Goal: Register for event/course

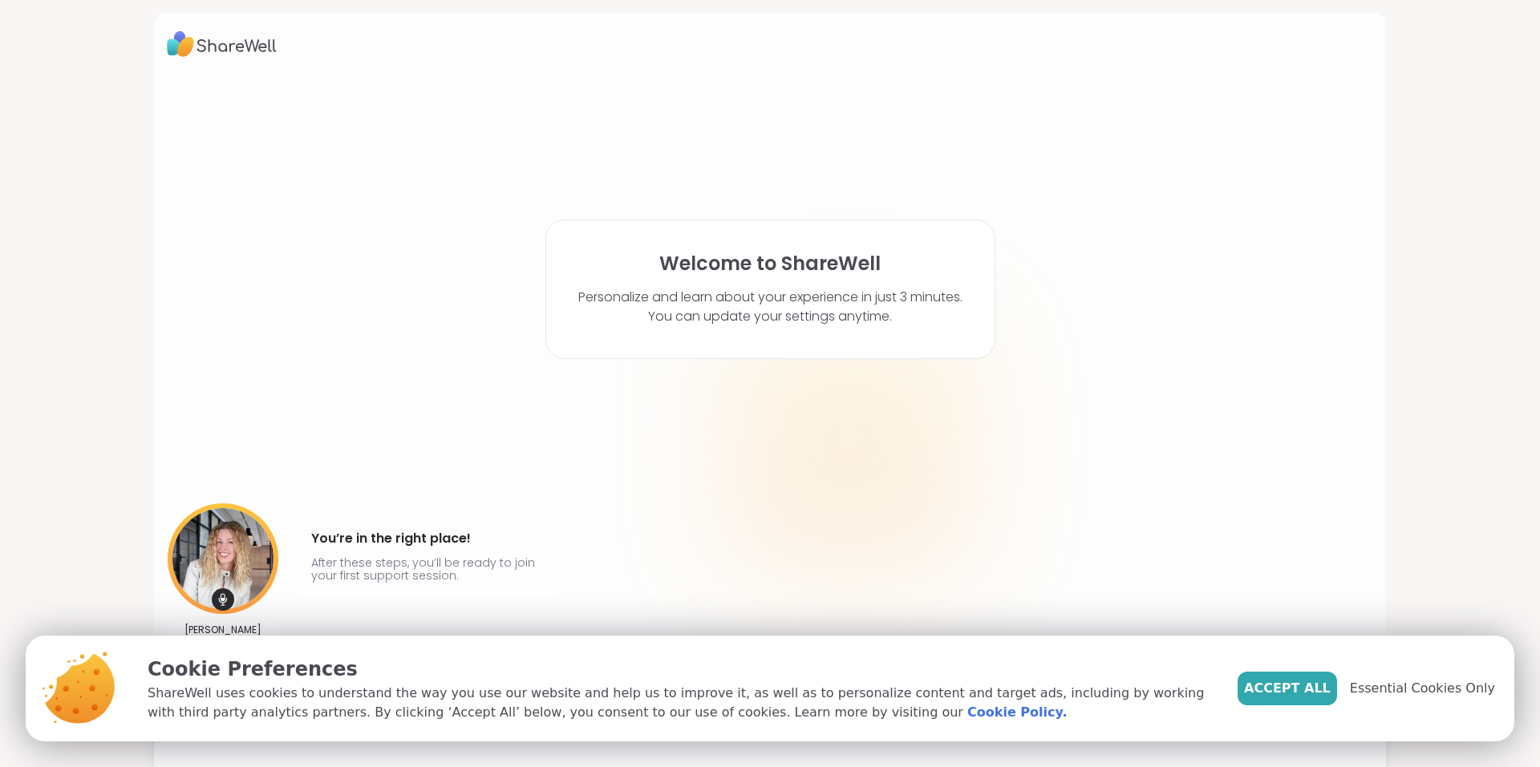
click at [1310, 693] on span "Accept All" at bounding box center [1287, 688] width 87 height 19
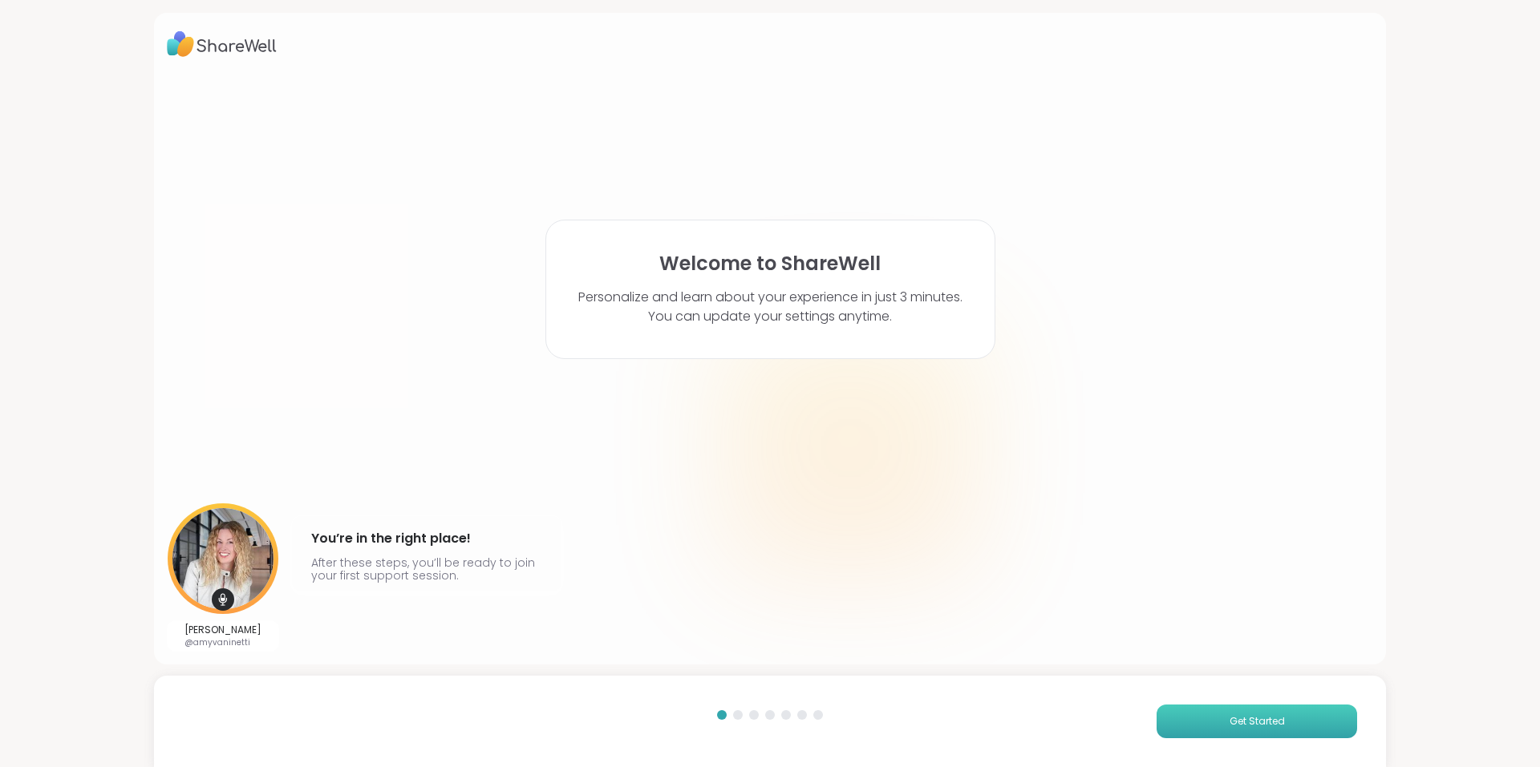
click at [1196, 717] on button "Get Started" at bounding box center [1256, 722] width 200 height 34
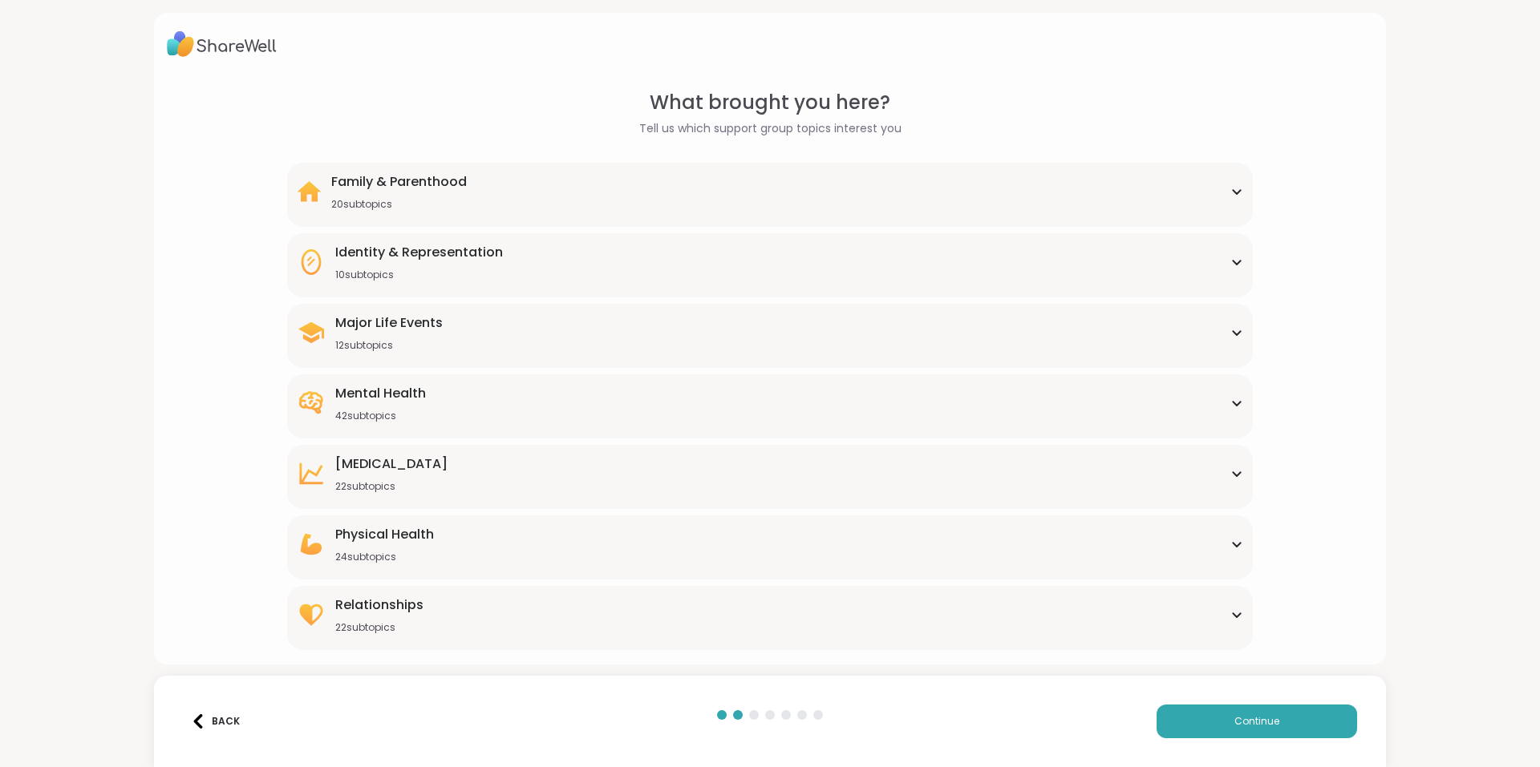
click at [1179, 176] on div "Family & Parenthood 20 subtopics" at bounding box center [769, 191] width 945 height 38
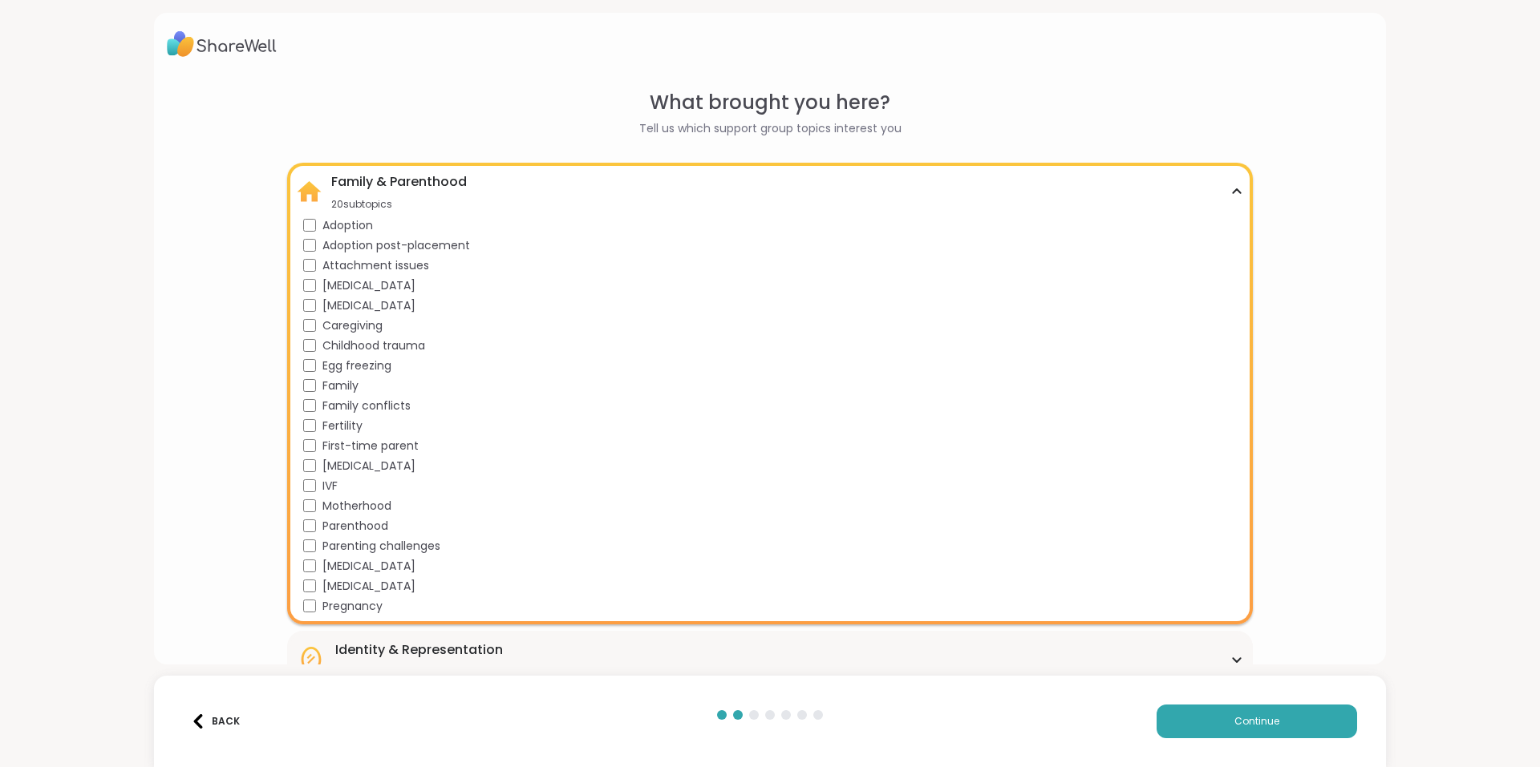
click at [366, 404] on span "Family conflicts" at bounding box center [366, 406] width 88 height 17
click at [401, 563] on span "[MEDICAL_DATA]" at bounding box center [368, 566] width 93 height 17
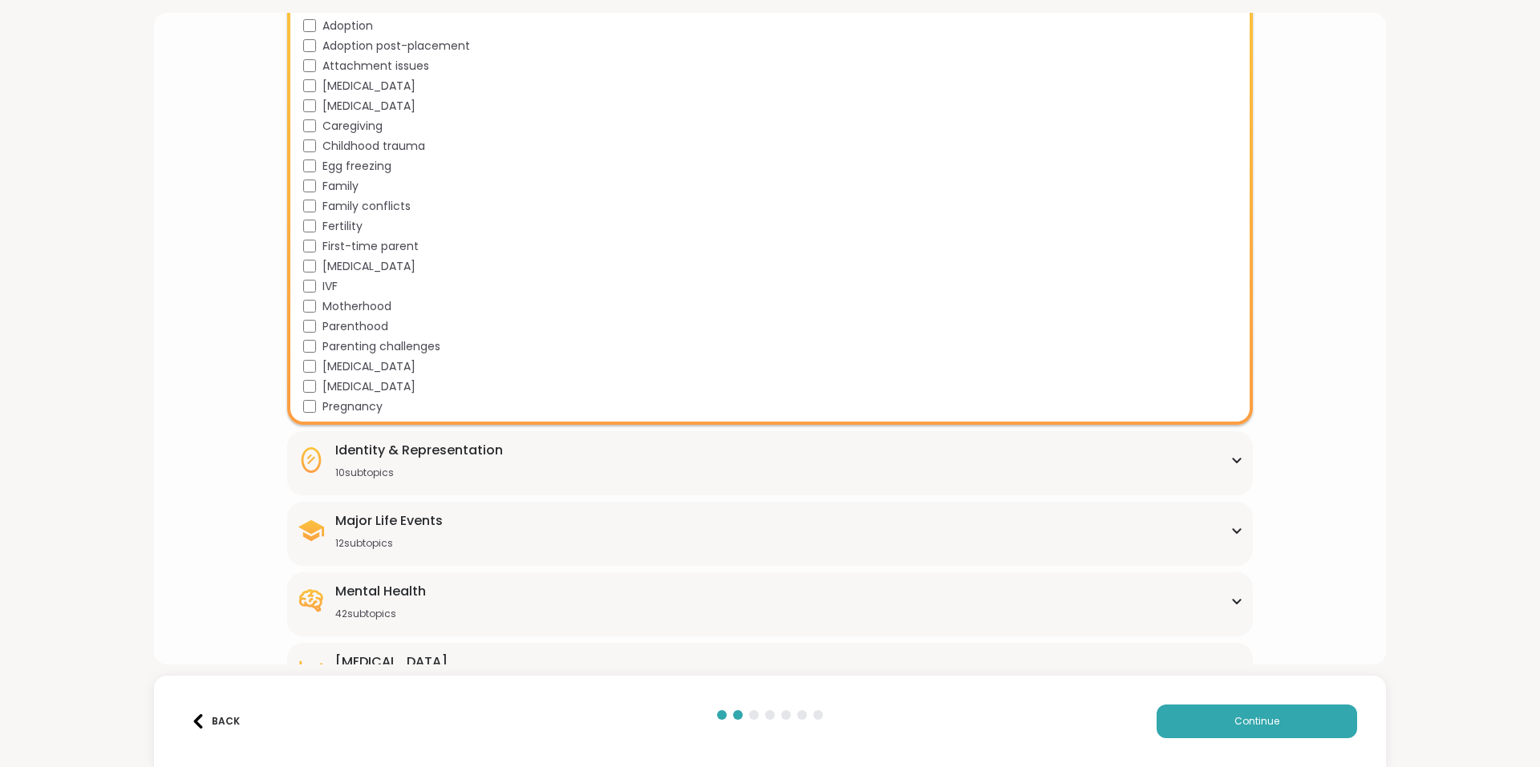
scroll to position [321, 0]
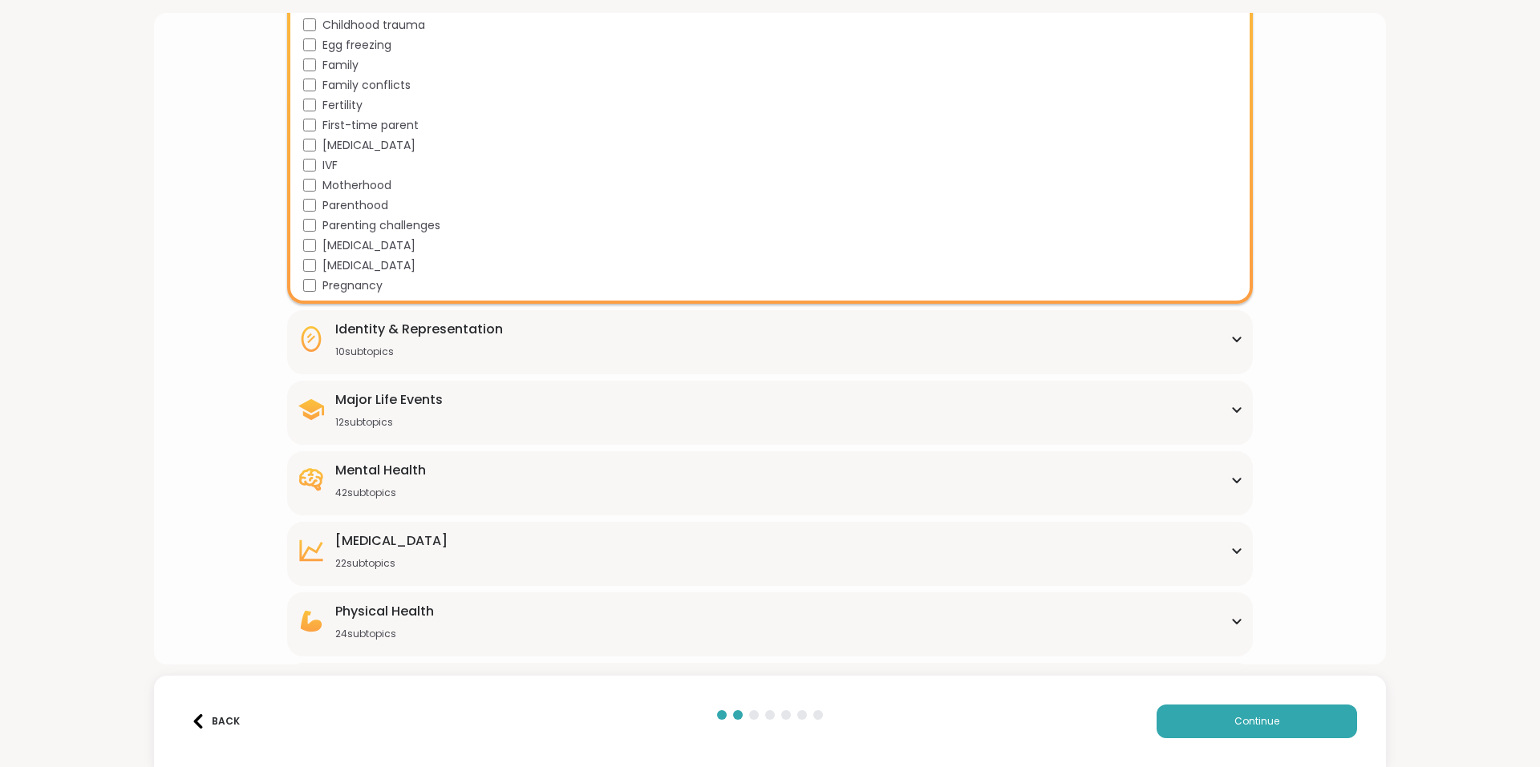
click at [907, 352] on div "Identity & Representation 10 subtopics" at bounding box center [769, 339] width 945 height 38
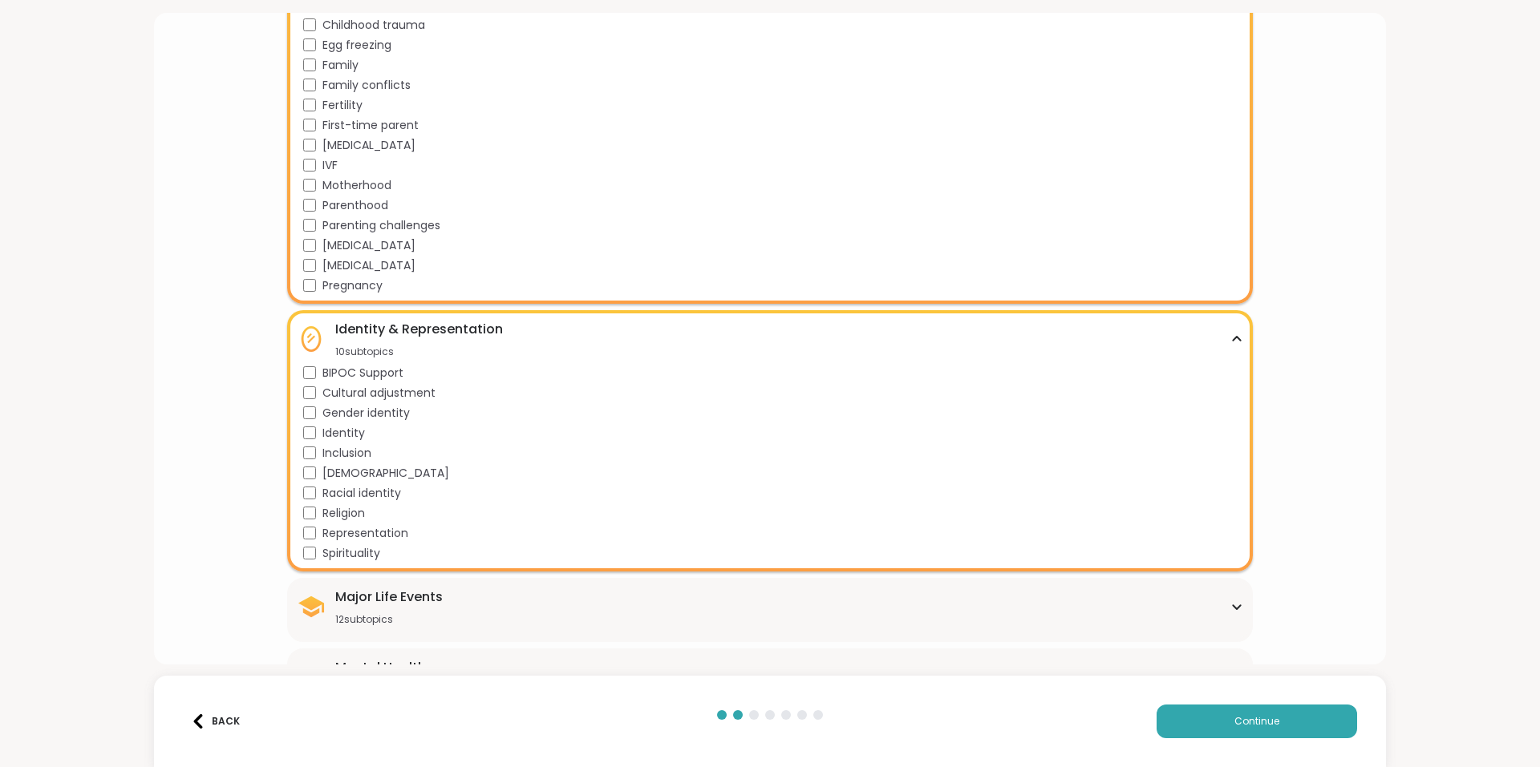
click at [906, 335] on div "Identity & Representation 10 subtopics" at bounding box center [769, 339] width 945 height 38
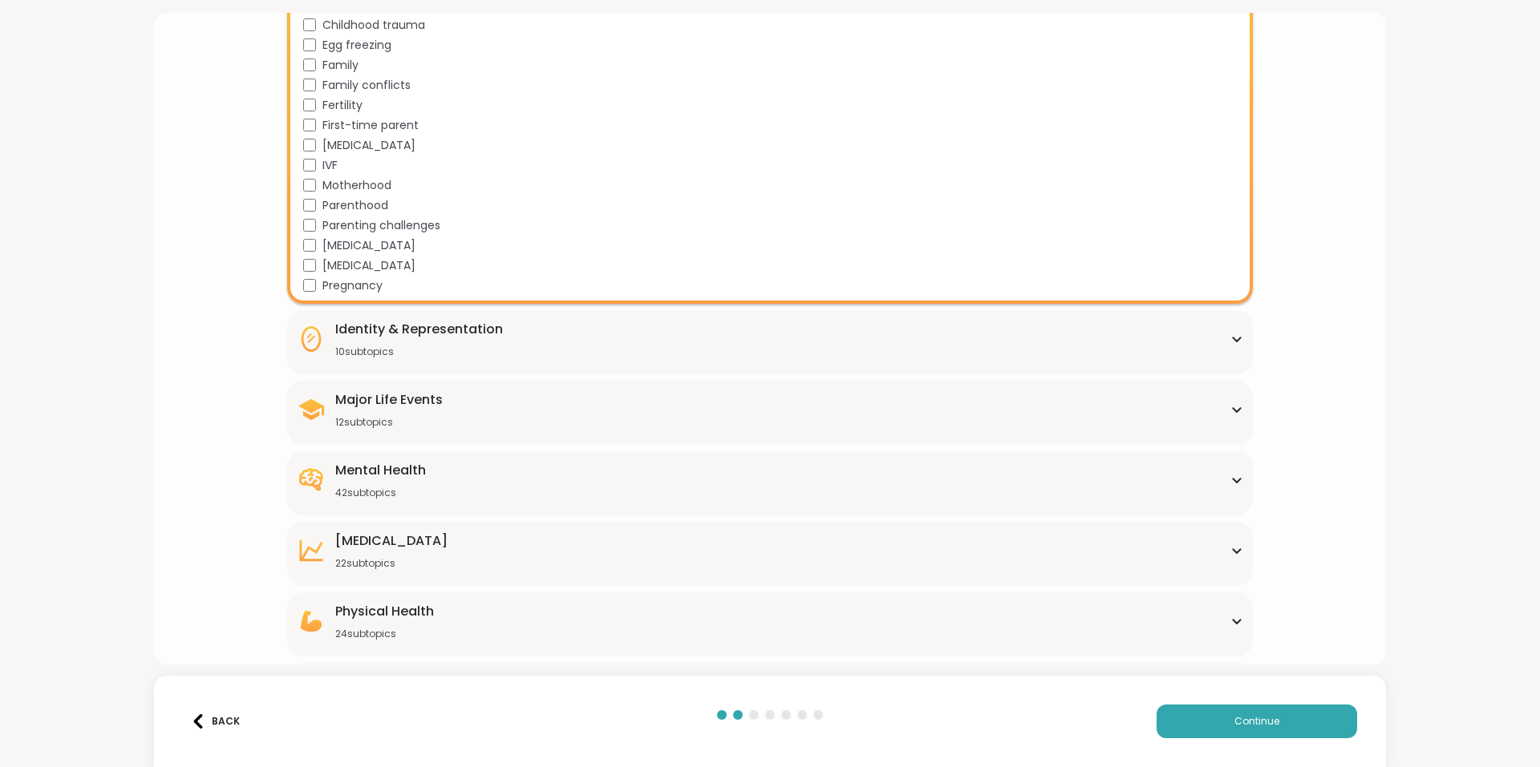
click at [753, 404] on div "Major Life Events 12 subtopics" at bounding box center [769, 410] width 945 height 38
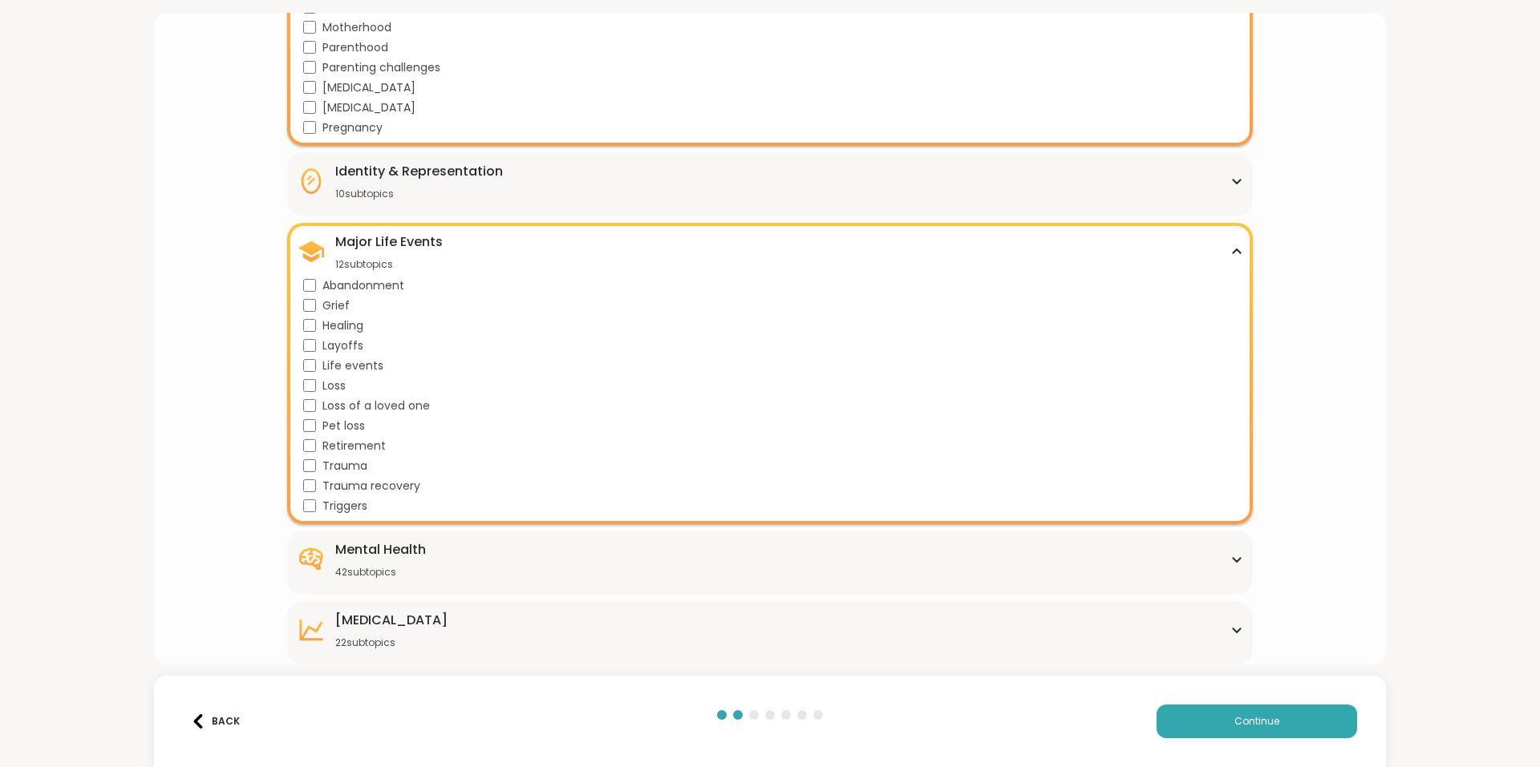
scroll to position [481, 0]
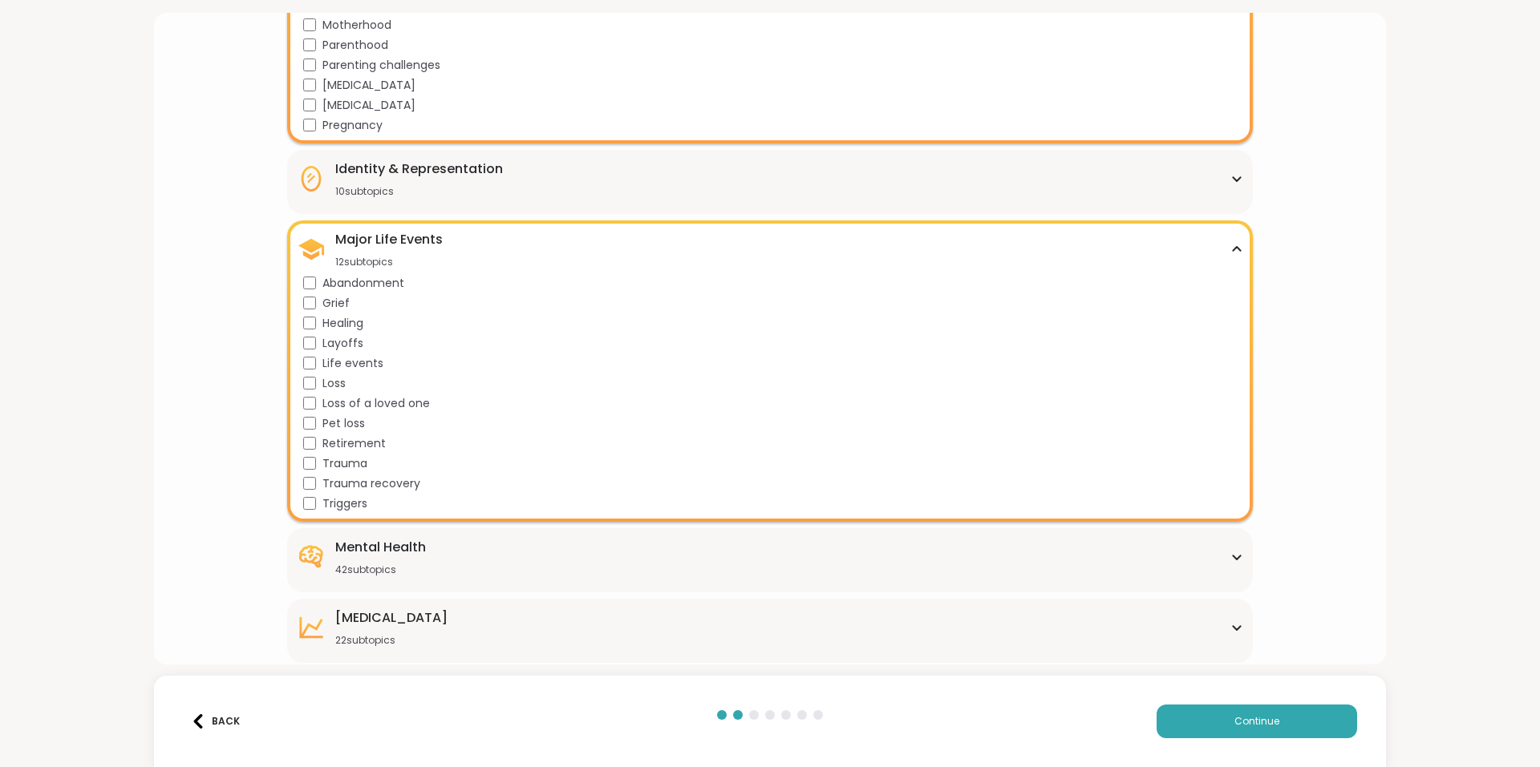
click at [472, 237] on div "Major Life Events 12 subtopics" at bounding box center [769, 249] width 945 height 38
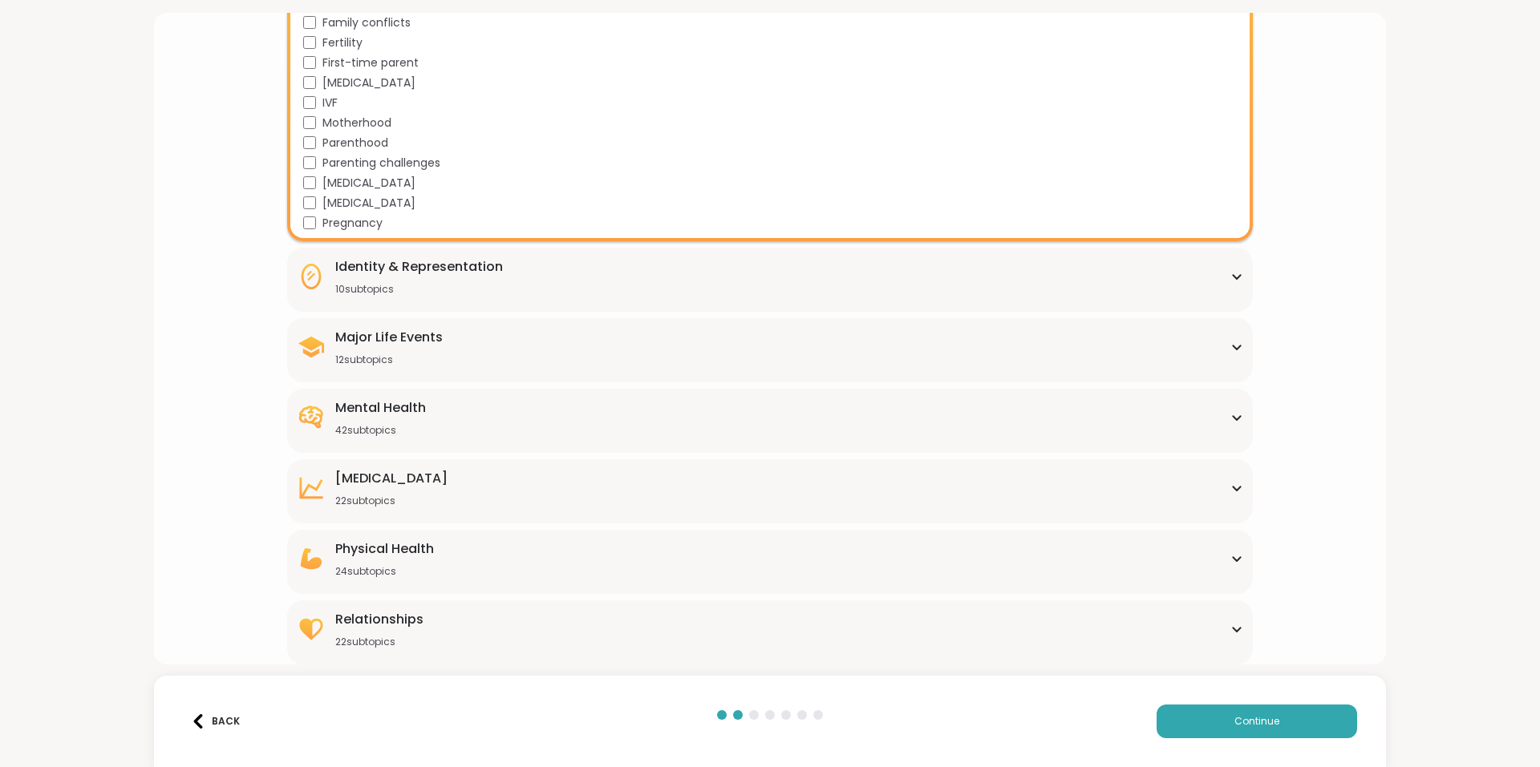
click at [464, 408] on div "Mental Health 42 subtopics" at bounding box center [769, 418] width 945 height 38
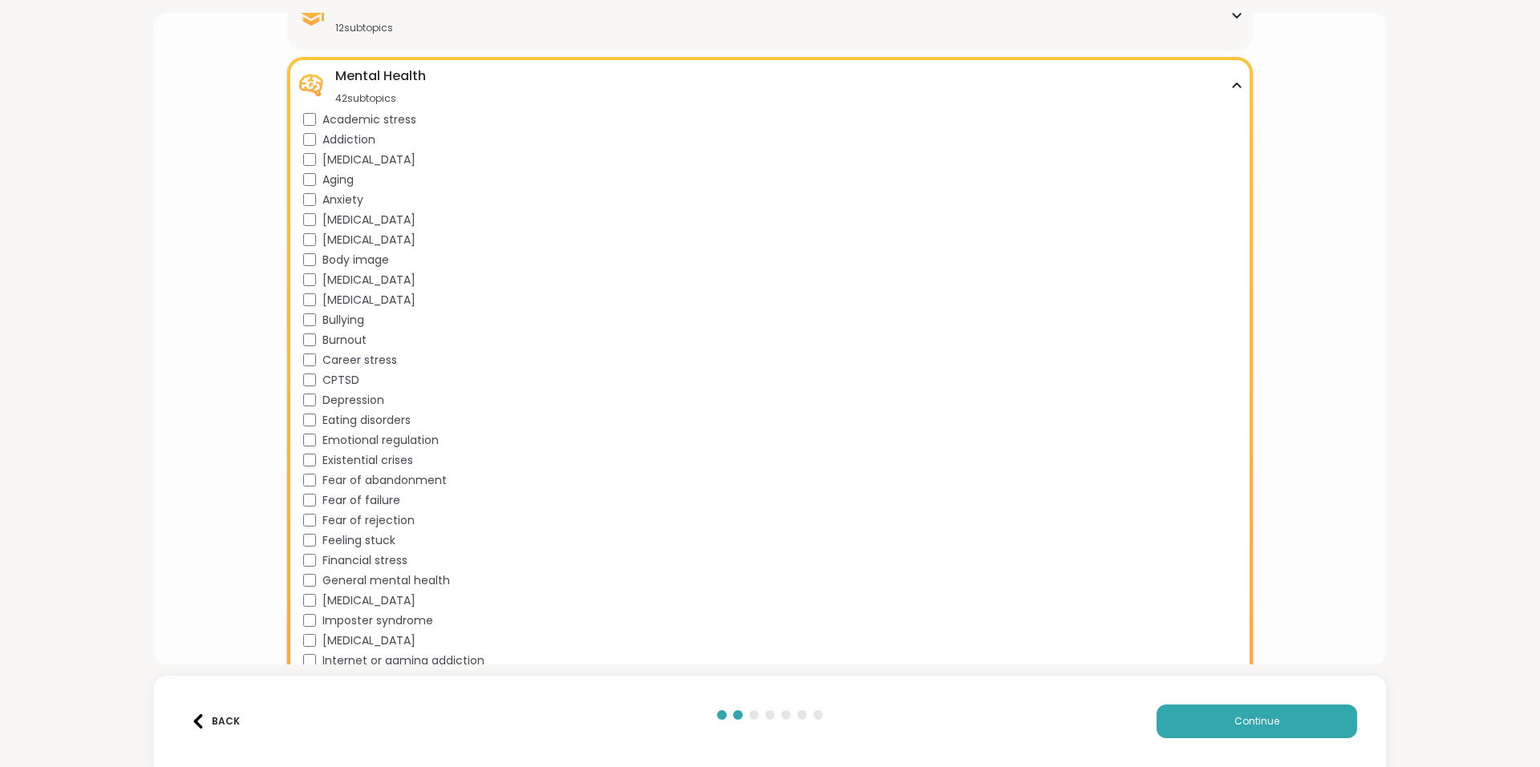
scroll to position [722, 0]
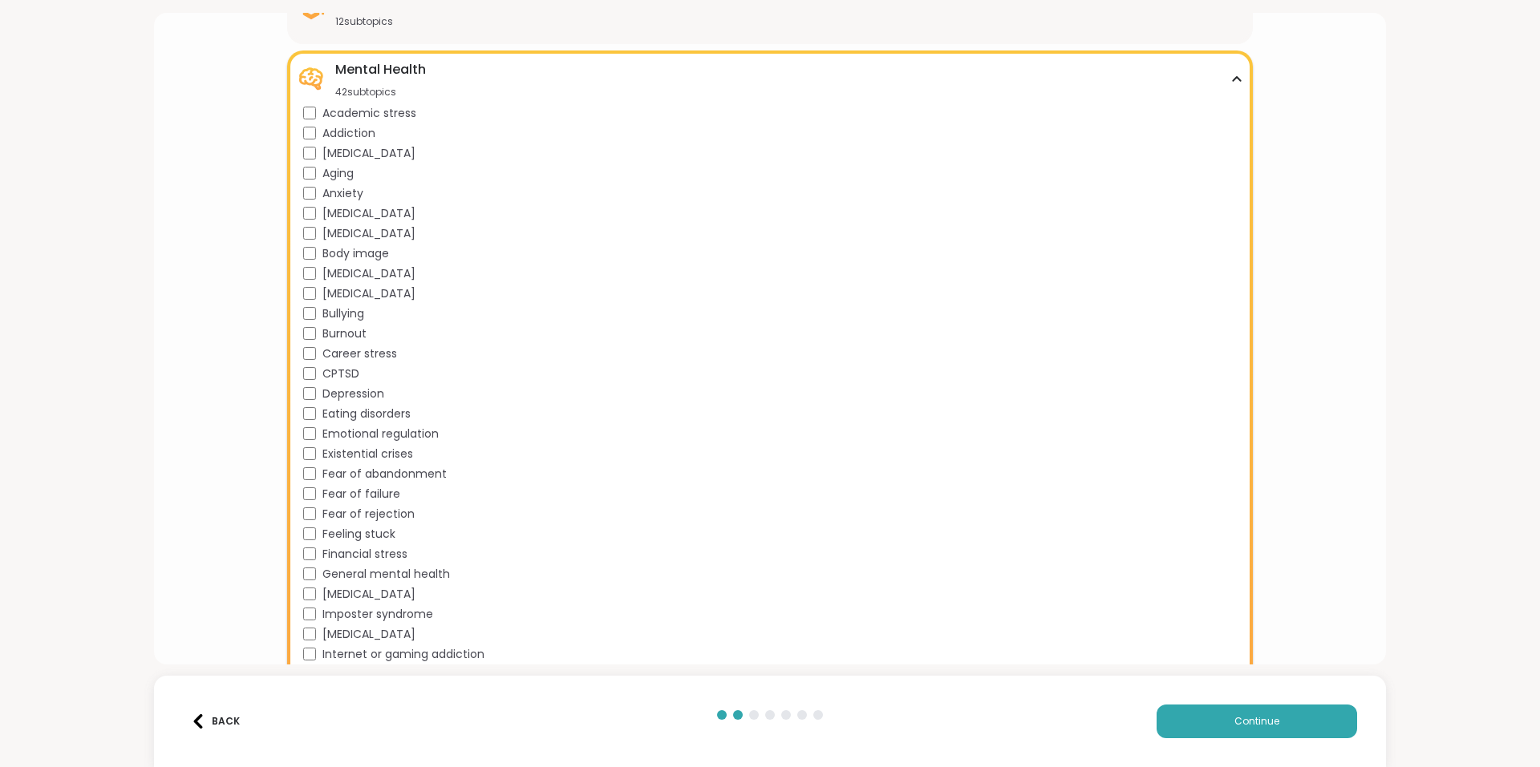
click at [358, 395] on span "Depression" at bounding box center [353, 394] width 62 height 17
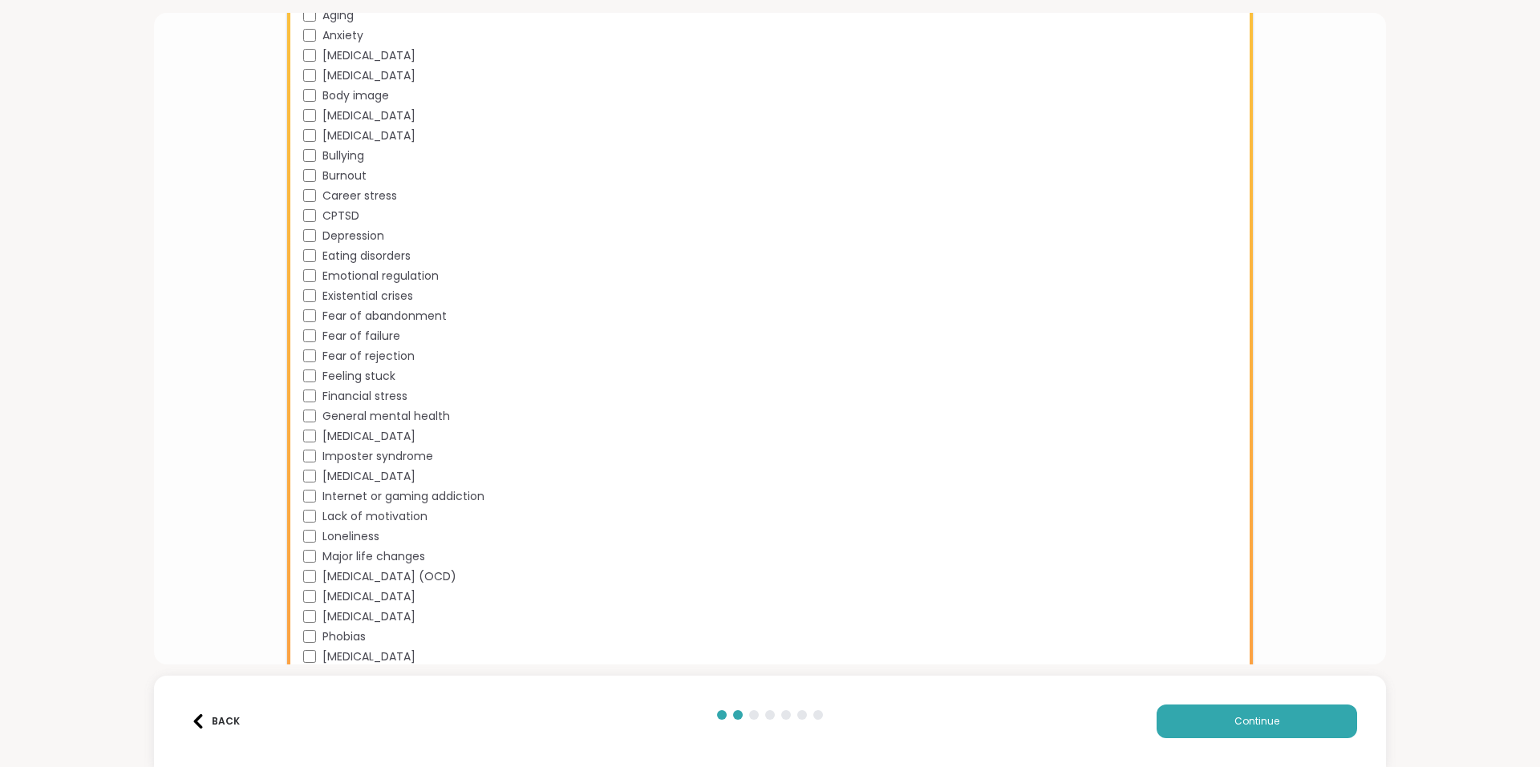
scroll to position [882, 0]
click at [378, 372] on span "Feeling stuck" at bounding box center [358, 374] width 73 height 17
click at [370, 393] on span "Financial stress" at bounding box center [364, 394] width 85 height 17
click at [419, 411] on span "General mental health" at bounding box center [386, 414] width 128 height 17
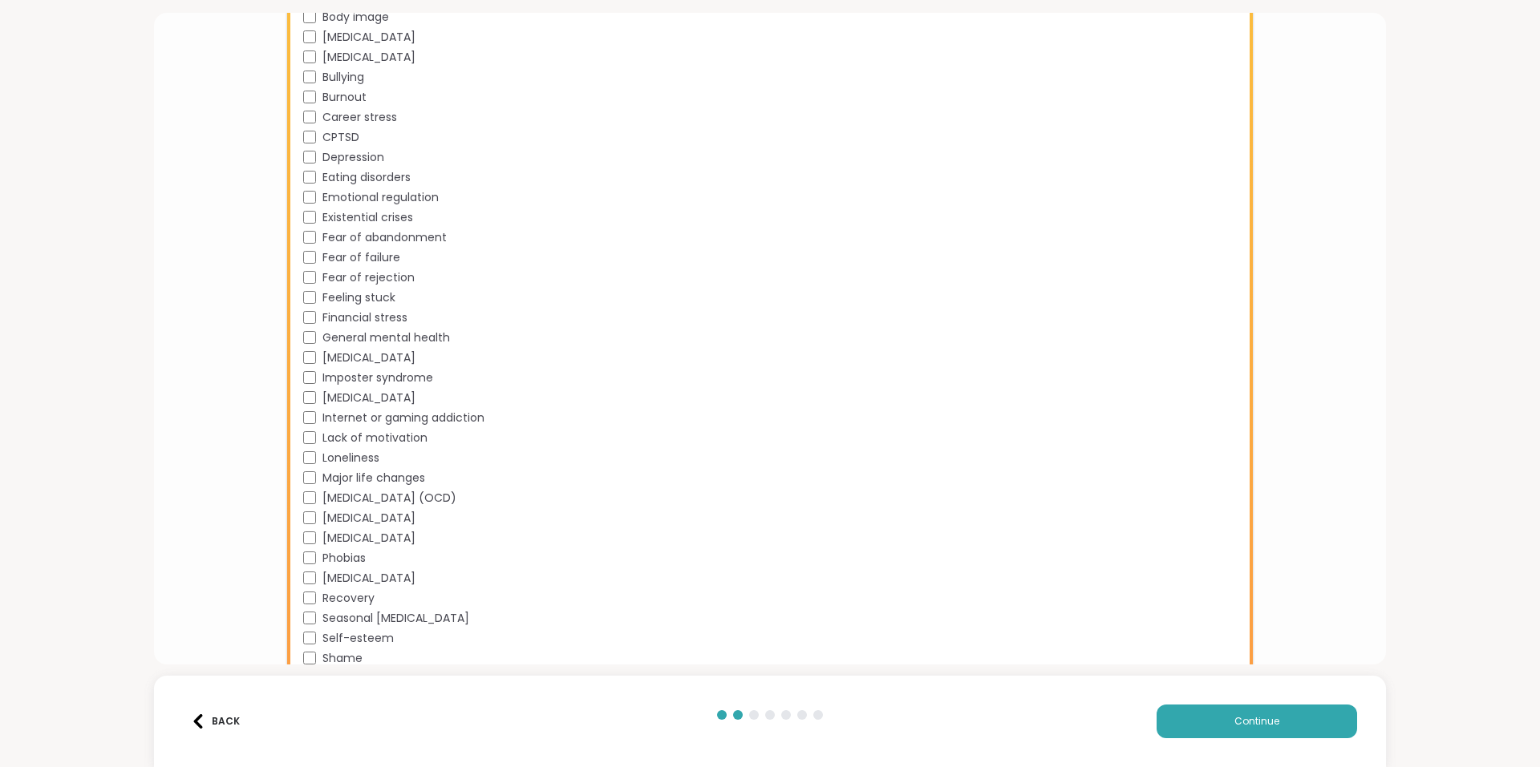
scroll to position [962, 0]
click at [384, 430] on span "Lack of motivation" at bounding box center [374, 434] width 105 height 17
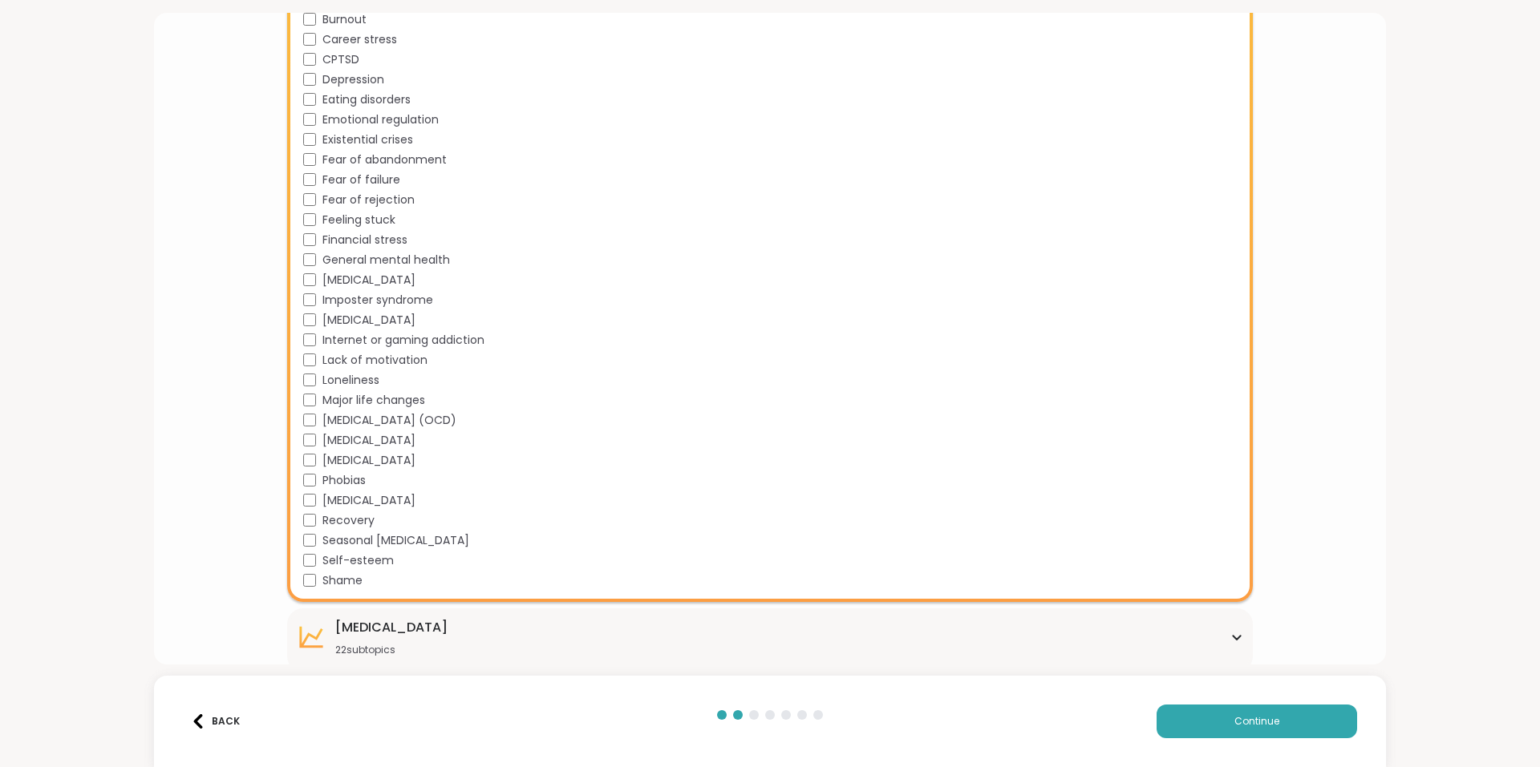
scroll to position [1043, 0]
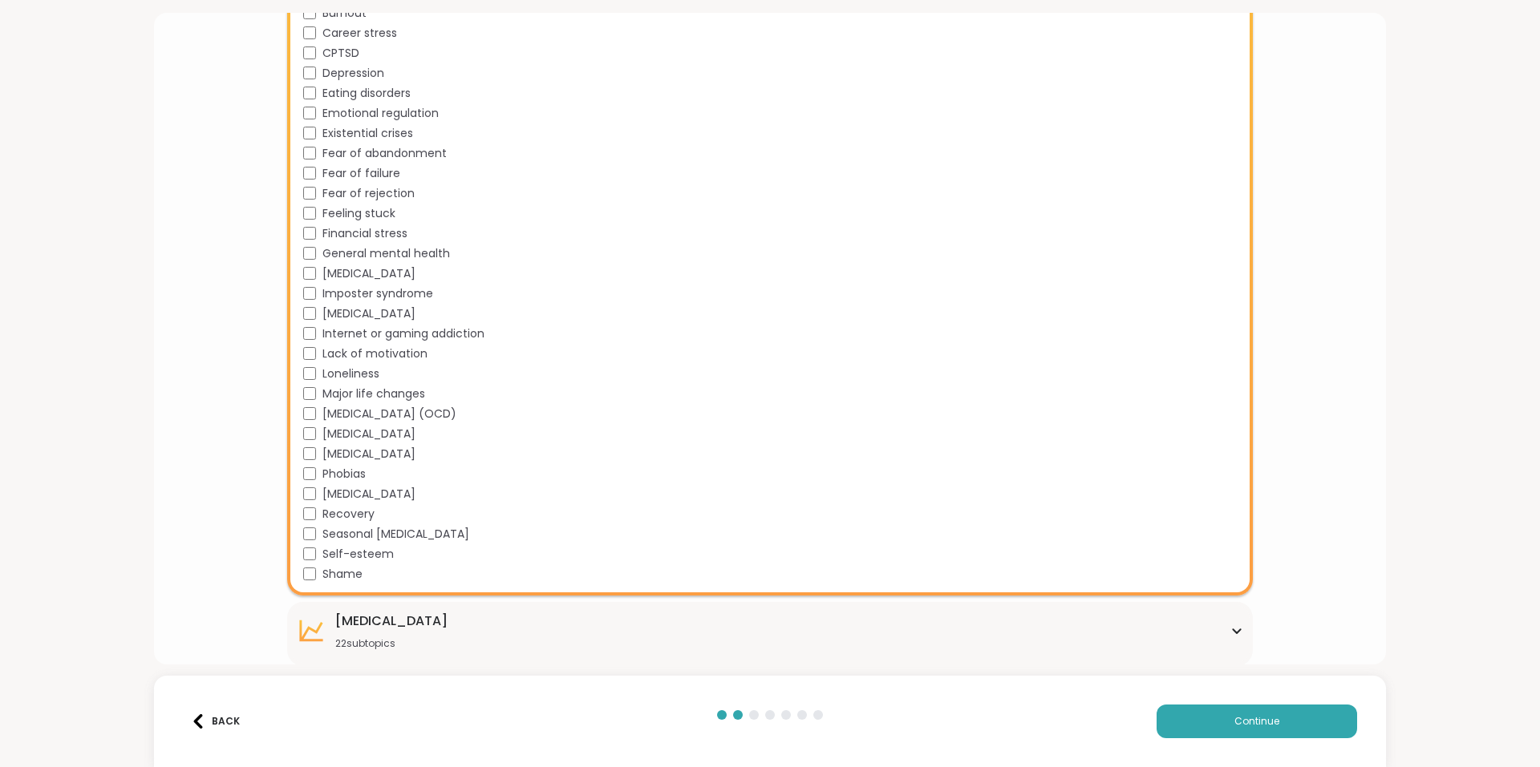
click at [375, 553] on span "Self-esteem" at bounding box center [357, 554] width 71 height 17
click at [346, 576] on span "Shame" at bounding box center [342, 574] width 40 height 17
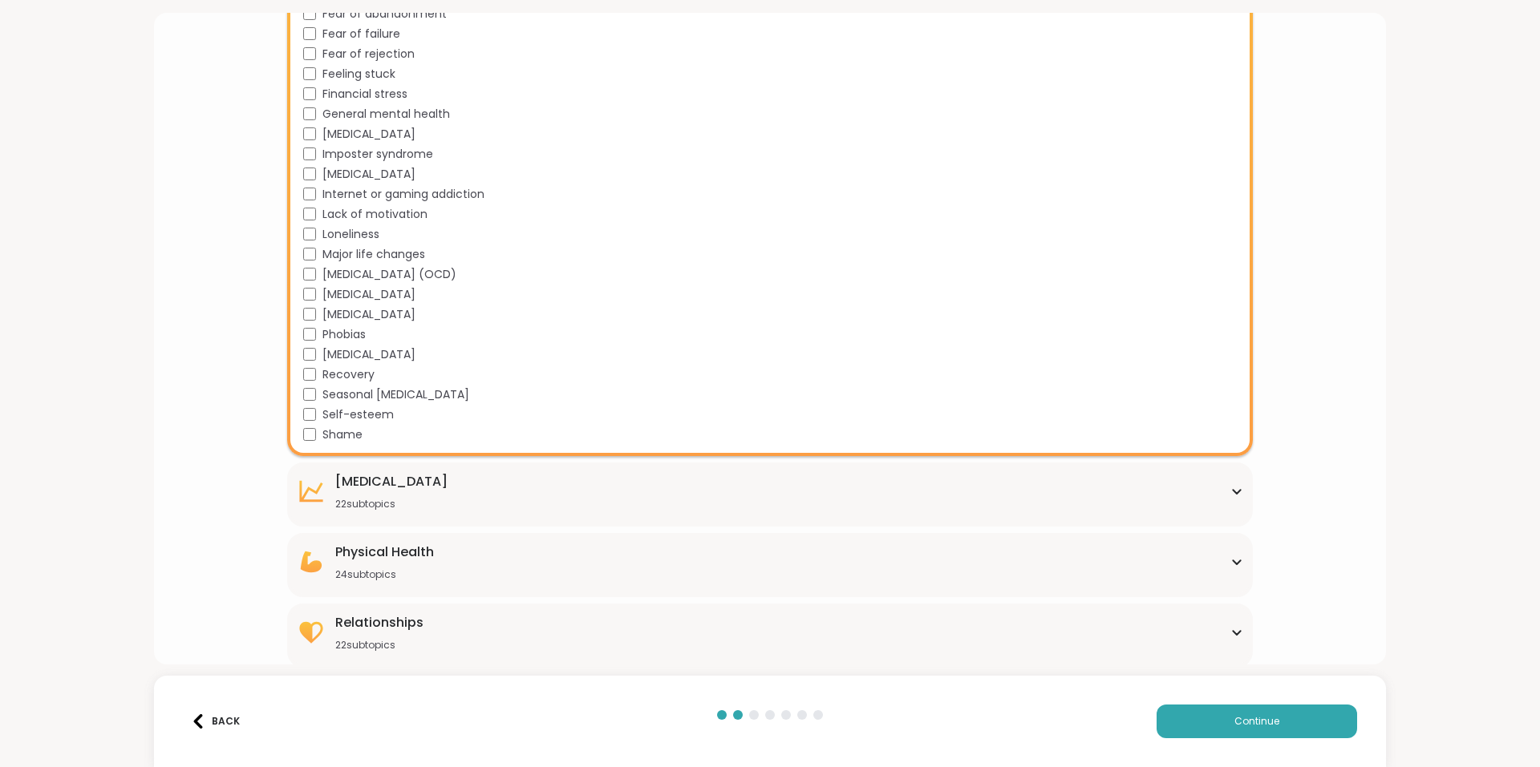
scroll to position [1185, 0]
click at [609, 495] on div "[MEDICAL_DATA] 22 subtopics" at bounding box center [769, 488] width 945 height 38
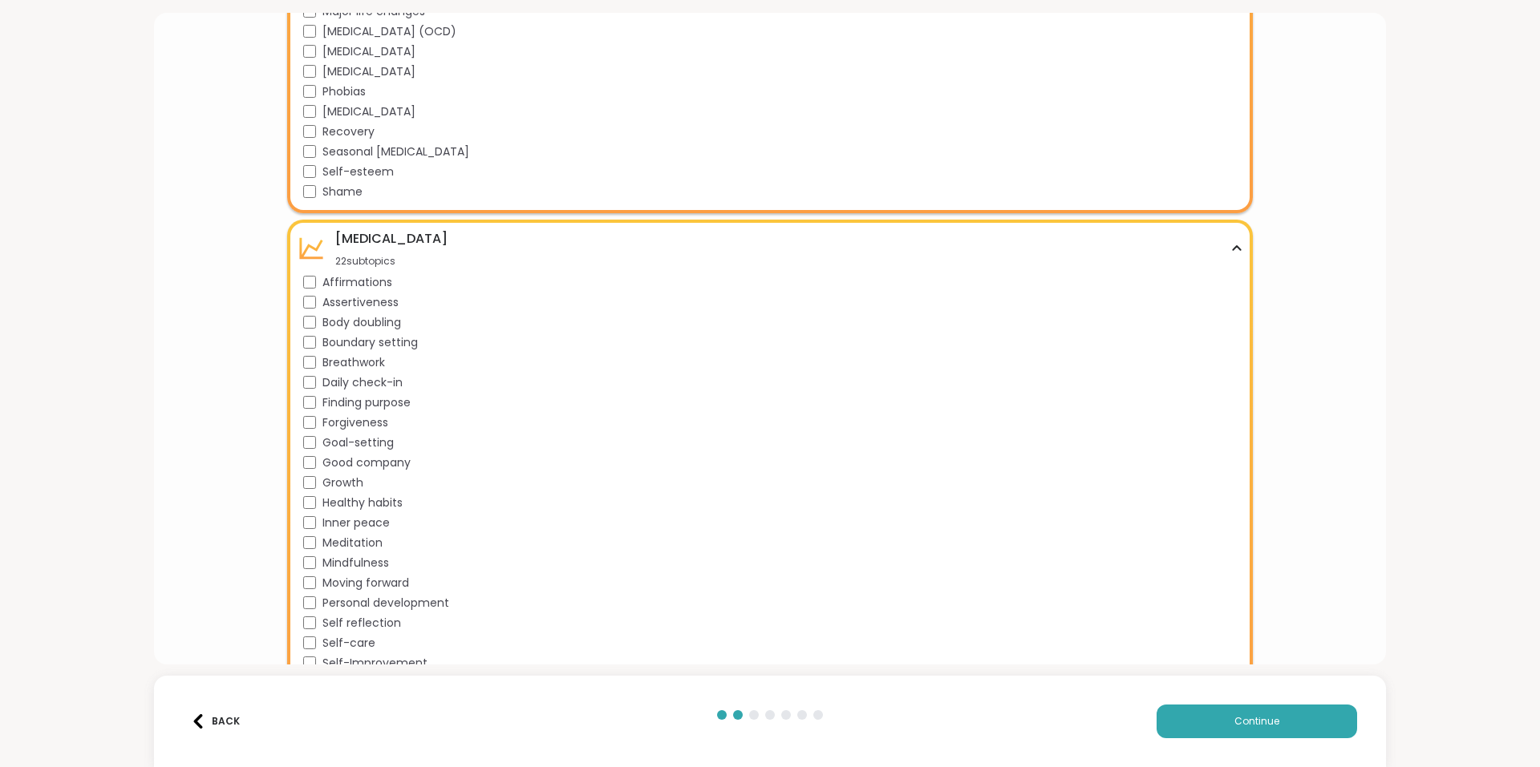
scroll to position [1426, 0]
click at [338, 401] on span "Finding purpose" at bounding box center [366, 402] width 88 height 17
click at [322, 421] on span "Forgiveness" at bounding box center [355, 422] width 66 height 17
click at [330, 439] on span "Goal-setting" at bounding box center [357, 442] width 71 height 17
click at [391, 463] on span "Good company" at bounding box center [366, 462] width 88 height 17
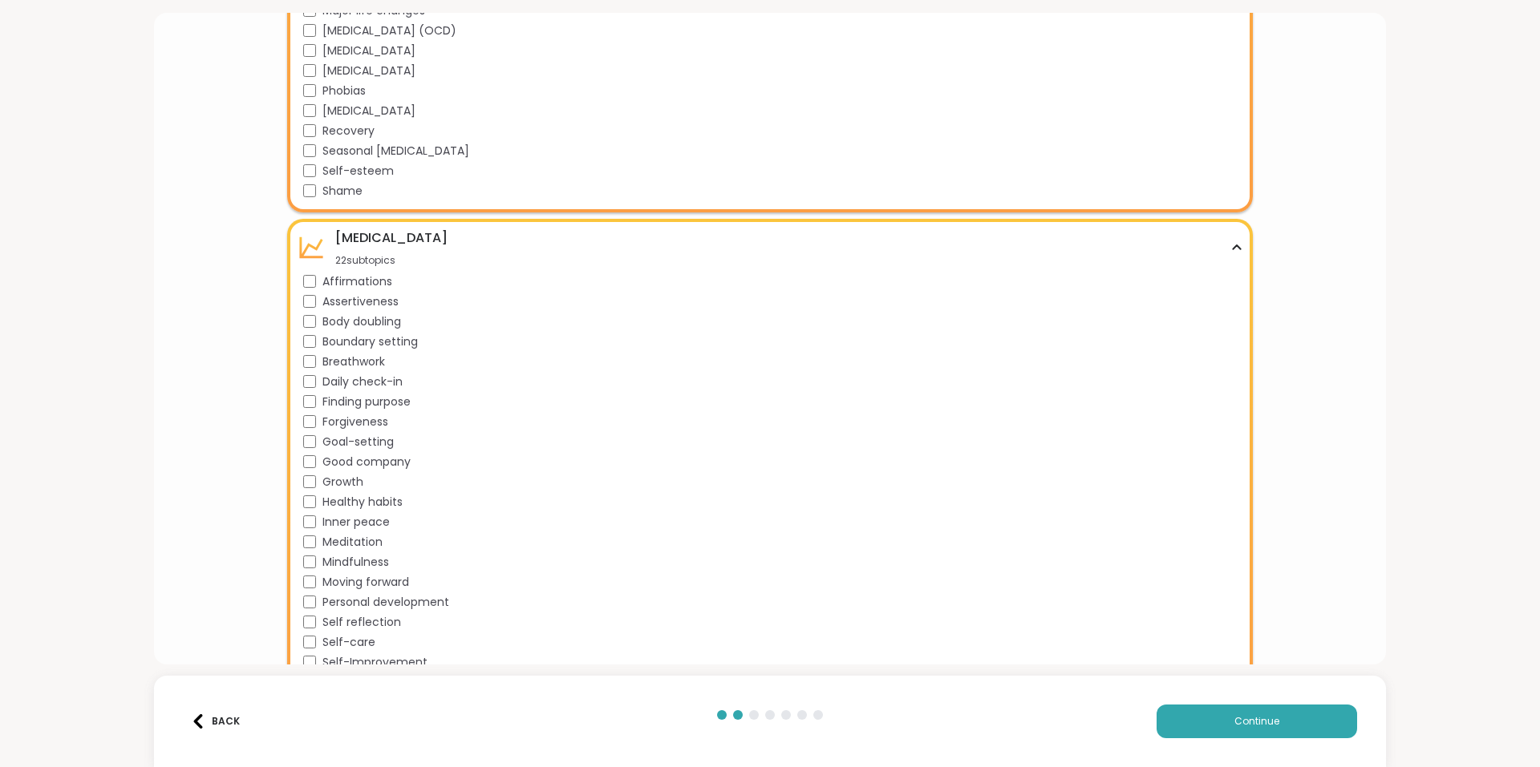
click at [334, 486] on span "Growth" at bounding box center [342, 482] width 41 height 17
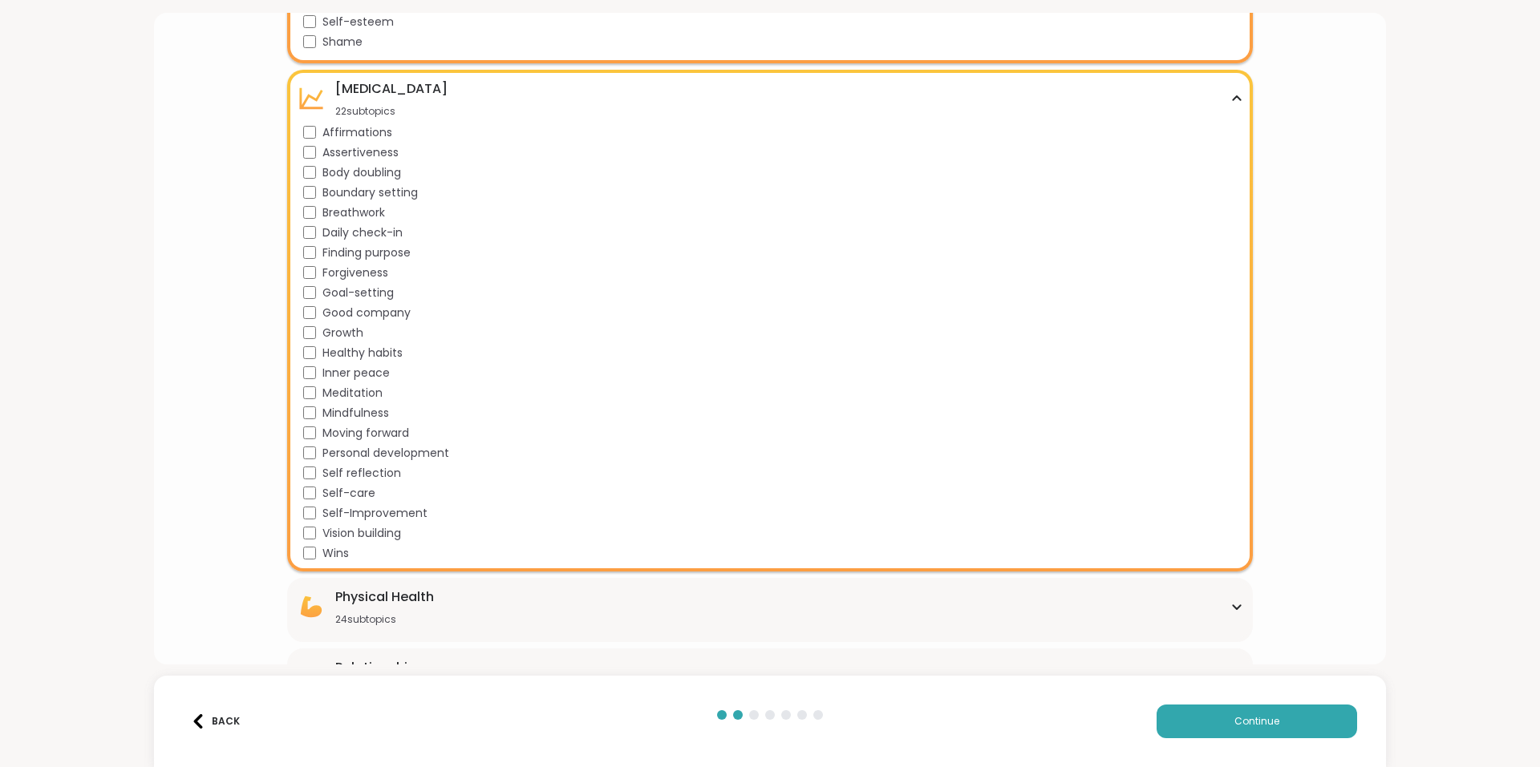
scroll to position [1586, 0]
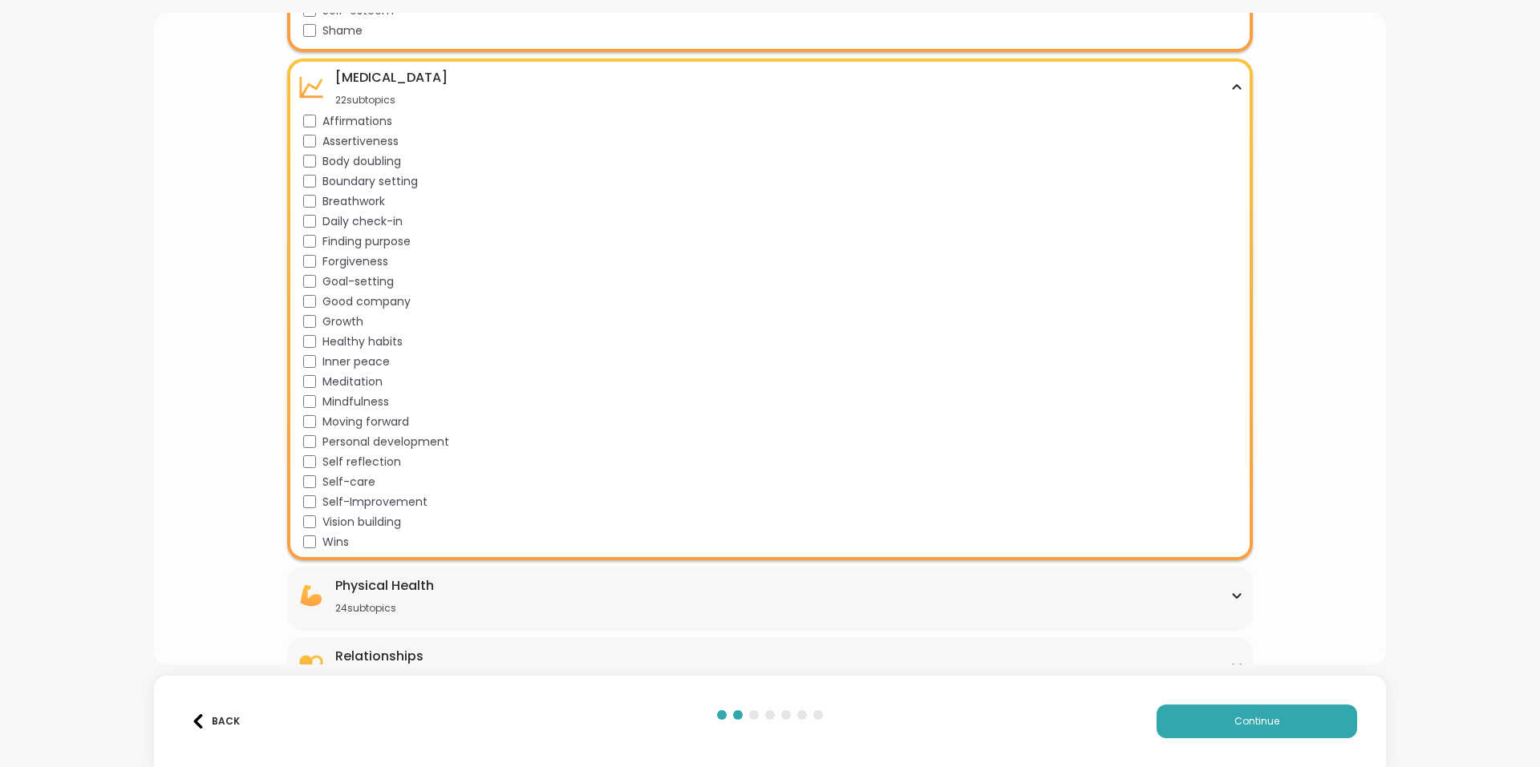
click at [364, 421] on span "Moving forward" at bounding box center [365, 422] width 87 height 17
click at [364, 439] on span "Personal development" at bounding box center [385, 442] width 127 height 17
click at [329, 481] on span "Self-care" at bounding box center [348, 482] width 53 height 17
click at [347, 499] on span "Self-Improvement" at bounding box center [374, 502] width 105 height 17
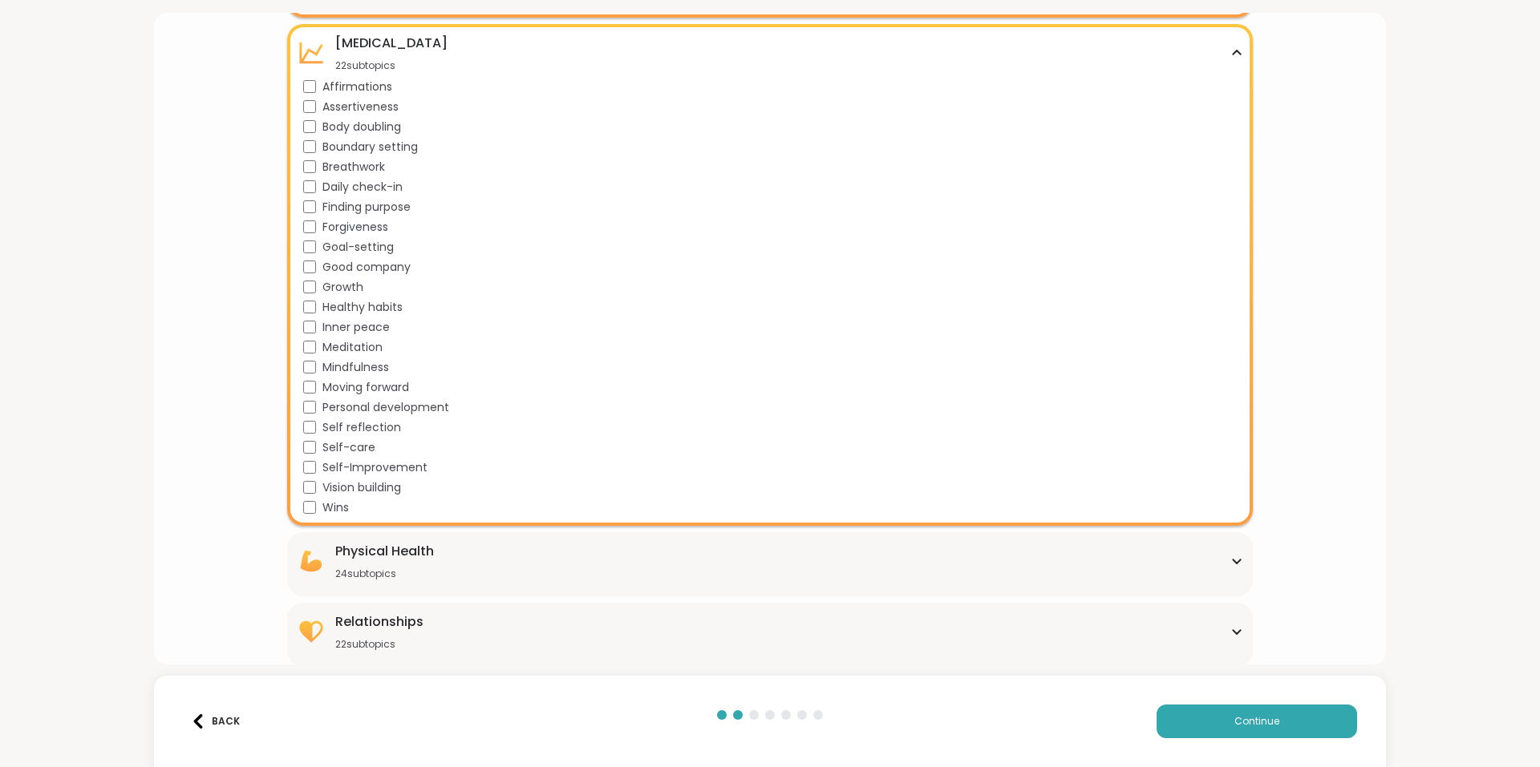
scroll to position [1623, 0]
click at [373, 483] on span "Vision building" at bounding box center [361, 485] width 79 height 17
click at [485, 557] on div "Physical Health 24 subtopics" at bounding box center [769, 559] width 945 height 38
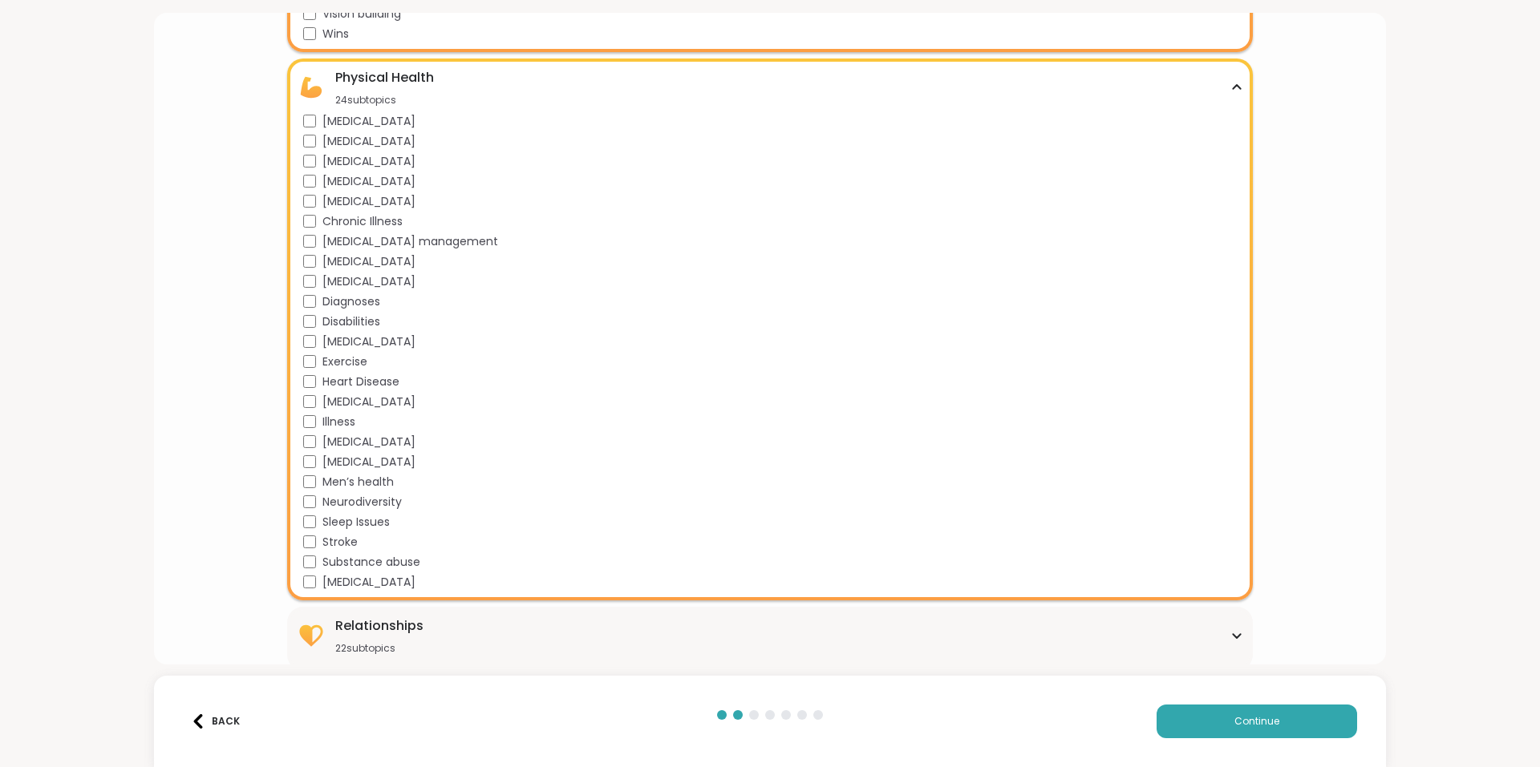
scroll to position [2101, 0]
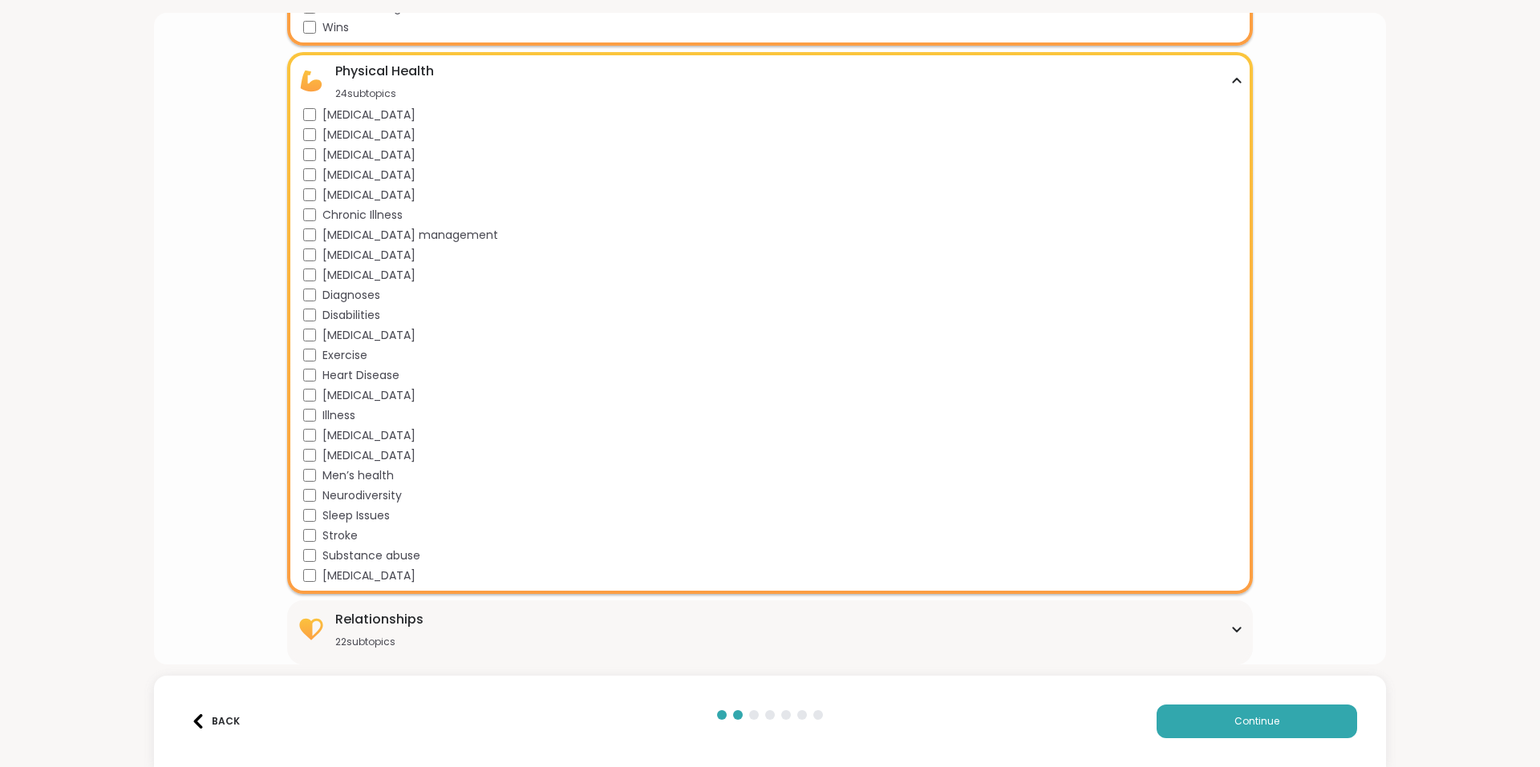
click at [370, 478] on span "Men’s health" at bounding box center [357, 476] width 71 height 17
click at [533, 626] on div "Relationships 22 subtopics" at bounding box center [769, 629] width 945 height 38
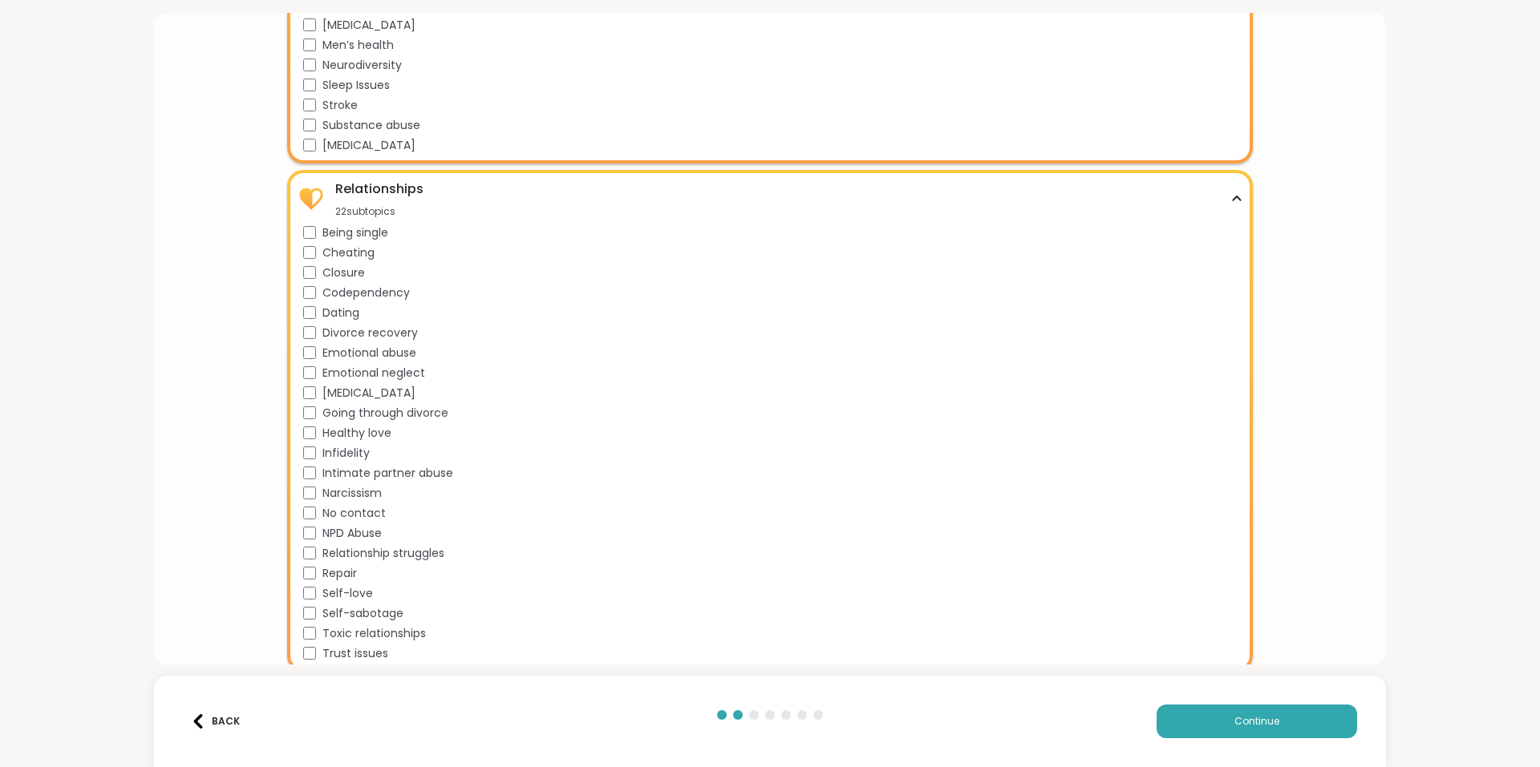
scroll to position [2539, 0]
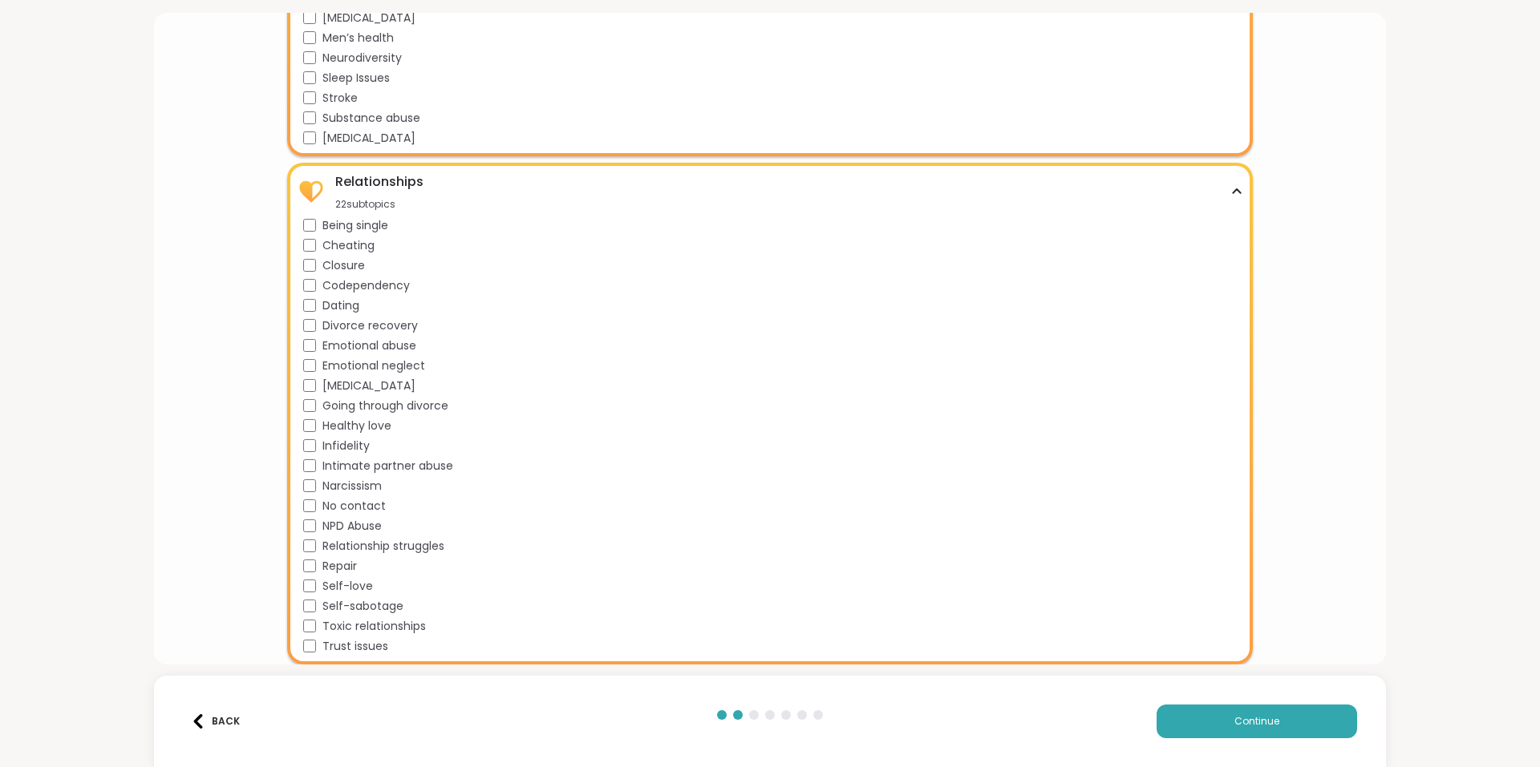
click at [326, 489] on span "Narcissism" at bounding box center [351, 486] width 59 height 17
click at [386, 549] on span "Relationship struggles" at bounding box center [383, 546] width 122 height 17
click at [346, 568] on span "Repair" at bounding box center [339, 566] width 34 height 17
click at [379, 607] on span "Self-sabotage" at bounding box center [362, 606] width 81 height 17
click at [346, 588] on span "Self-love" at bounding box center [347, 586] width 51 height 17
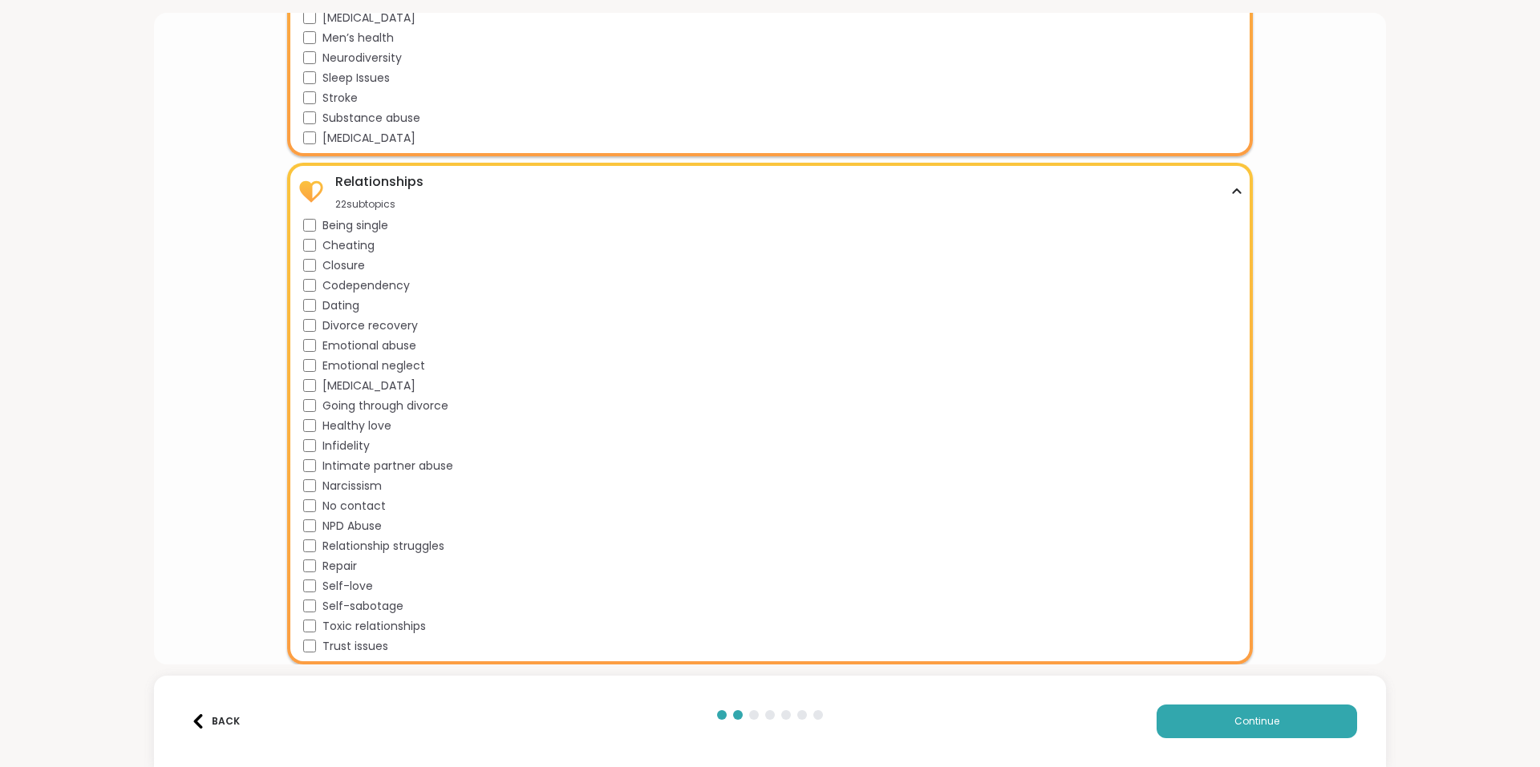
click at [360, 646] on span "Trust issues" at bounding box center [355, 646] width 66 height 17
click at [357, 426] on span "Healthy love" at bounding box center [356, 426] width 69 height 17
click at [344, 346] on span "Emotional abuse" at bounding box center [369, 346] width 94 height 17
click at [1302, 723] on button "Continue" at bounding box center [1256, 722] width 200 height 34
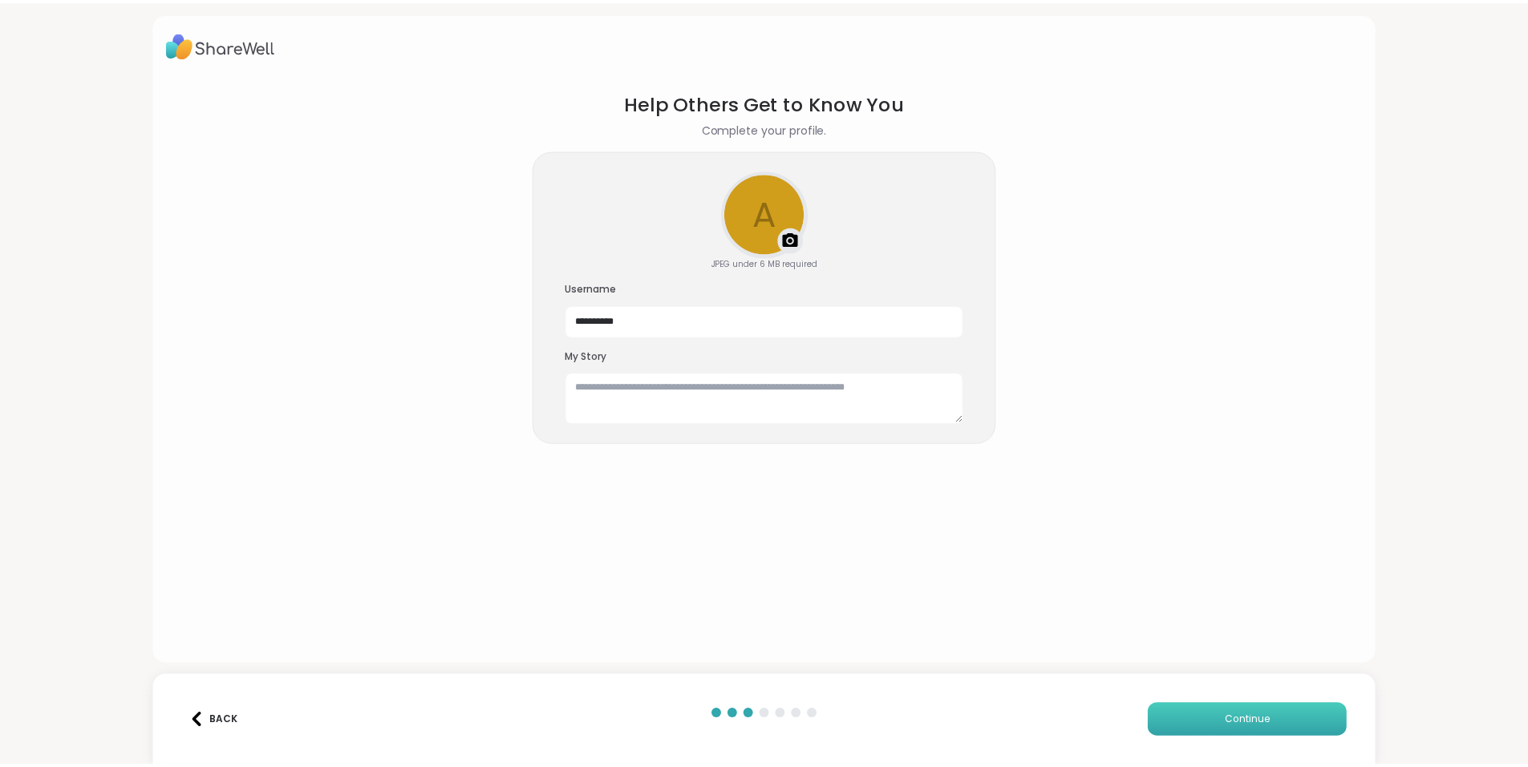
scroll to position [0, 0]
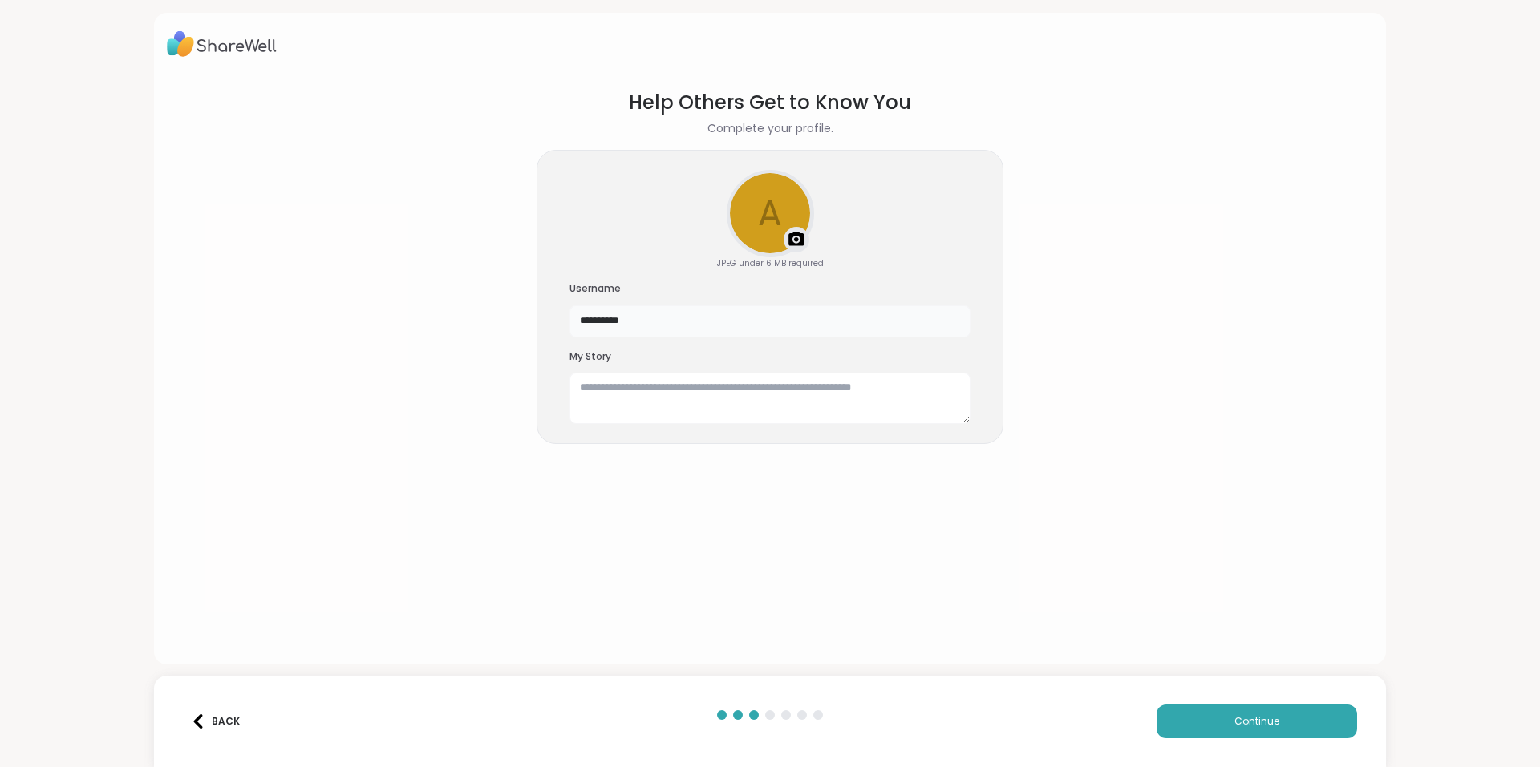
drag, startPoint x: 641, startPoint y: 325, endPoint x: 419, endPoint y: 310, distance: 222.6
click at [422, 310] on section "**********" at bounding box center [770, 363] width 1206 height 577
type input "******"
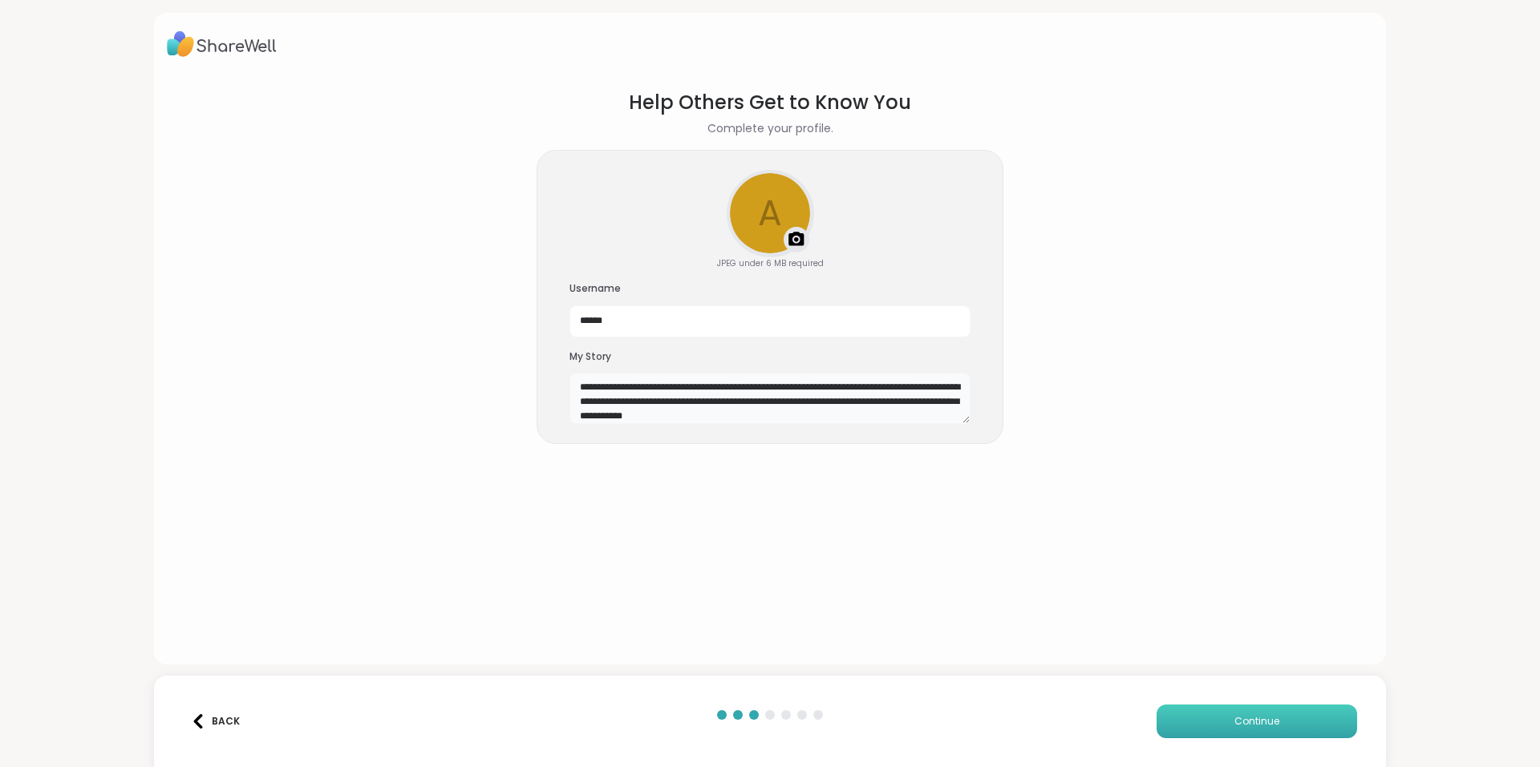
type textarea "**********"
click at [1231, 729] on button "Continue" at bounding box center [1256, 722] width 200 height 34
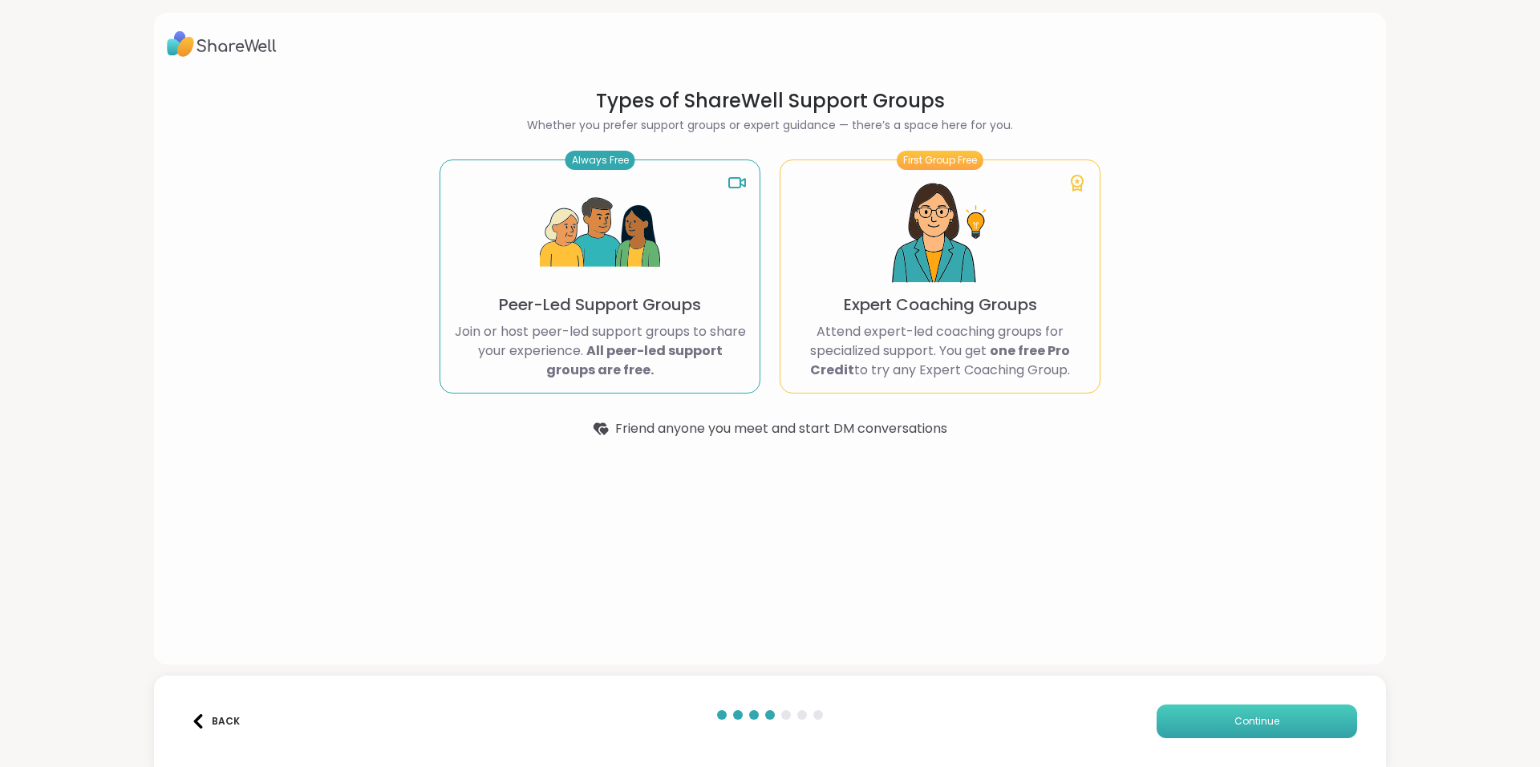
click at [1229, 713] on button "Continue" at bounding box center [1256, 722] width 200 height 34
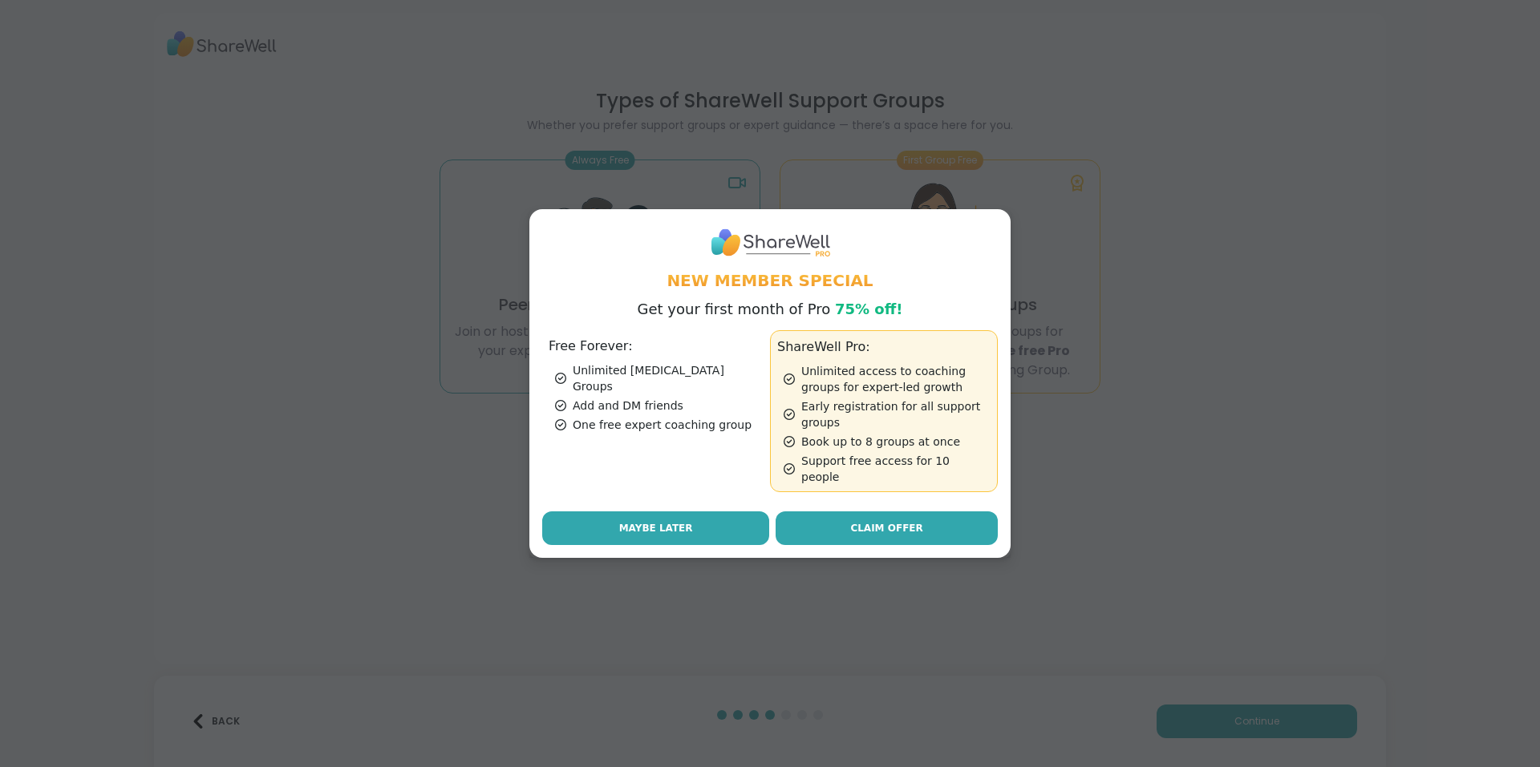
click at [681, 523] on button "Maybe Later" at bounding box center [655, 529] width 227 height 34
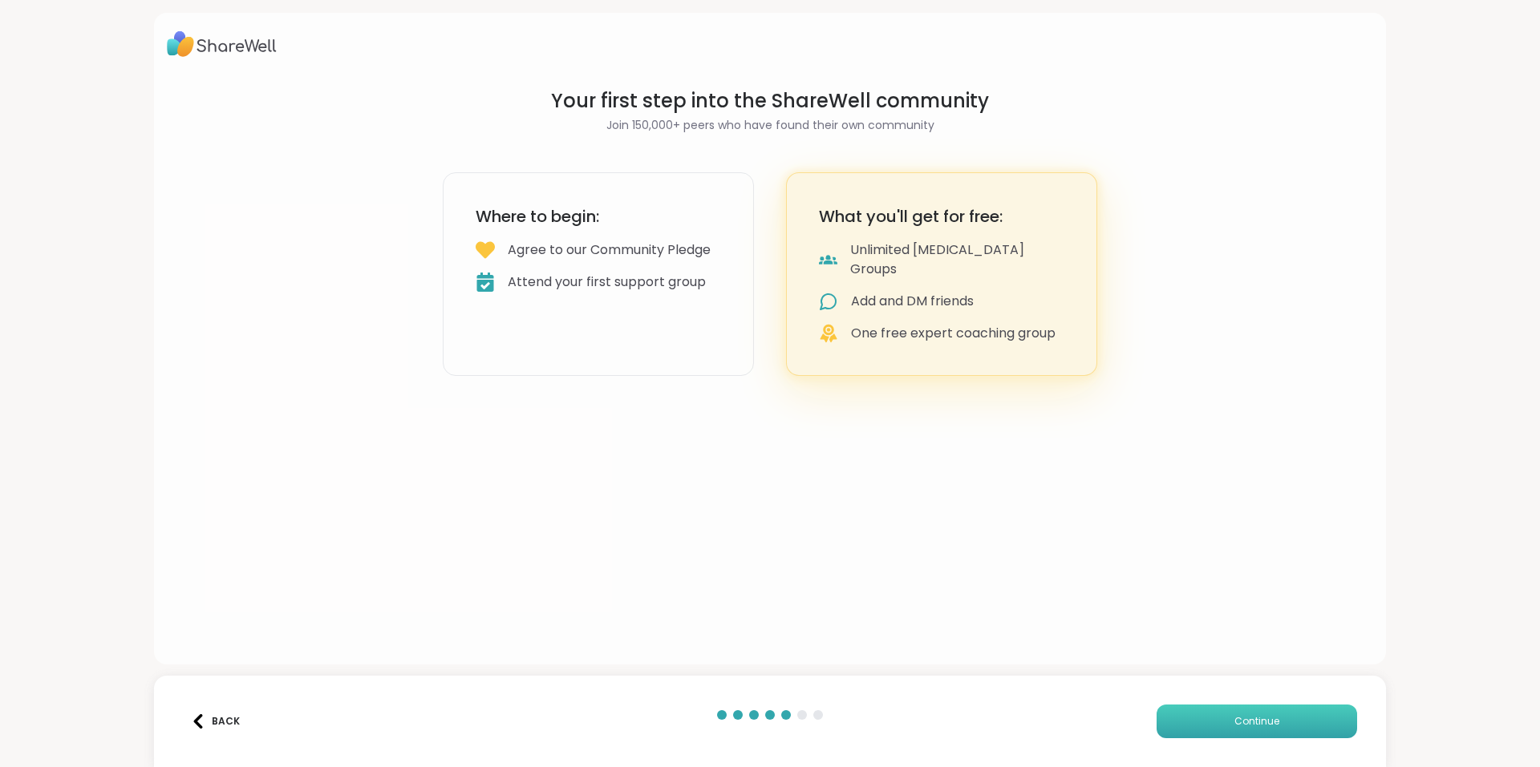
click at [1269, 726] on button "Continue" at bounding box center [1256, 722] width 200 height 34
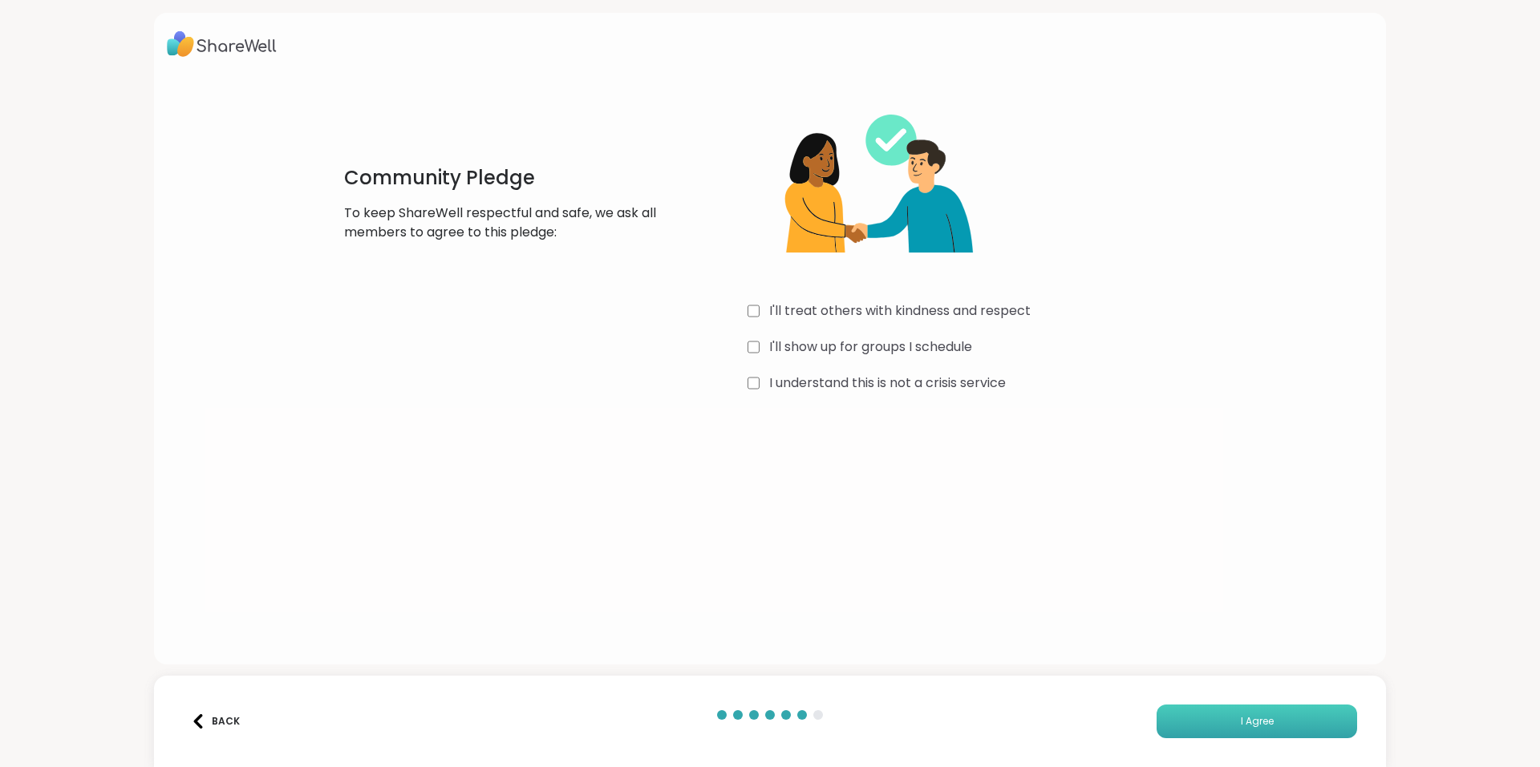
click at [1247, 726] on span "I Agree" at bounding box center [1257, 722] width 33 height 14
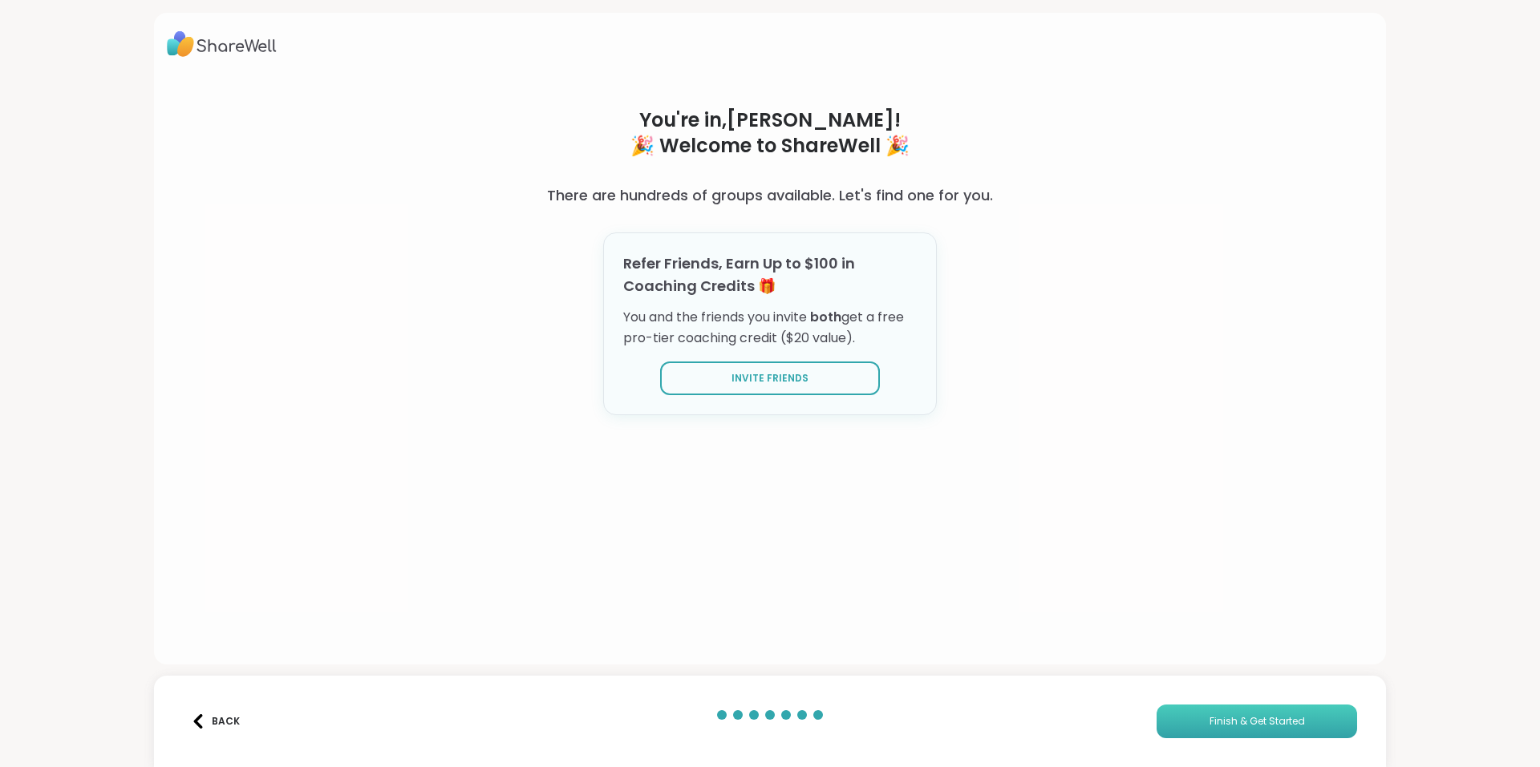
click at [1209, 722] on span "Finish & Get Started" at bounding box center [1256, 722] width 95 height 14
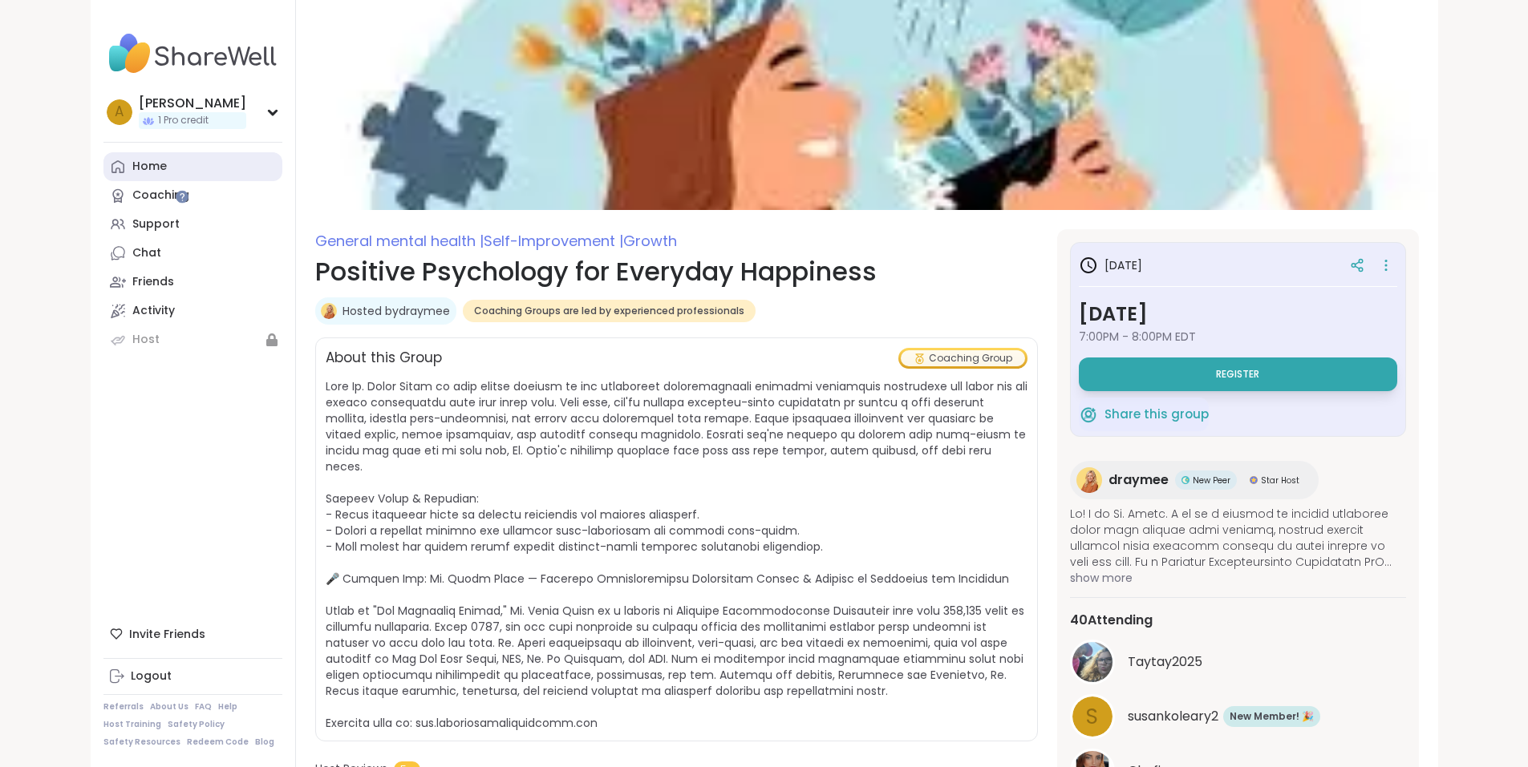
click at [103, 165] on link "Home" at bounding box center [192, 166] width 179 height 29
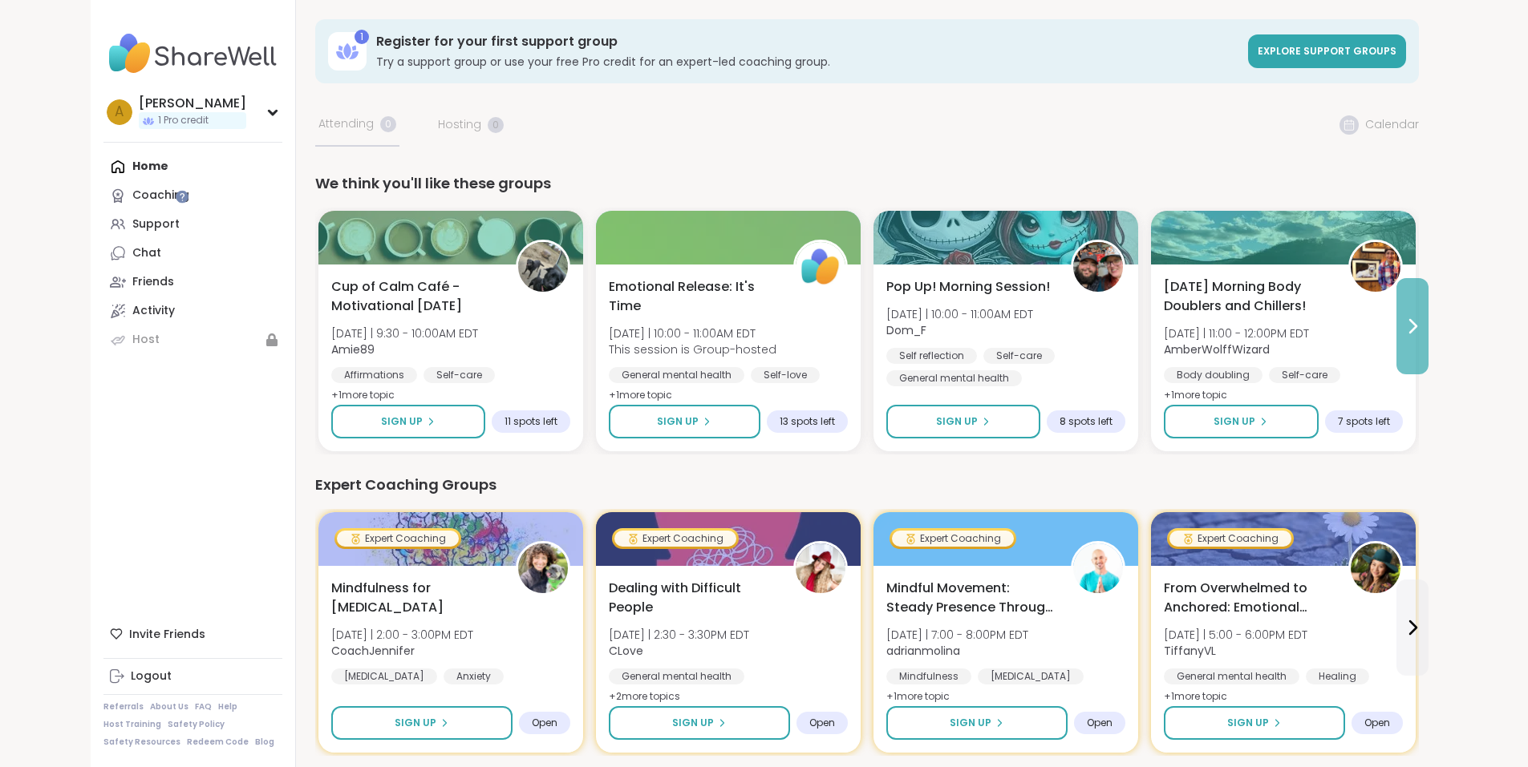
click at [1428, 337] on button at bounding box center [1412, 326] width 32 height 96
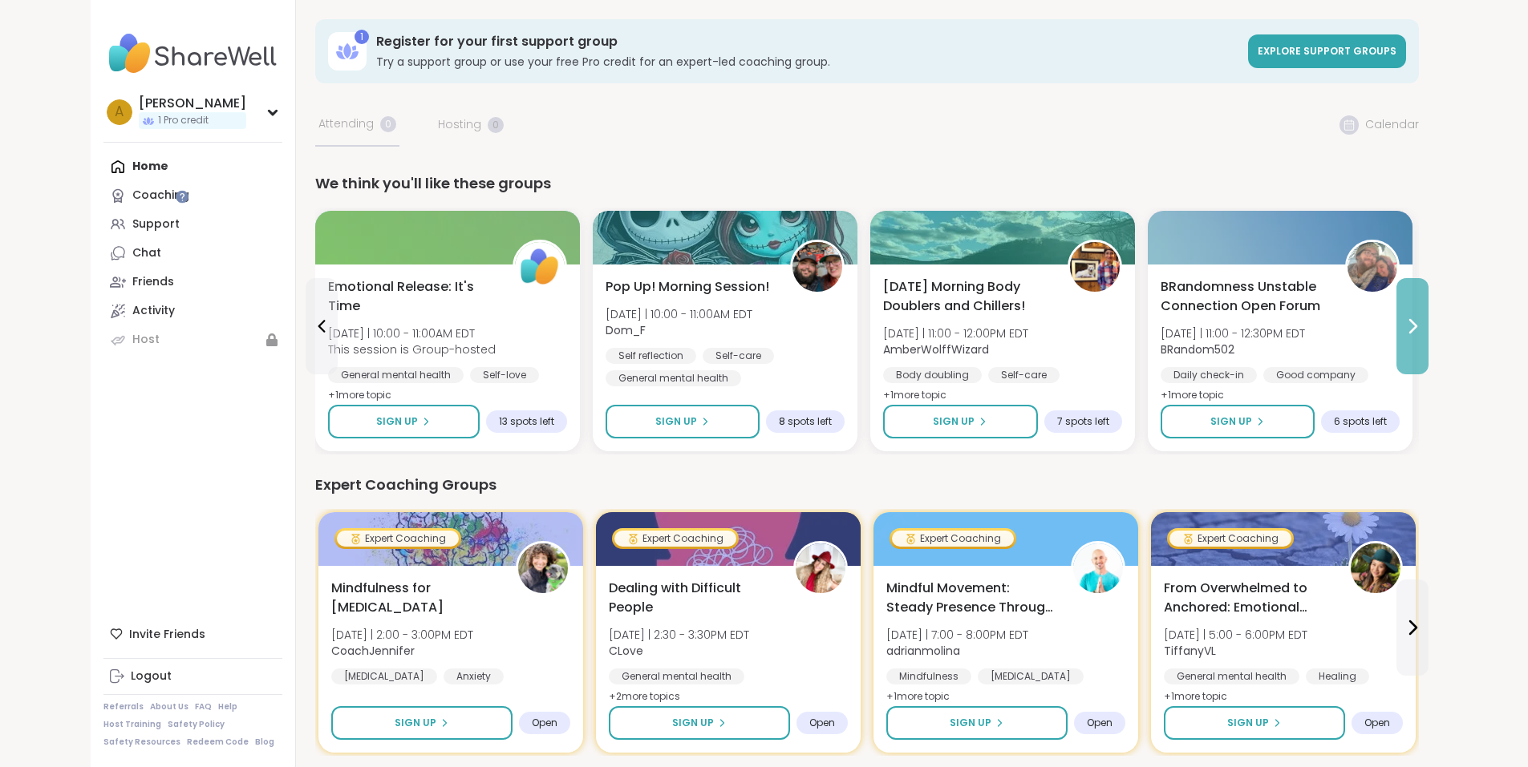
click at [1428, 337] on button at bounding box center [1412, 326] width 32 height 96
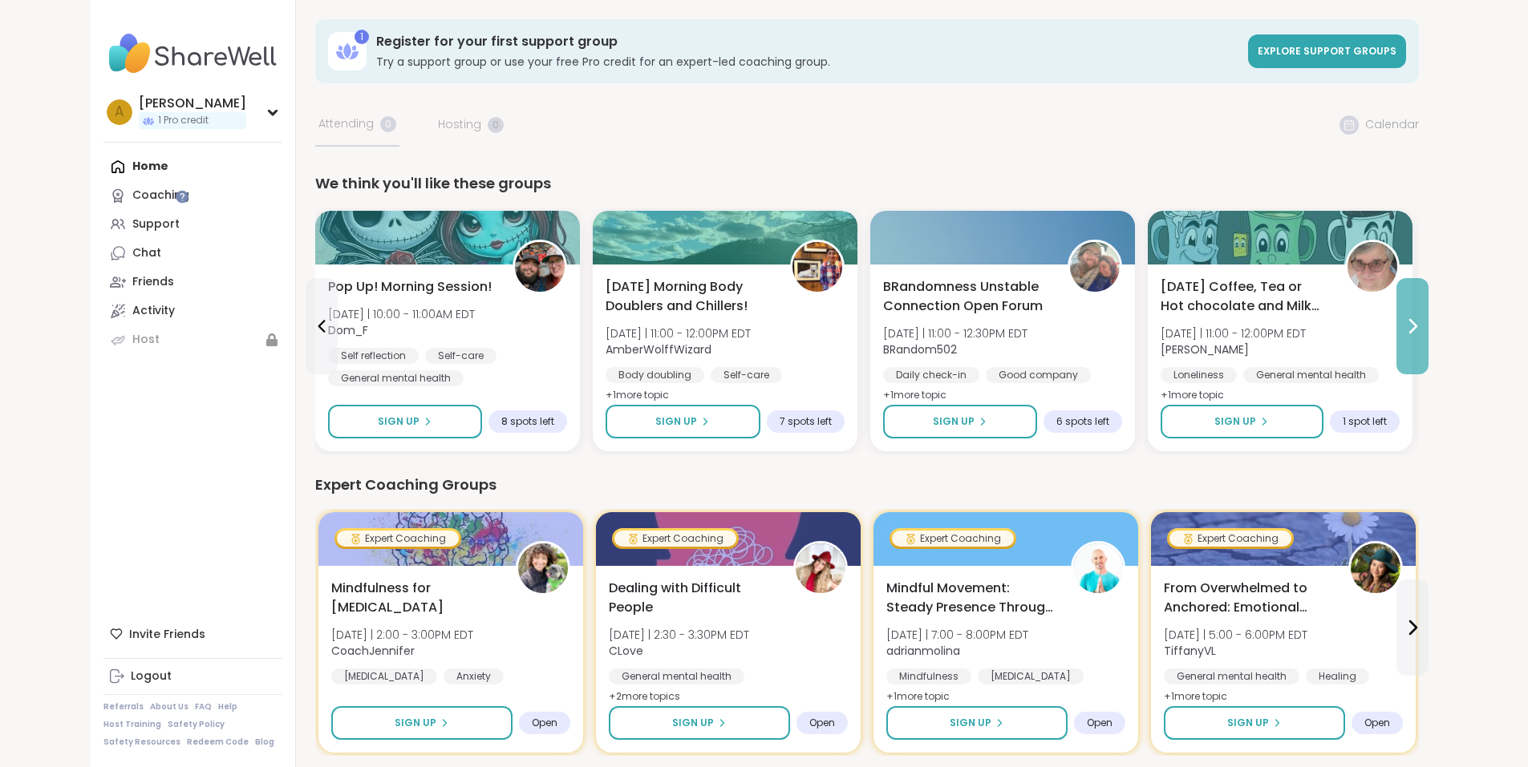
click at [1422, 322] on icon at bounding box center [1412, 326] width 19 height 19
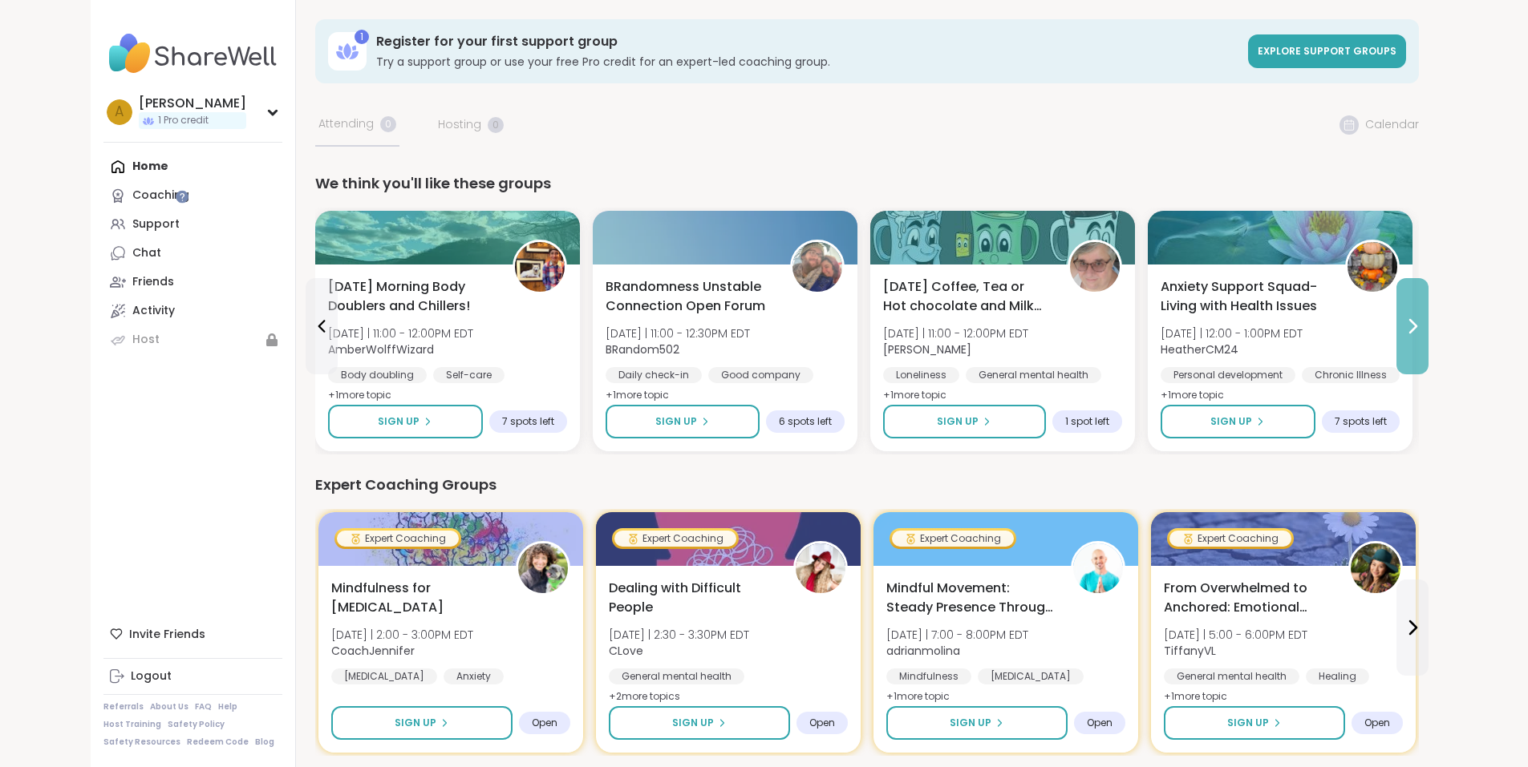
click at [1422, 322] on icon at bounding box center [1412, 326] width 19 height 19
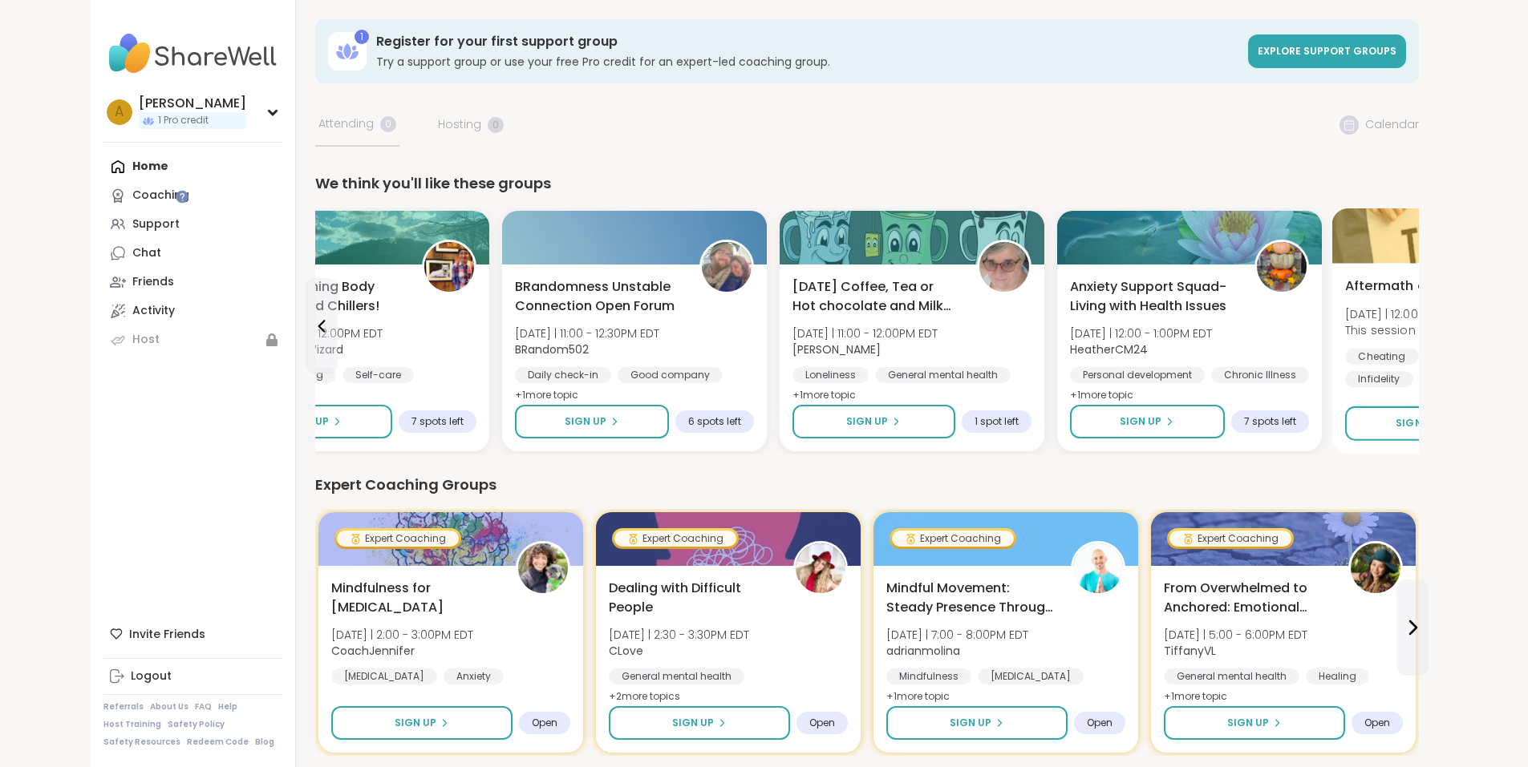
click at [1388, 253] on div at bounding box center [1466, 236] width 270 height 55
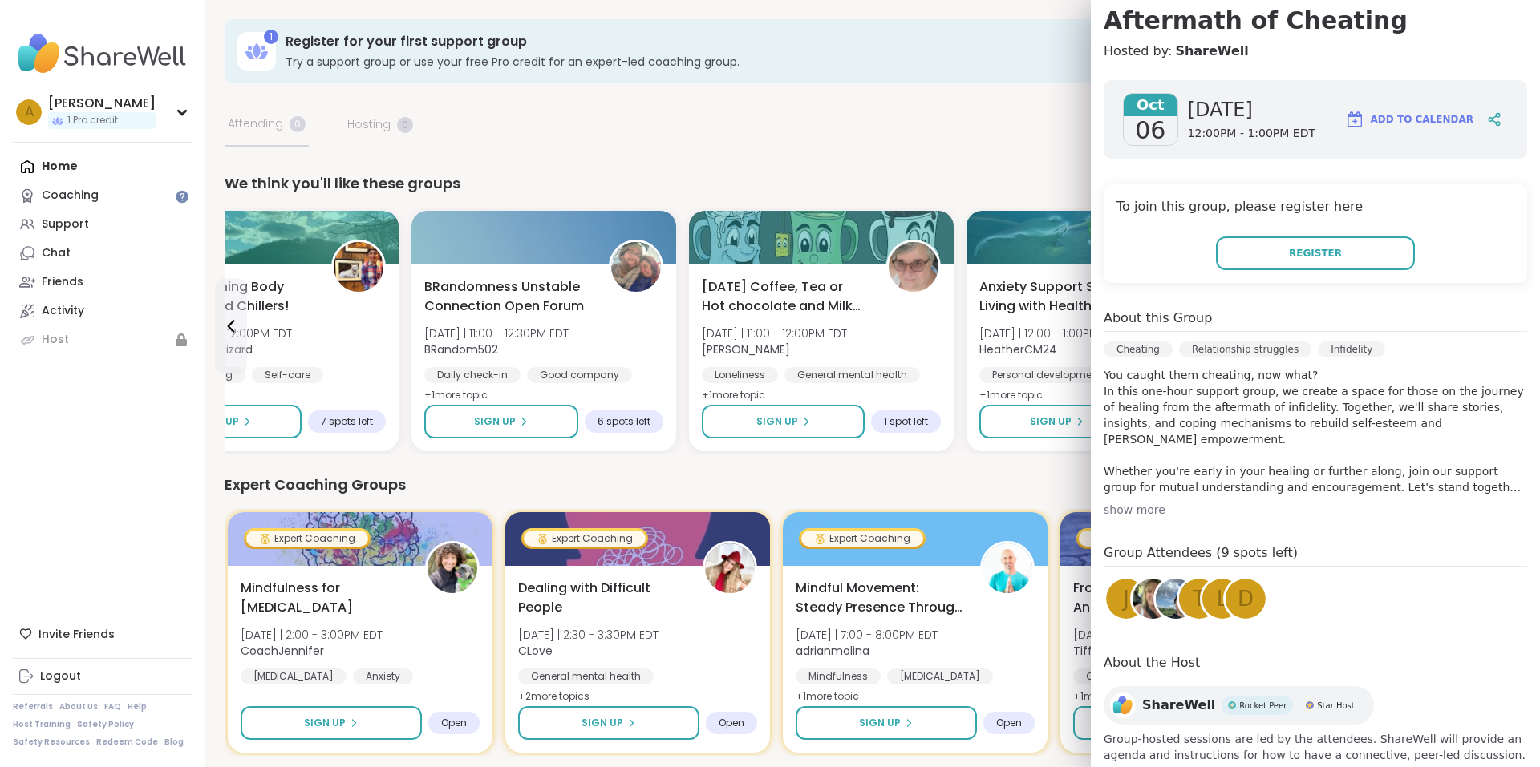
scroll to position [160, 0]
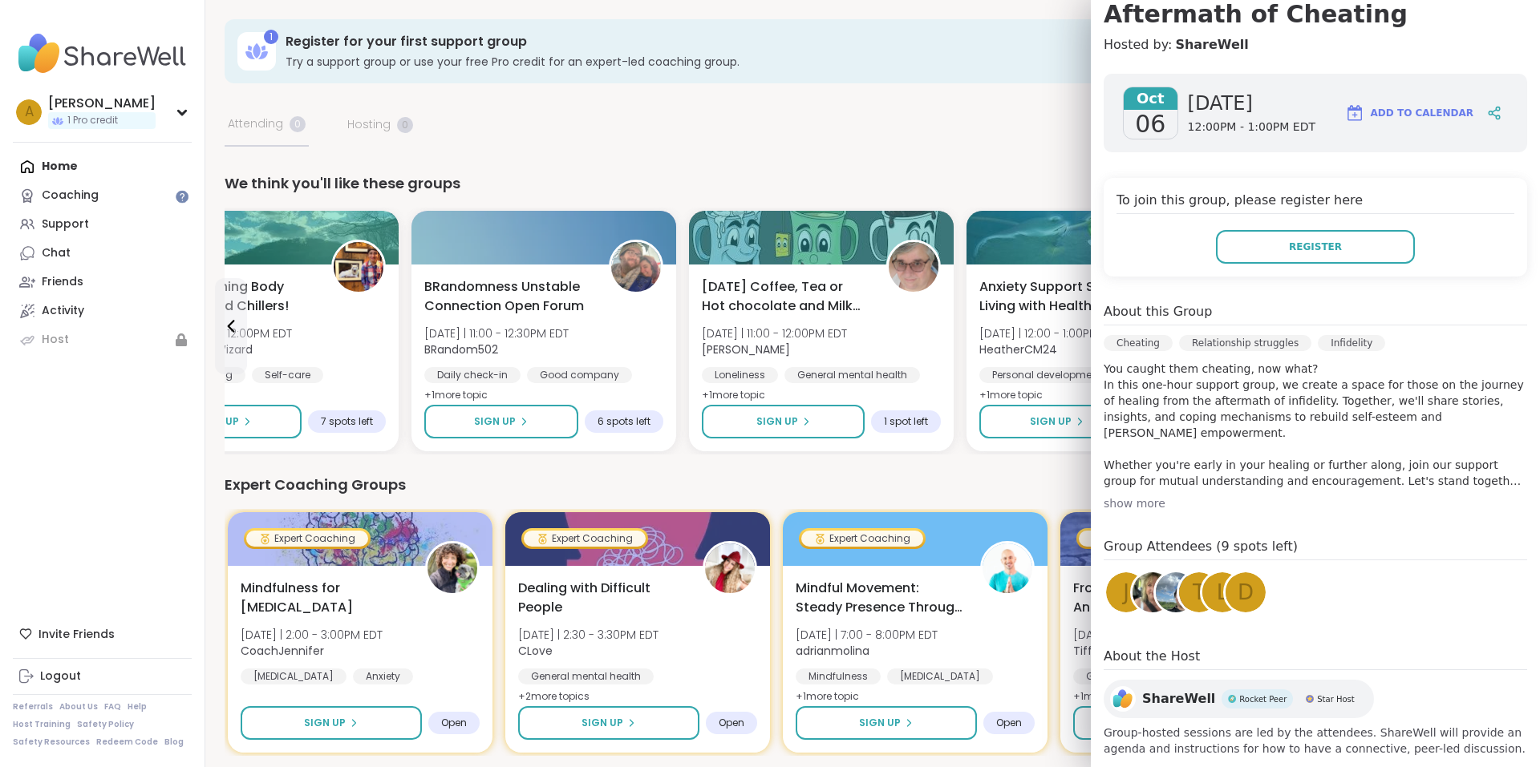
click at [1134, 503] on div "show more" at bounding box center [1314, 504] width 423 height 16
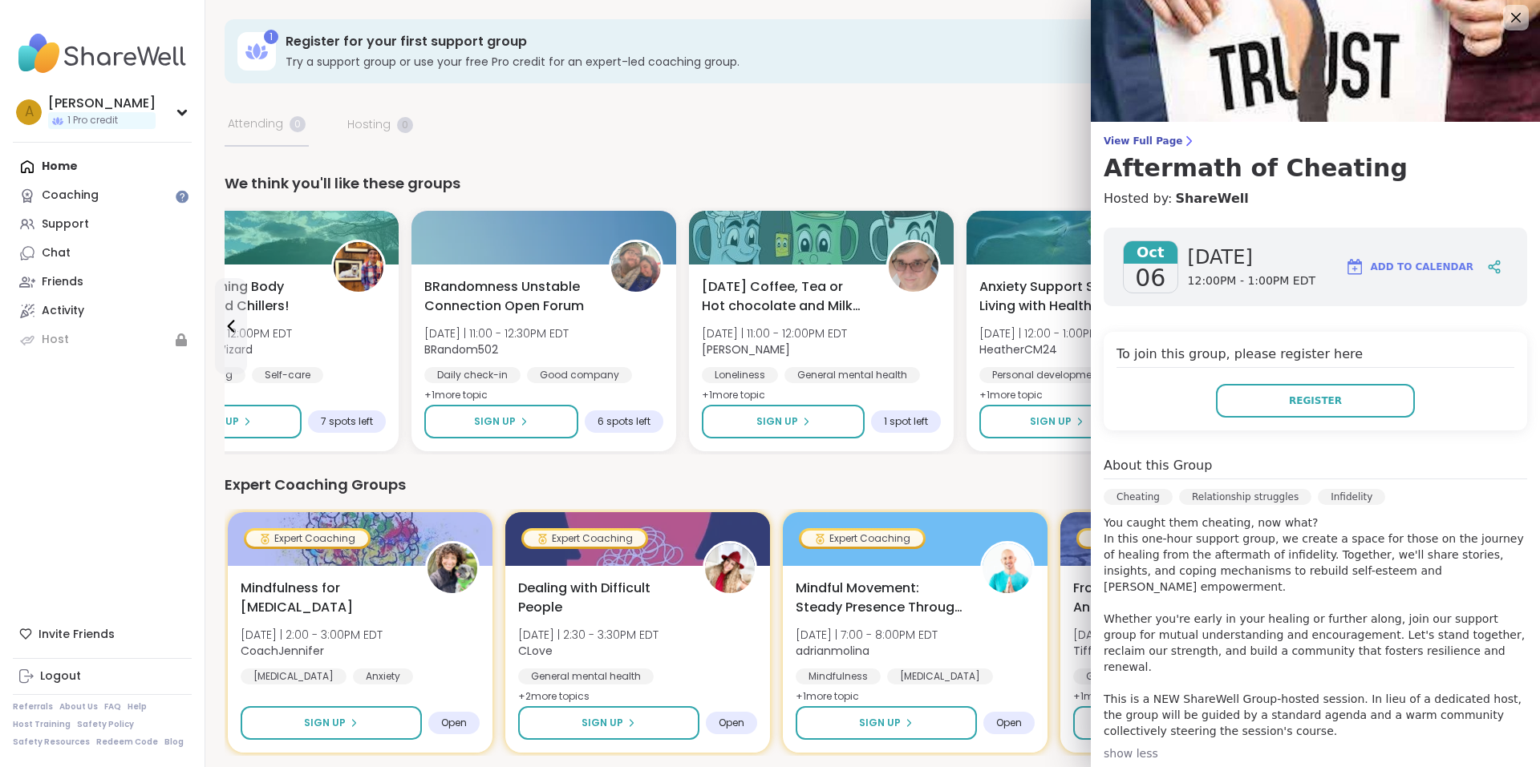
scroll to position [0, 0]
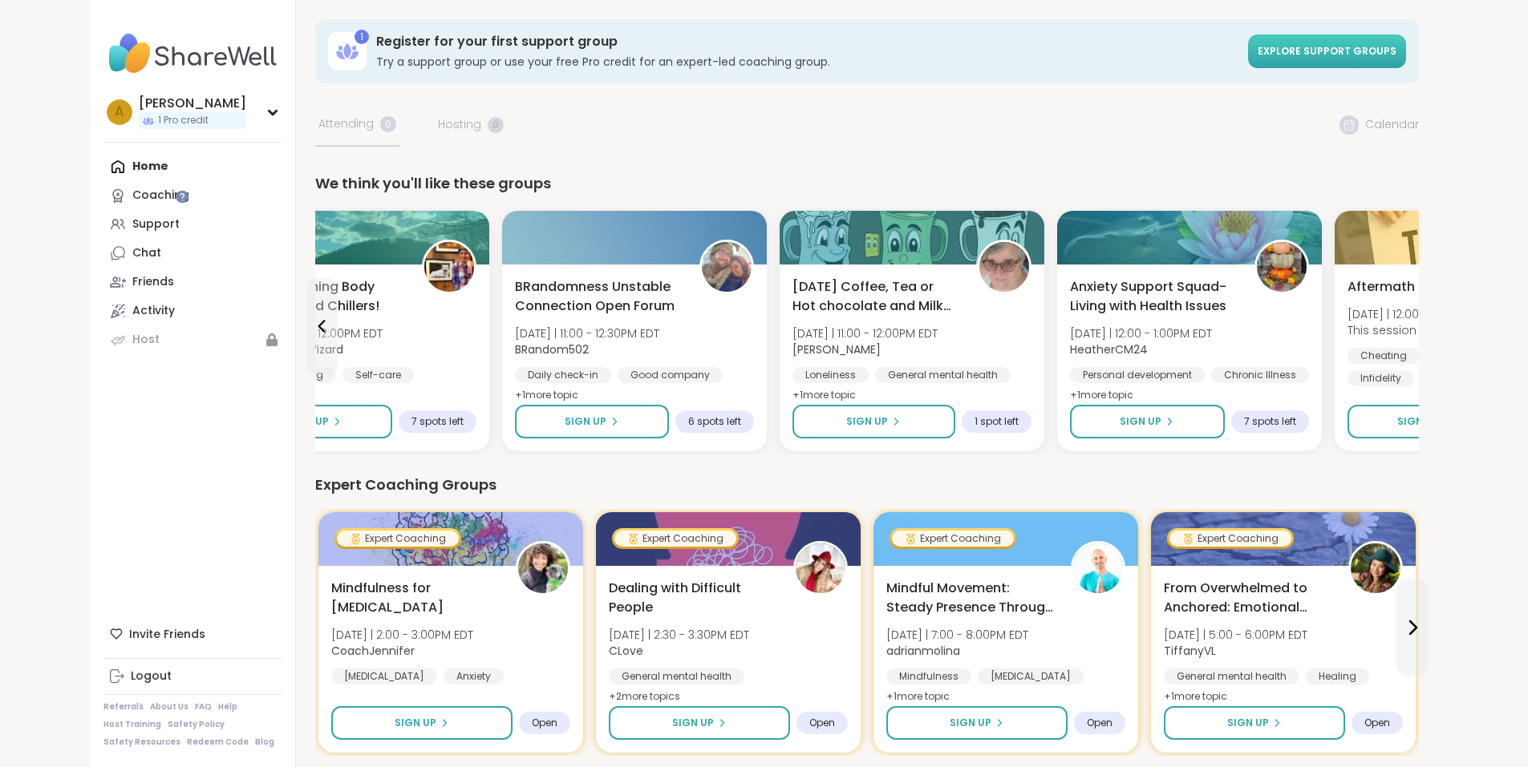
click at [1396, 54] on span "Explore support groups" at bounding box center [1326, 51] width 139 height 14
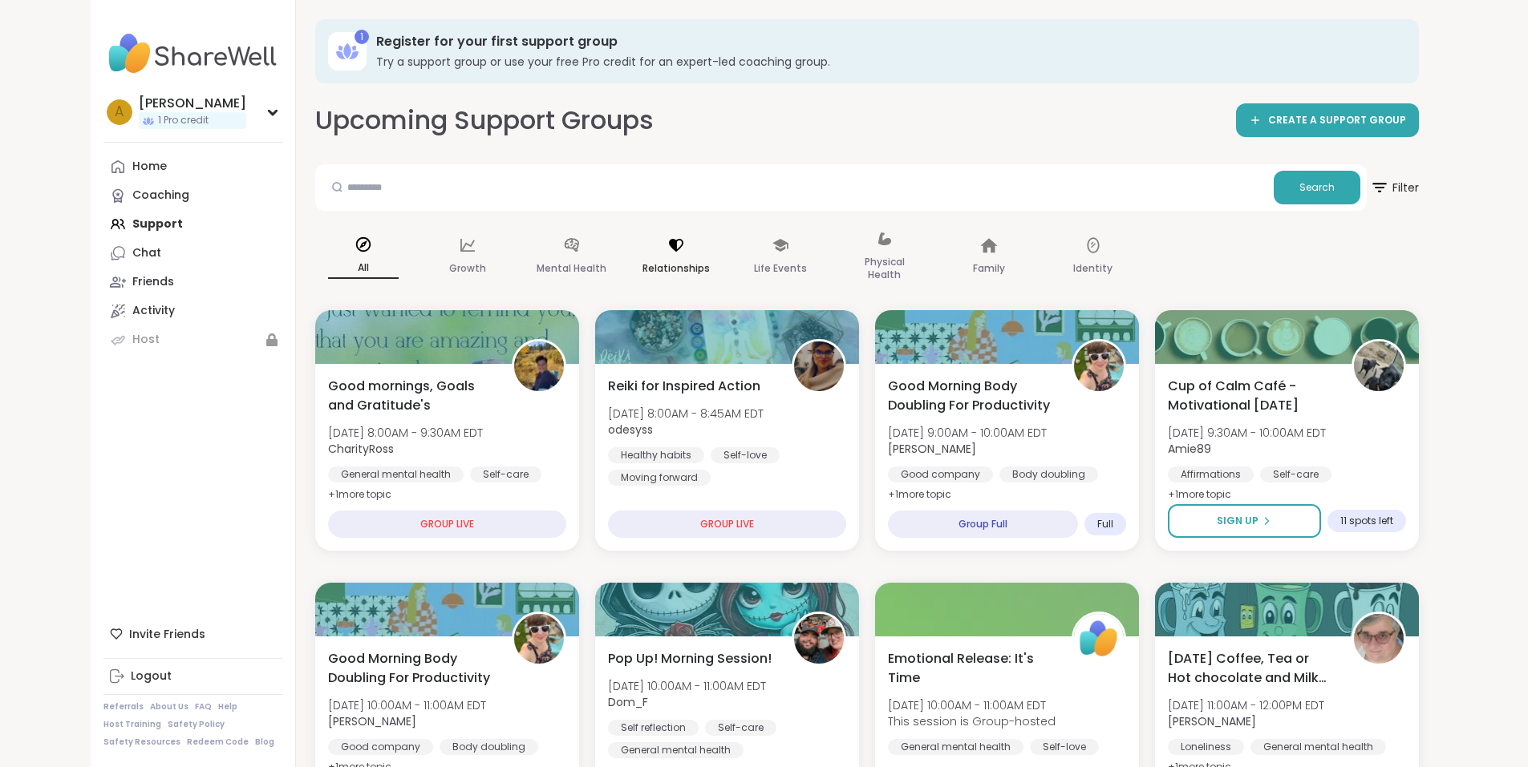
click at [667, 250] on icon at bounding box center [676, 246] width 18 height 18
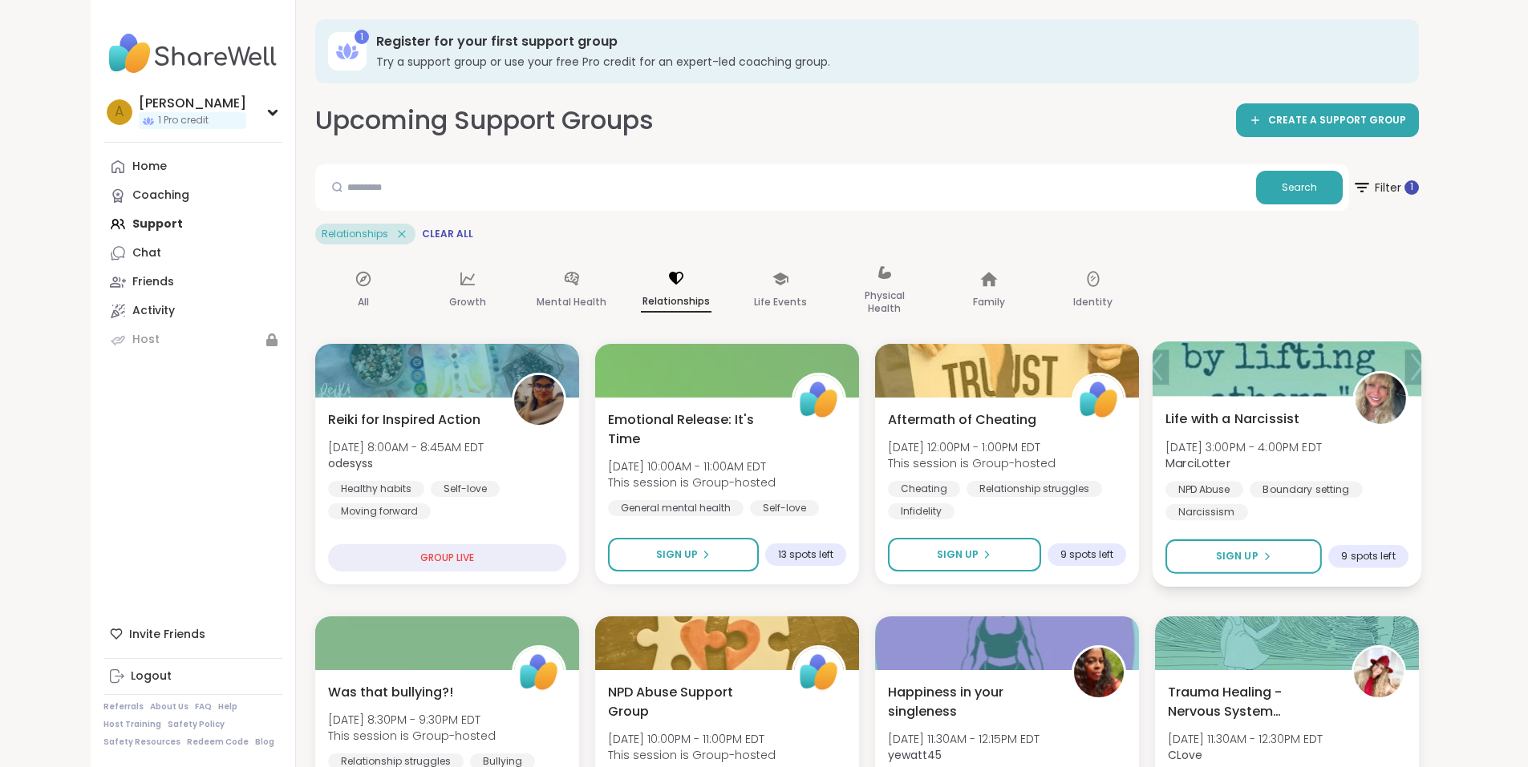
click at [1408, 432] on div "Life with a Narcissist [DATE] 3:00PM - 4:00PM EDT MarciLotter NPD Abuse Boundar…" at bounding box center [1286, 464] width 243 height 111
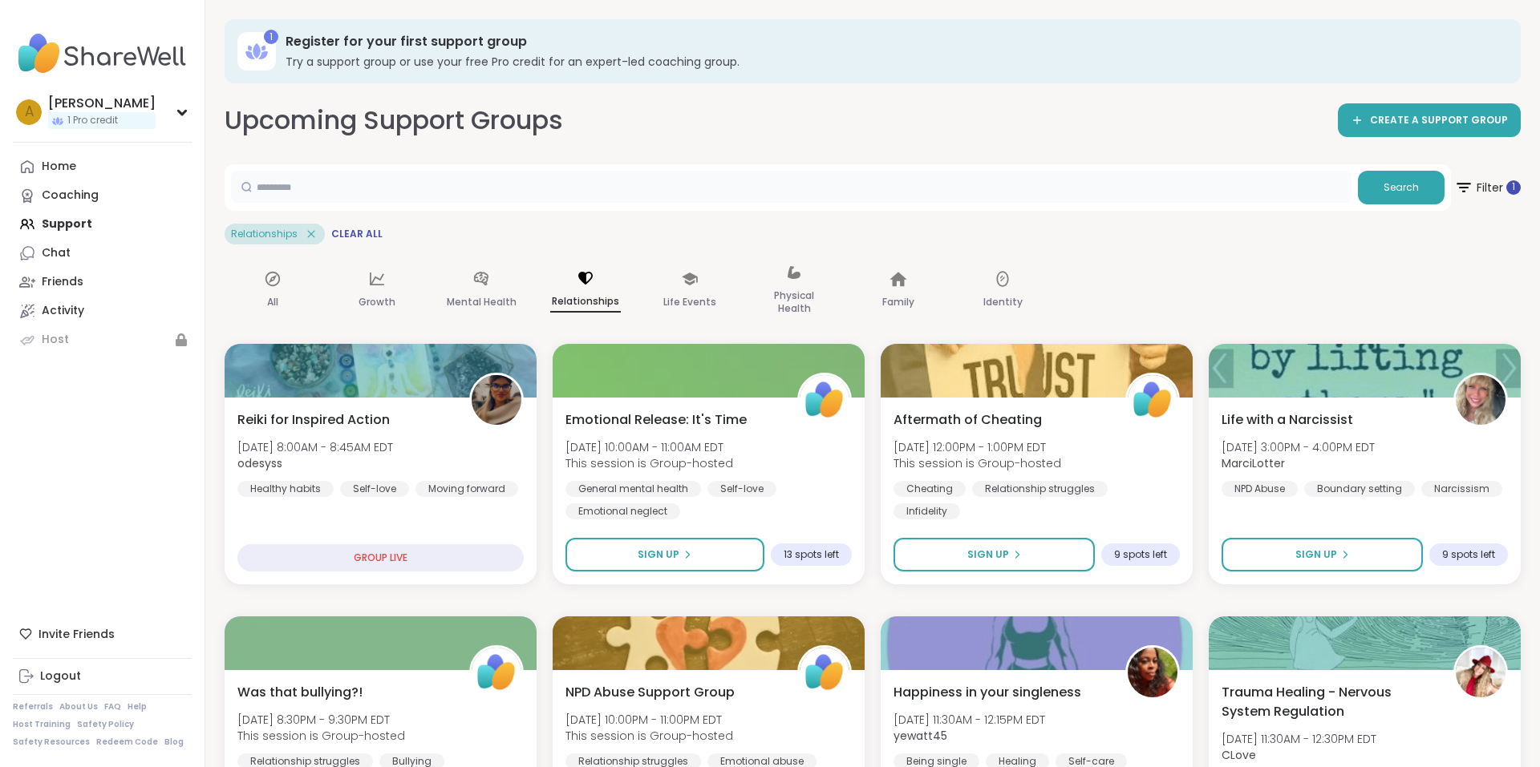
click at [952, 191] on input "text" at bounding box center [791, 187] width 1120 height 32
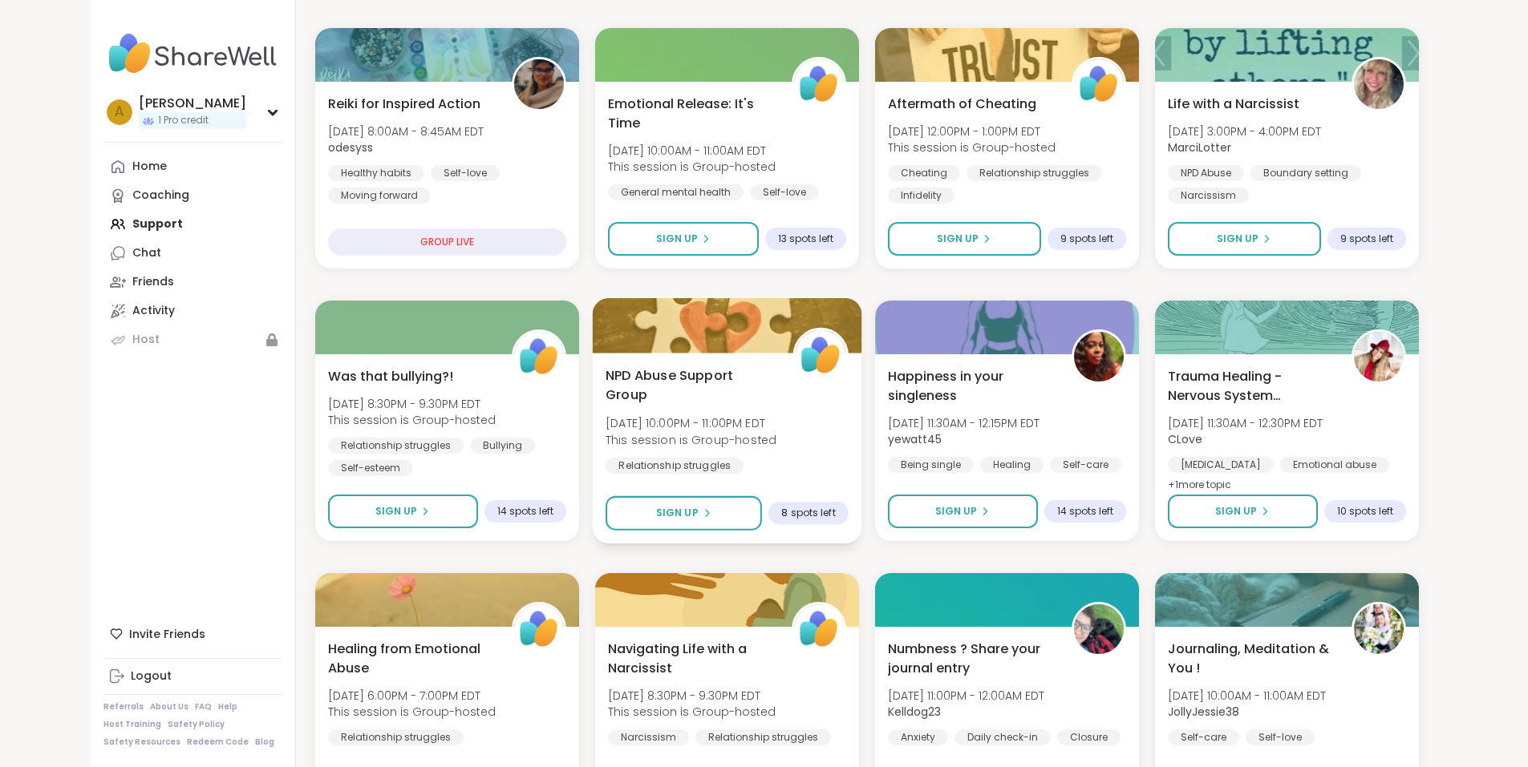
scroll to position [321, 0]
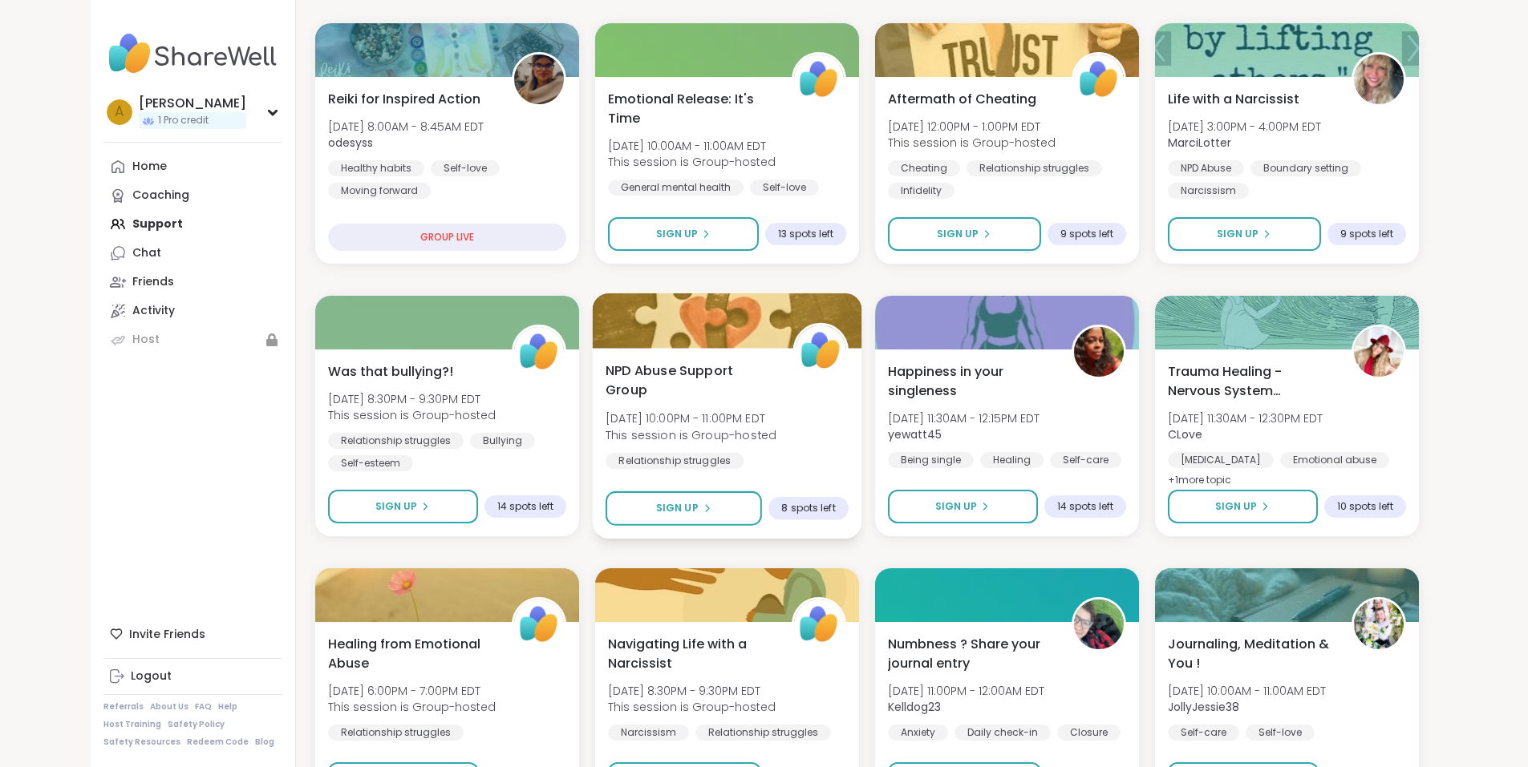
click at [677, 376] on span "NPD Abuse Support Group" at bounding box center [689, 380] width 169 height 39
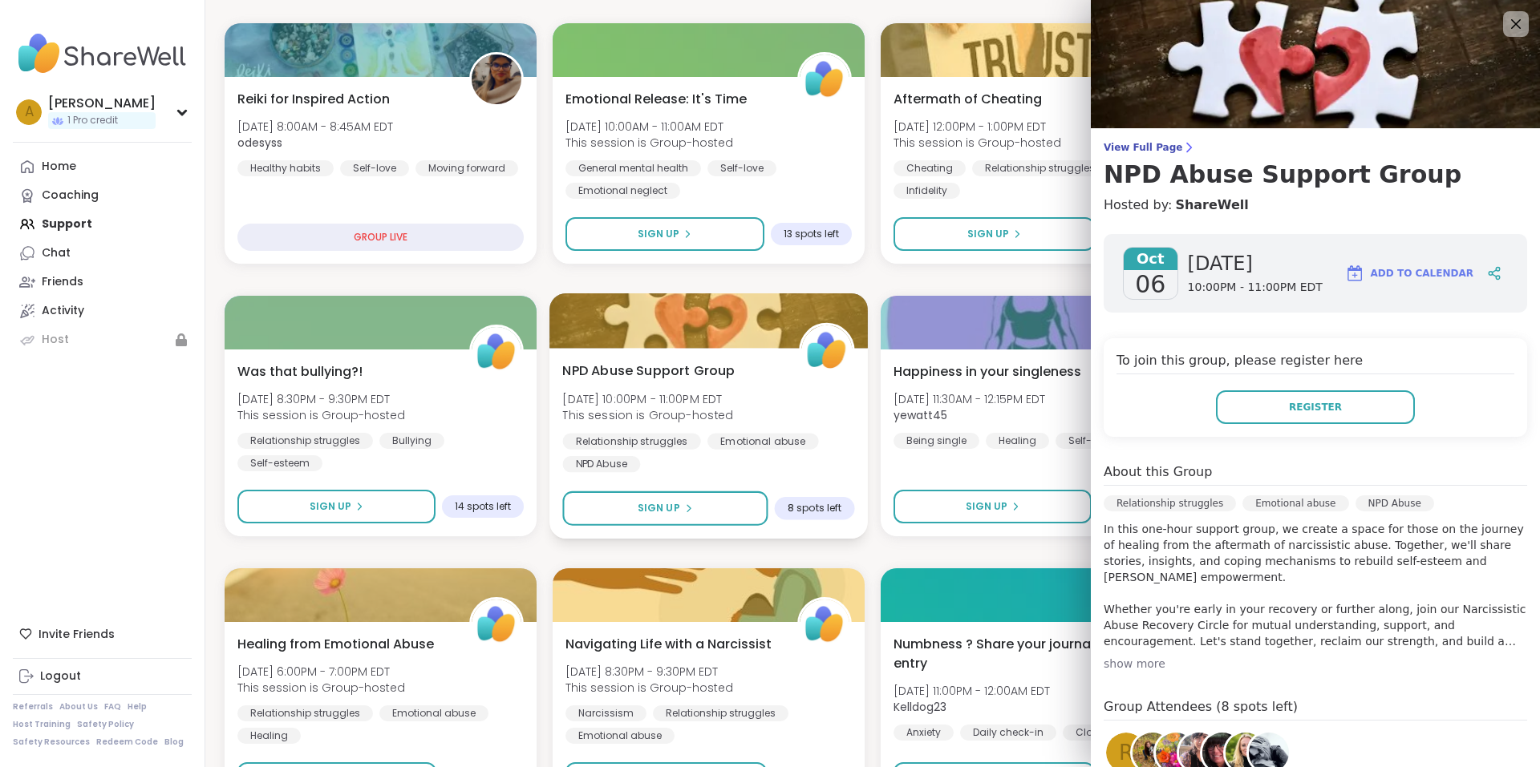
click at [728, 388] on div "NPD Abuse Support Group [DATE] 10:00PM - 11:00PM EDT This session is Group-host…" at bounding box center [708, 416] width 292 height 111
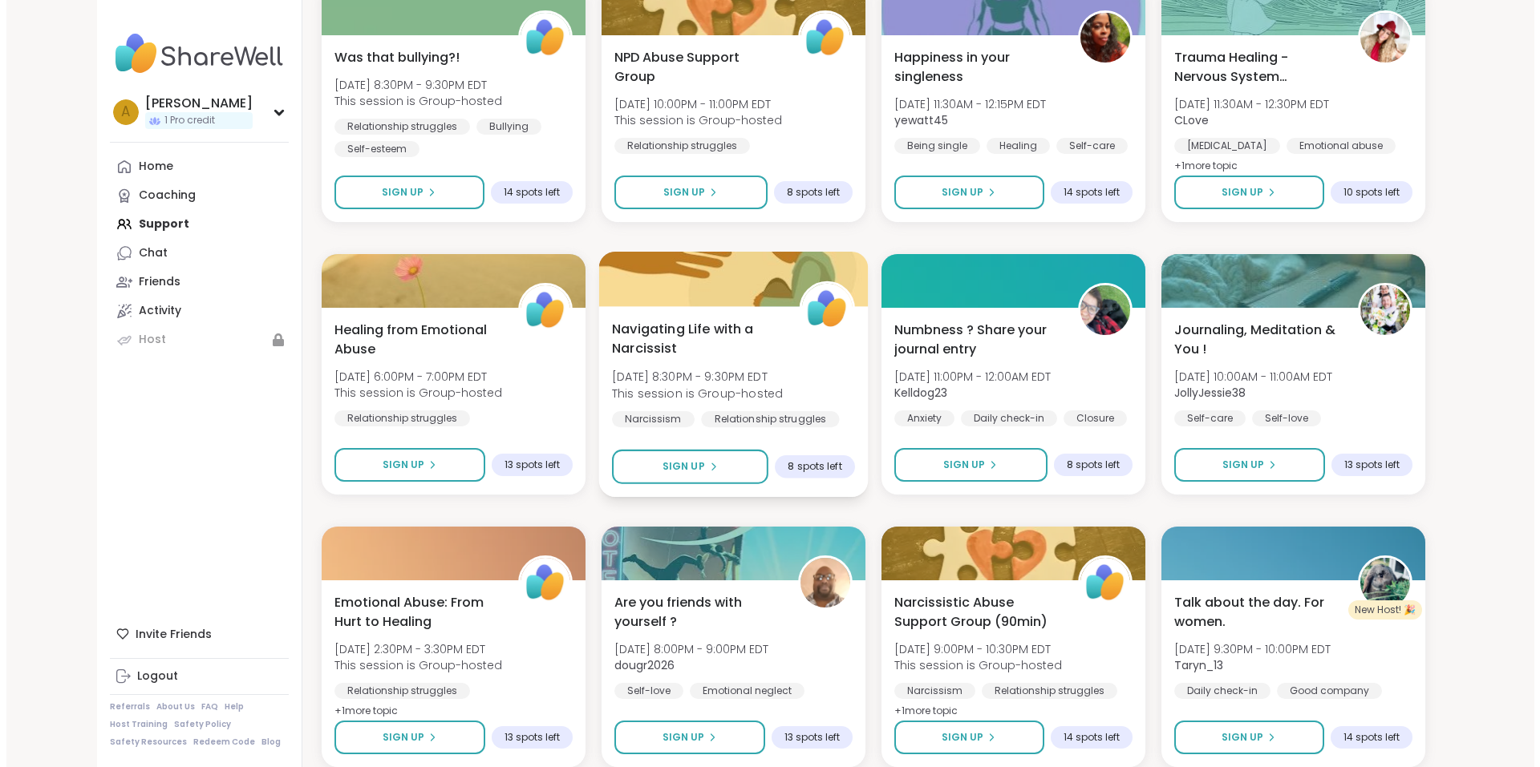
scroll to position [642, 0]
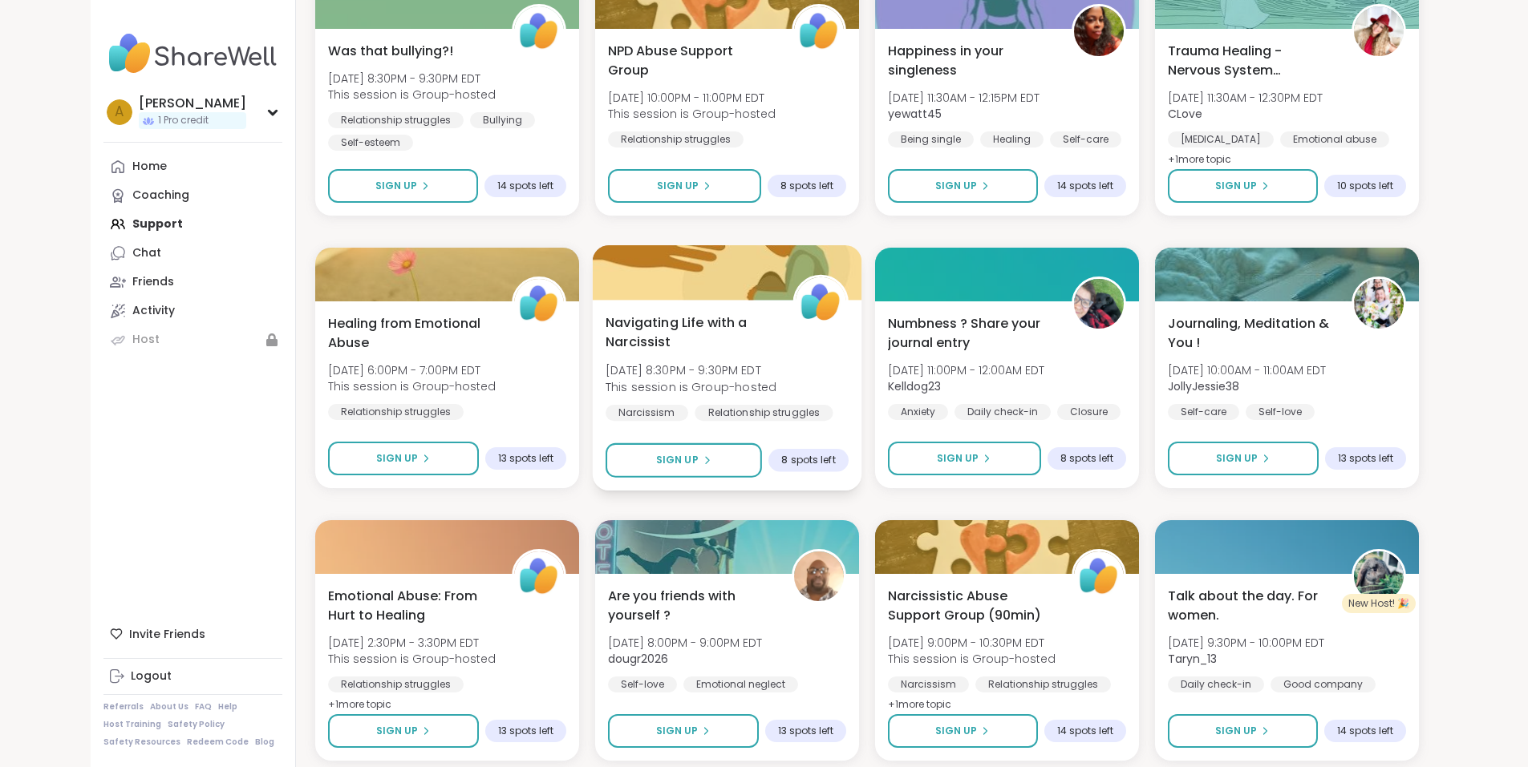
click at [731, 338] on div "Navigating Life with a Narcissist [DATE] 8:30PM - 9:30PM EDT This session is Gr…" at bounding box center [726, 378] width 243 height 131
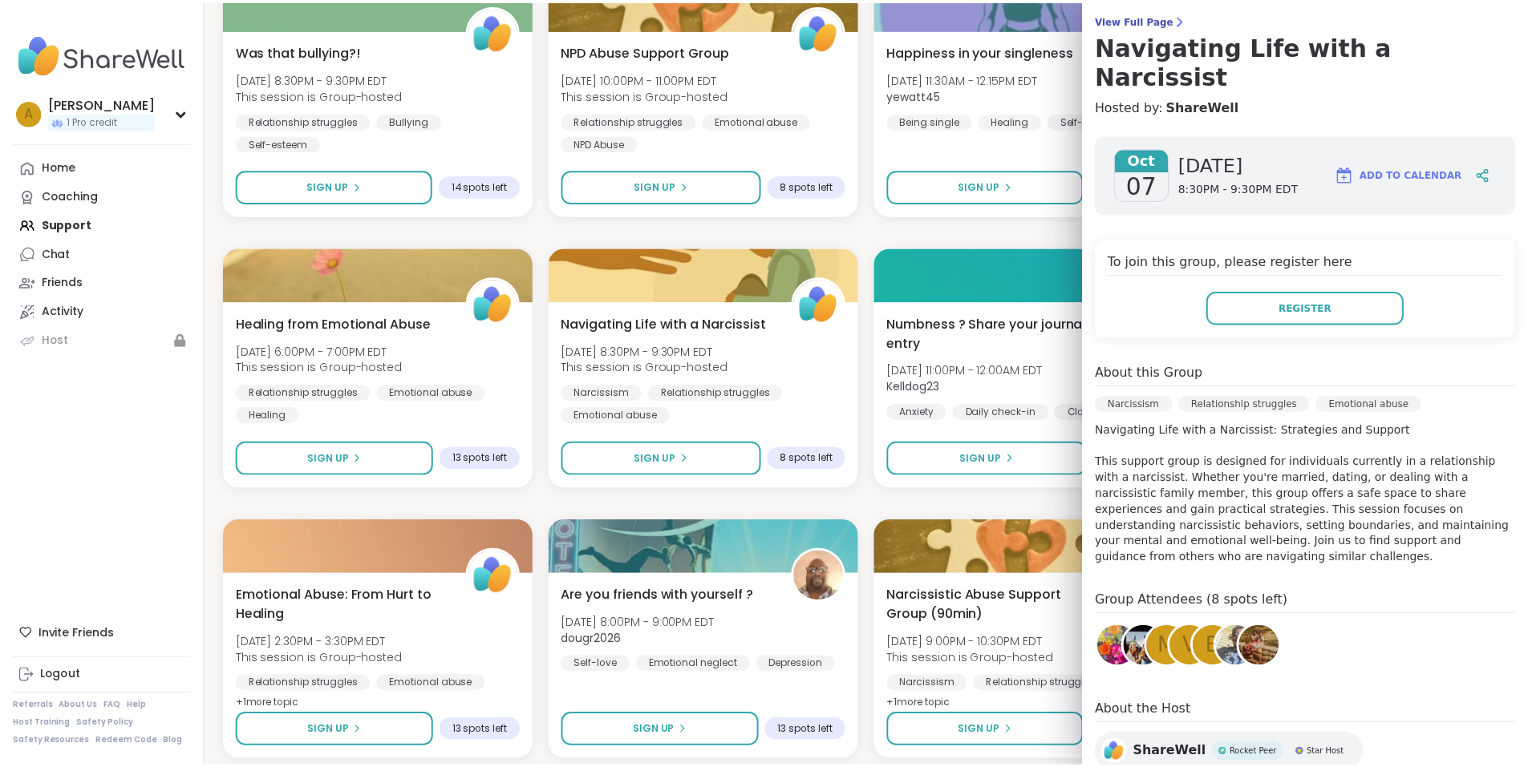
scroll to position [0, 0]
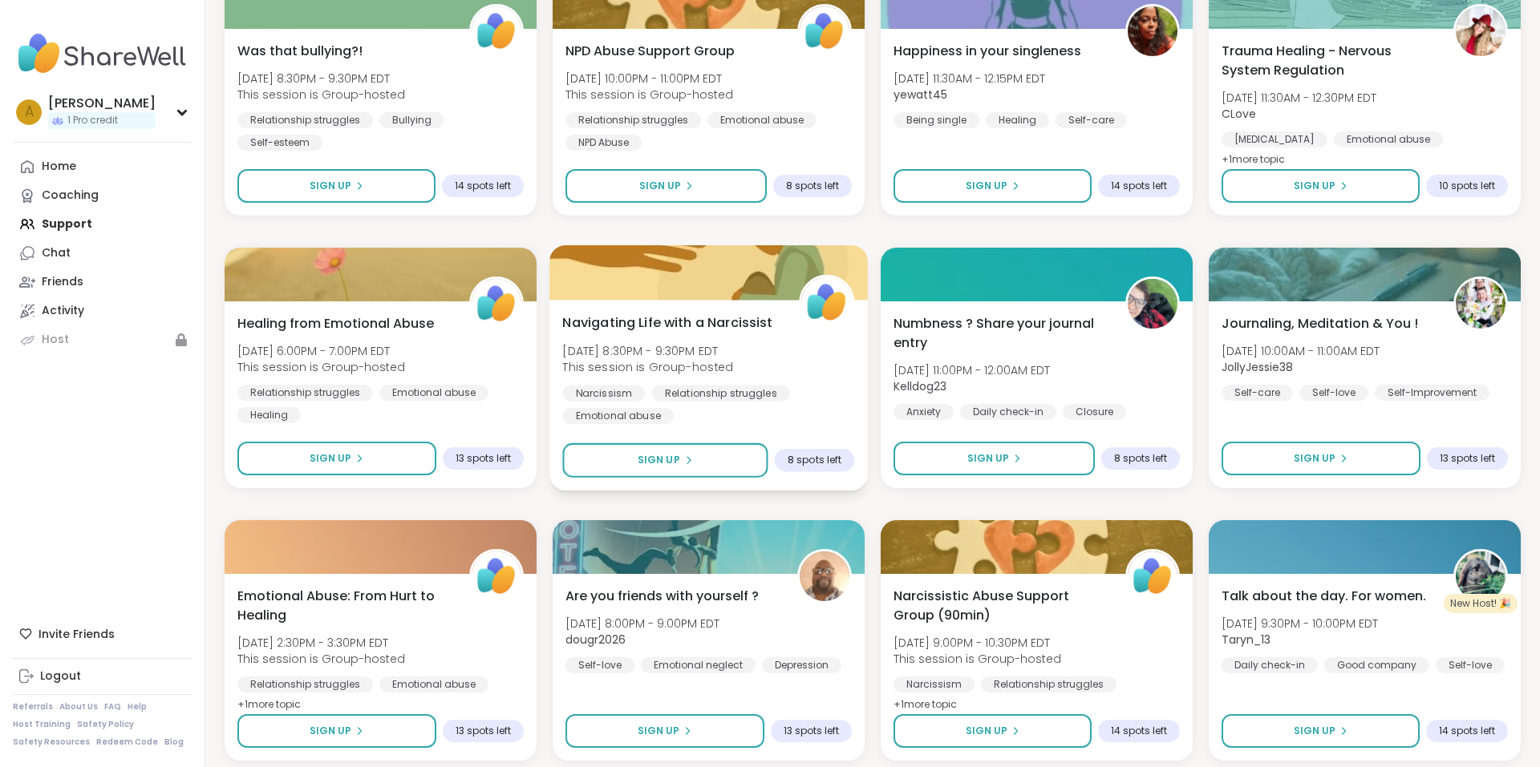
click at [832, 375] on div "Navigating Life with a Narcissist [DATE] 8:30PM - 9:30PM EDT This session is Gr…" at bounding box center [708, 368] width 292 height 111
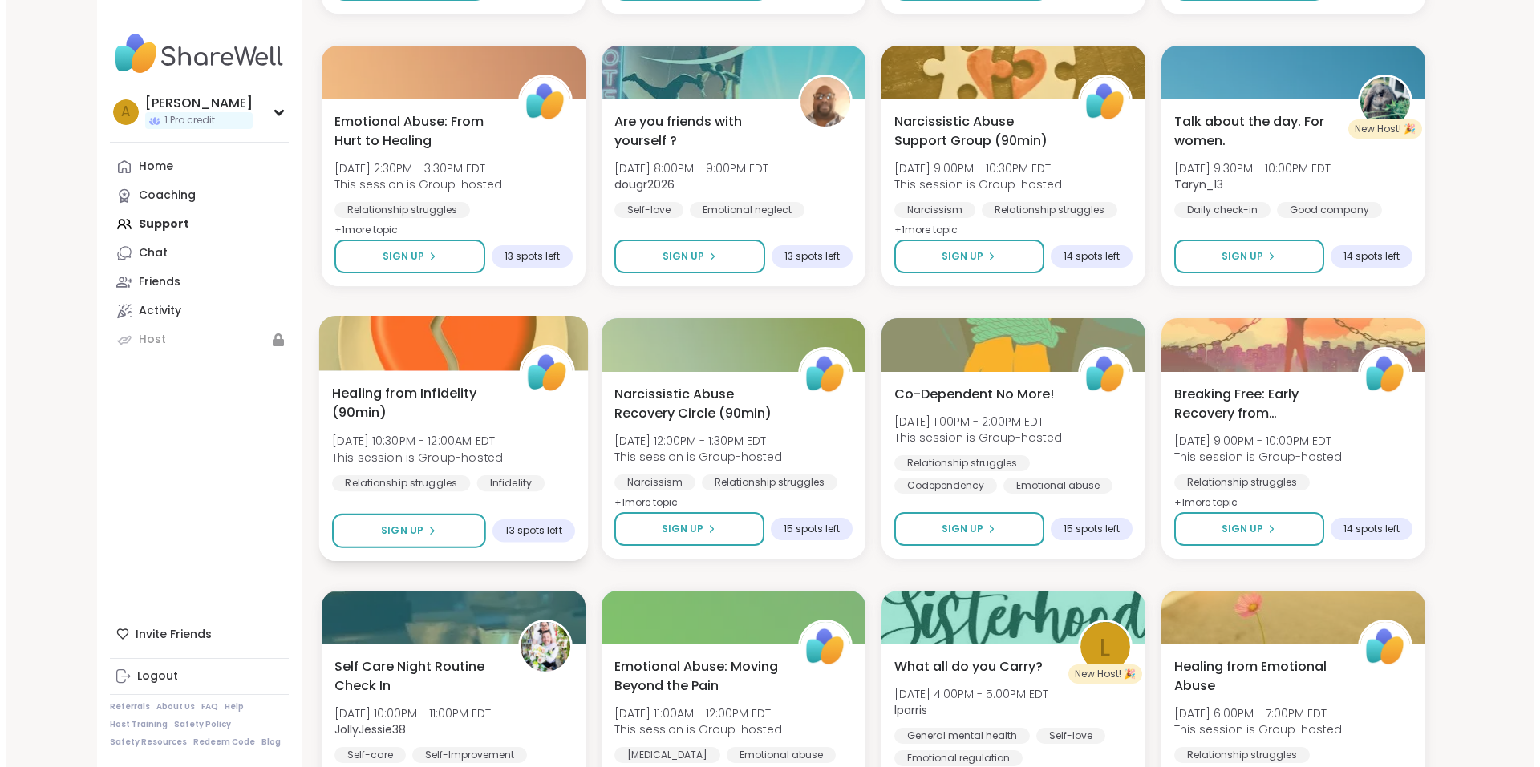
scroll to position [1123, 0]
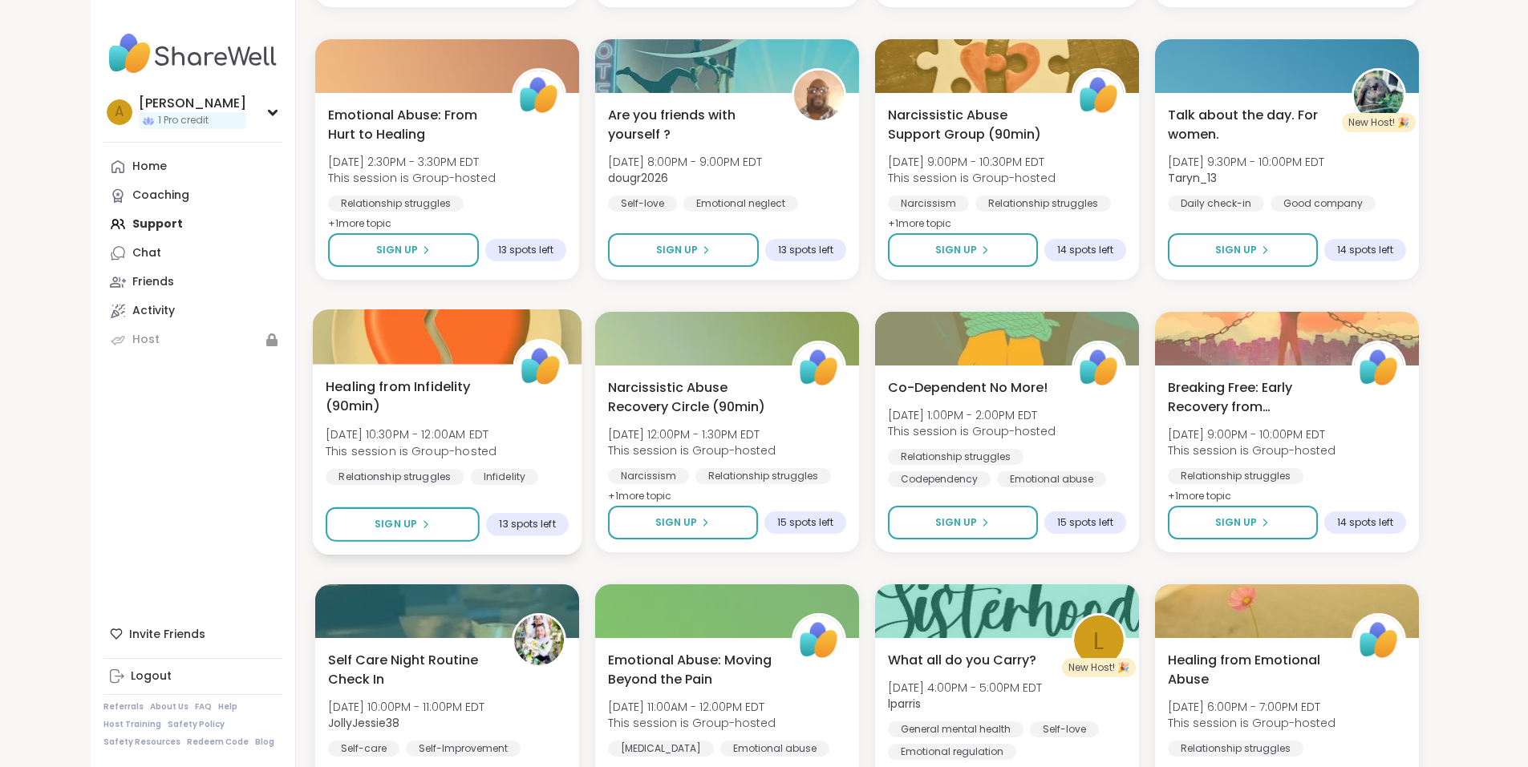
click at [470, 431] on div "Healing from Infidelity (90min) [DATE] 10:30PM - 12:00AM EDT This session is Gr…" at bounding box center [447, 442] width 243 height 131
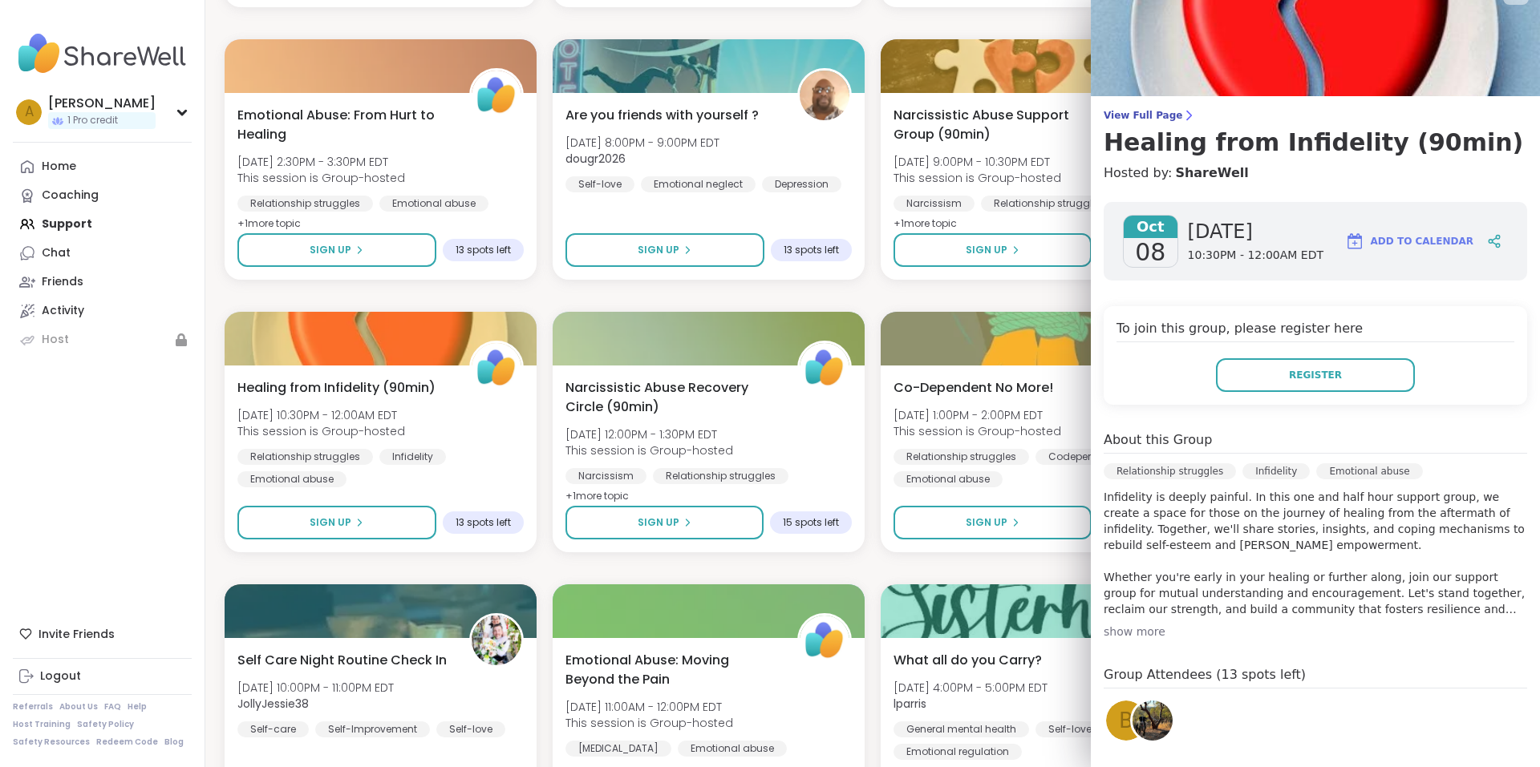
scroll to position [0, 0]
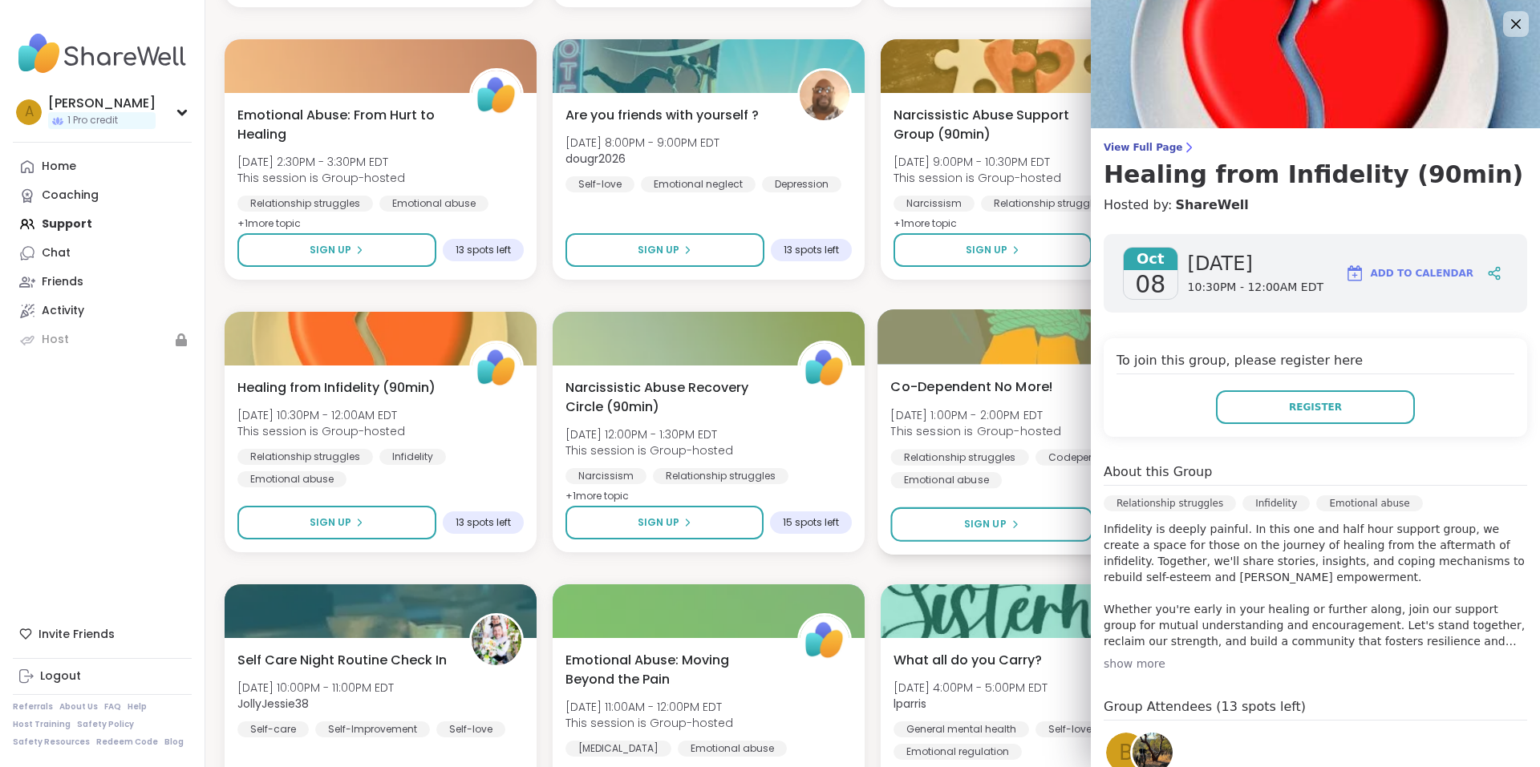
click at [1002, 426] on span "This session is Group-hosted" at bounding box center [975, 431] width 171 height 16
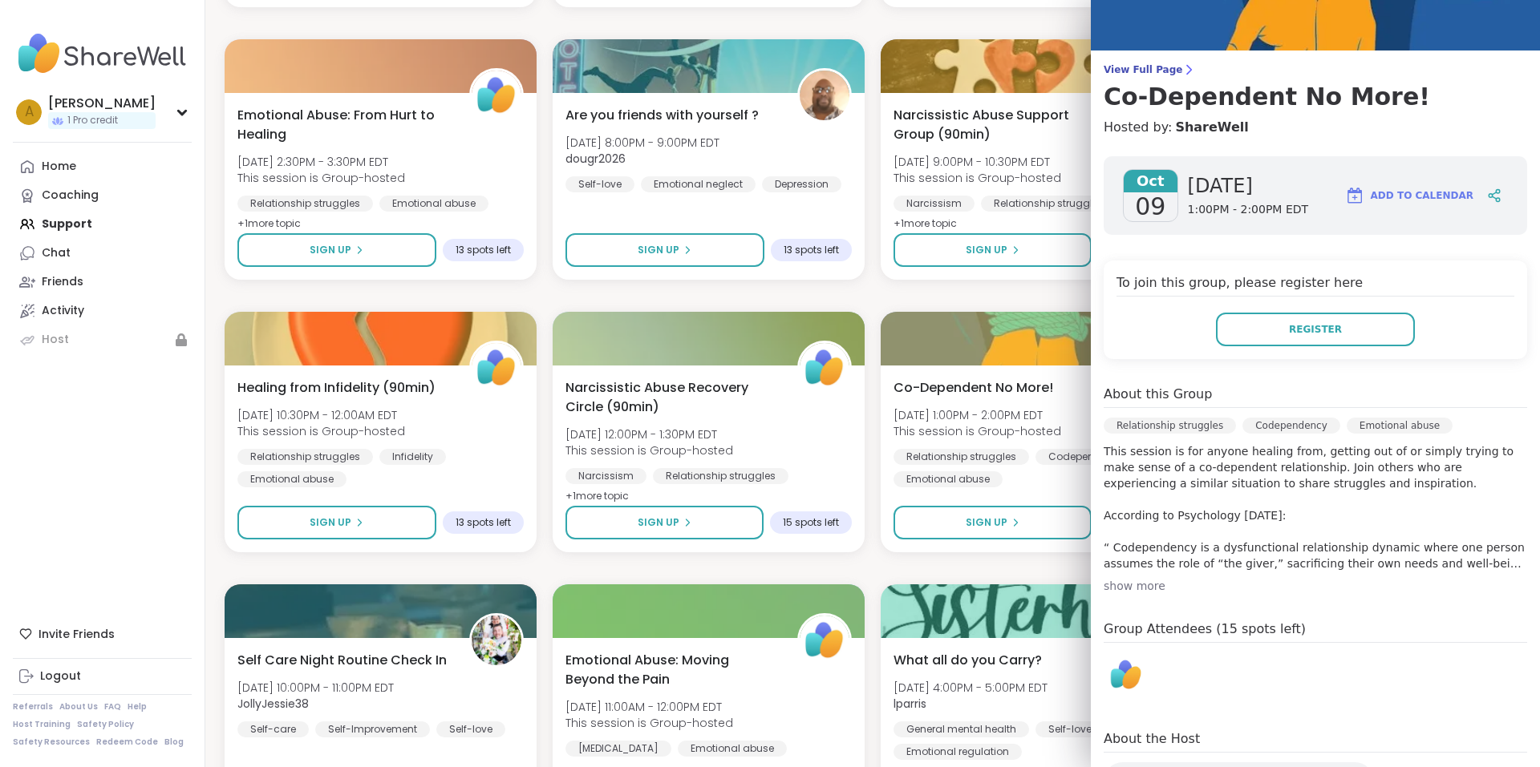
scroll to position [80, 0]
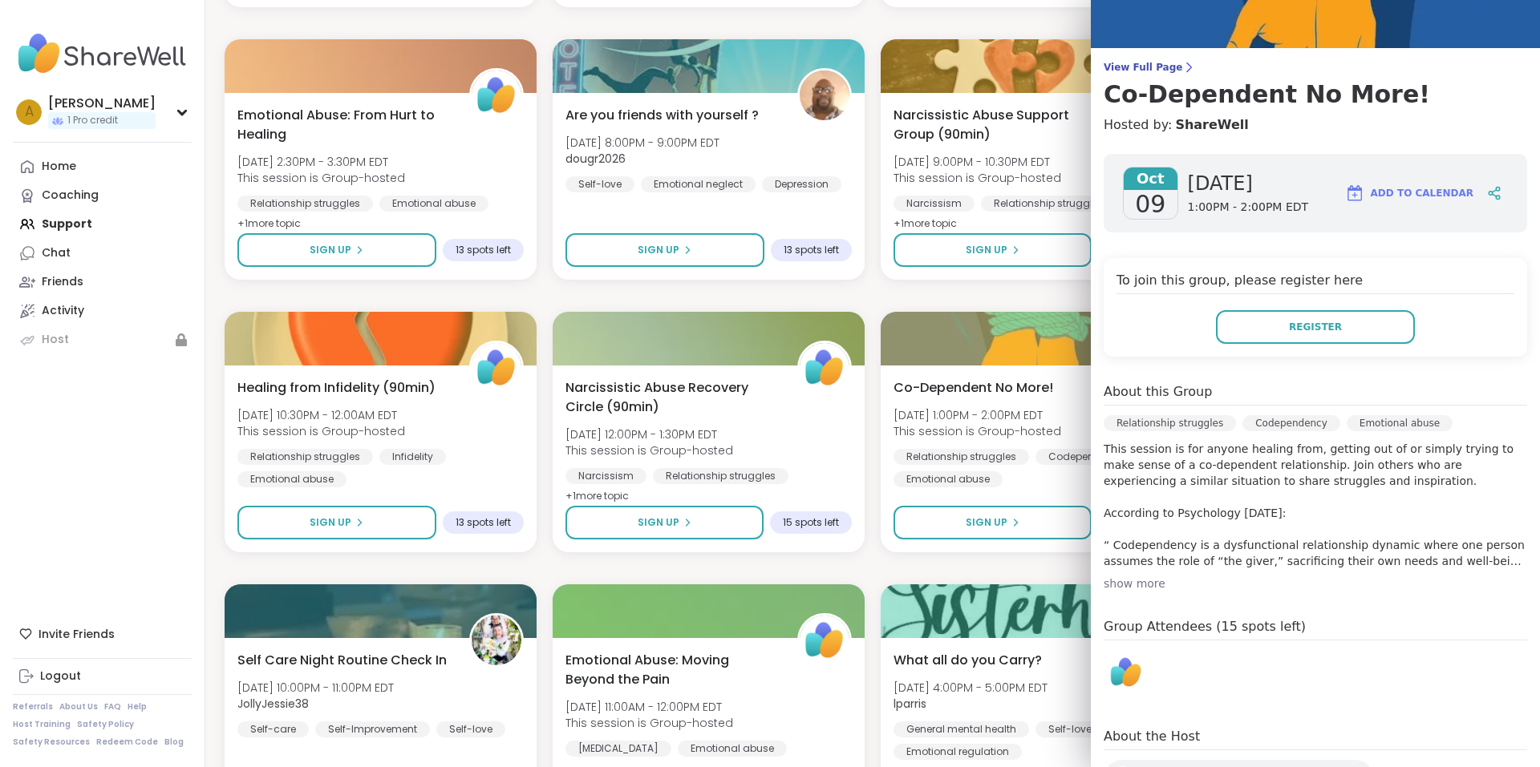
click at [1117, 585] on div "show more" at bounding box center [1314, 584] width 423 height 16
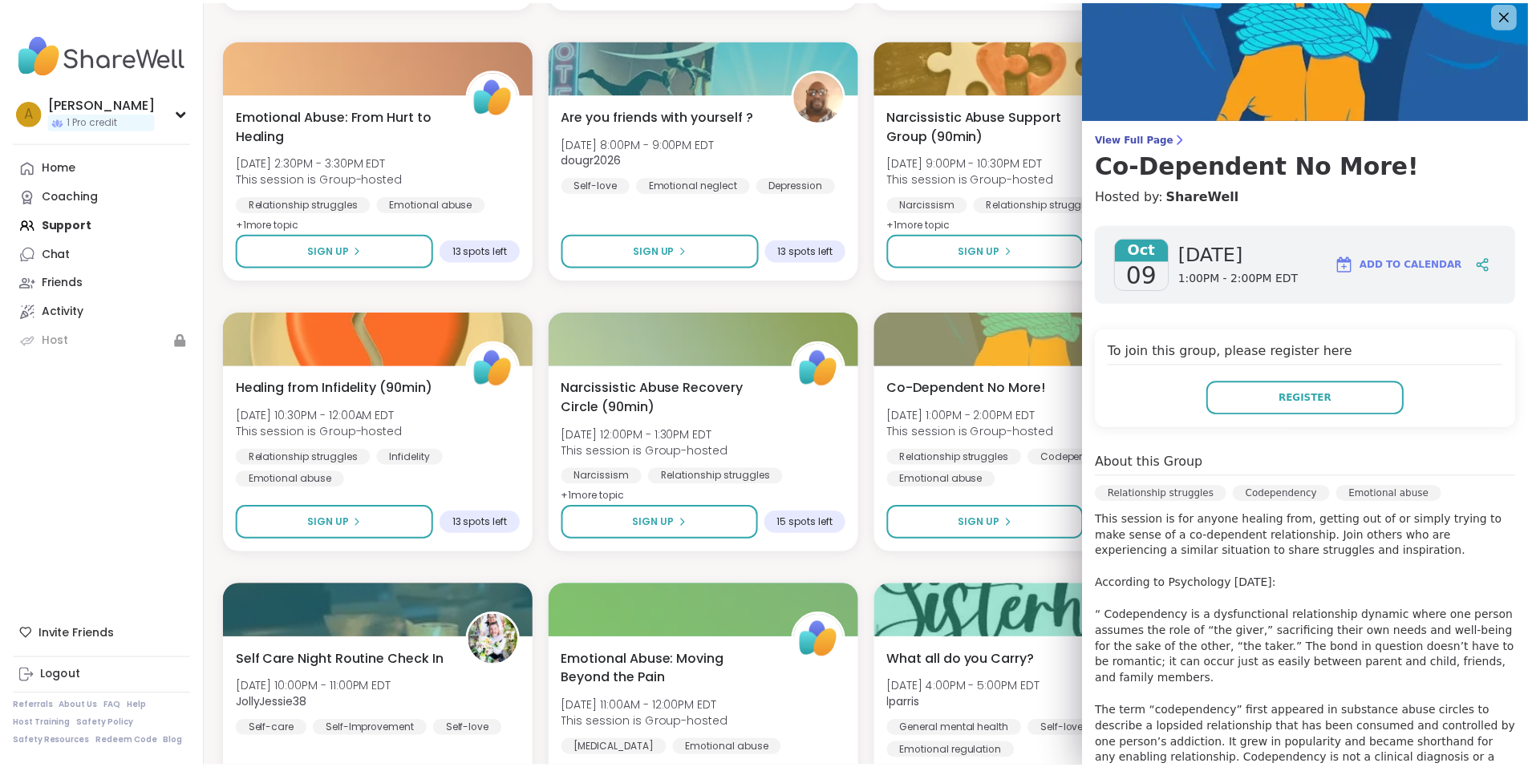
scroll to position [0, 0]
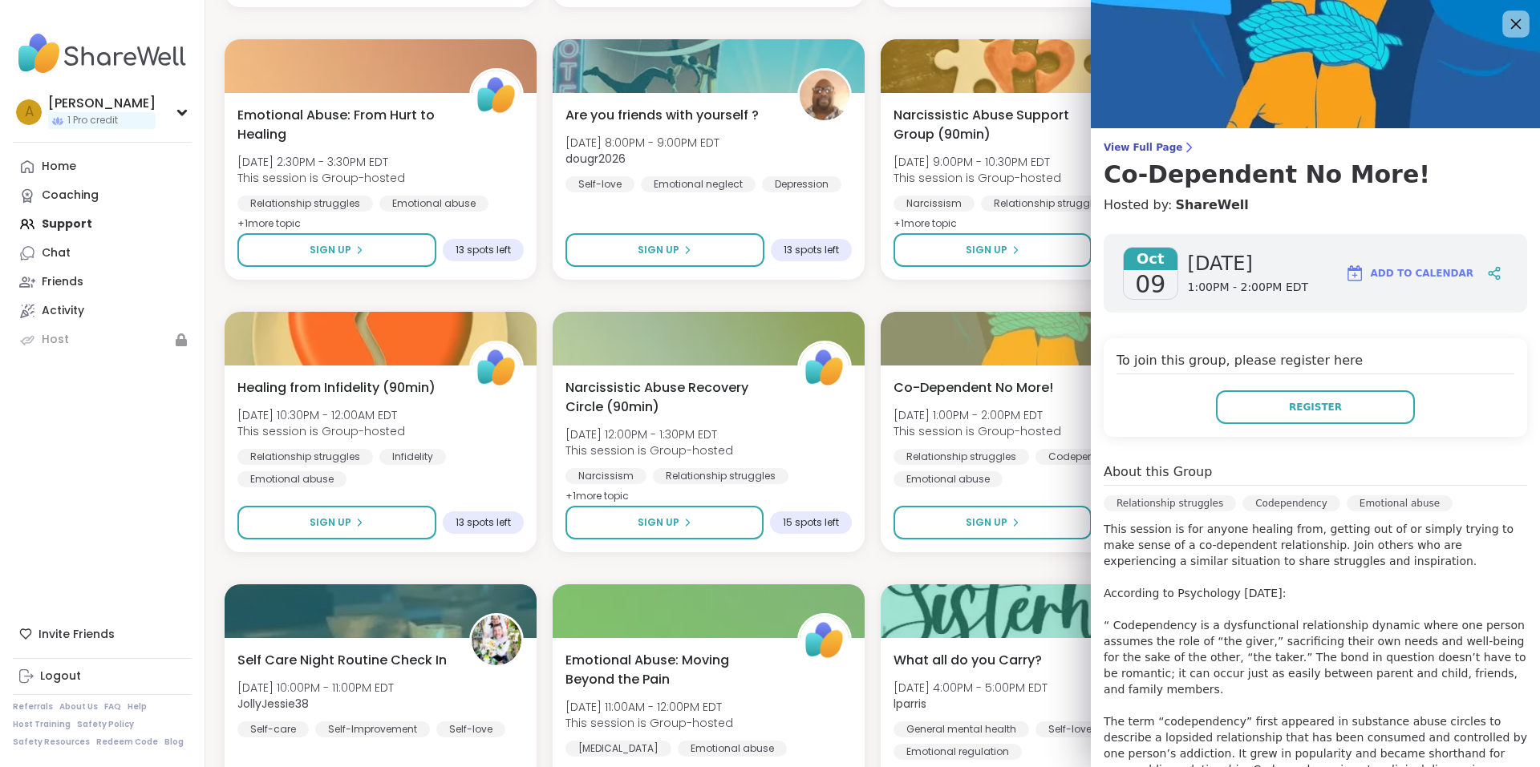
click at [1505, 30] on icon at bounding box center [1515, 24] width 20 height 20
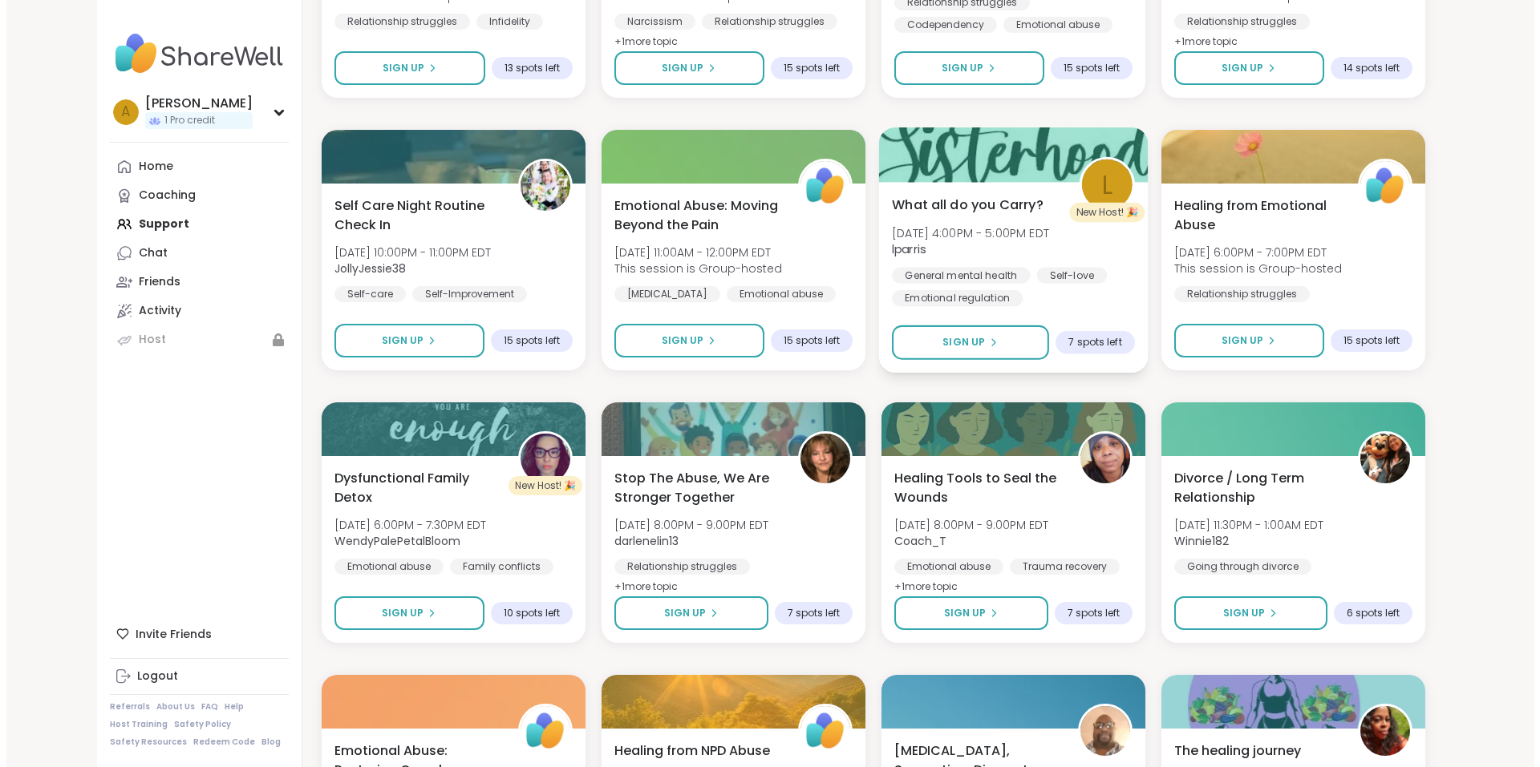
scroll to position [1684, 0]
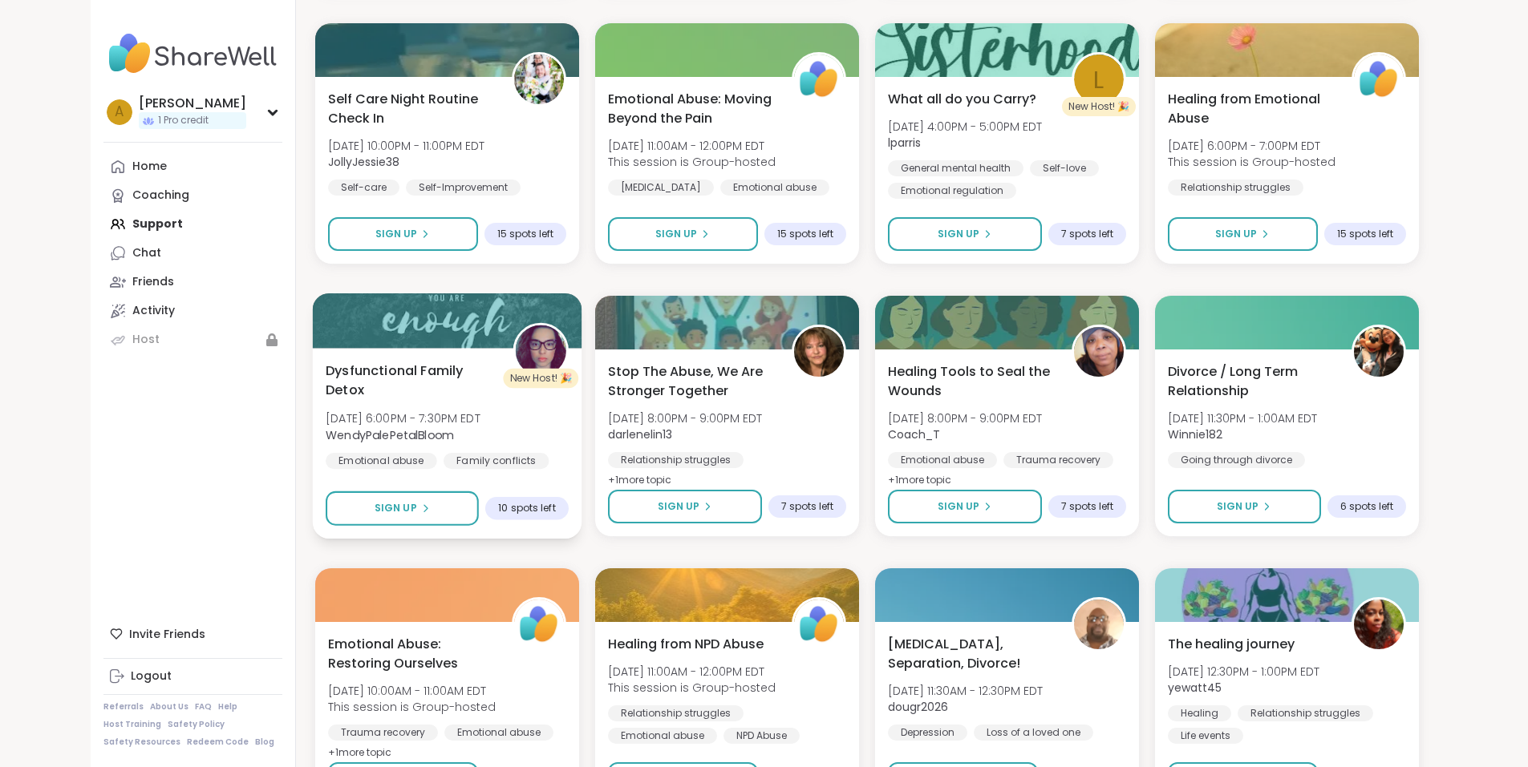
click at [382, 330] on div at bounding box center [446, 321] width 269 height 55
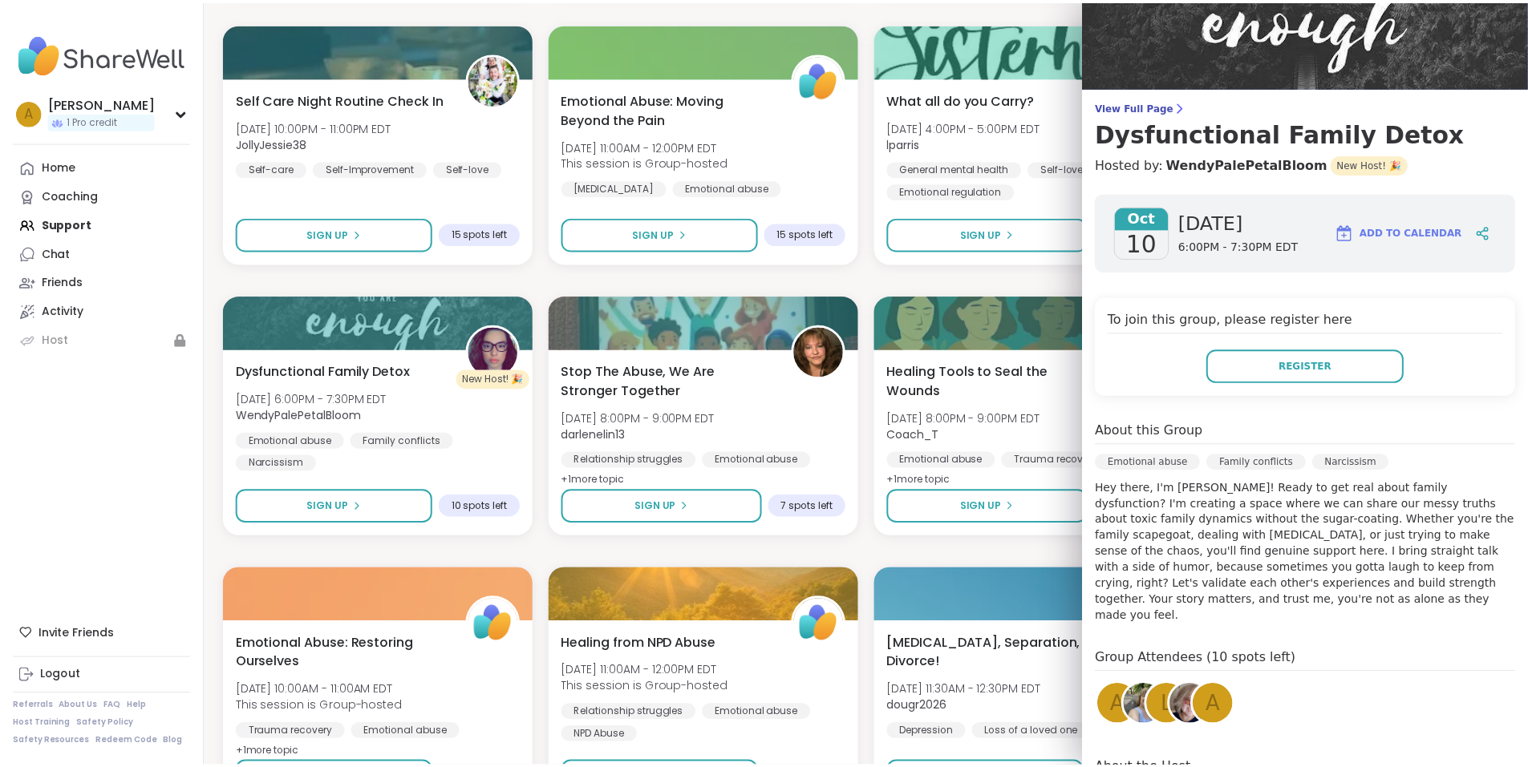
scroll to position [0, 0]
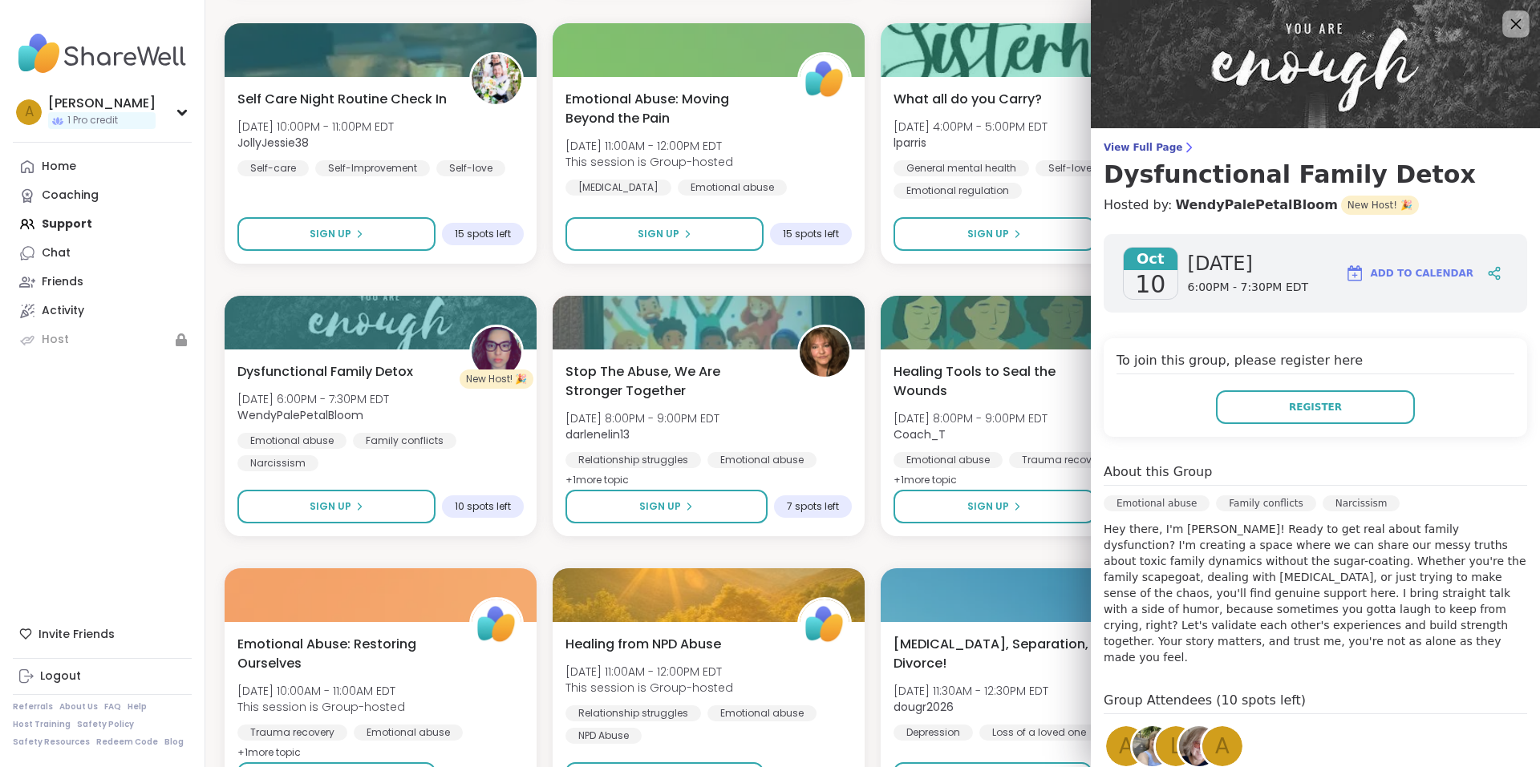
click at [1505, 21] on icon at bounding box center [1515, 24] width 20 height 20
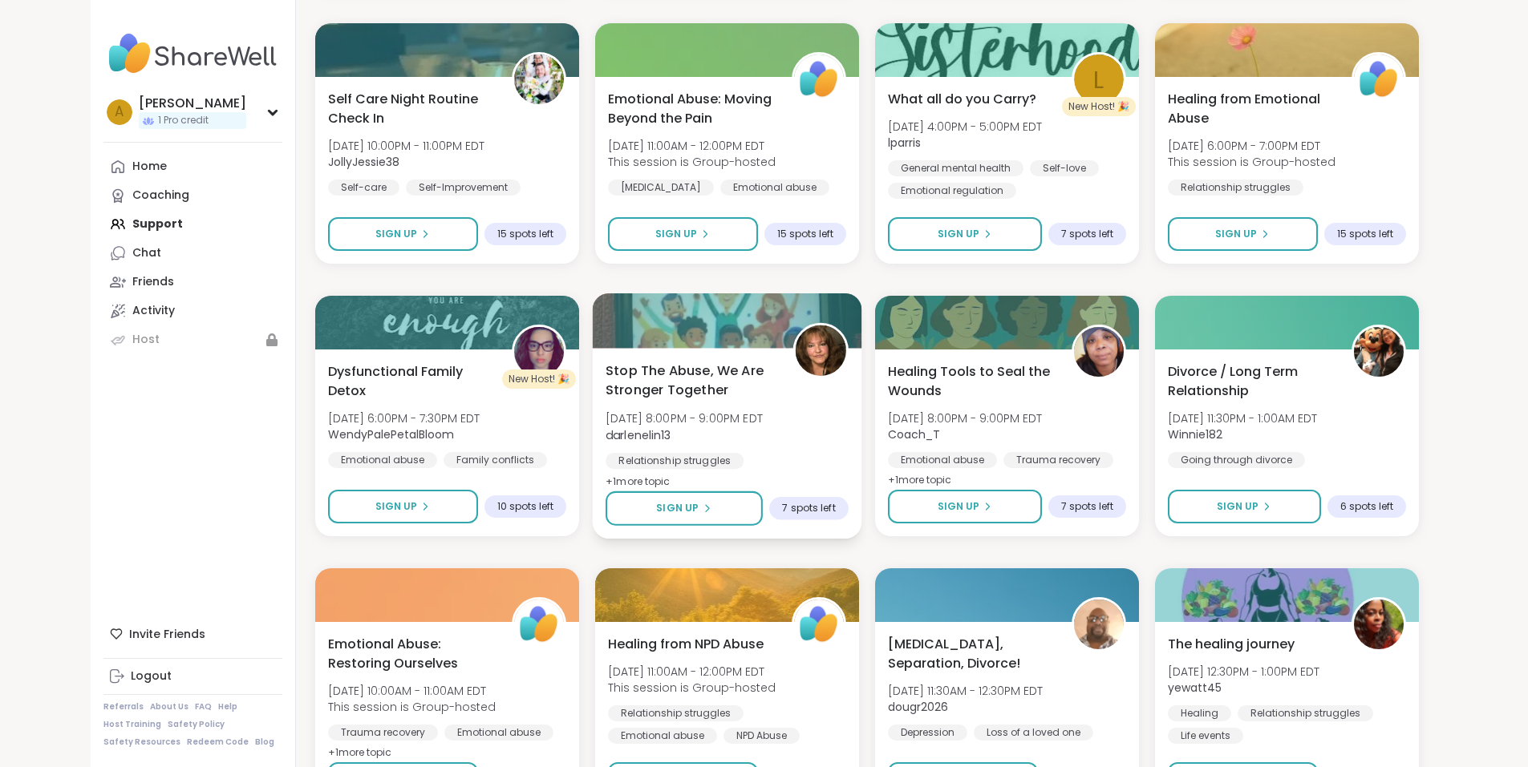
click at [723, 389] on span "Stop The Abuse, We Are Stronger Together" at bounding box center [689, 380] width 169 height 39
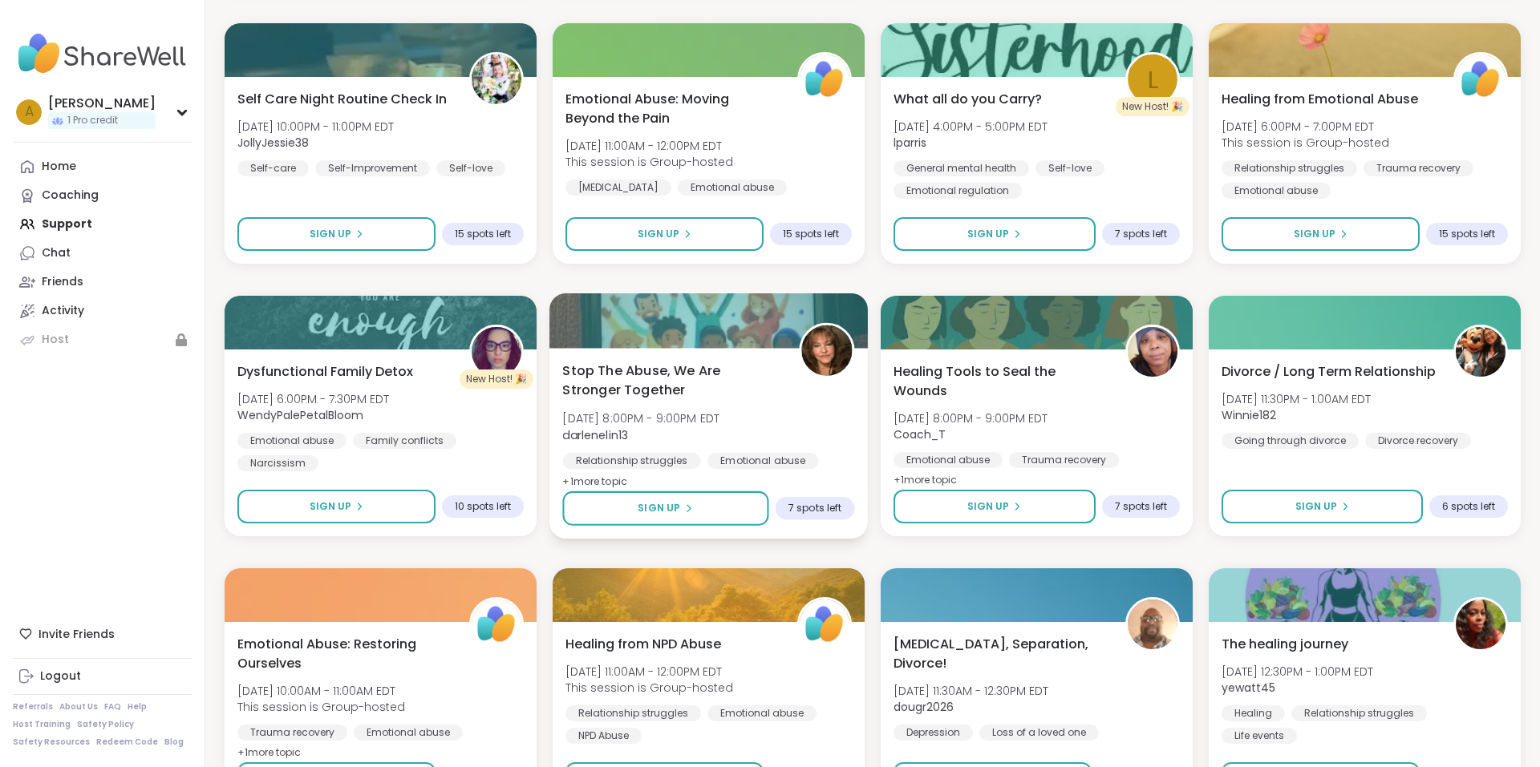
click at [807, 418] on div "Stop The Abuse, We Are Stronger Together [DATE] 8:00PM - 9:00PM EDT darlenelin1…" at bounding box center [708, 426] width 292 height 131
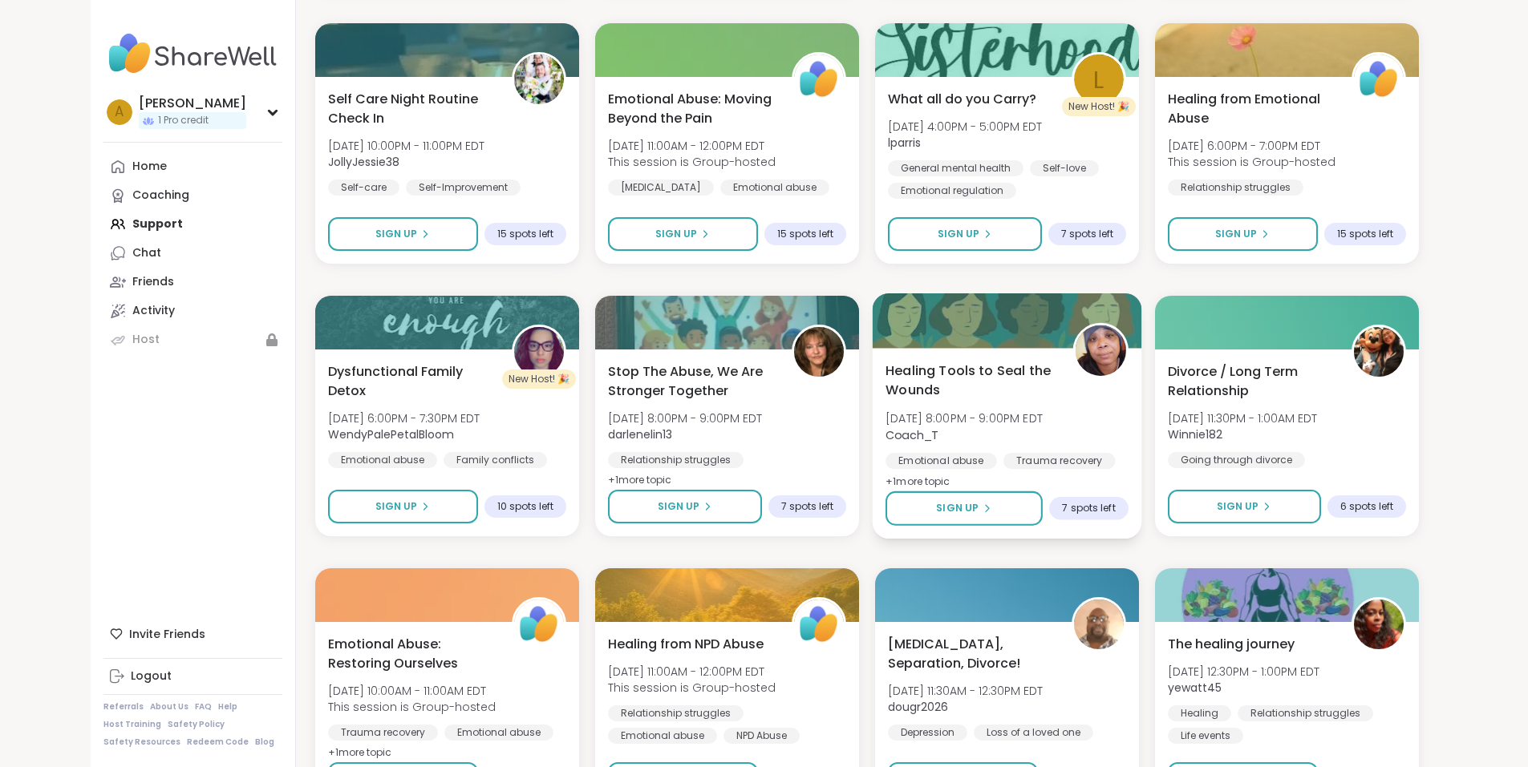
click at [1052, 394] on span "Healing Tools to Seal the Wounds" at bounding box center [969, 380] width 169 height 39
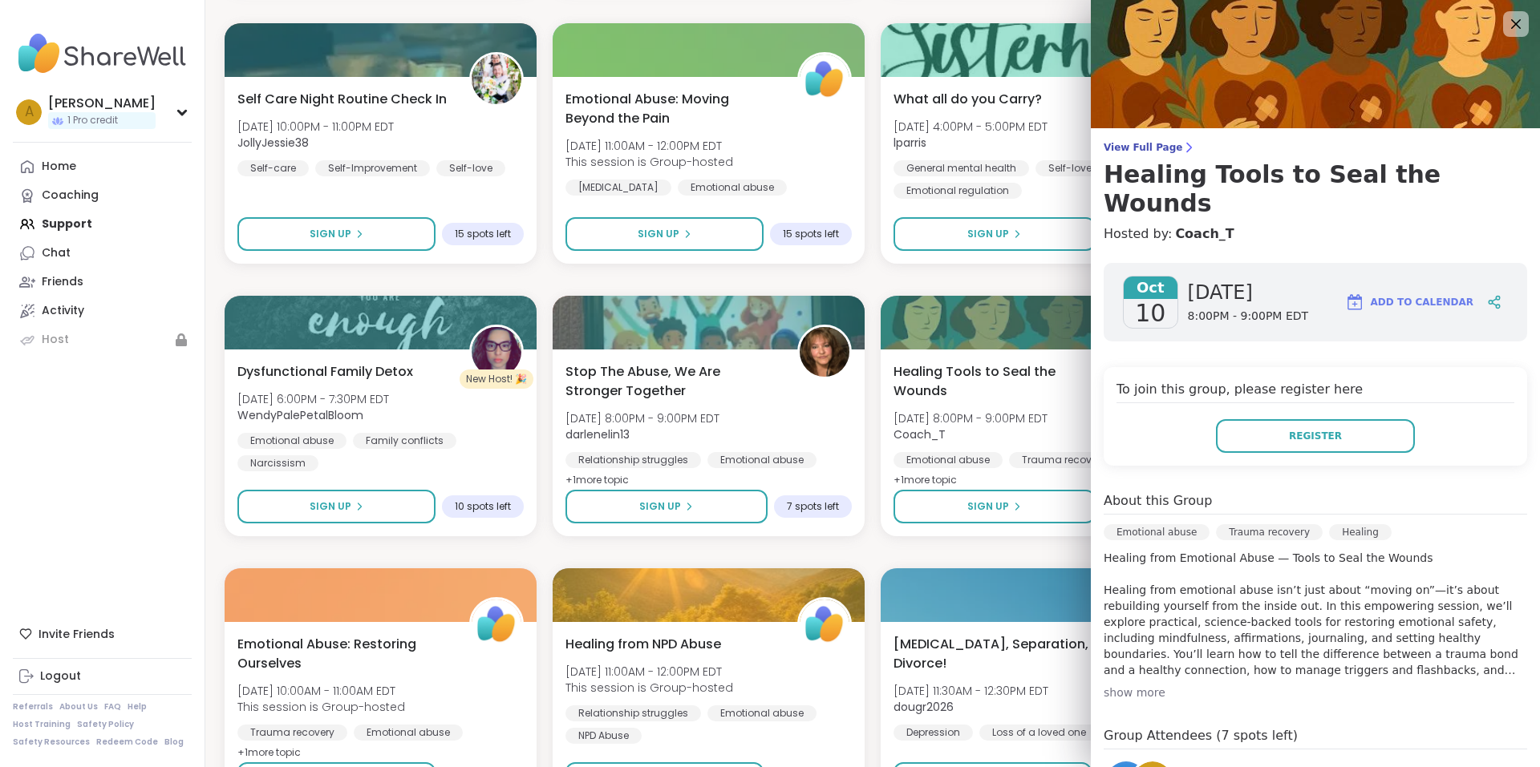
click at [1133, 685] on div "show more" at bounding box center [1314, 693] width 423 height 16
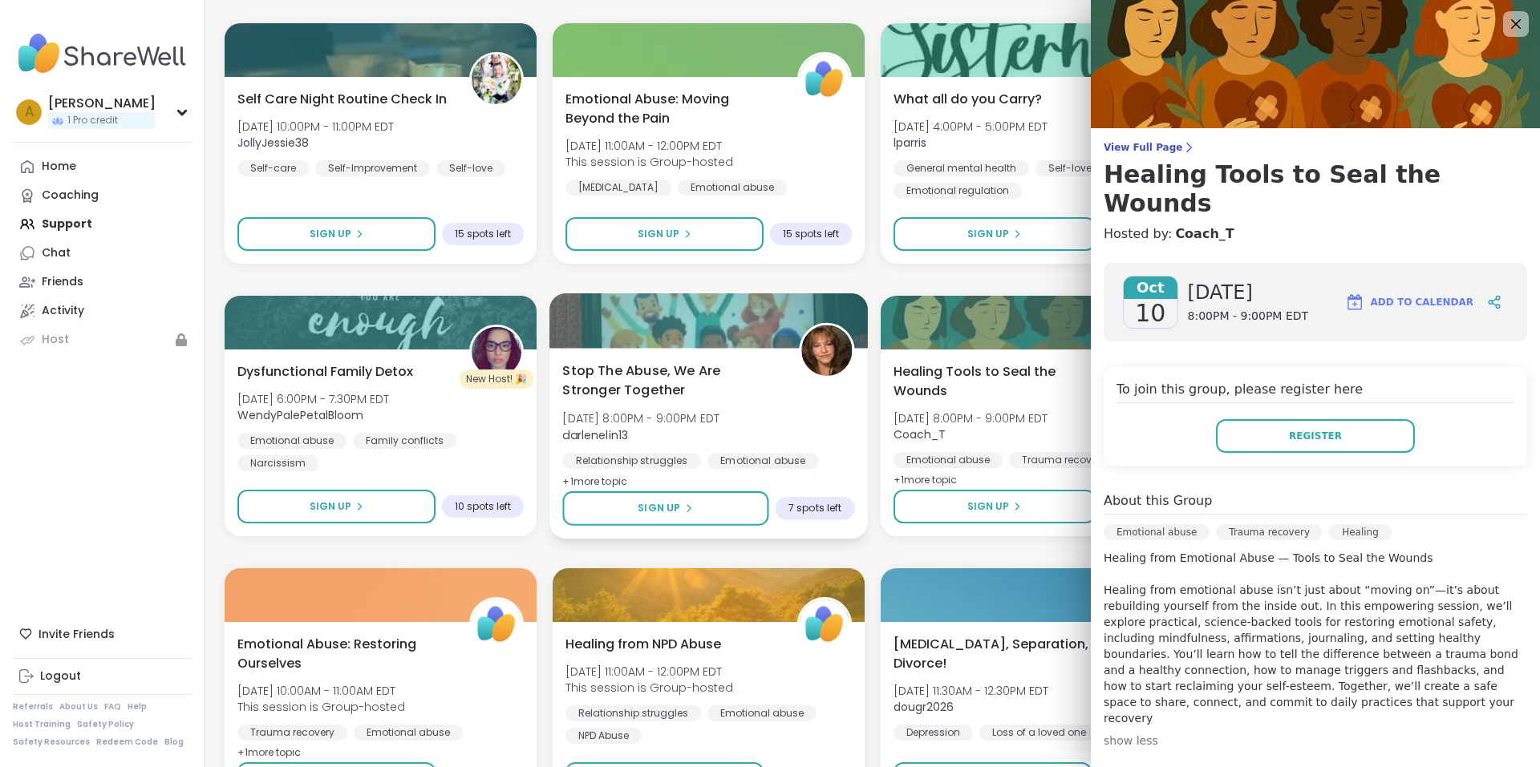
click at [828, 424] on div "Stop The Abuse, We Are Stronger Together [DATE] 8:00PM - 9:00PM EDT darlenelin1…" at bounding box center [708, 426] width 292 height 131
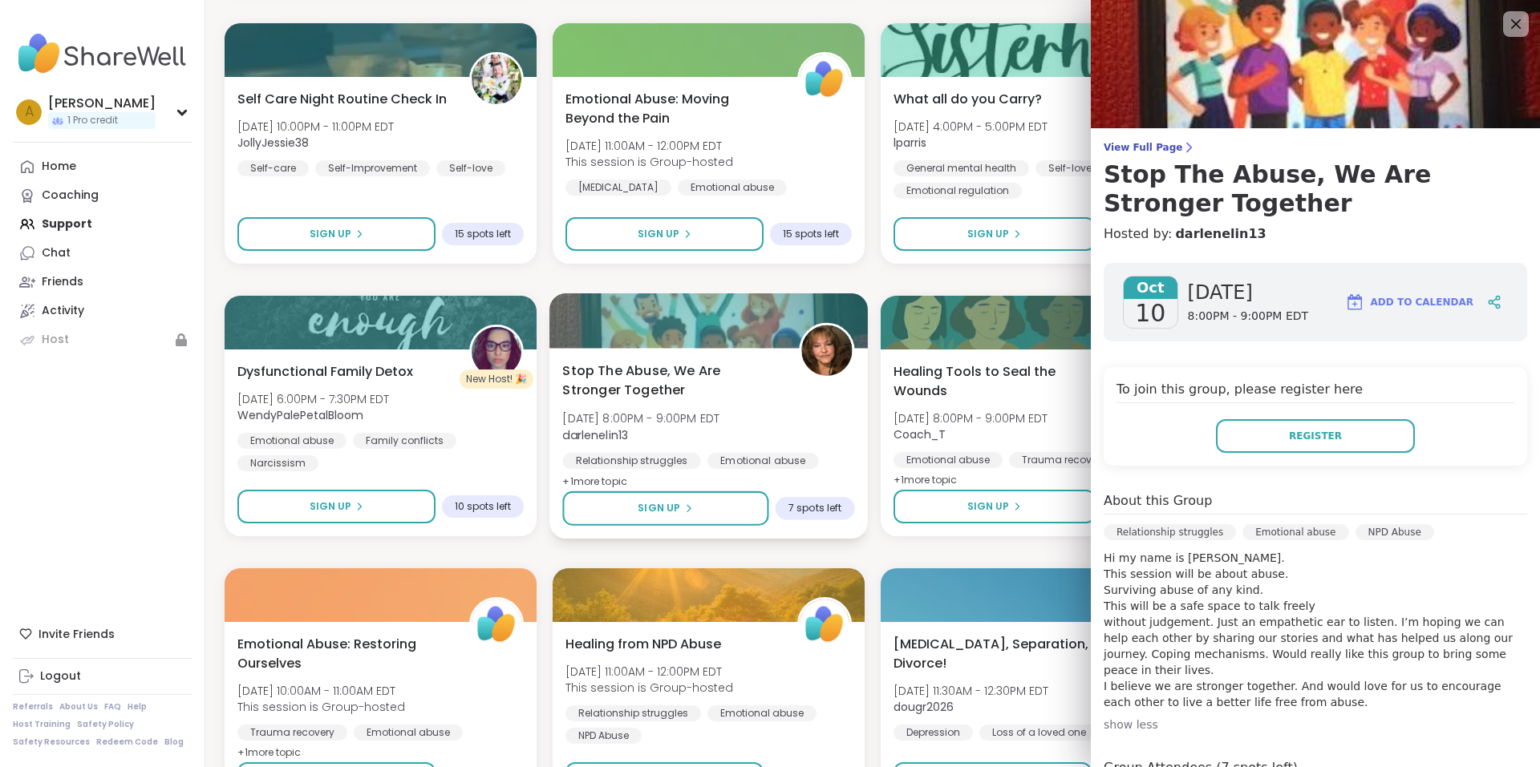
click at [836, 424] on div "Stop The Abuse, We Are Stronger Together [DATE] 8:00PM - 9:00PM EDT darlenelin1…" at bounding box center [708, 426] width 292 height 131
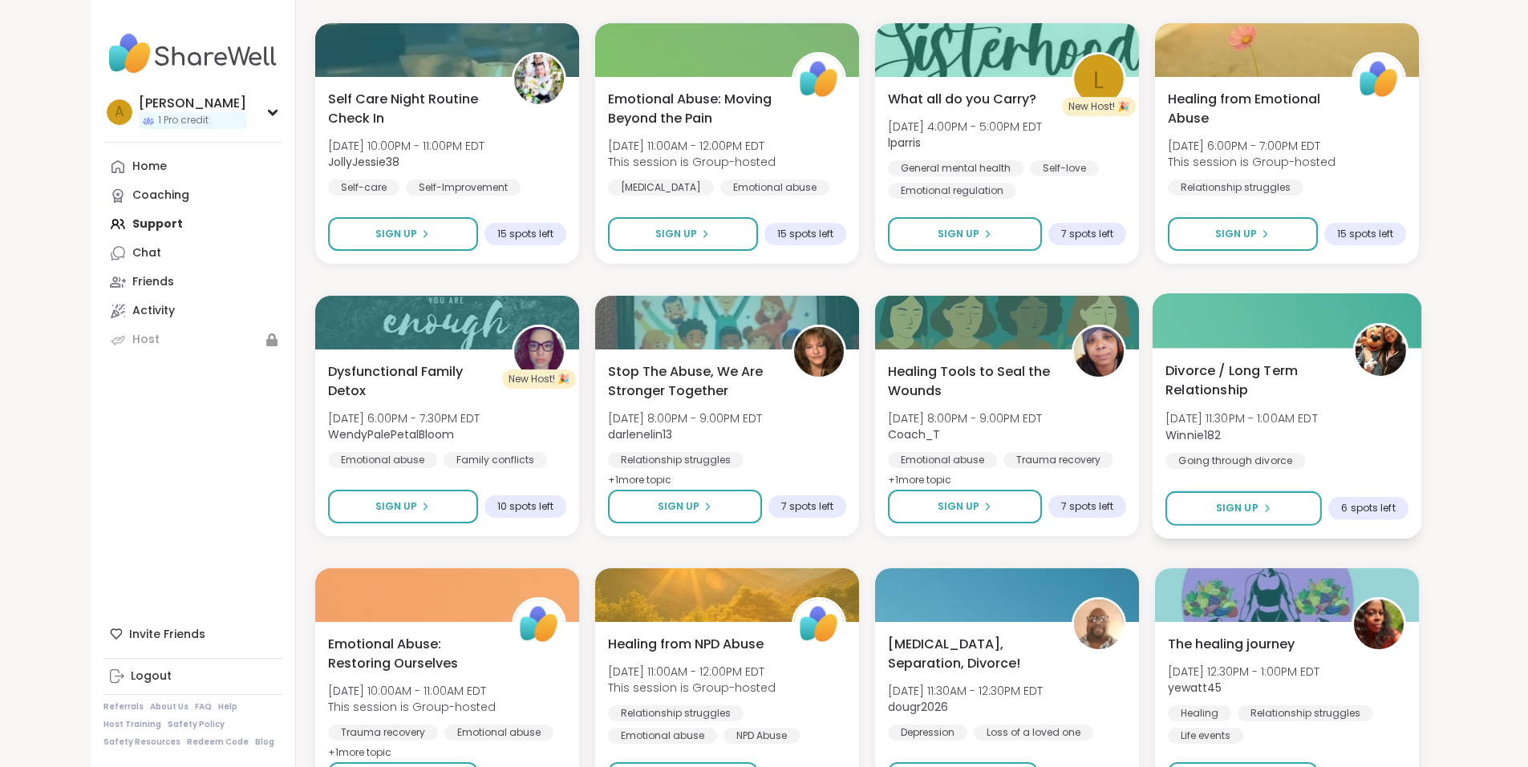
click at [1334, 394] on span "Divorce / Long Term Relationship" at bounding box center [1249, 380] width 169 height 39
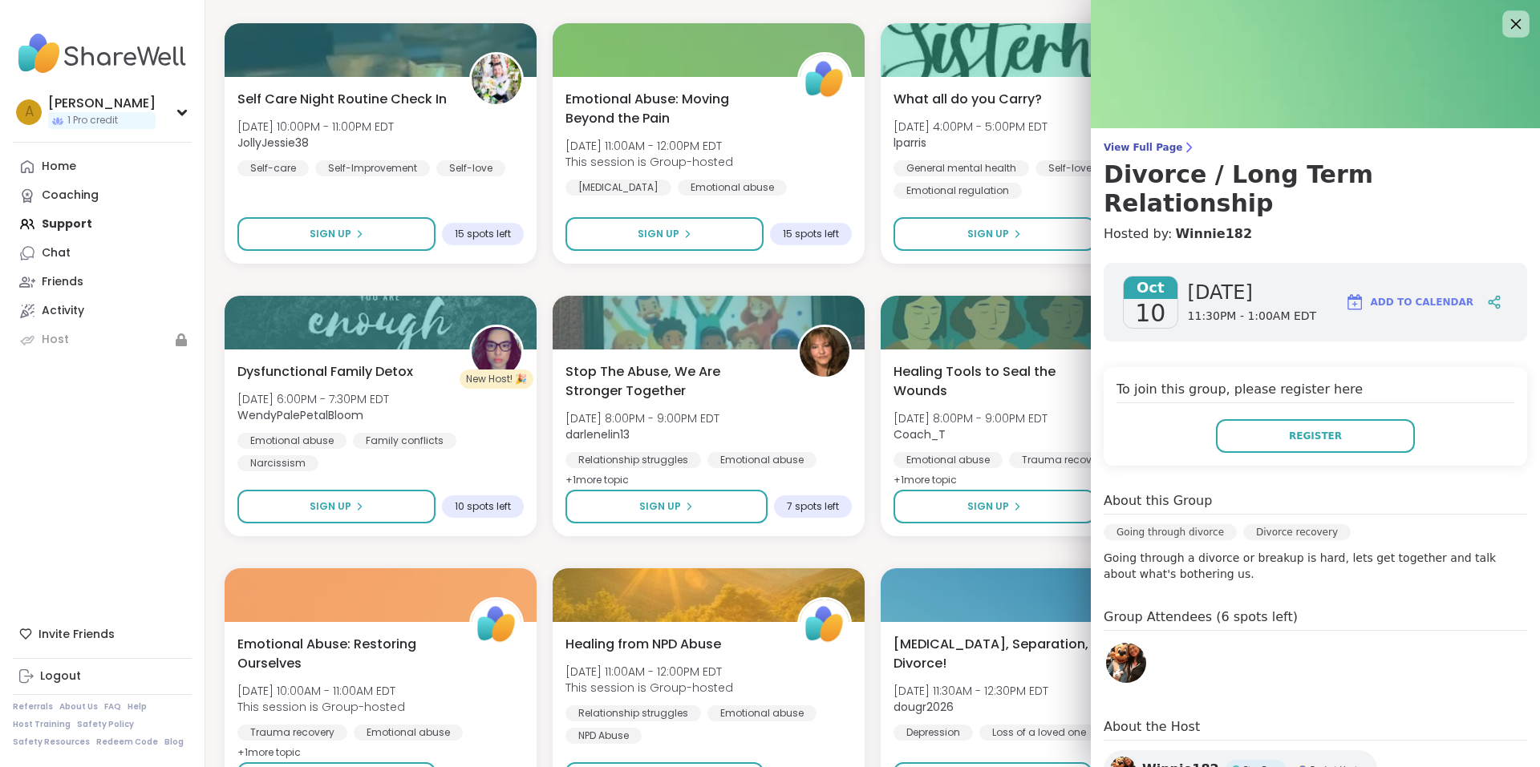
click at [1505, 20] on icon at bounding box center [1515, 24] width 20 height 20
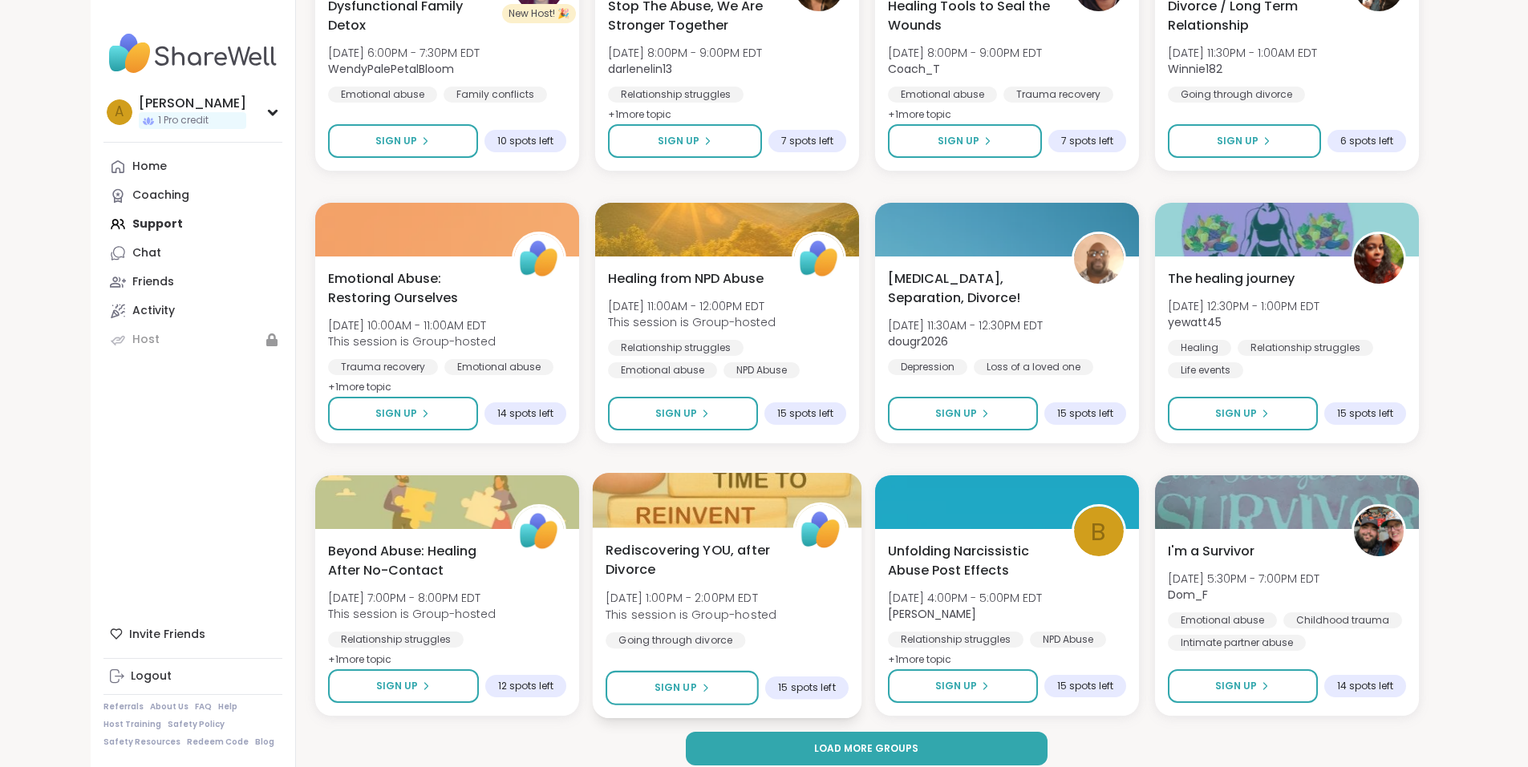
scroll to position [2064, 0]
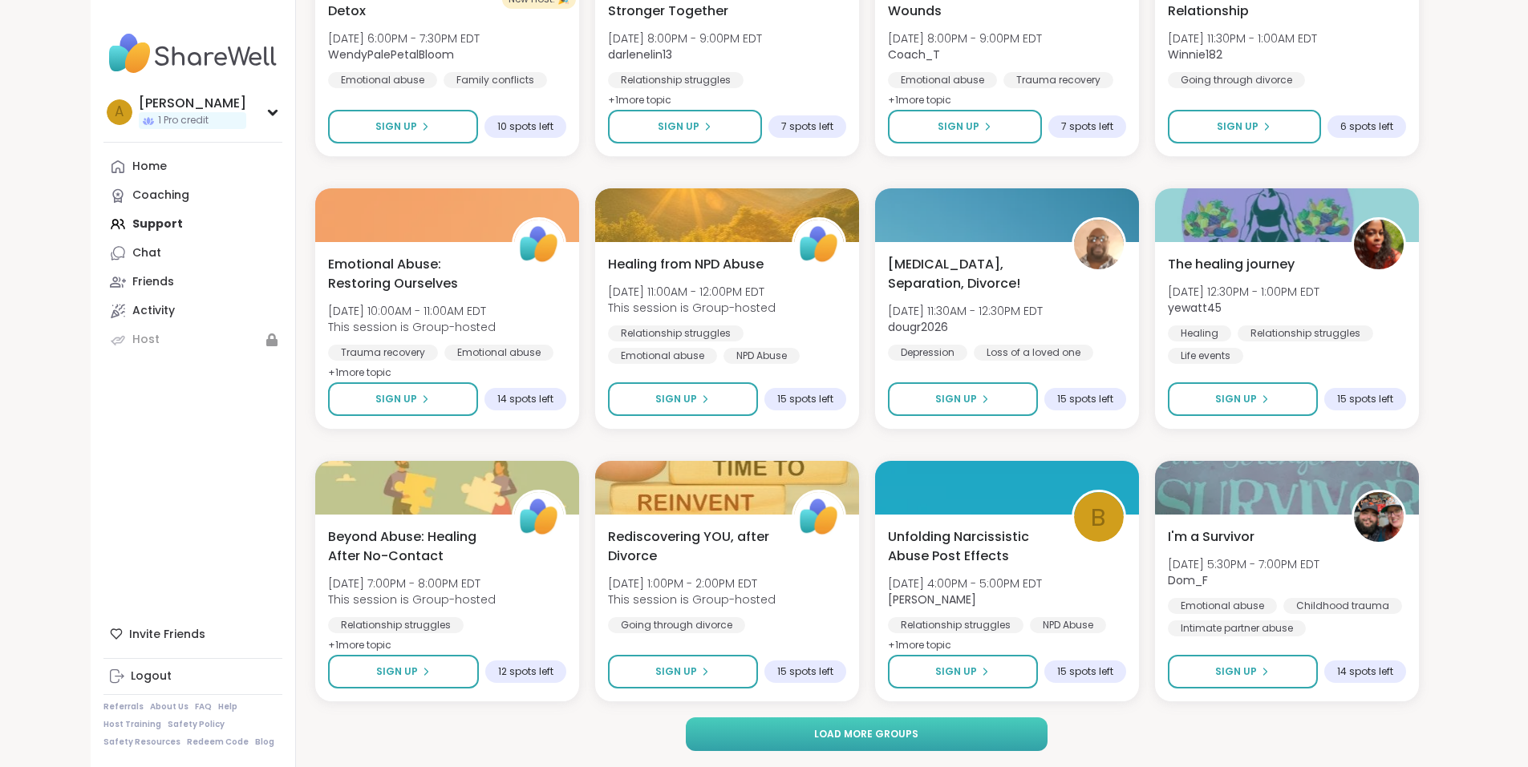
click at [982, 741] on button "Load more groups" at bounding box center [867, 735] width 362 height 34
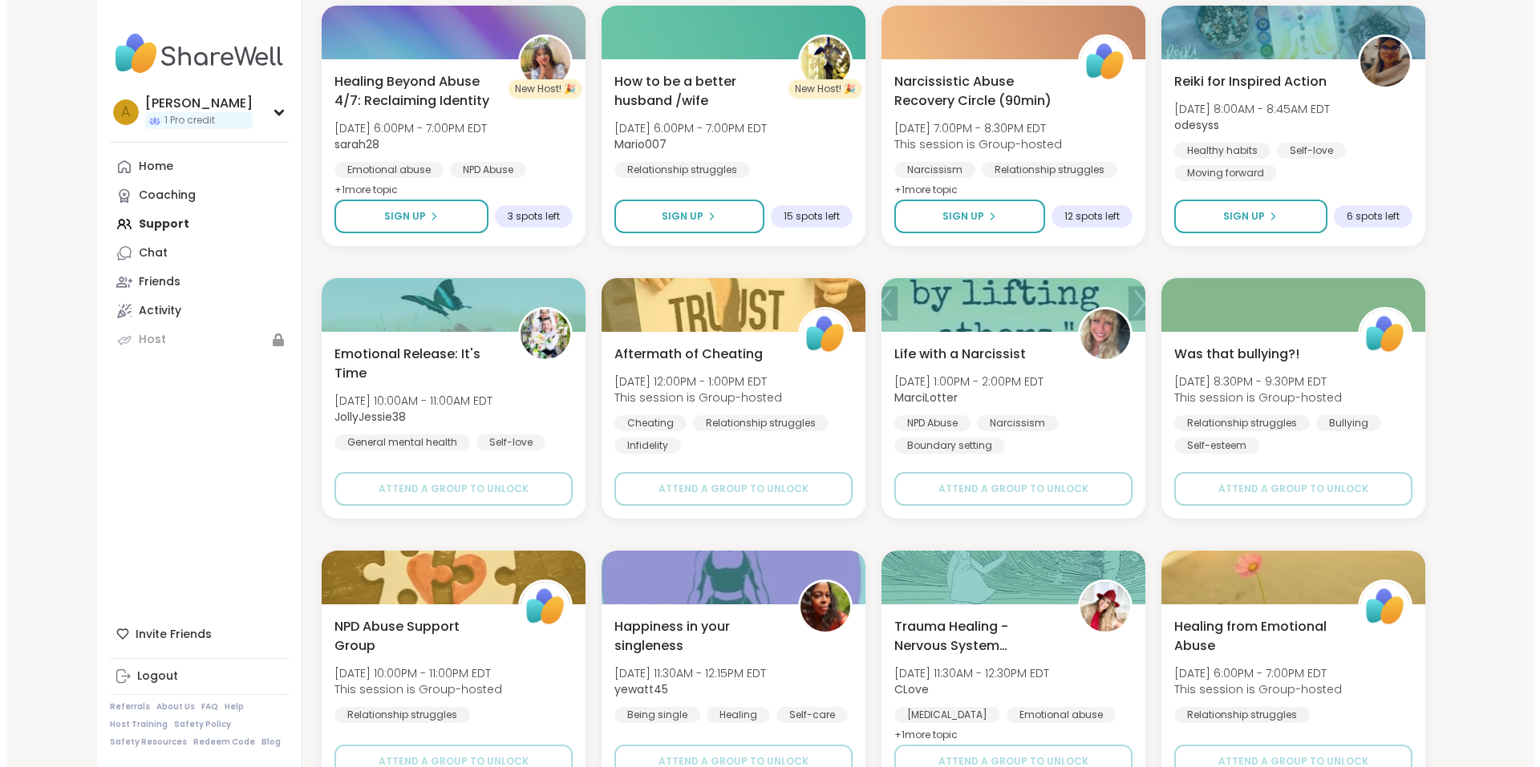
scroll to position [2786, 0]
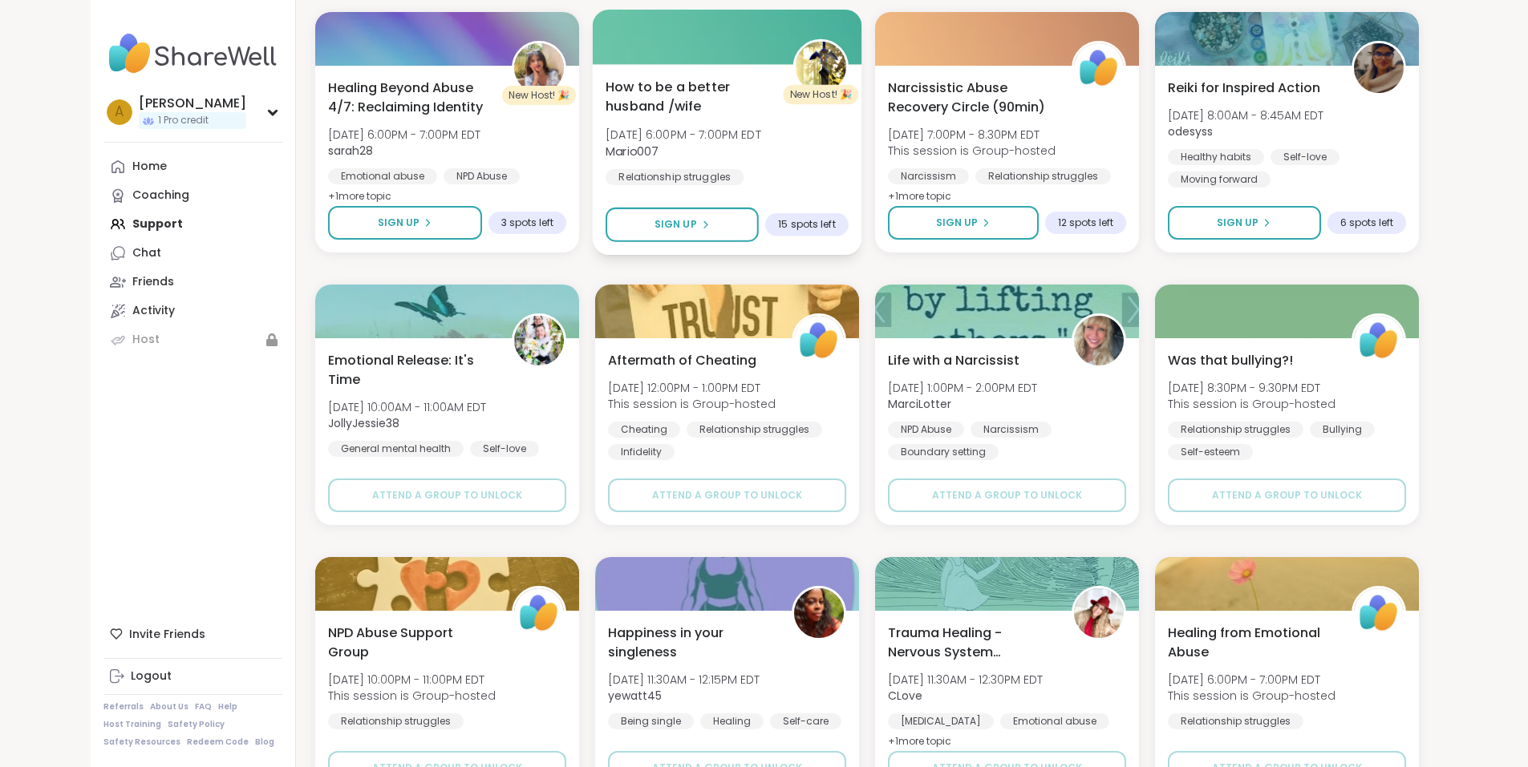
click at [700, 118] on div "How to be a better husband /wife [PERSON_NAME][DATE] 6:00PM - 7:00PM EDT Mario0…" at bounding box center [726, 131] width 243 height 108
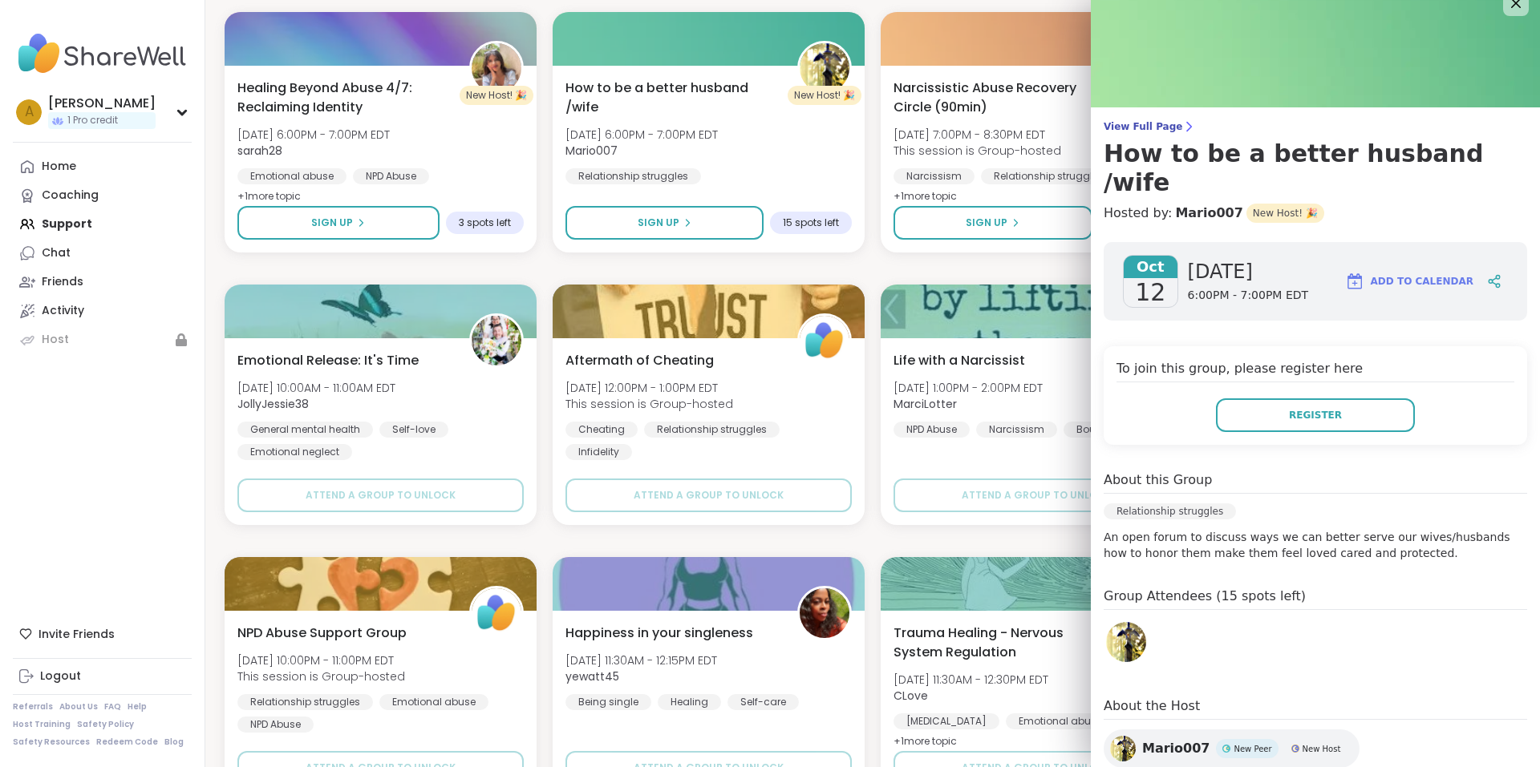
scroll to position [0, 0]
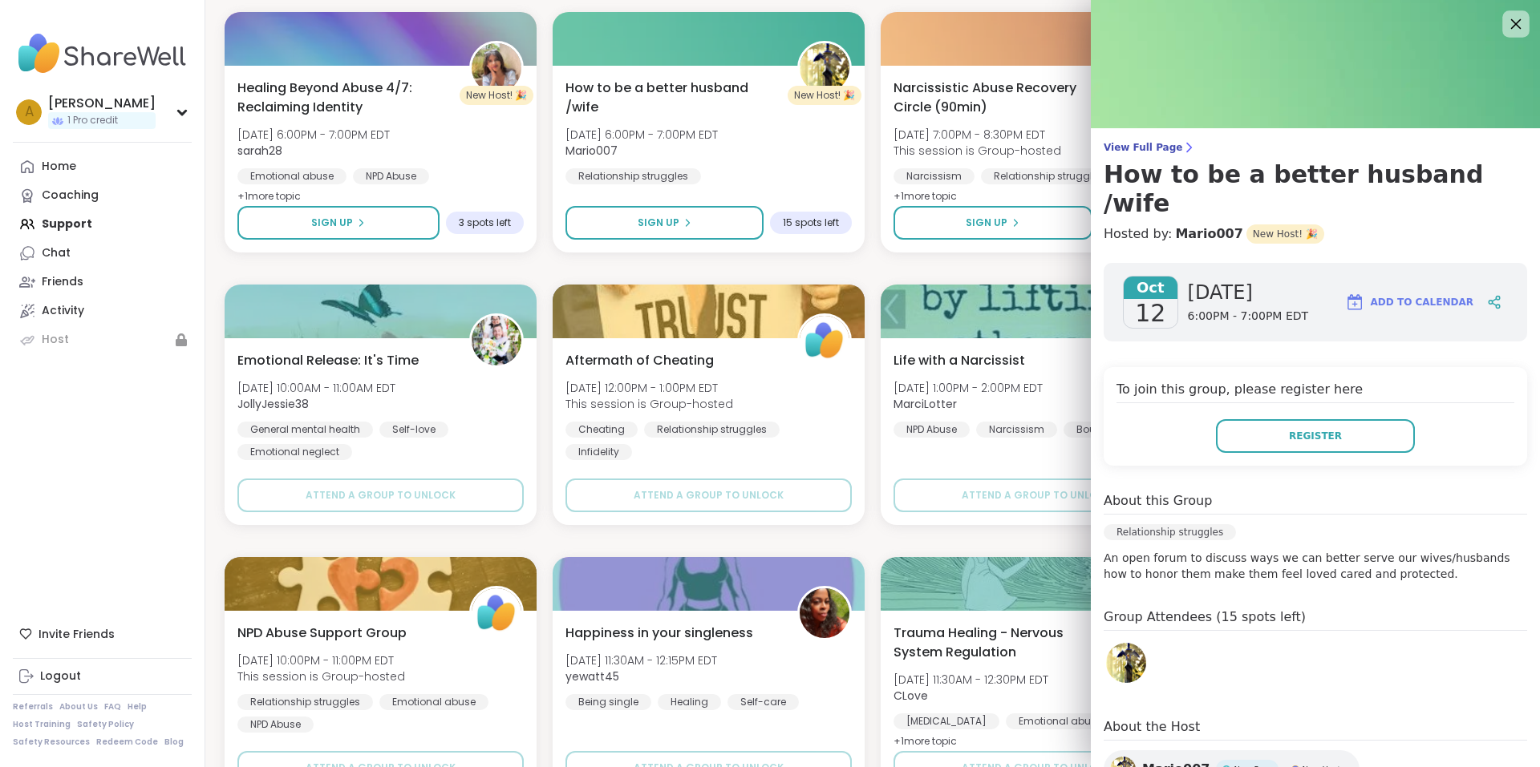
click at [1505, 24] on icon at bounding box center [1515, 24] width 20 height 20
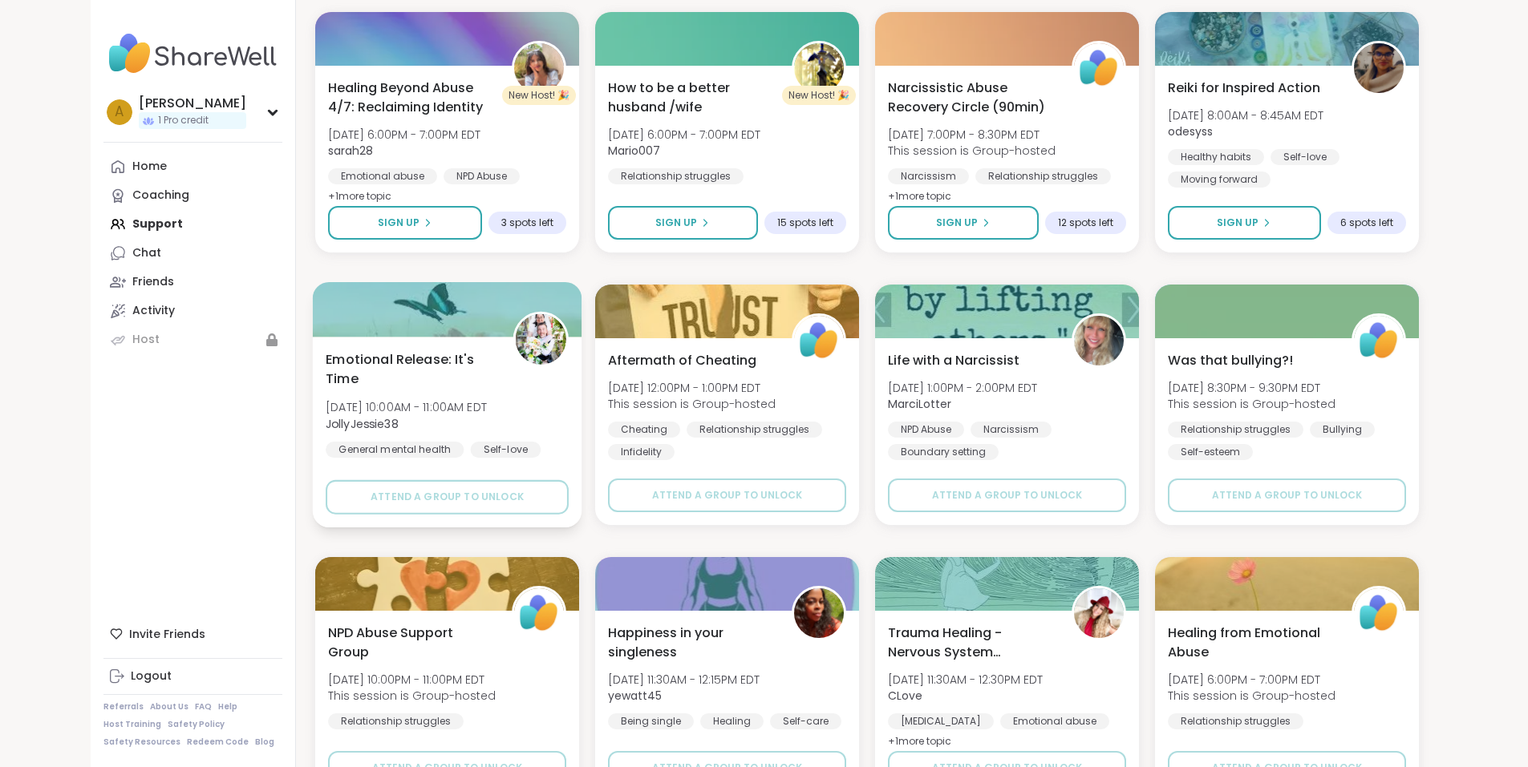
click at [431, 353] on div "Emotional Release: It's Time [DATE] 10:00AM - 11:00AM EDT JollyJessie38 General…" at bounding box center [447, 415] width 243 height 131
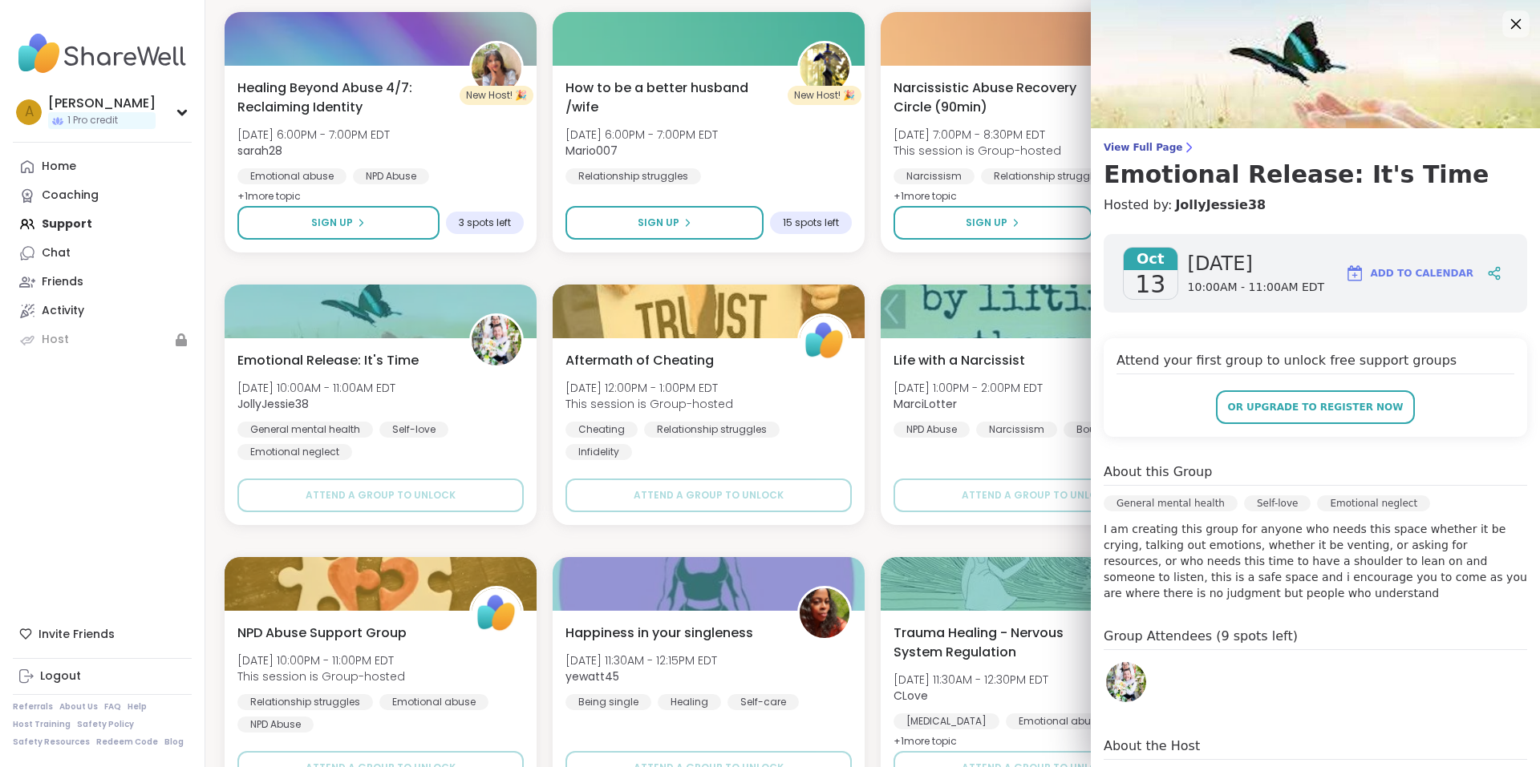
click at [1505, 22] on icon at bounding box center [1515, 24] width 20 height 20
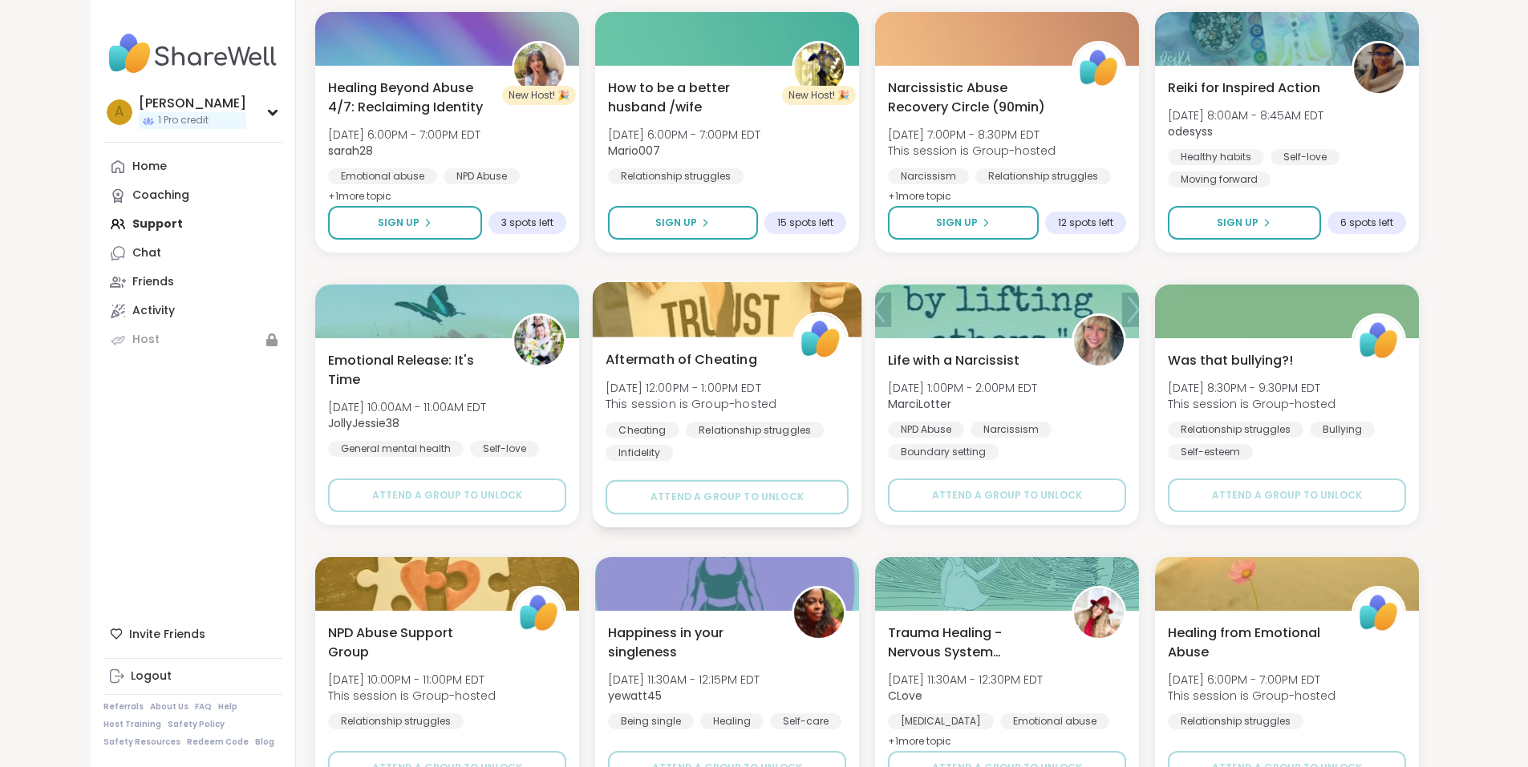
click at [755, 364] on div "Aftermath of Cheating [DATE] 12:00PM - 1:00PM EDT This session is Group-hosted …" at bounding box center [726, 405] width 243 height 111
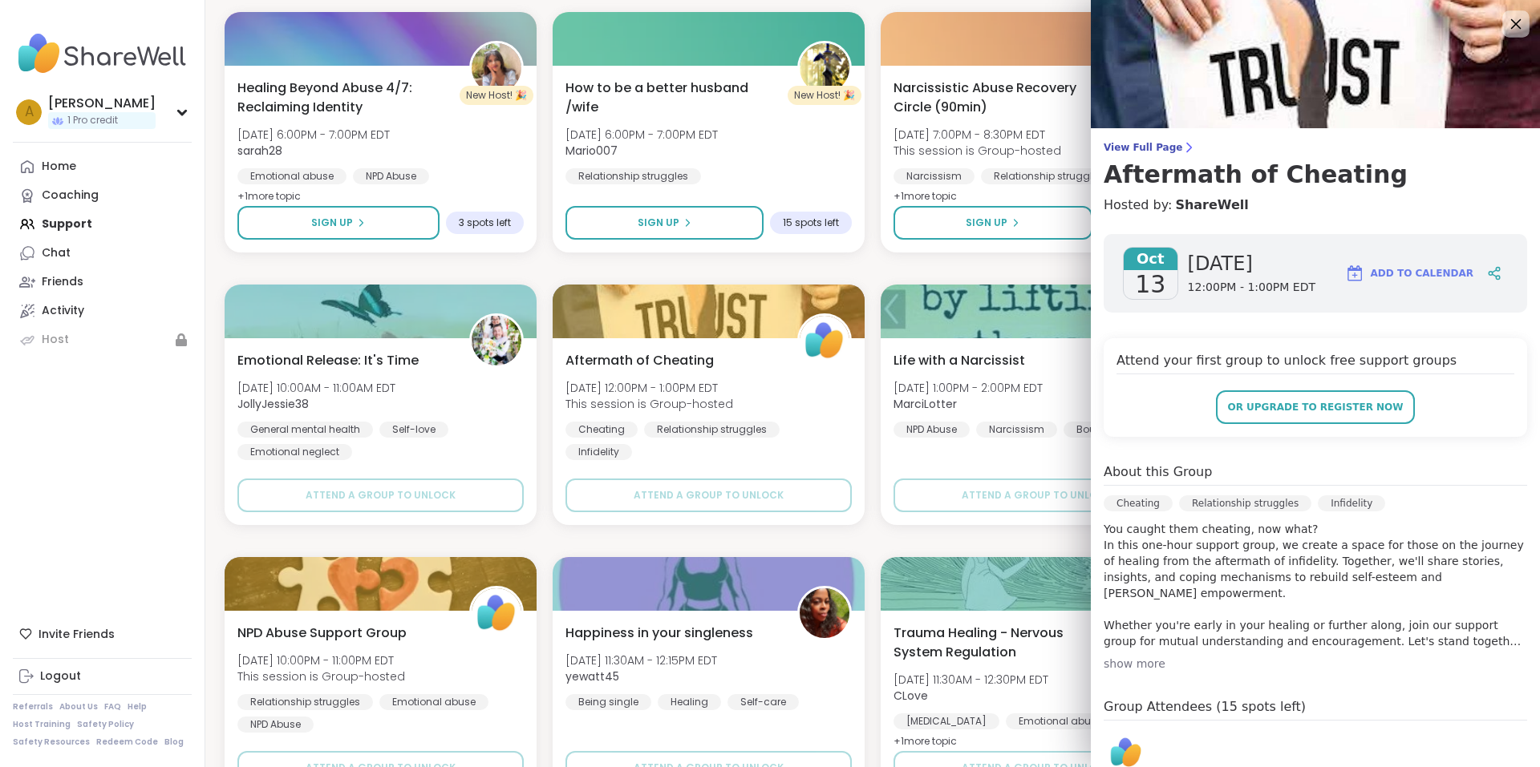
click at [1505, 18] on icon at bounding box center [1515, 24] width 20 height 20
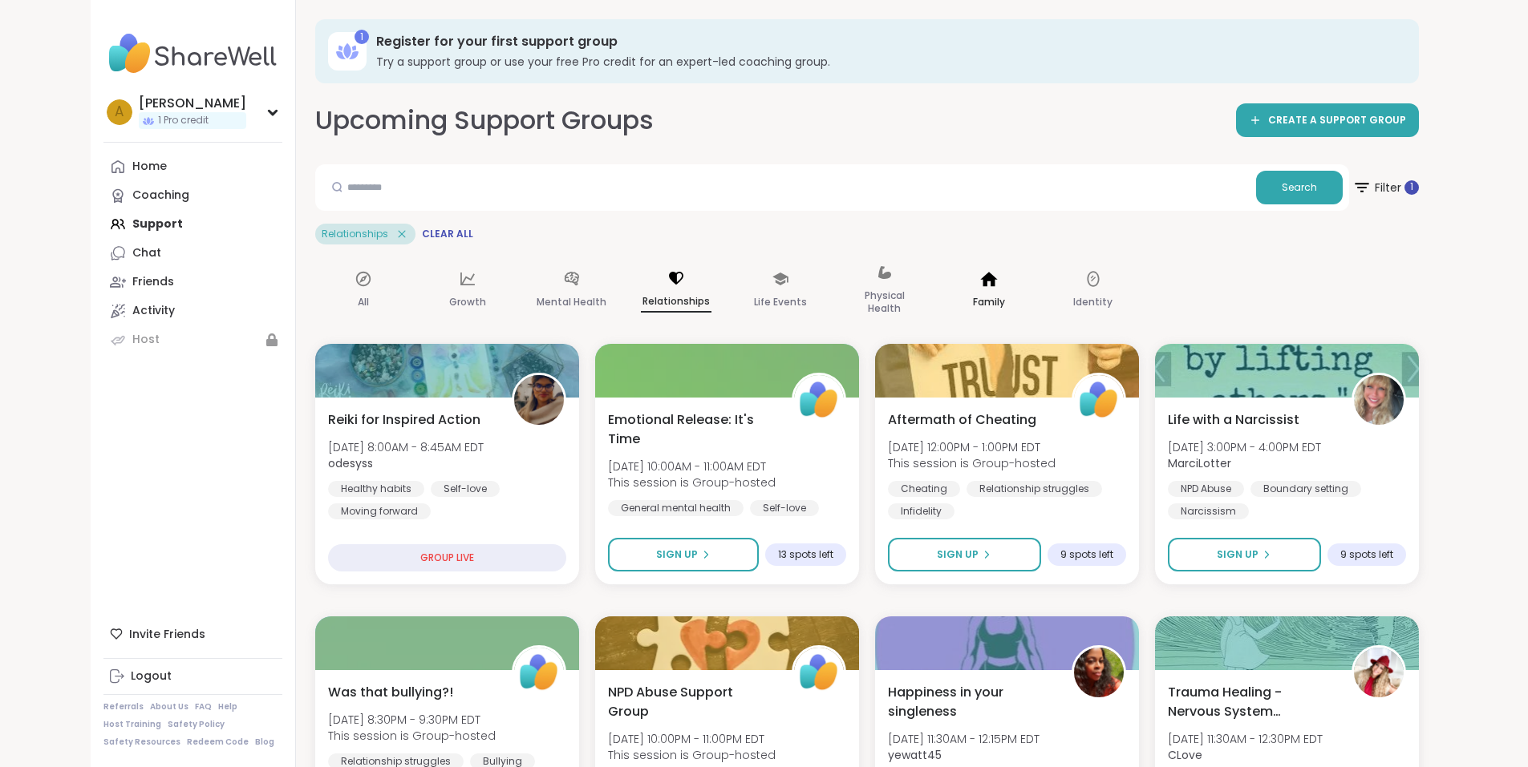
click at [973, 294] on p "Family" at bounding box center [989, 302] width 32 height 19
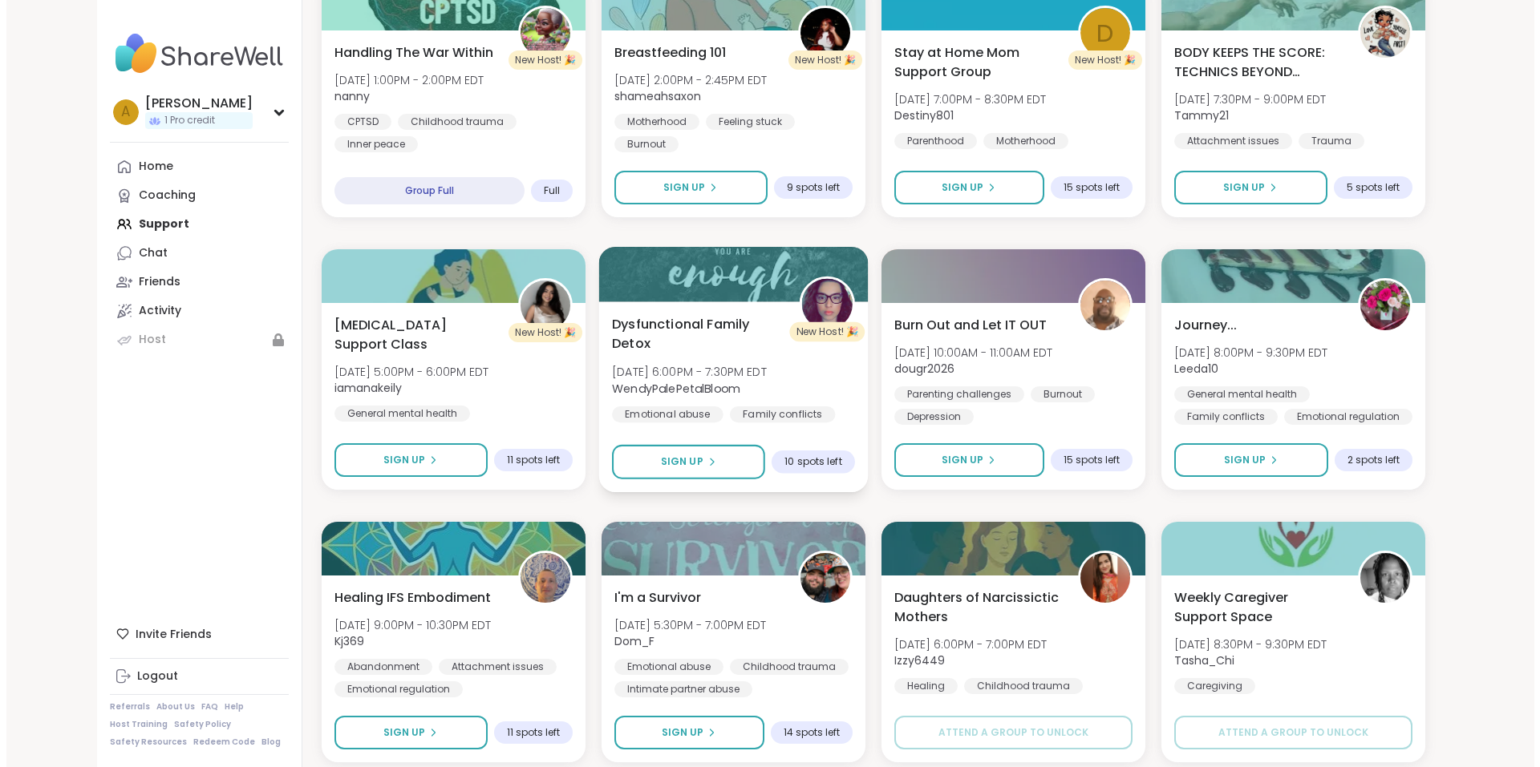
scroll to position [642, 0]
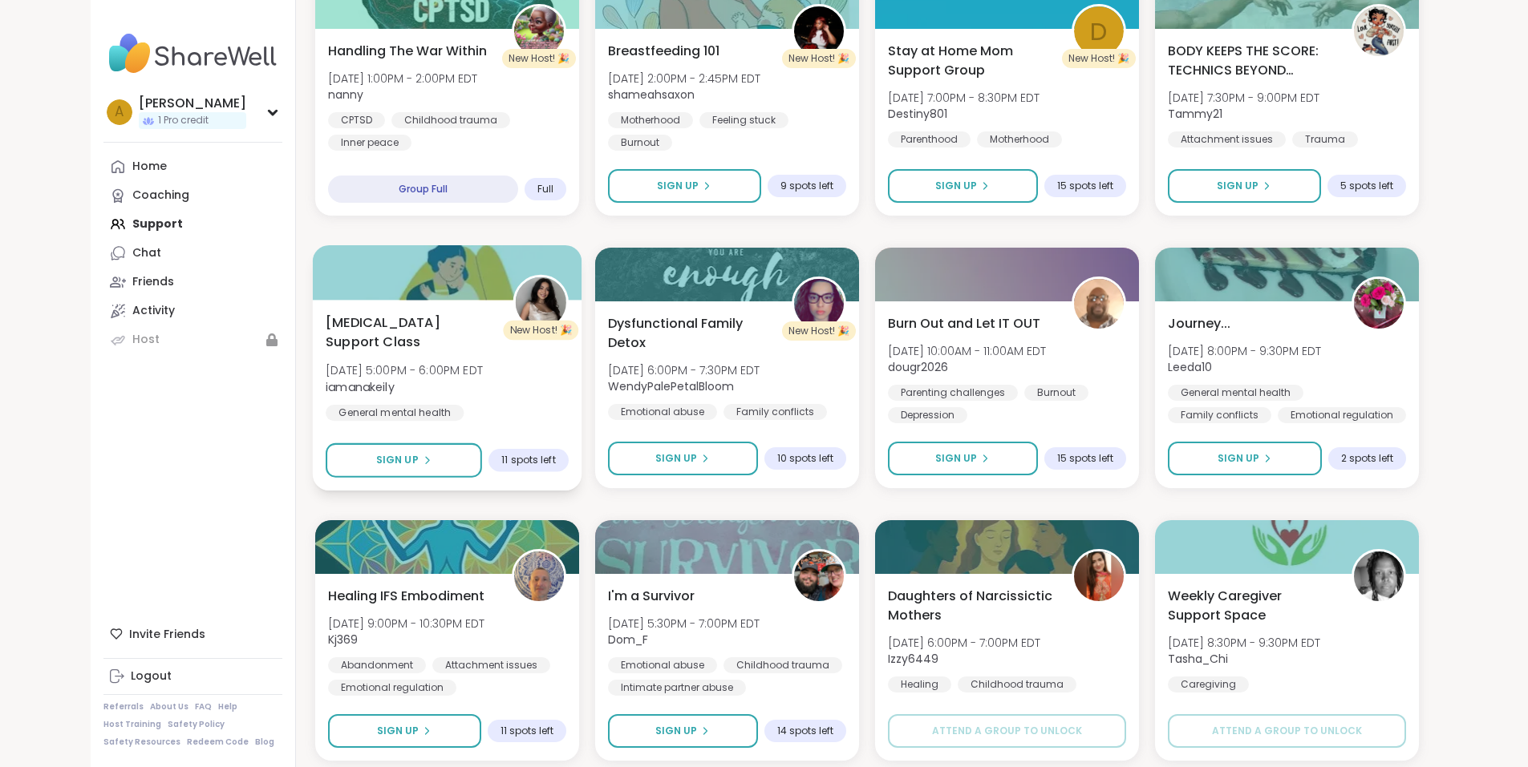
click at [403, 320] on span "[MEDICAL_DATA] Support Class" at bounding box center [410, 332] width 169 height 39
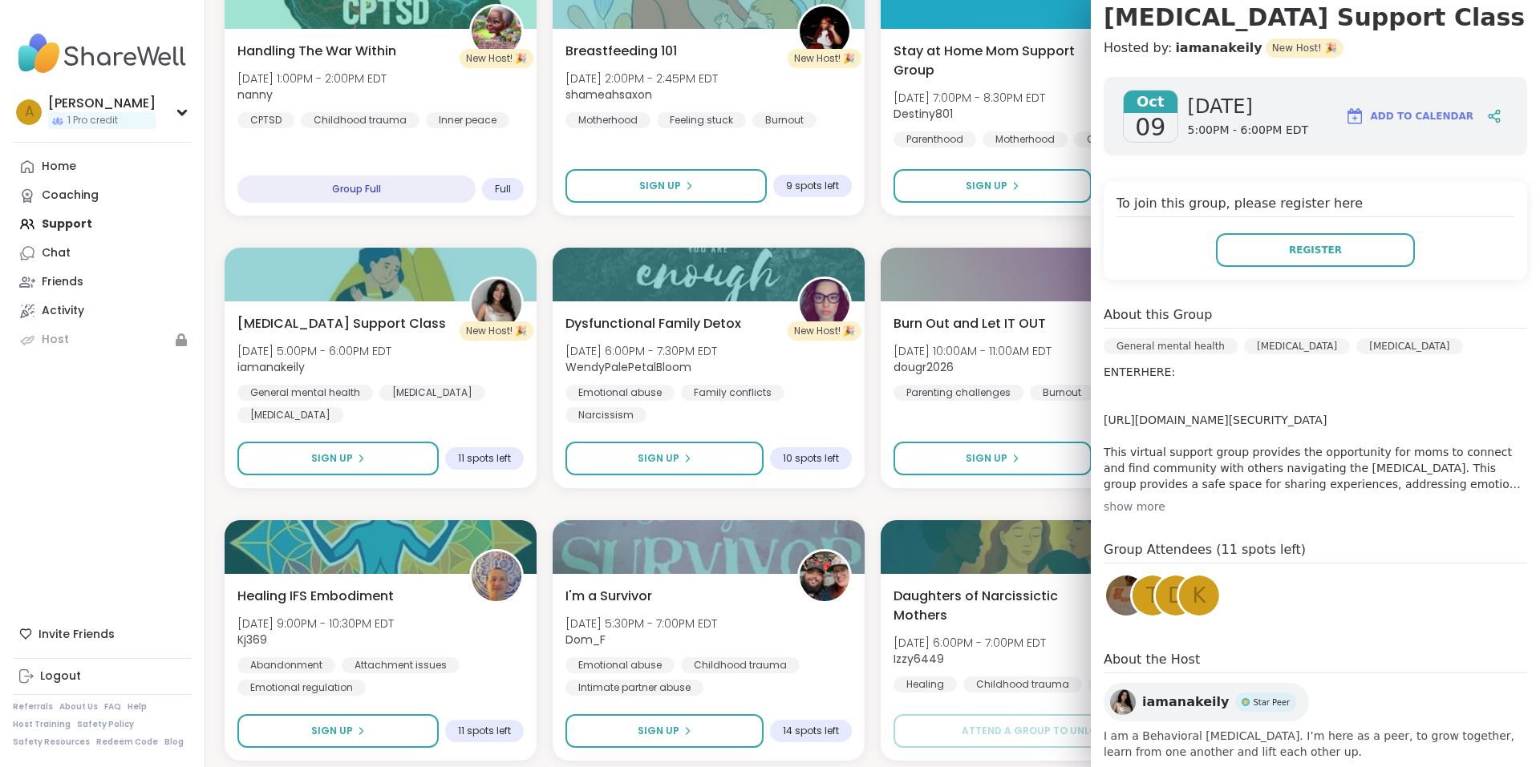
scroll to position [160, 0]
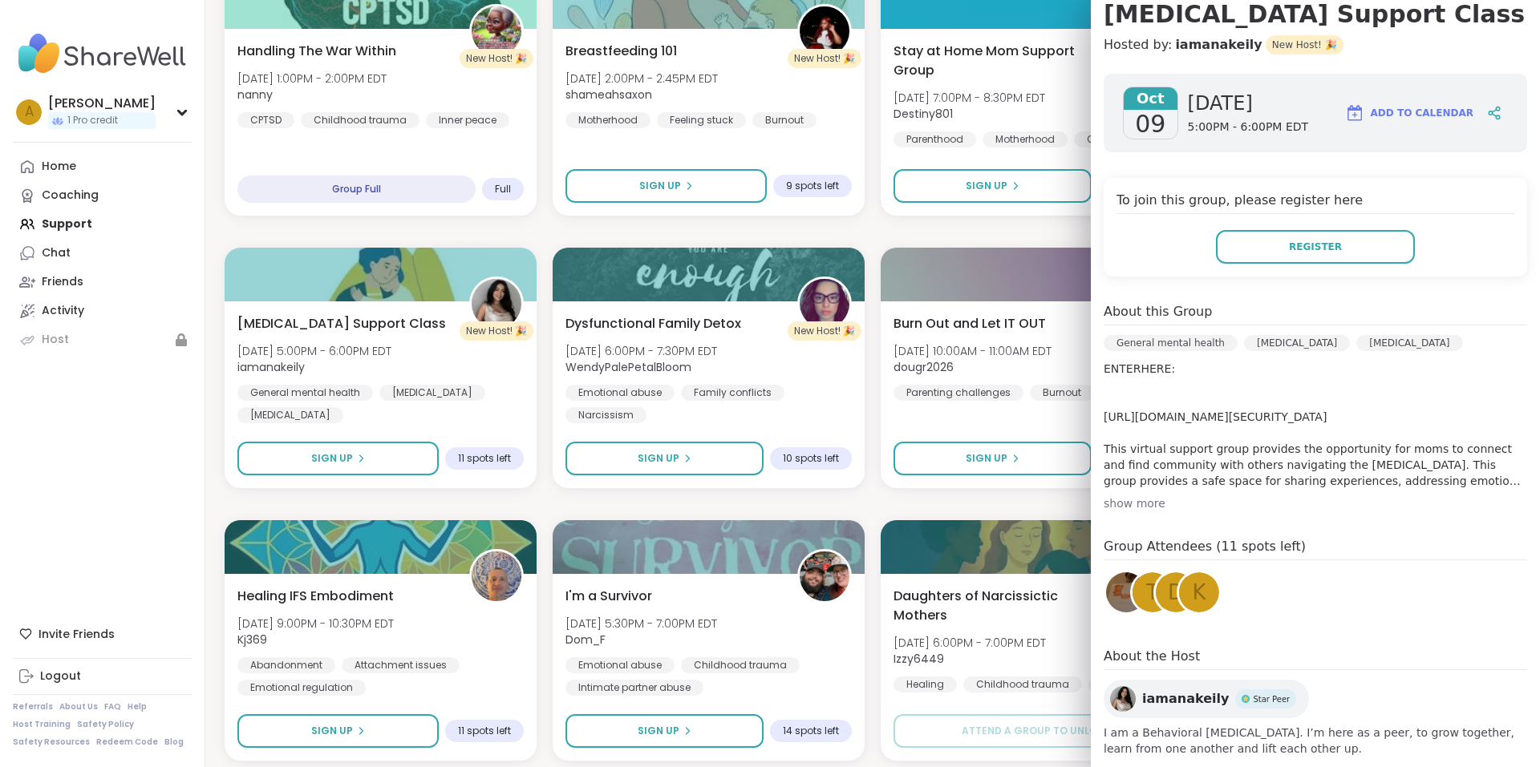
click at [1136, 504] on div "show more" at bounding box center [1314, 504] width 423 height 16
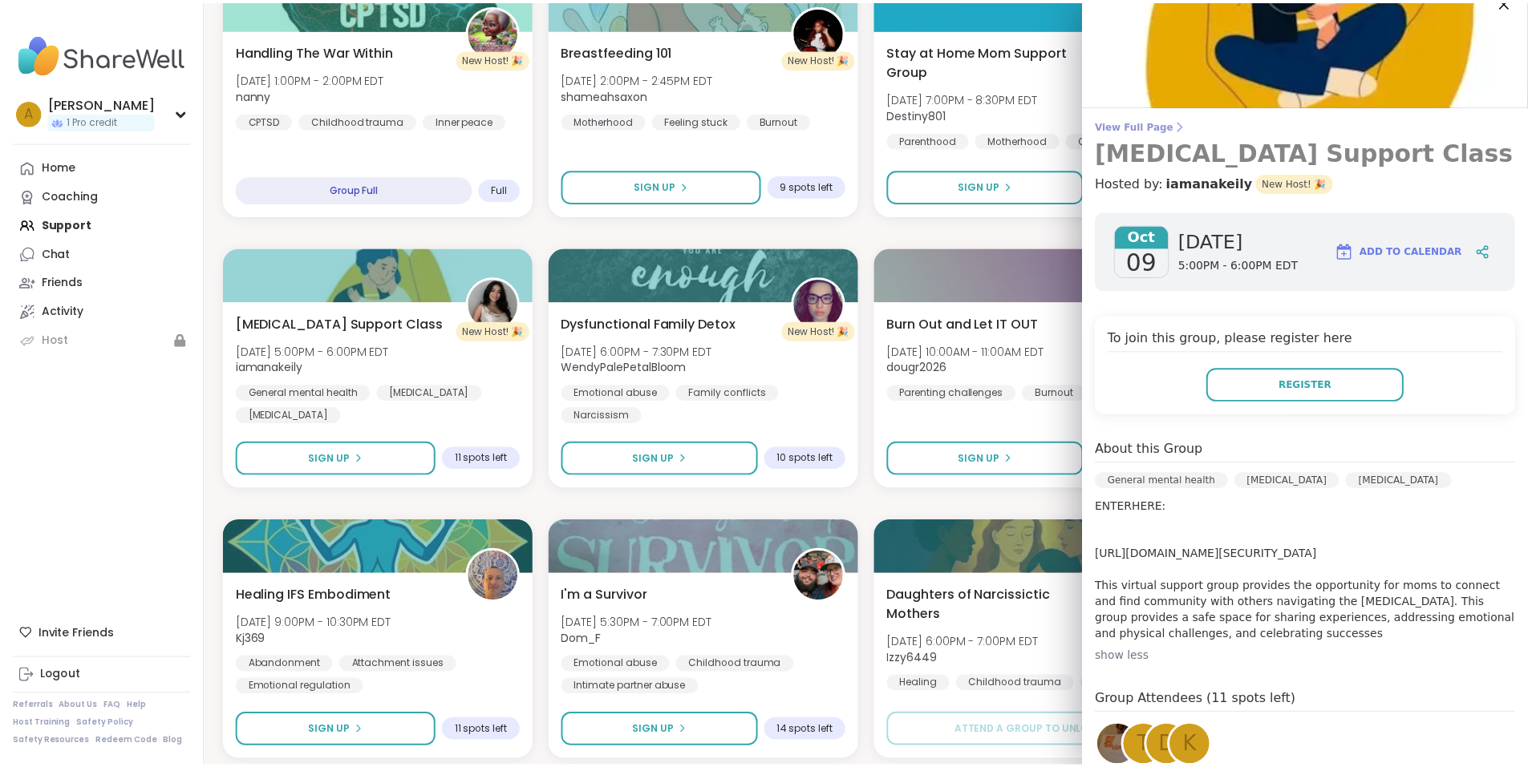
scroll to position [0, 0]
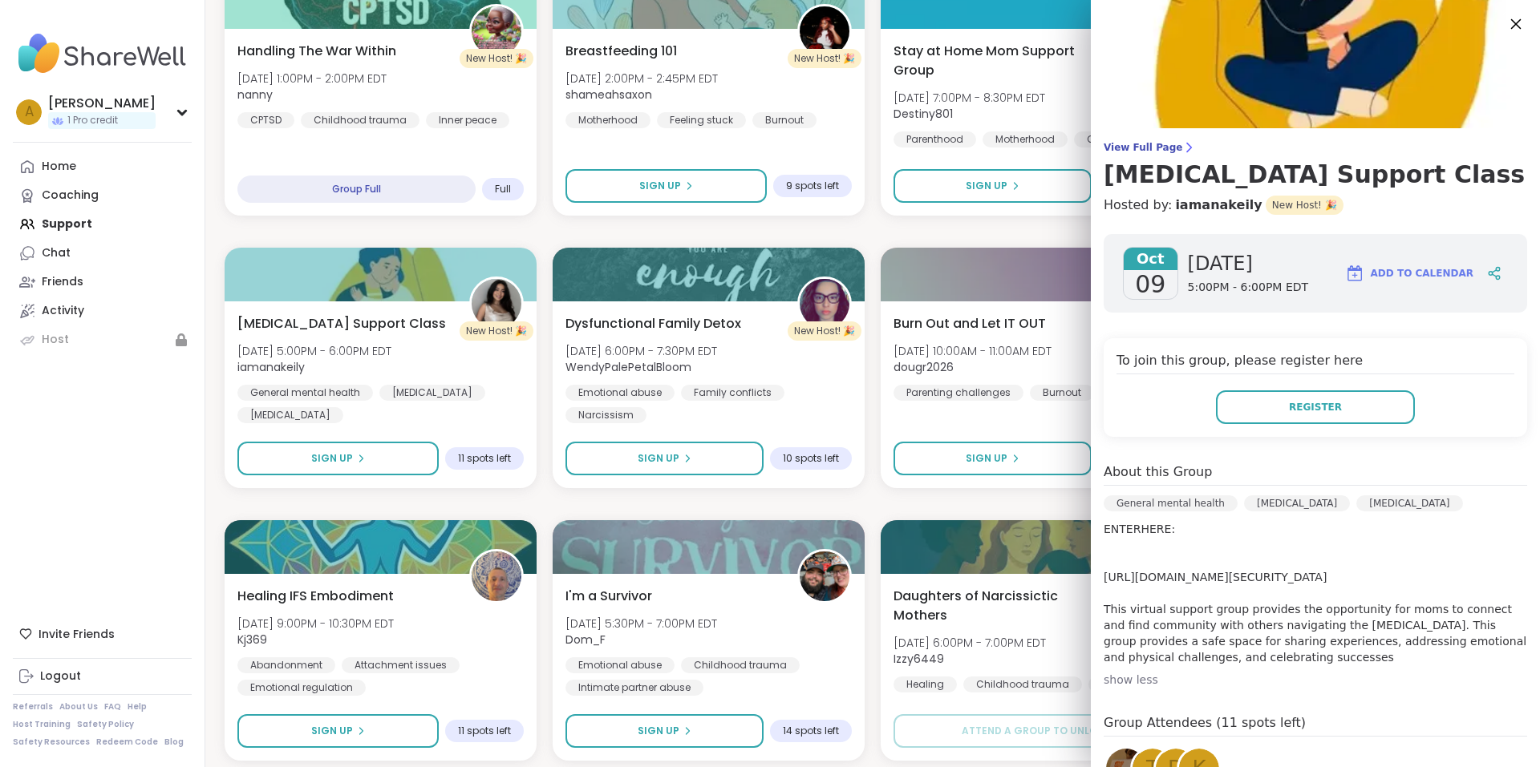
click at [1505, 20] on icon at bounding box center [1515, 24] width 20 height 20
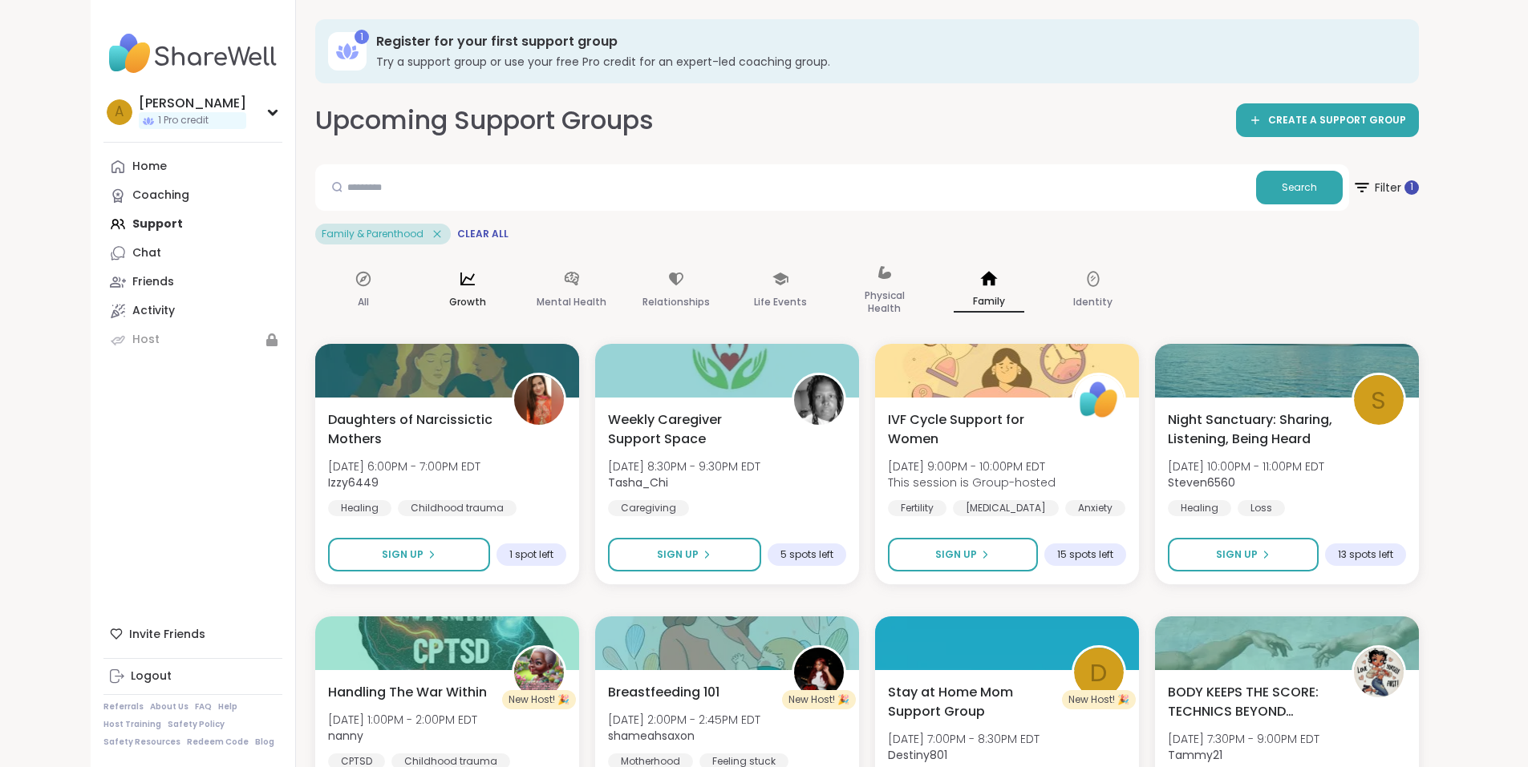
click at [419, 291] on div "Growth" at bounding box center [467, 291] width 96 height 80
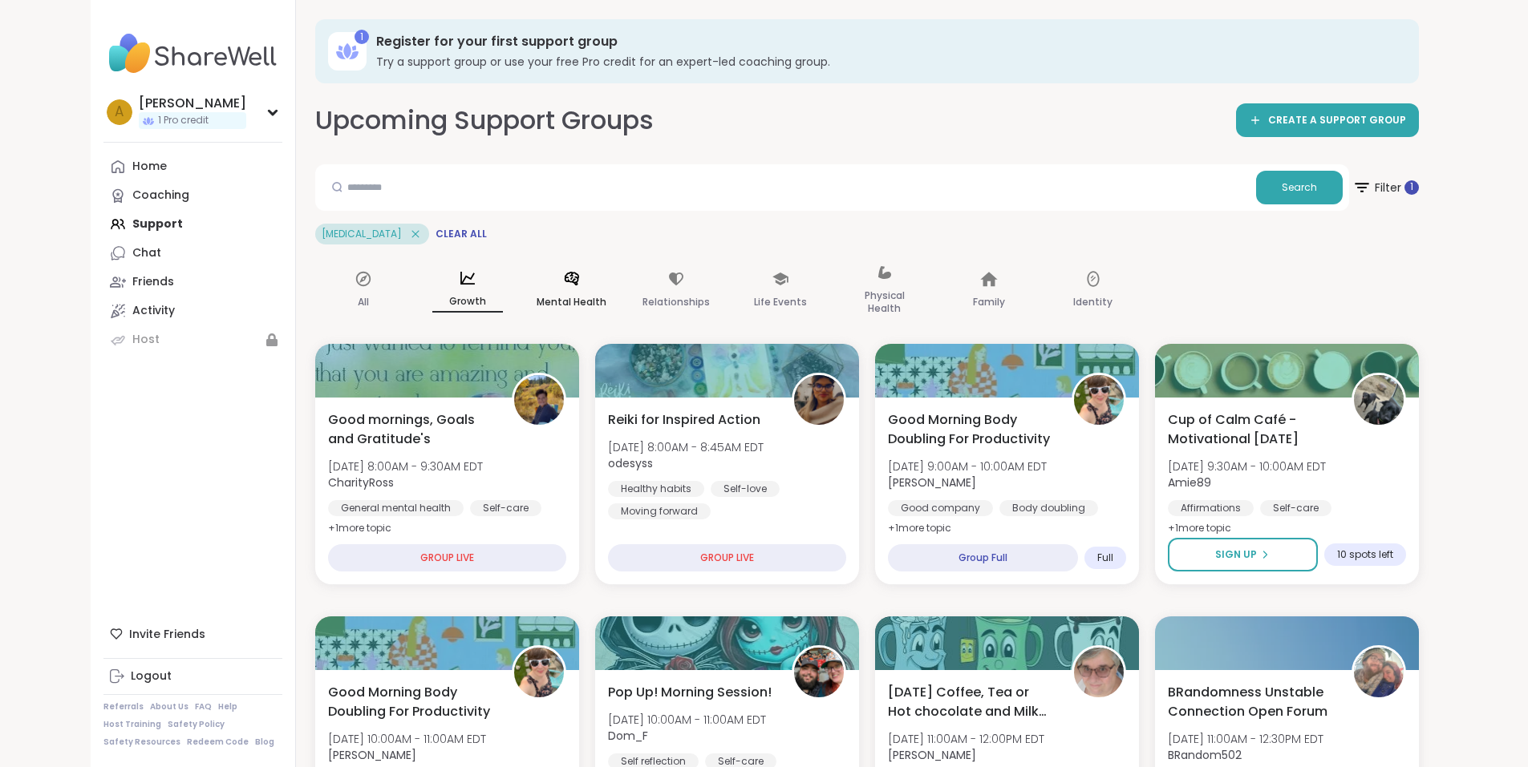
click at [536, 295] on p "Mental Health" at bounding box center [571, 302] width 70 height 19
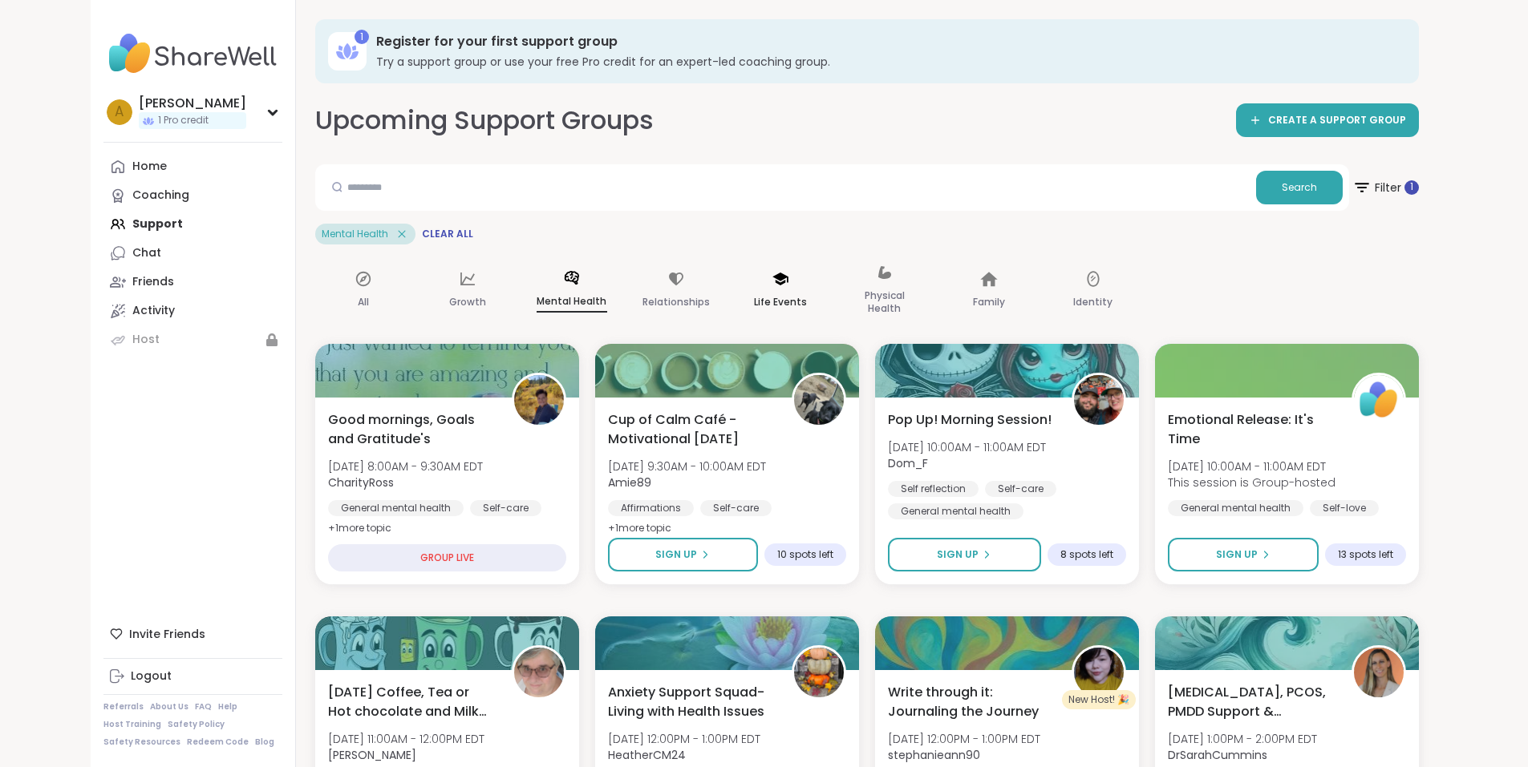
click at [754, 293] on p "Life Events" at bounding box center [780, 302] width 53 height 19
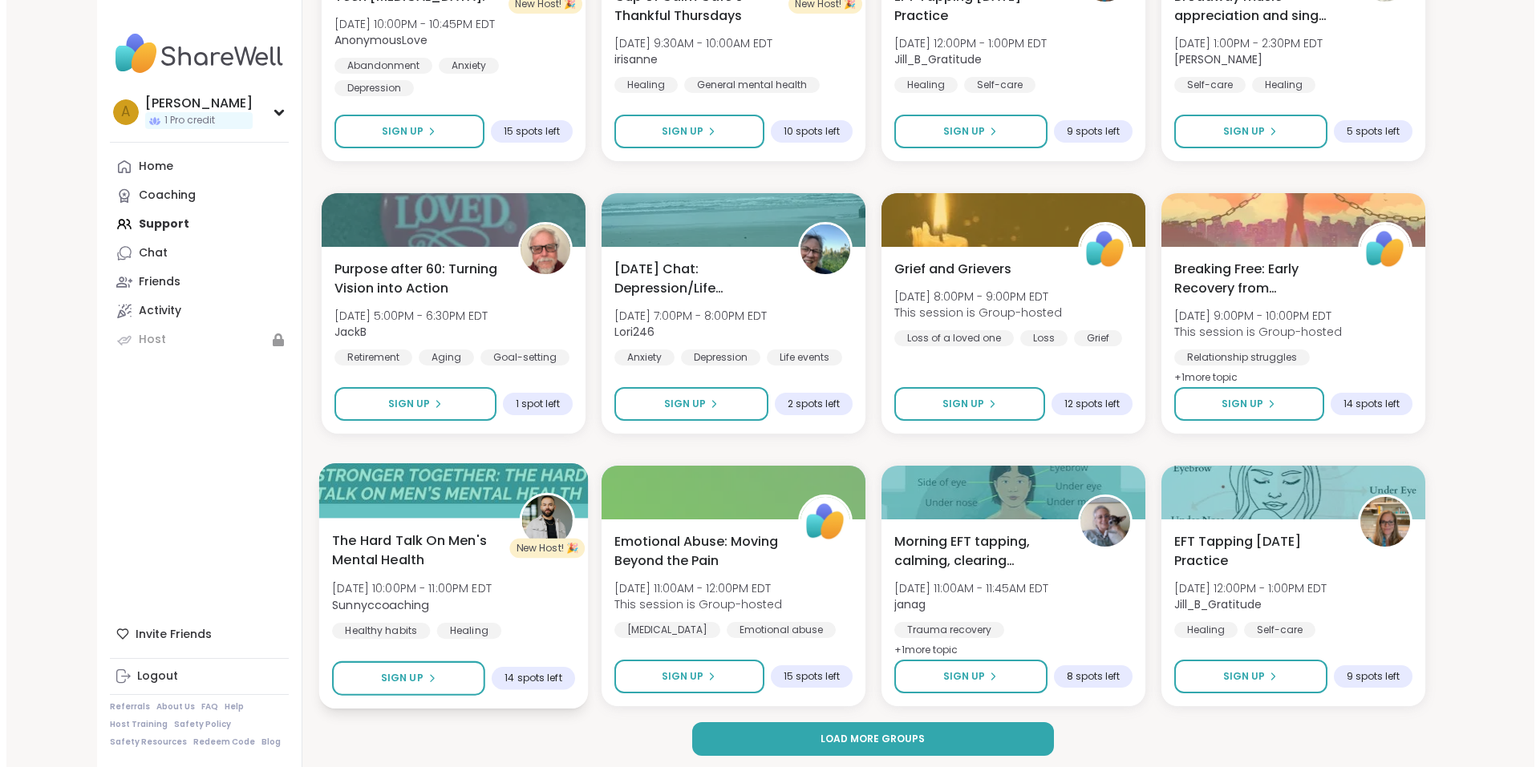
scroll to position [2064, 0]
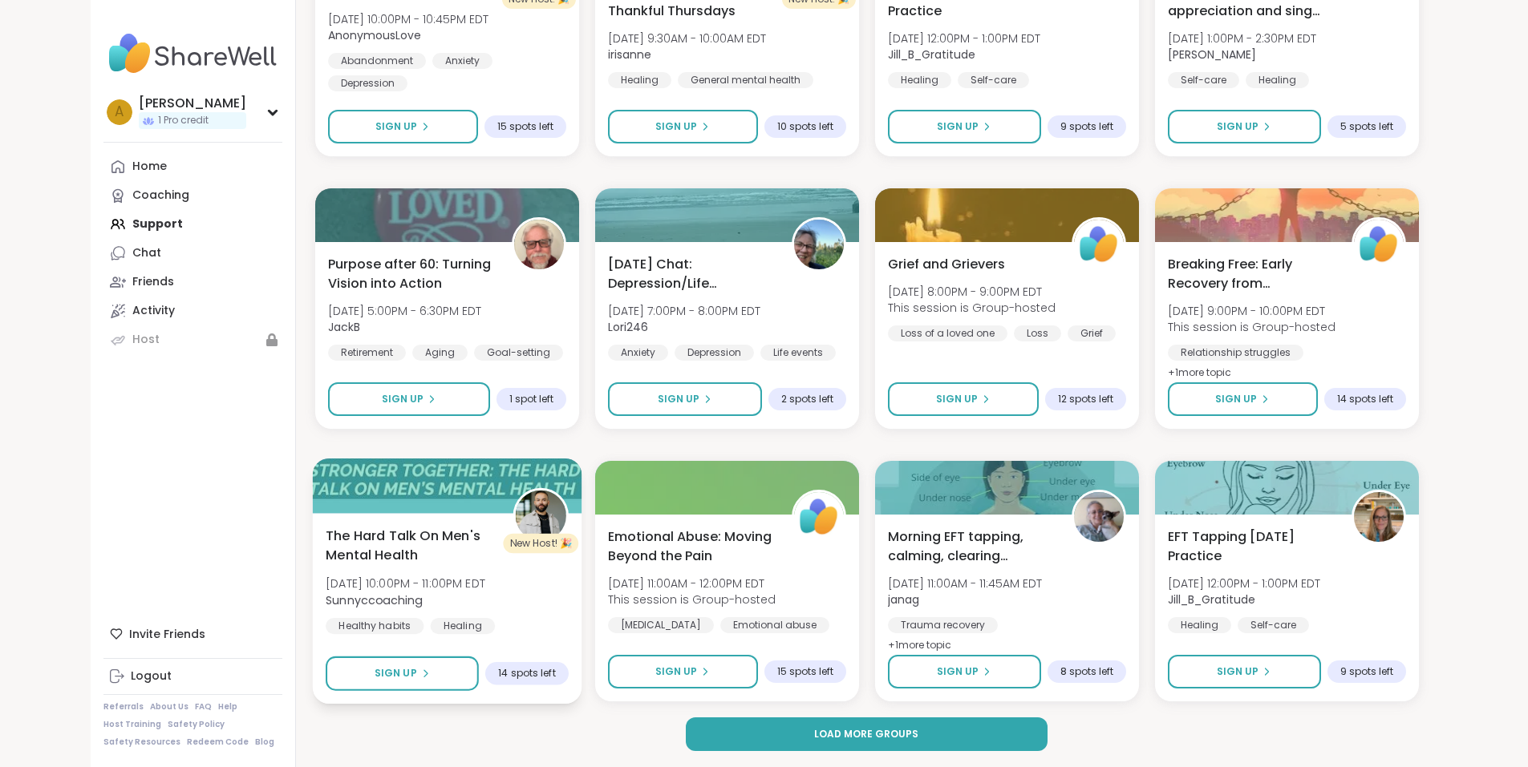
click at [365, 538] on span "The Hard Talk On Men's Mental Health" at bounding box center [410, 545] width 169 height 39
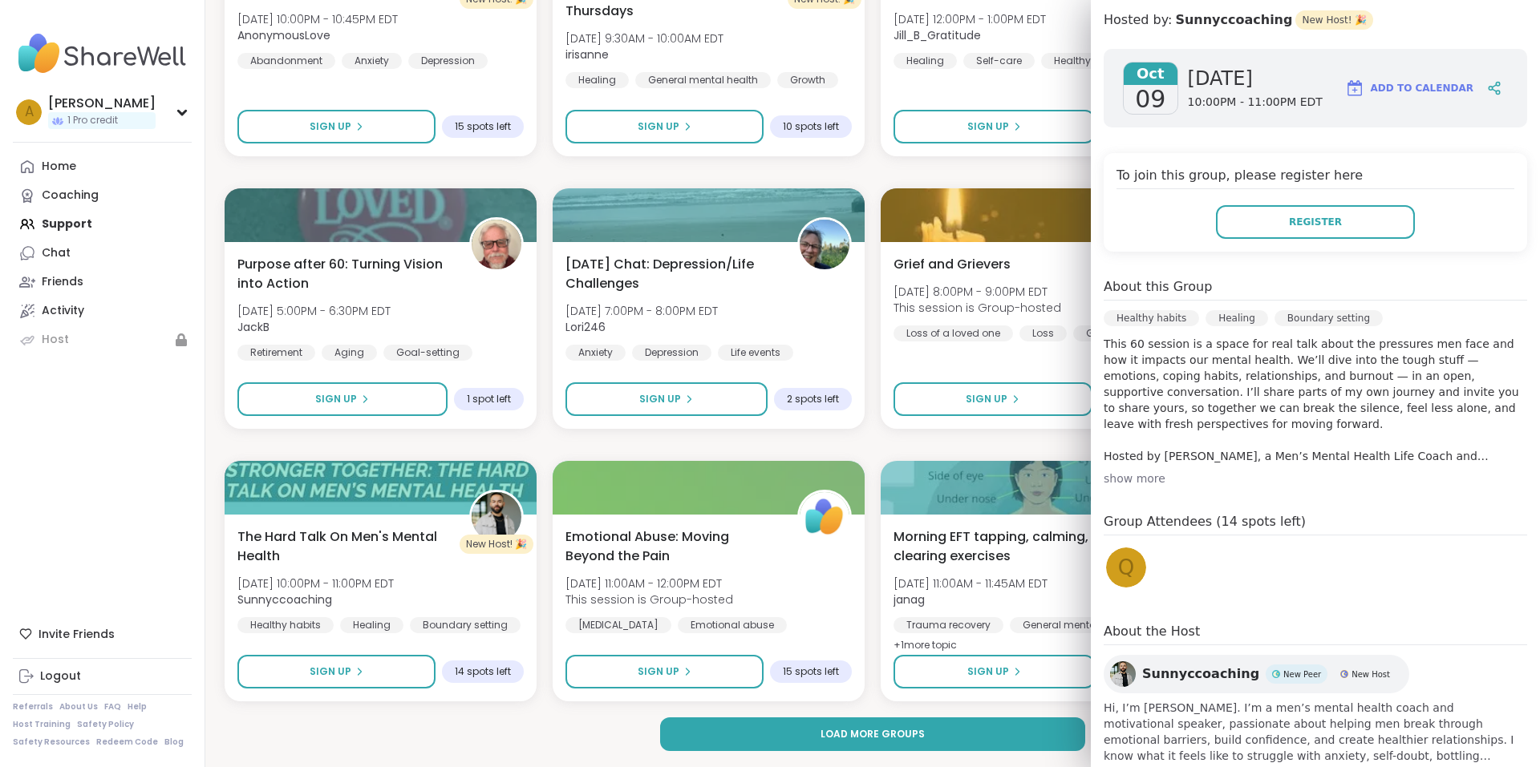
scroll to position [265, 0]
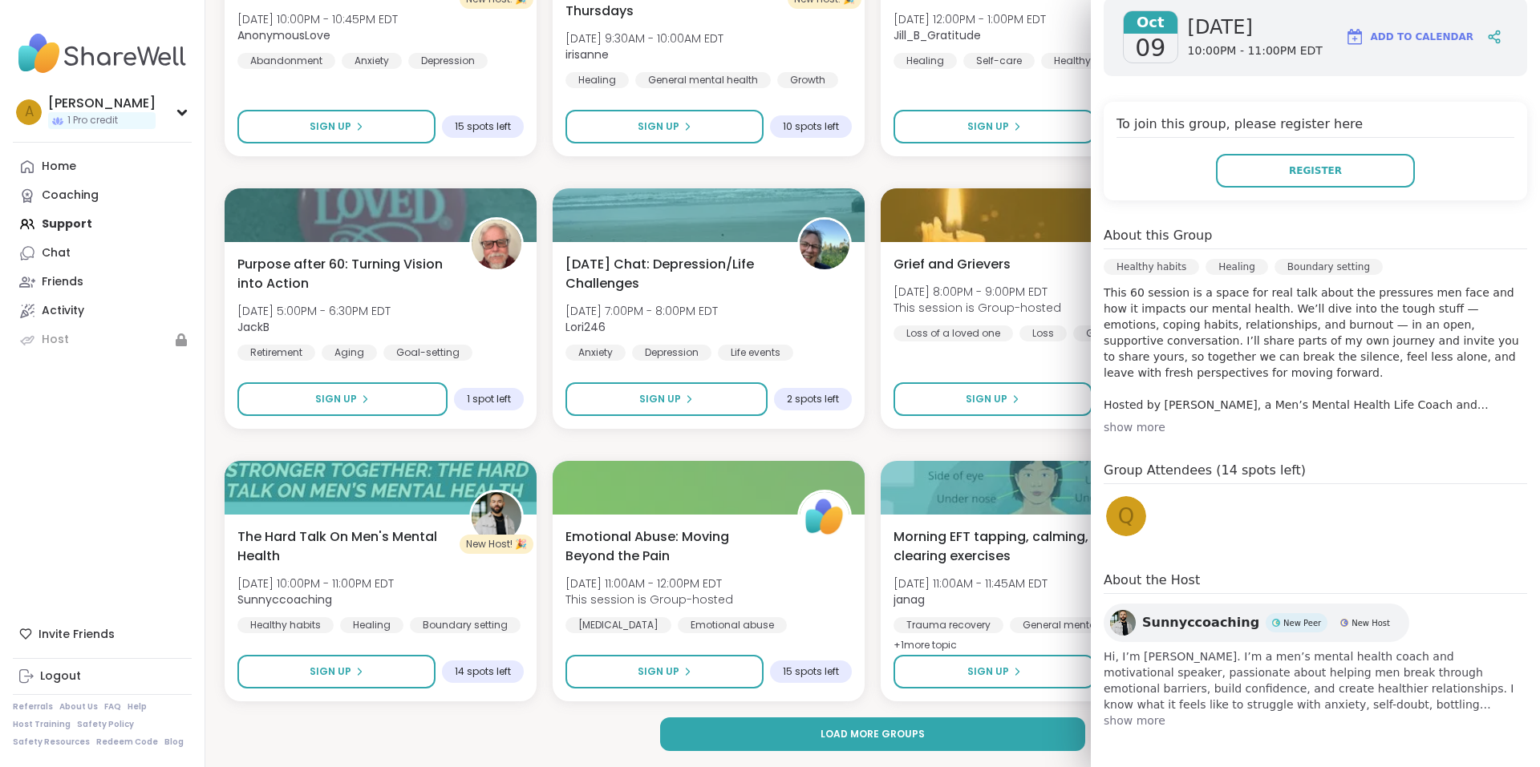
click at [1123, 720] on span "show more" at bounding box center [1314, 721] width 423 height 16
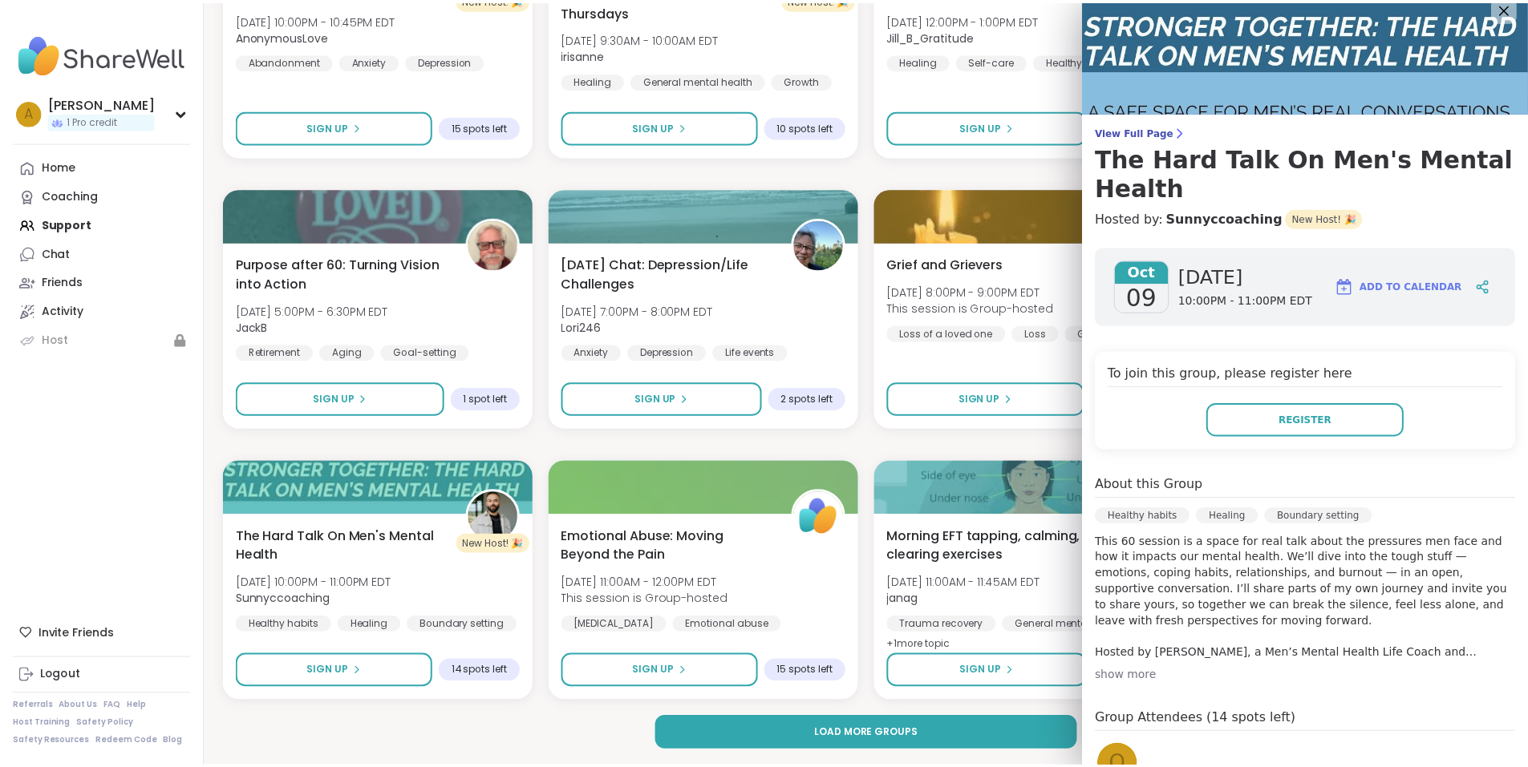
scroll to position [0, 0]
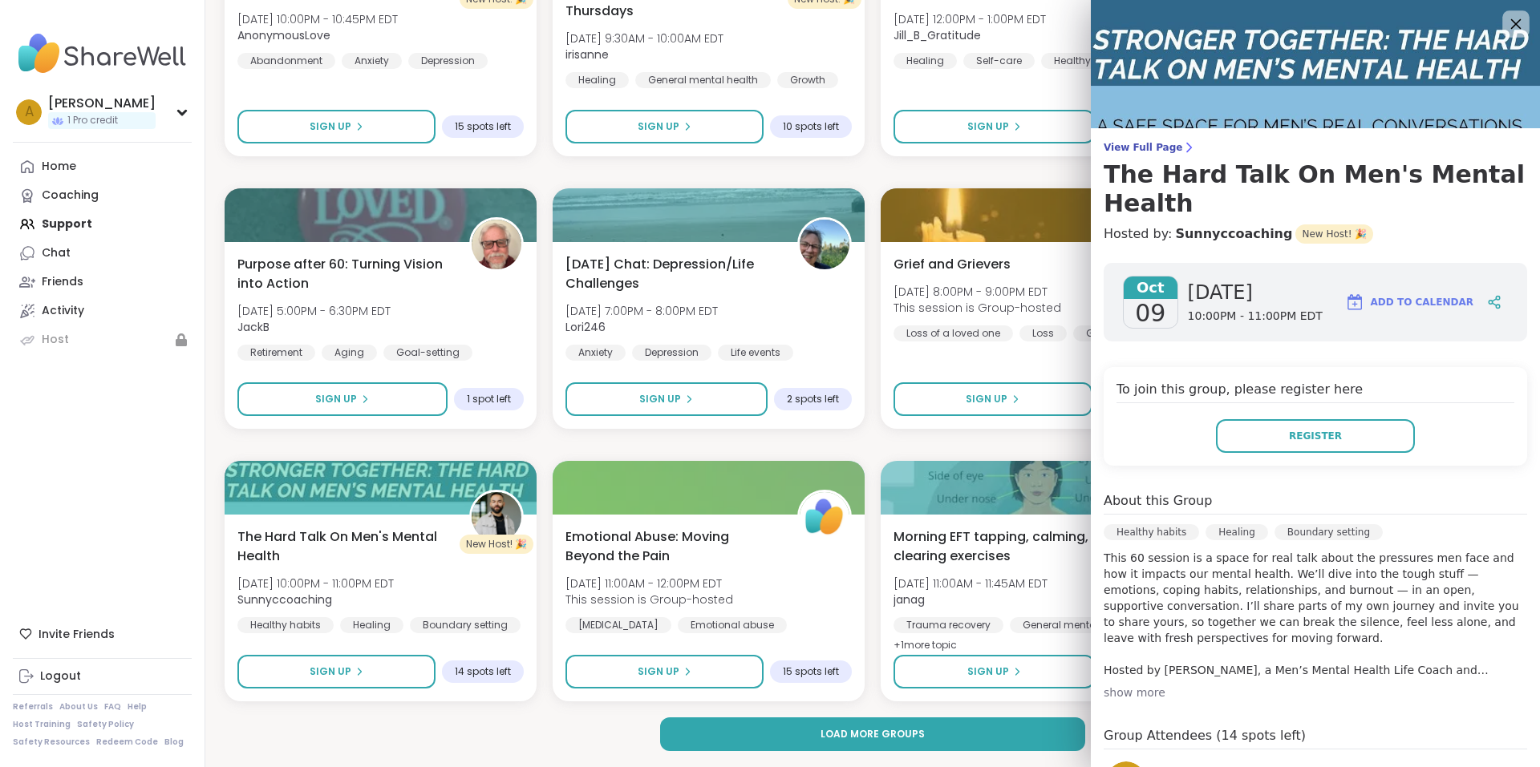
click at [1505, 19] on icon at bounding box center [1515, 24] width 20 height 20
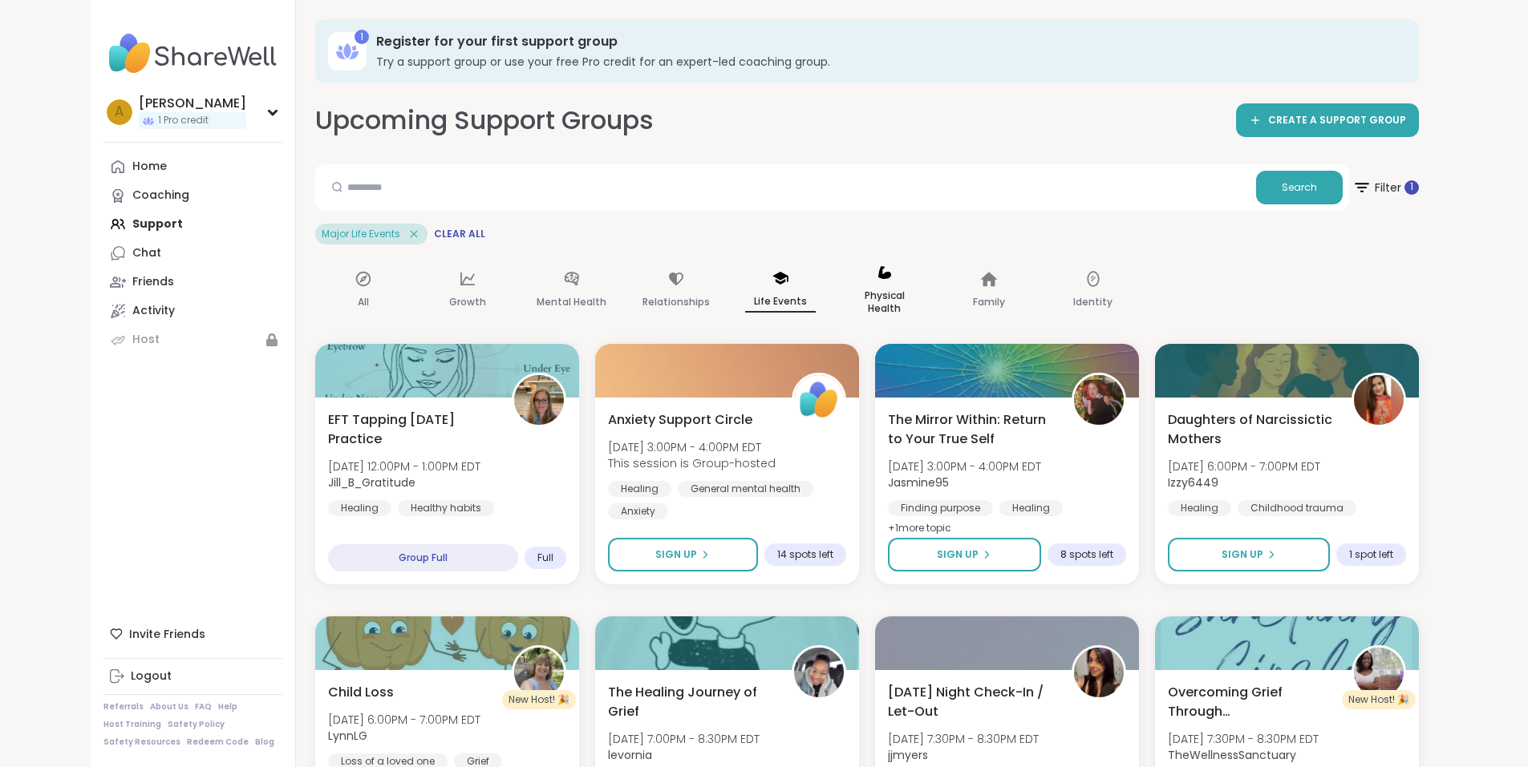
click at [849, 300] on p "Physical Health" at bounding box center [884, 302] width 71 height 32
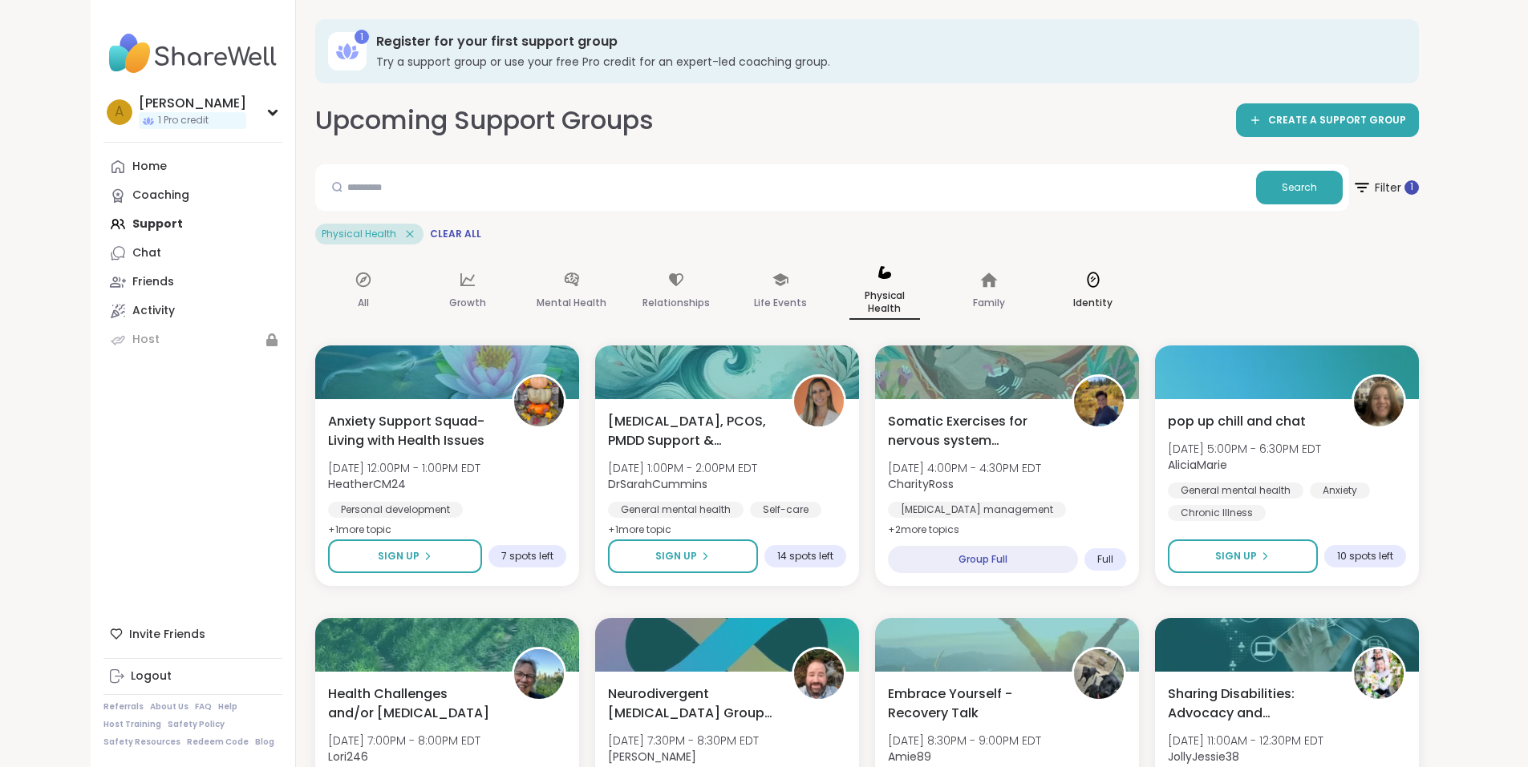
click at [1073, 296] on p "Identity" at bounding box center [1092, 303] width 39 height 19
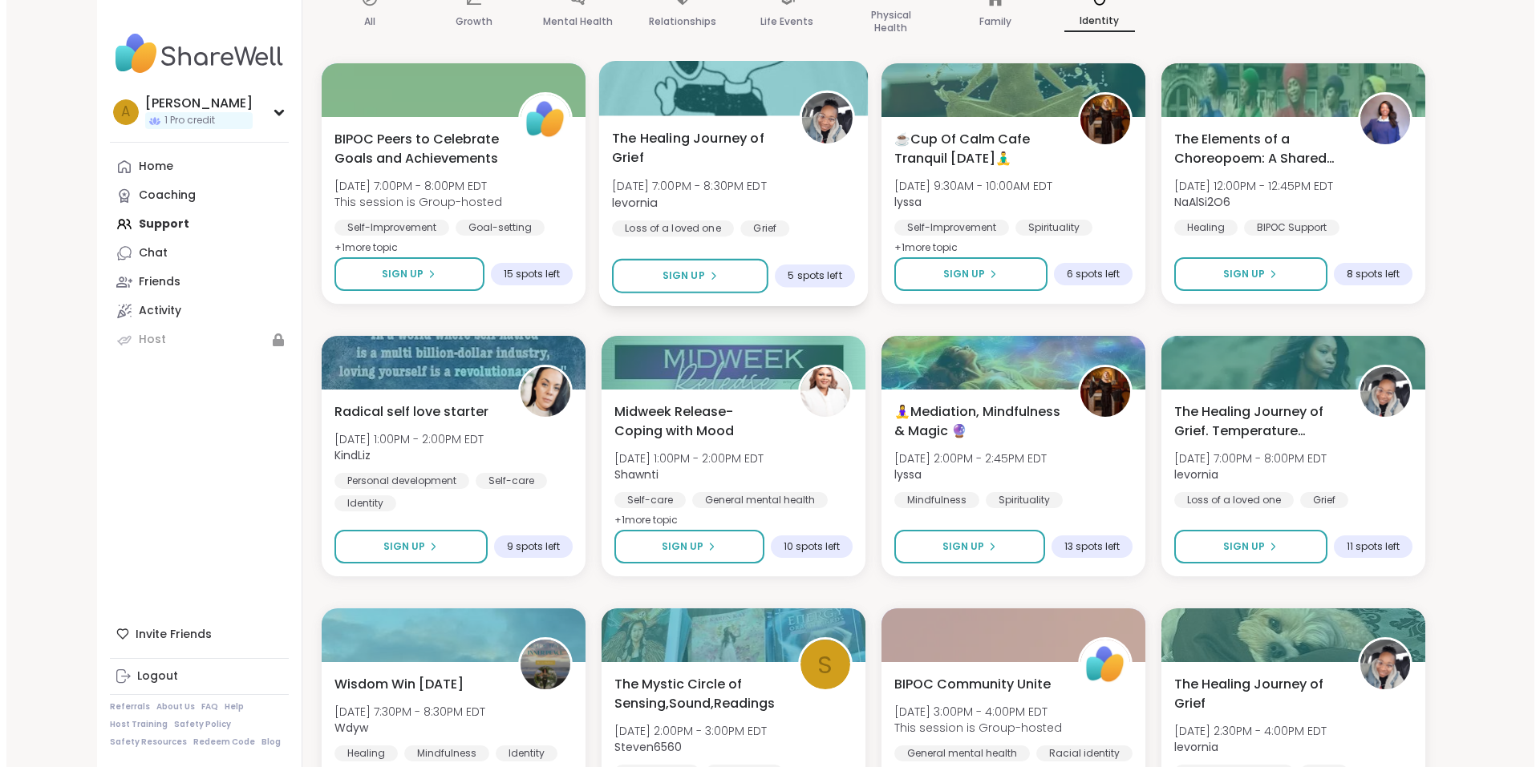
scroll to position [321, 0]
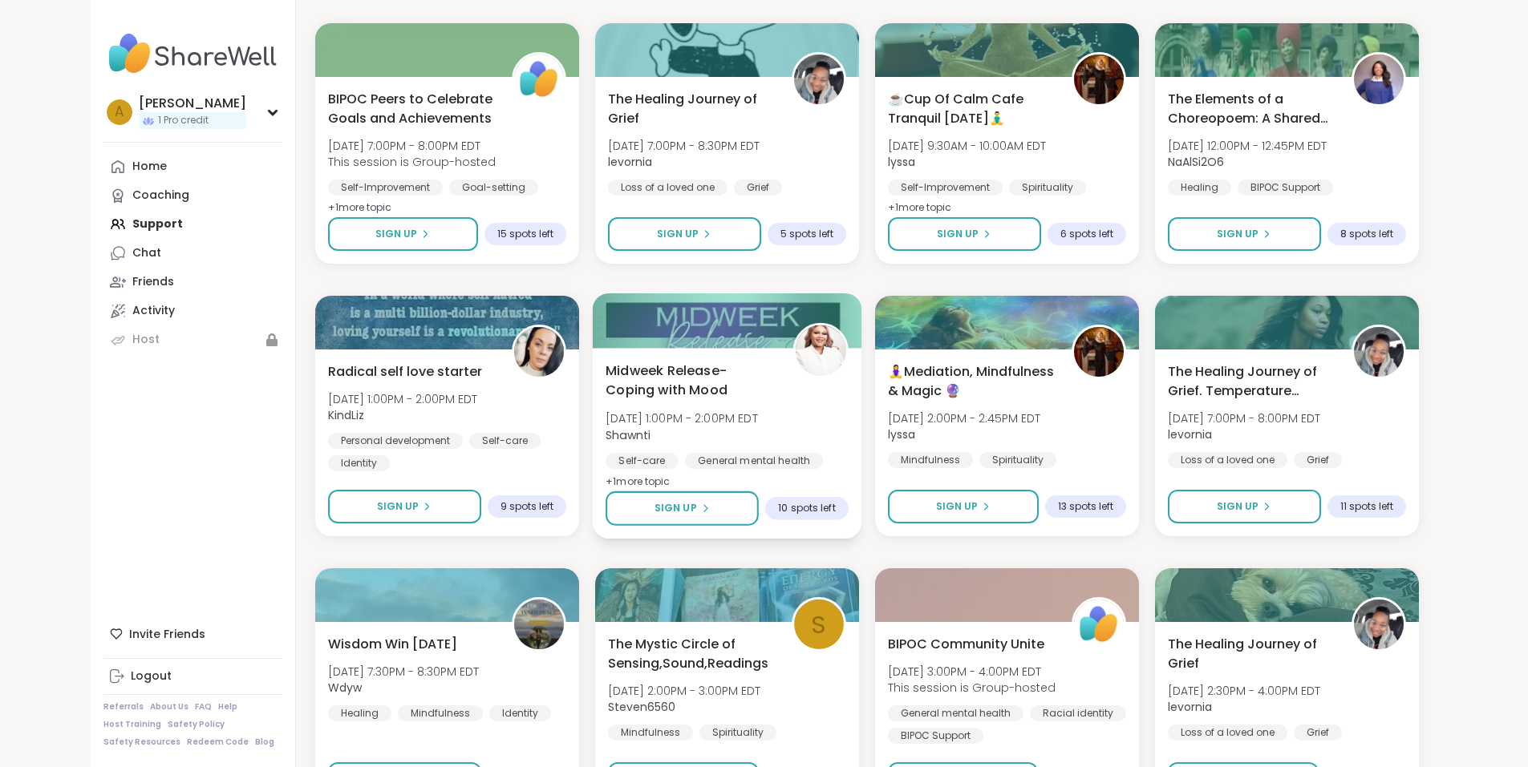
click at [781, 411] on div "Midweek Release-Coping with Mood [DATE] 1:00PM - 2:00PM EDT Shawnti Self-care G…" at bounding box center [726, 426] width 243 height 131
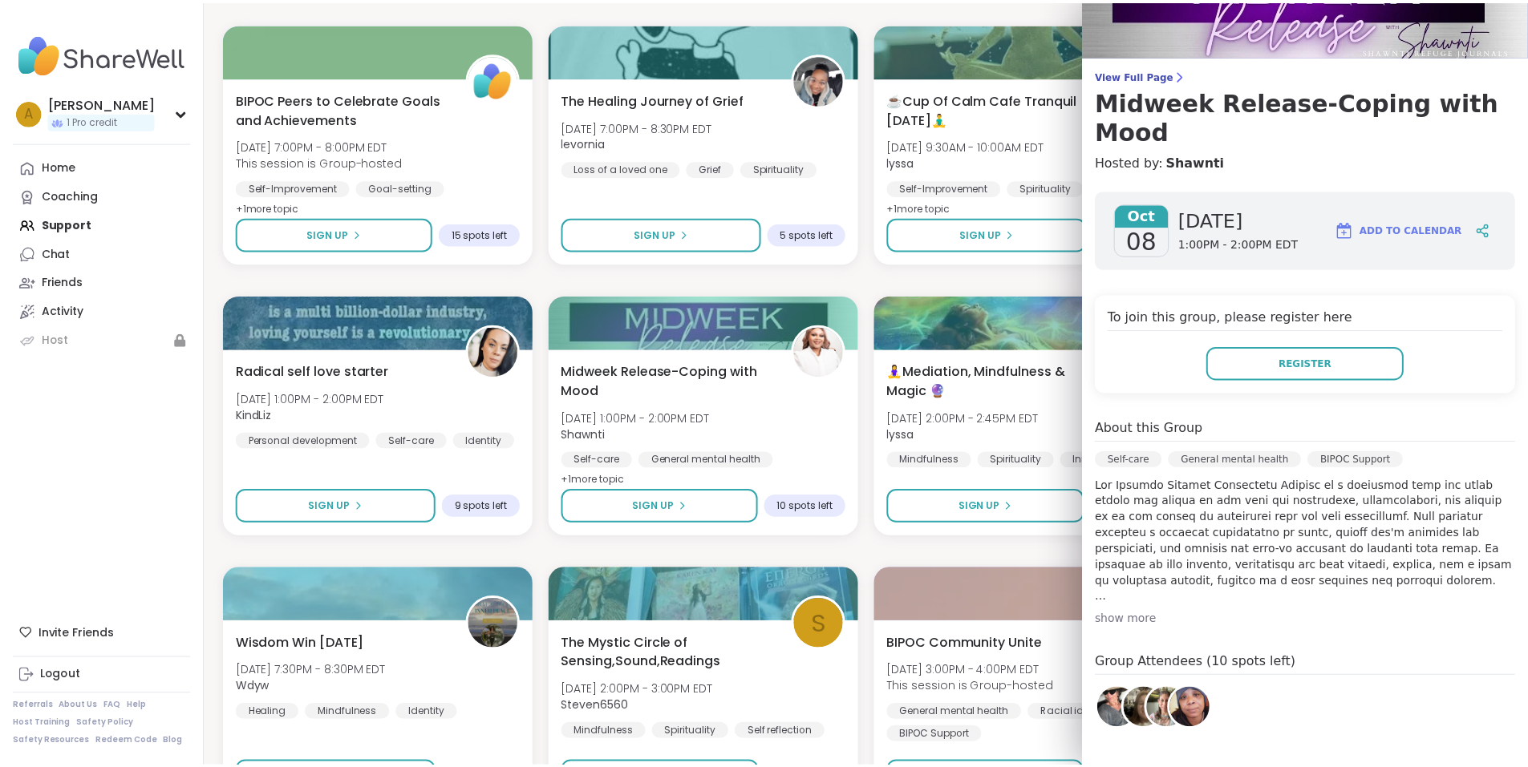
scroll to position [0, 0]
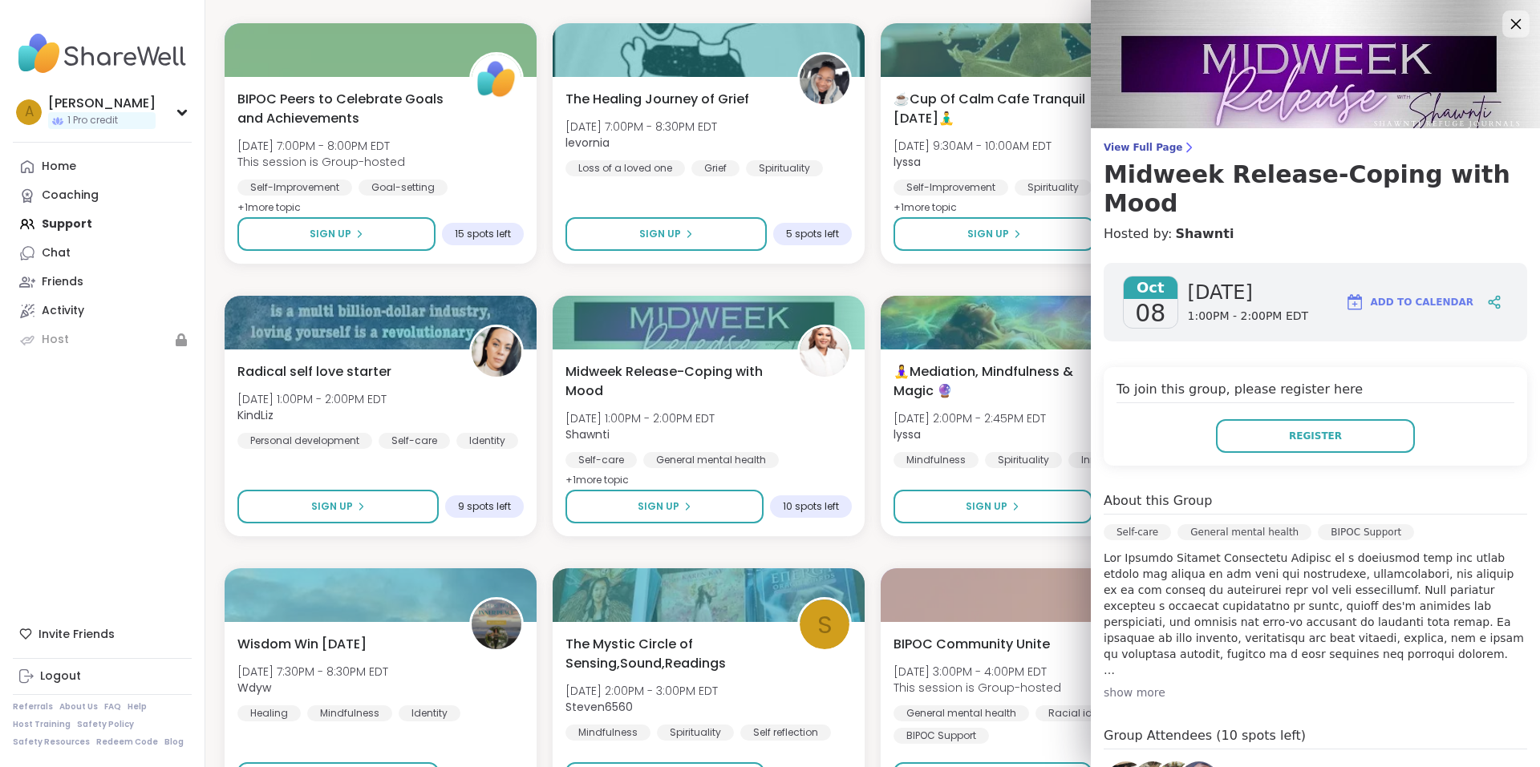
click at [1511, 21] on icon at bounding box center [1516, 24] width 10 height 10
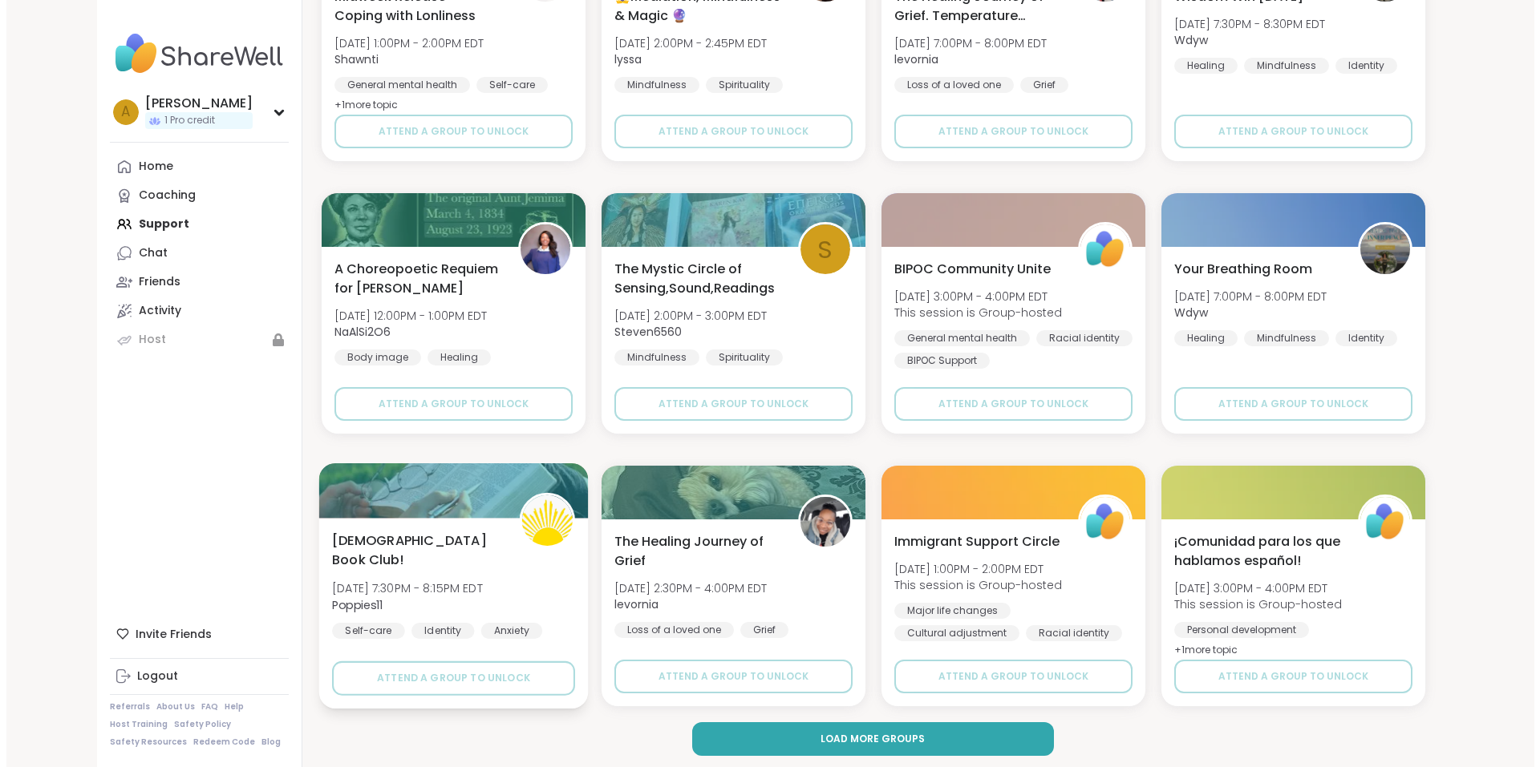
scroll to position [2064, 0]
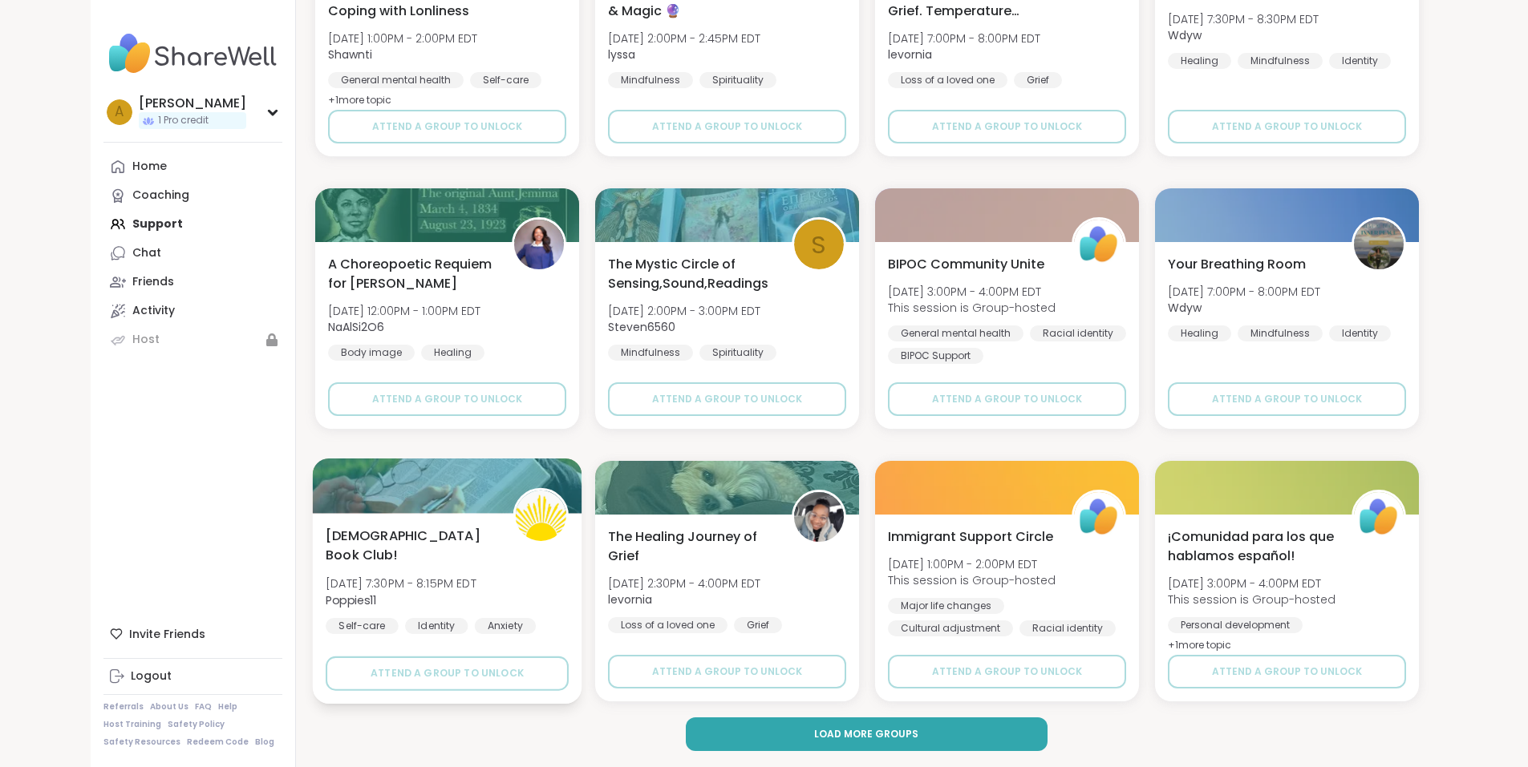
click at [423, 541] on div "[DEMOGRAPHIC_DATA] Book Club! [DATE] 7:30PM - 8:15PM EDT Poppies11 Self-care Id…" at bounding box center [447, 580] width 243 height 108
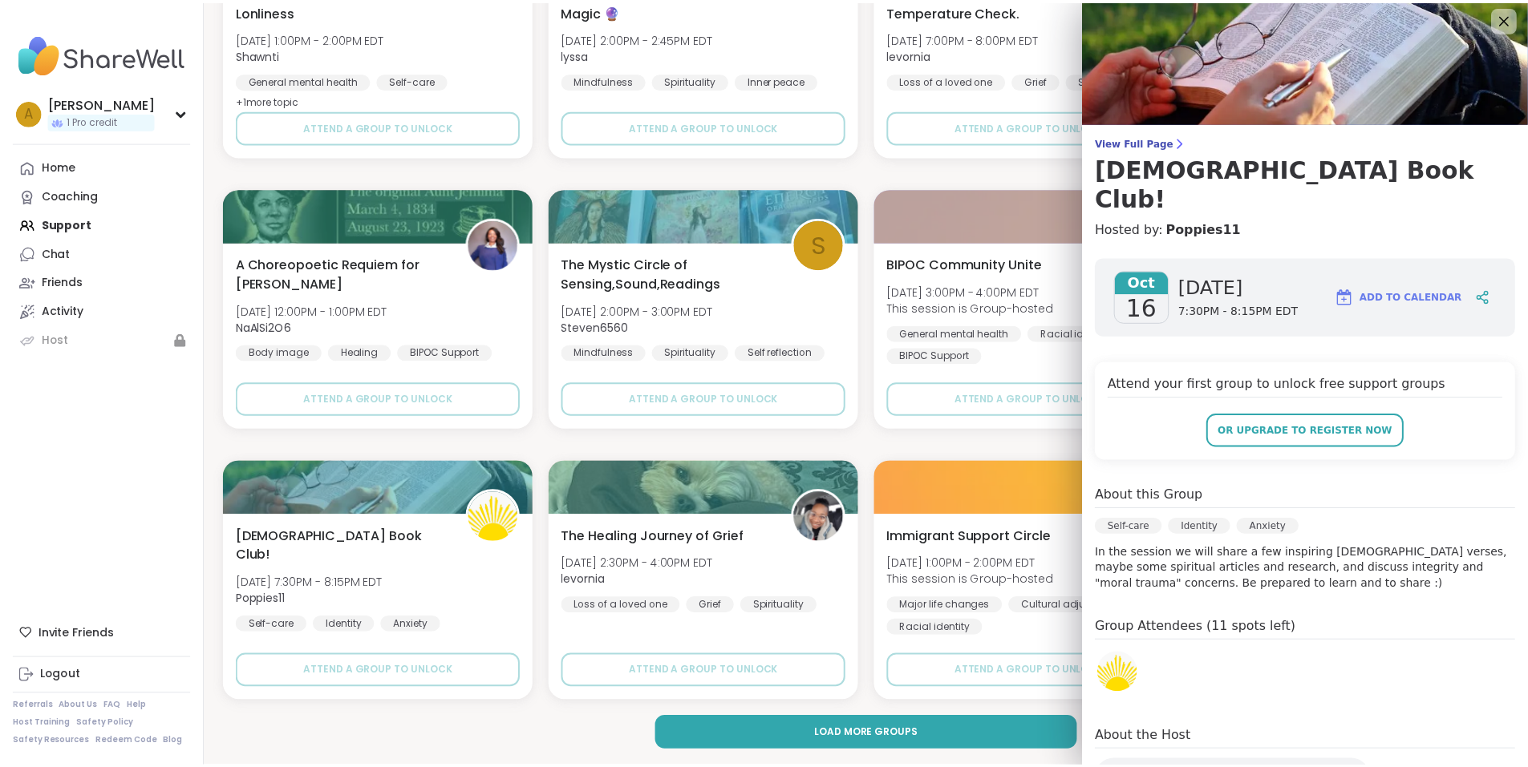
scroll to position [0, 0]
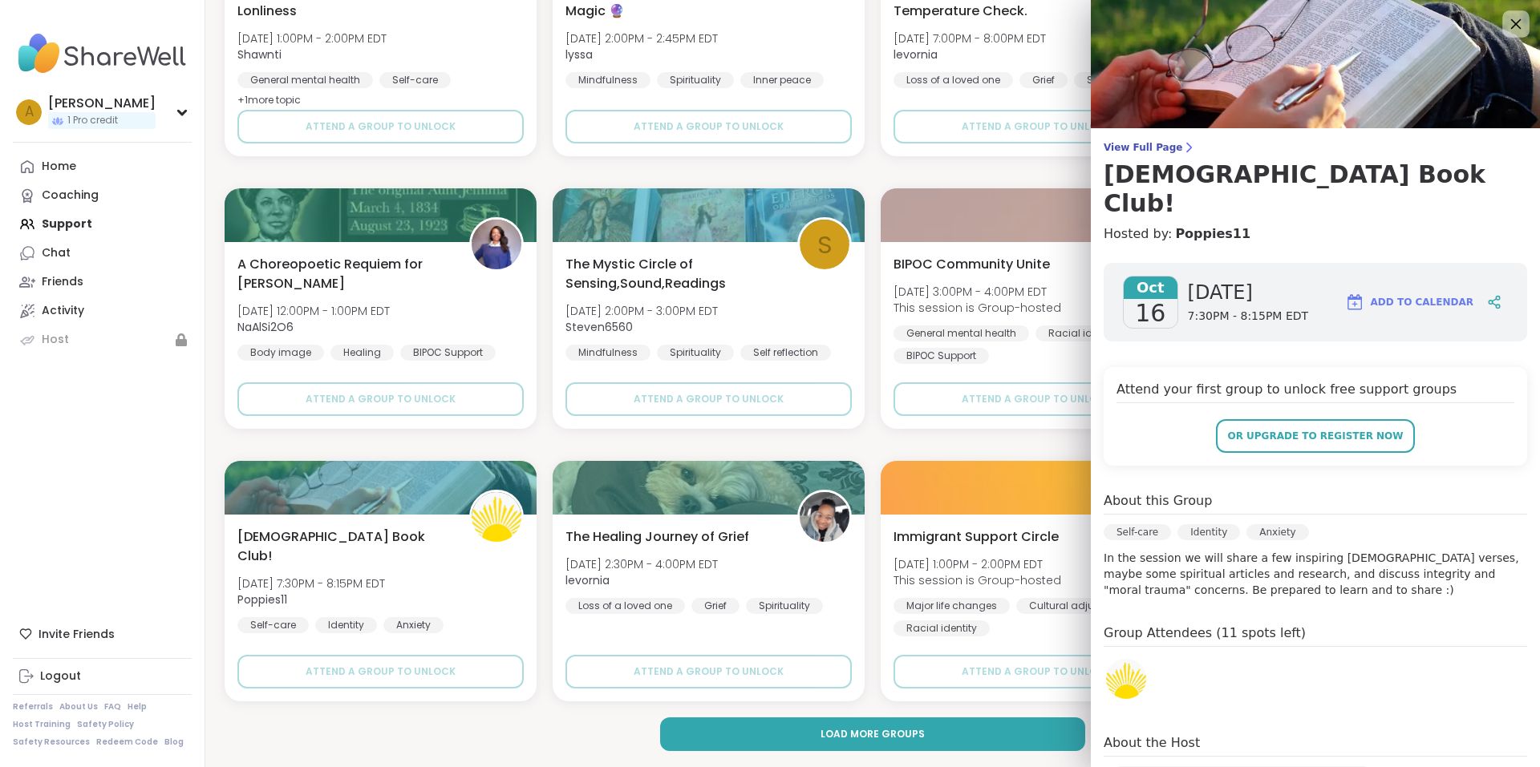
click at [1505, 26] on icon at bounding box center [1515, 24] width 20 height 20
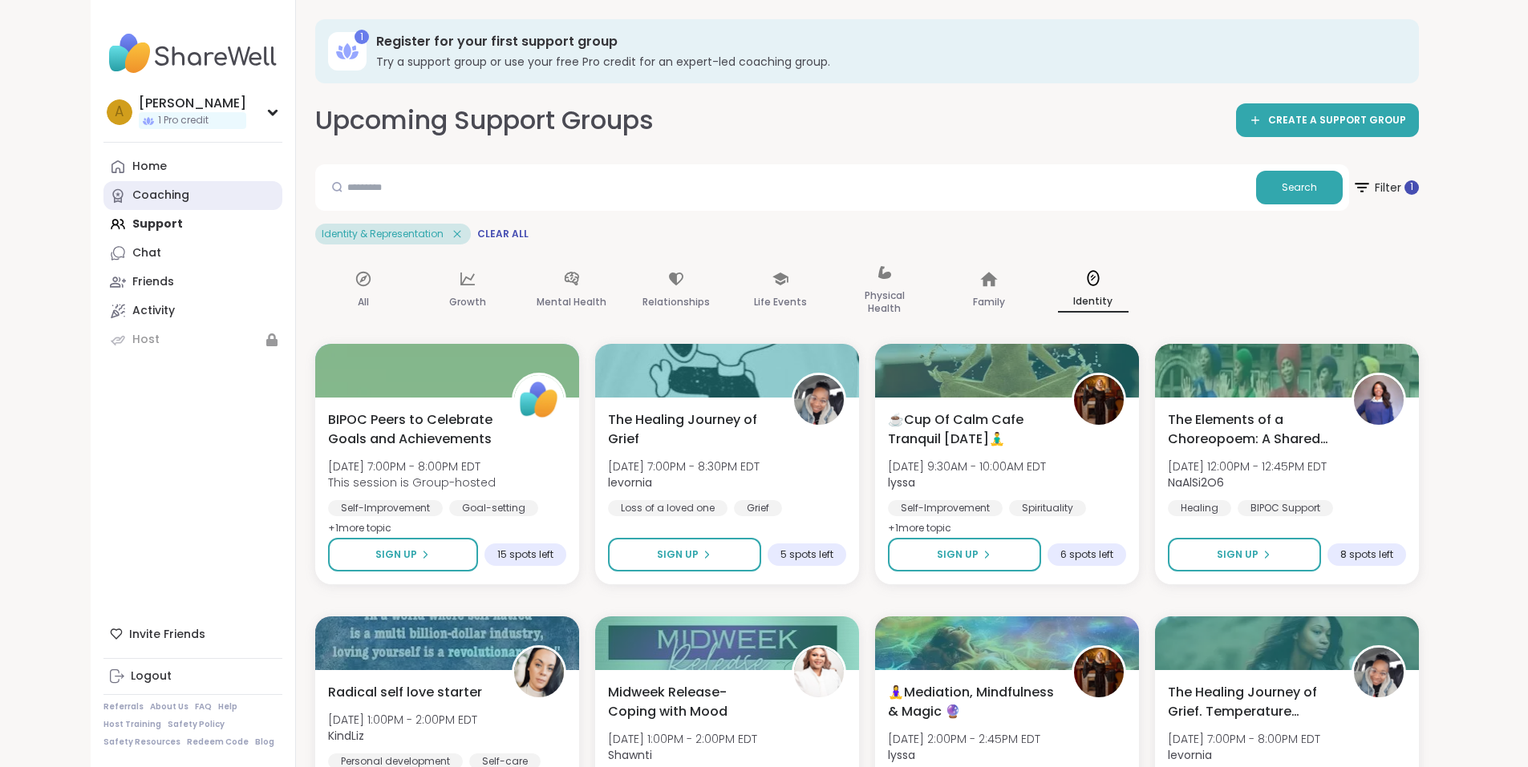
click at [103, 198] on link "Coaching" at bounding box center [192, 195] width 179 height 29
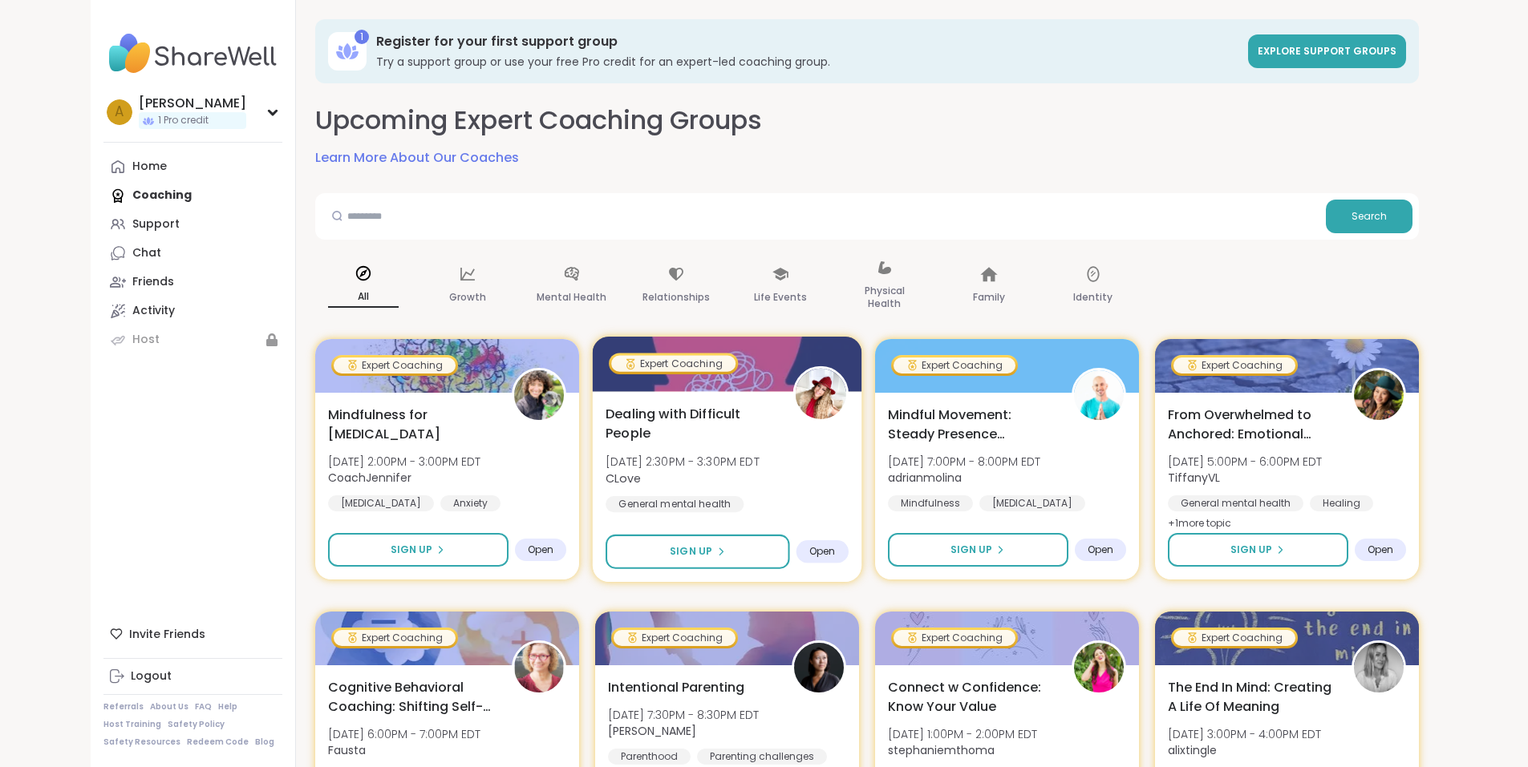
click at [761, 435] on div "Dealing with Difficult People [DATE] 2:30PM - 3:30PM EDT CLove General mental h…" at bounding box center [726, 481] width 243 height 154
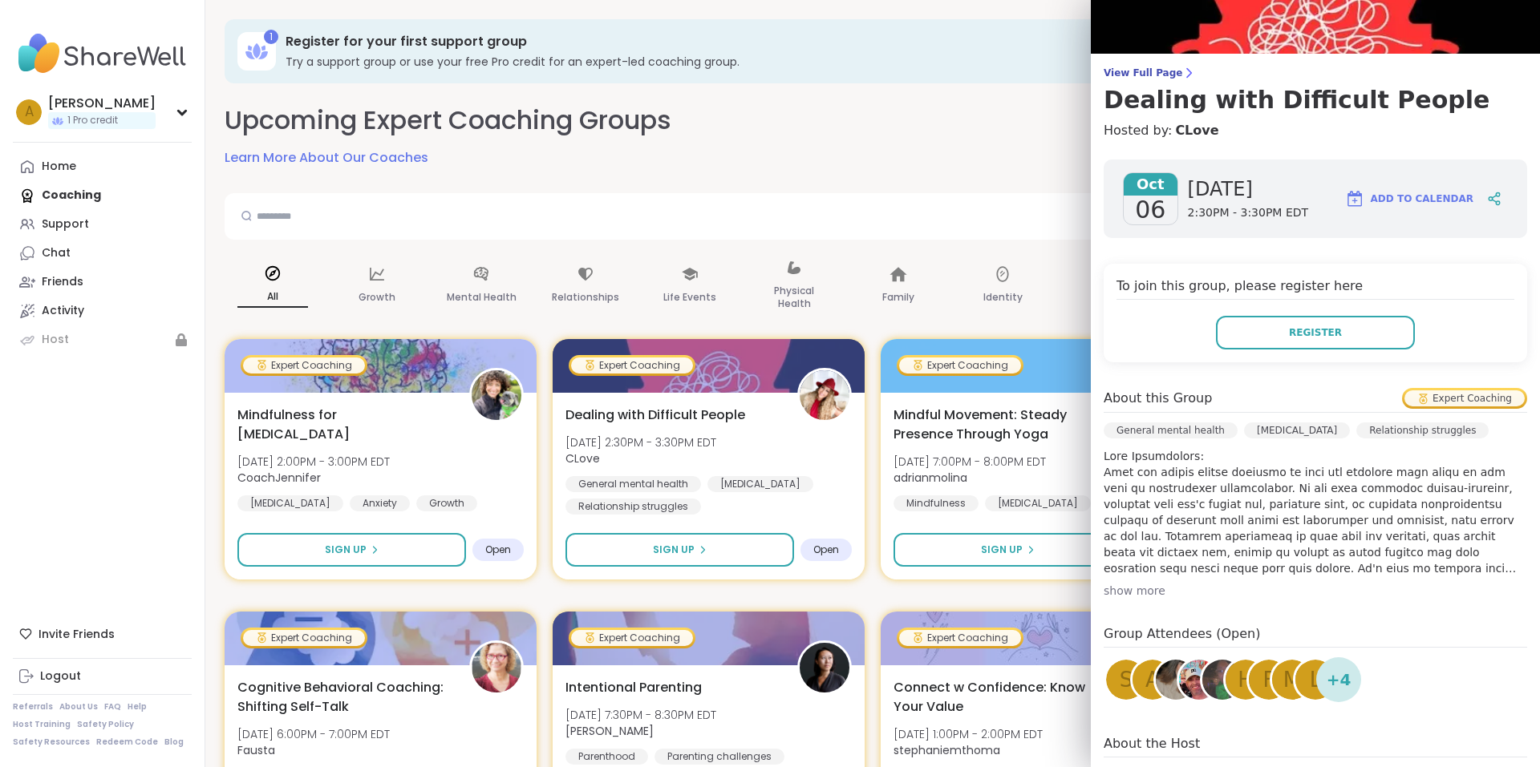
scroll to position [80, 0]
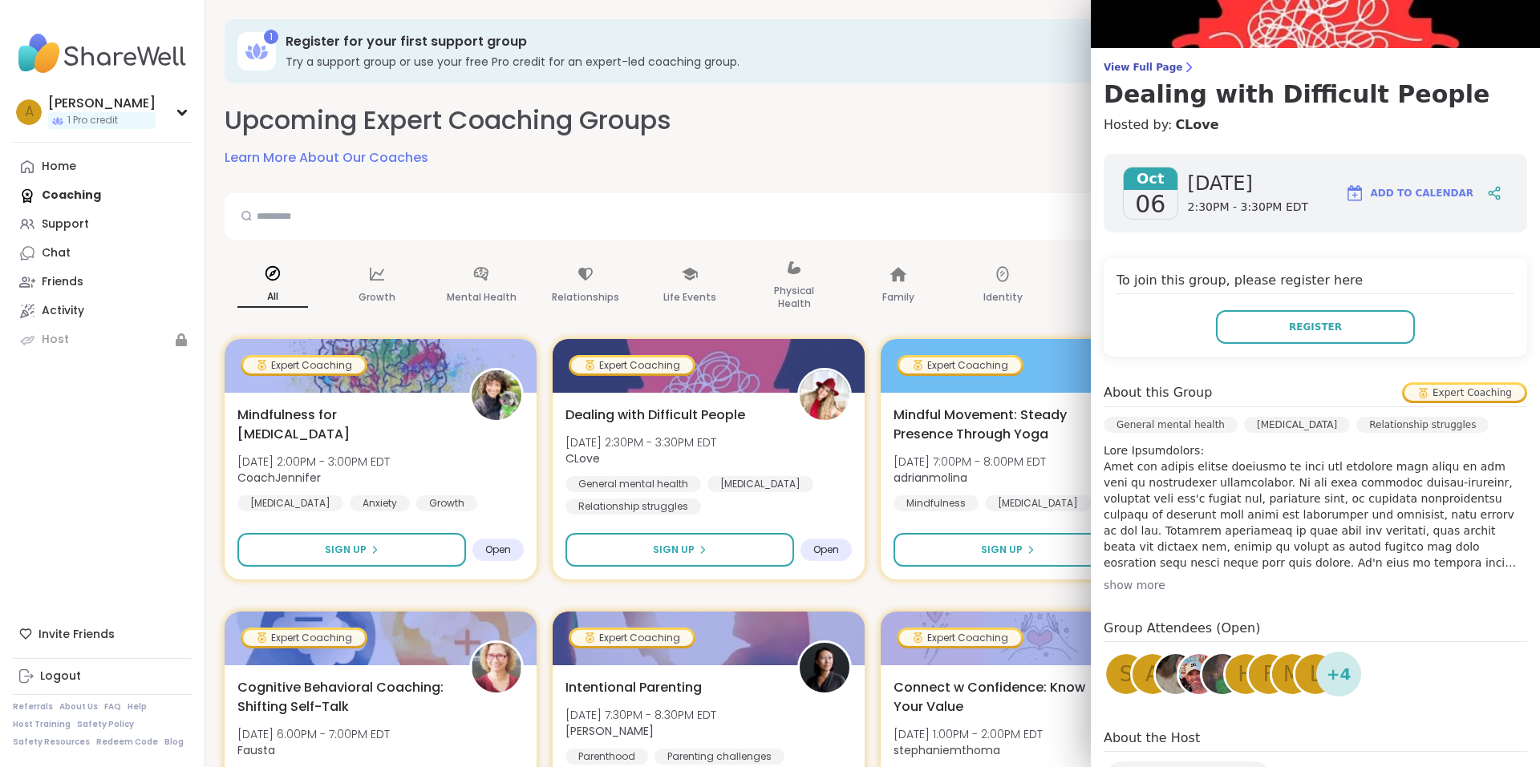
click at [1134, 581] on div "show more" at bounding box center [1314, 585] width 423 height 16
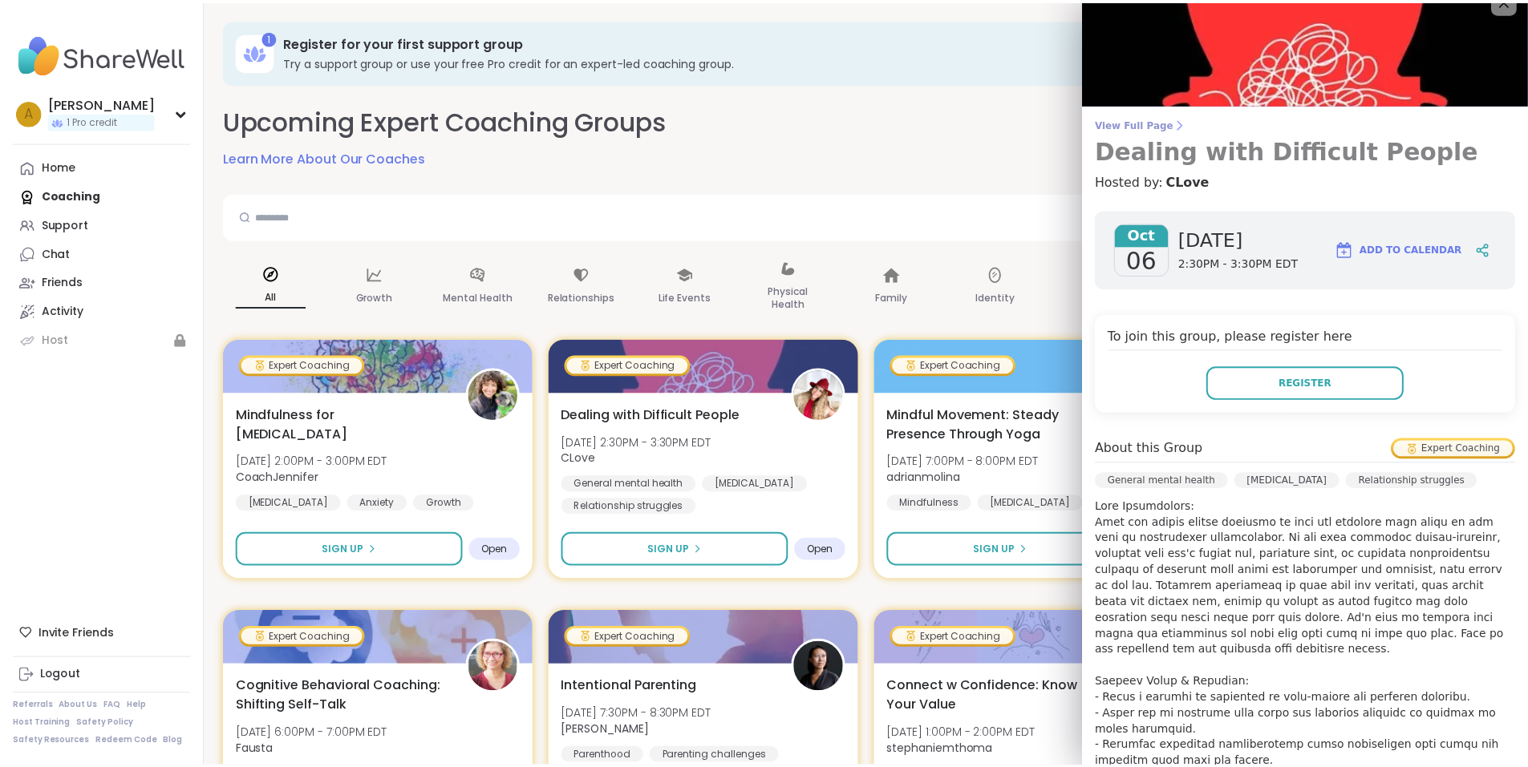
scroll to position [0, 0]
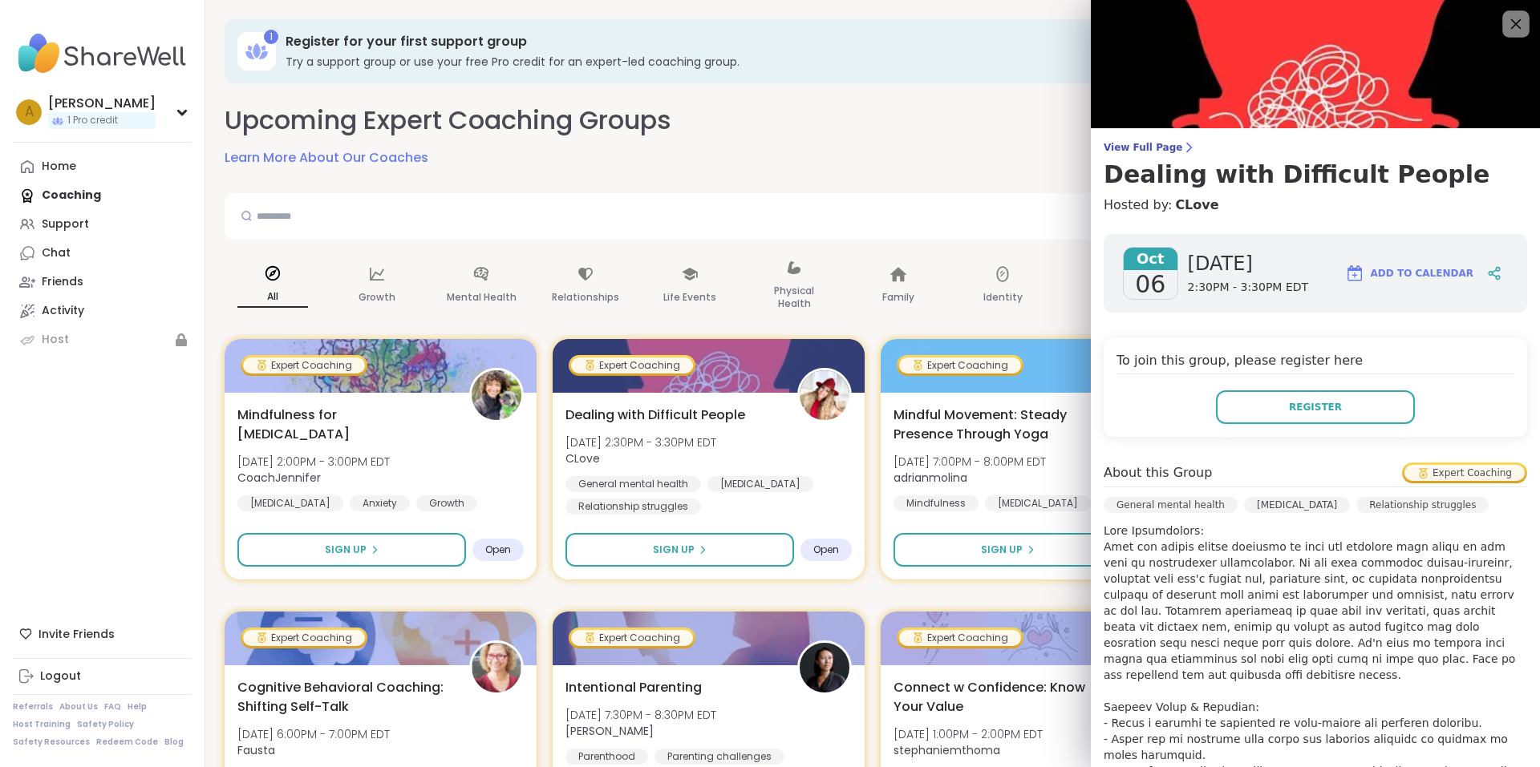
click at [1511, 27] on icon at bounding box center [1516, 24] width 10 height 10
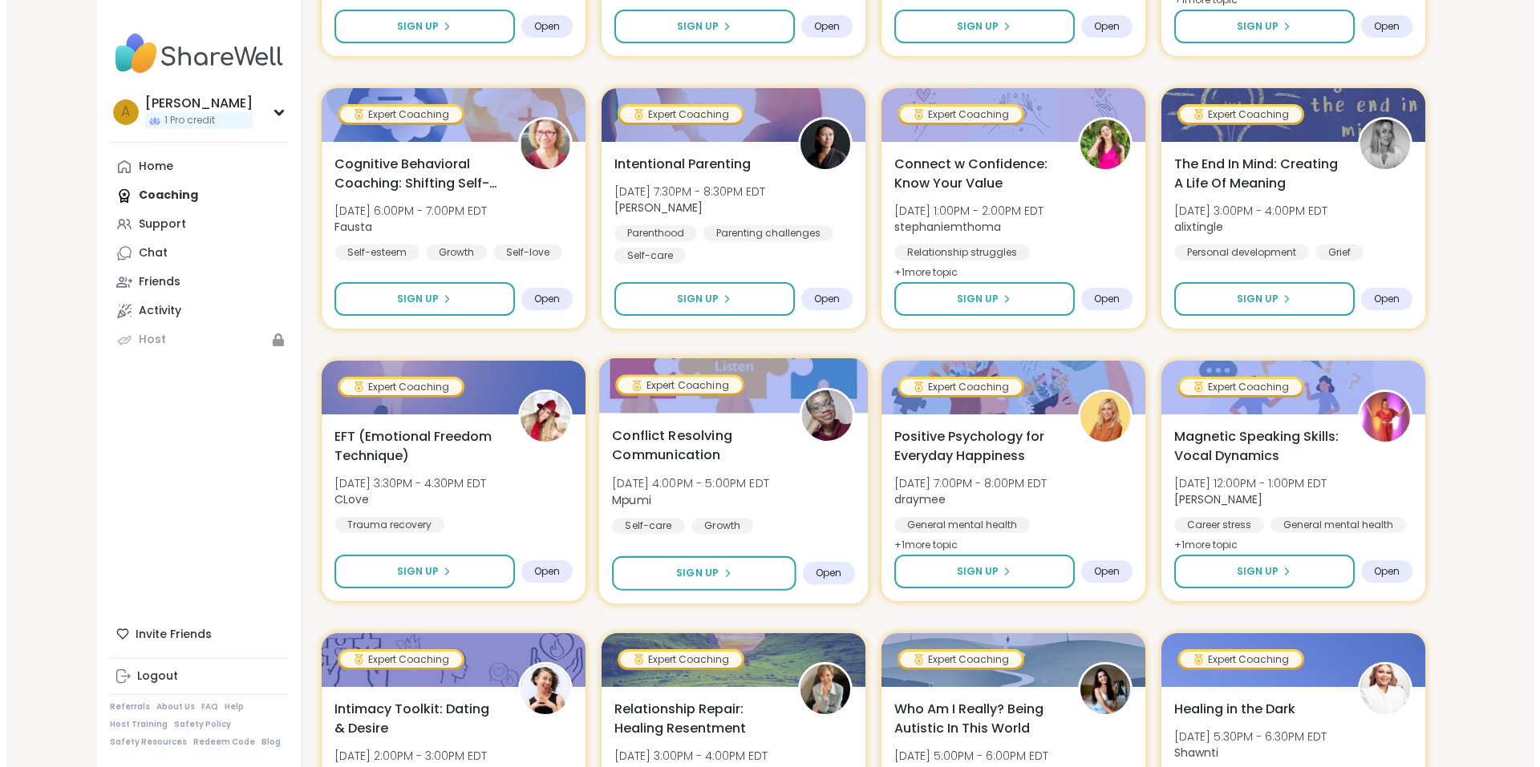
scroll to position [561, 0]
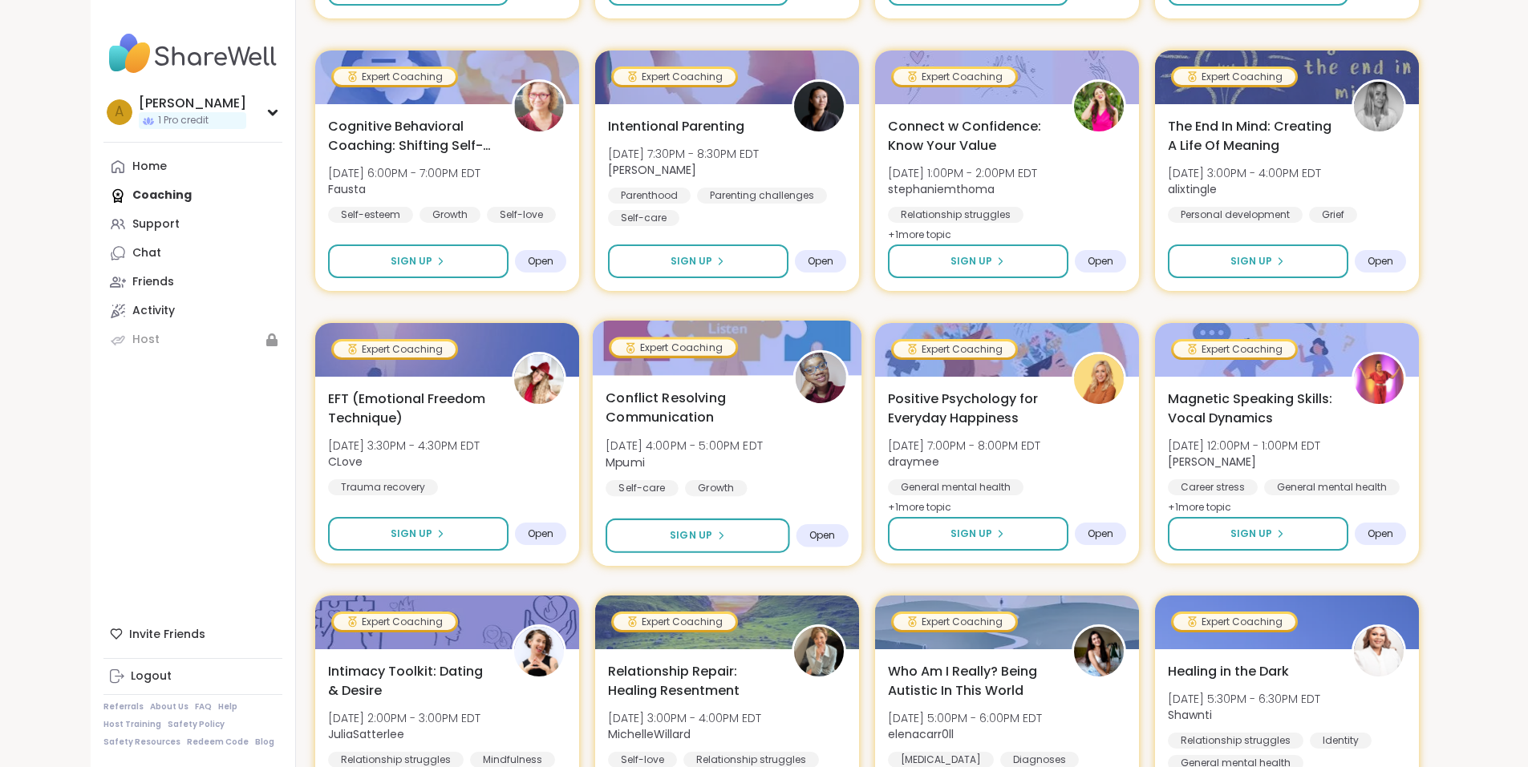
click at [727, 410] on span "Conflict Resolving Communication" at bounding box center [689, 407] width 169 height 39
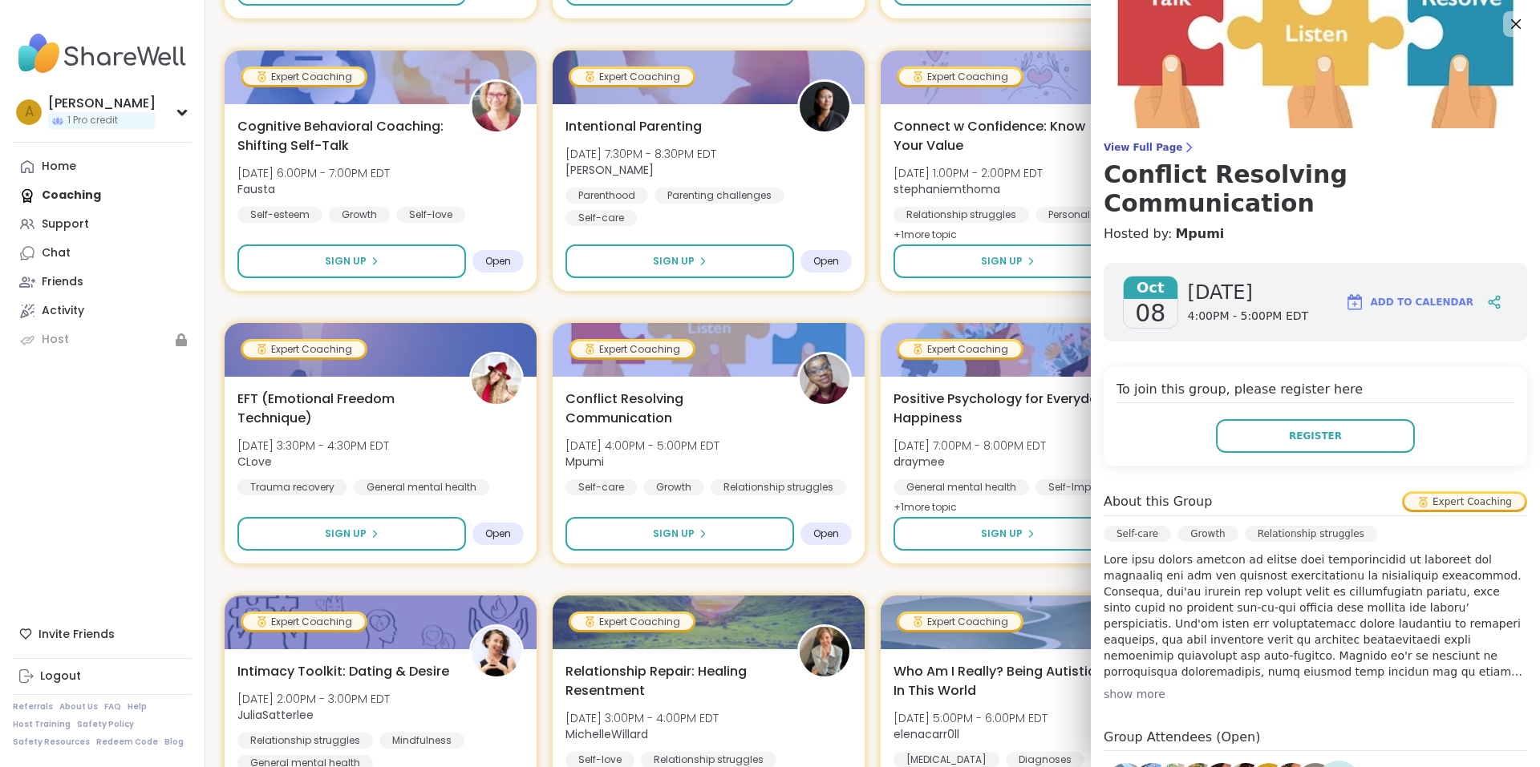
click at [1116, 686] on div "show more" at bounding box center [1314, 694] width 423 height 16
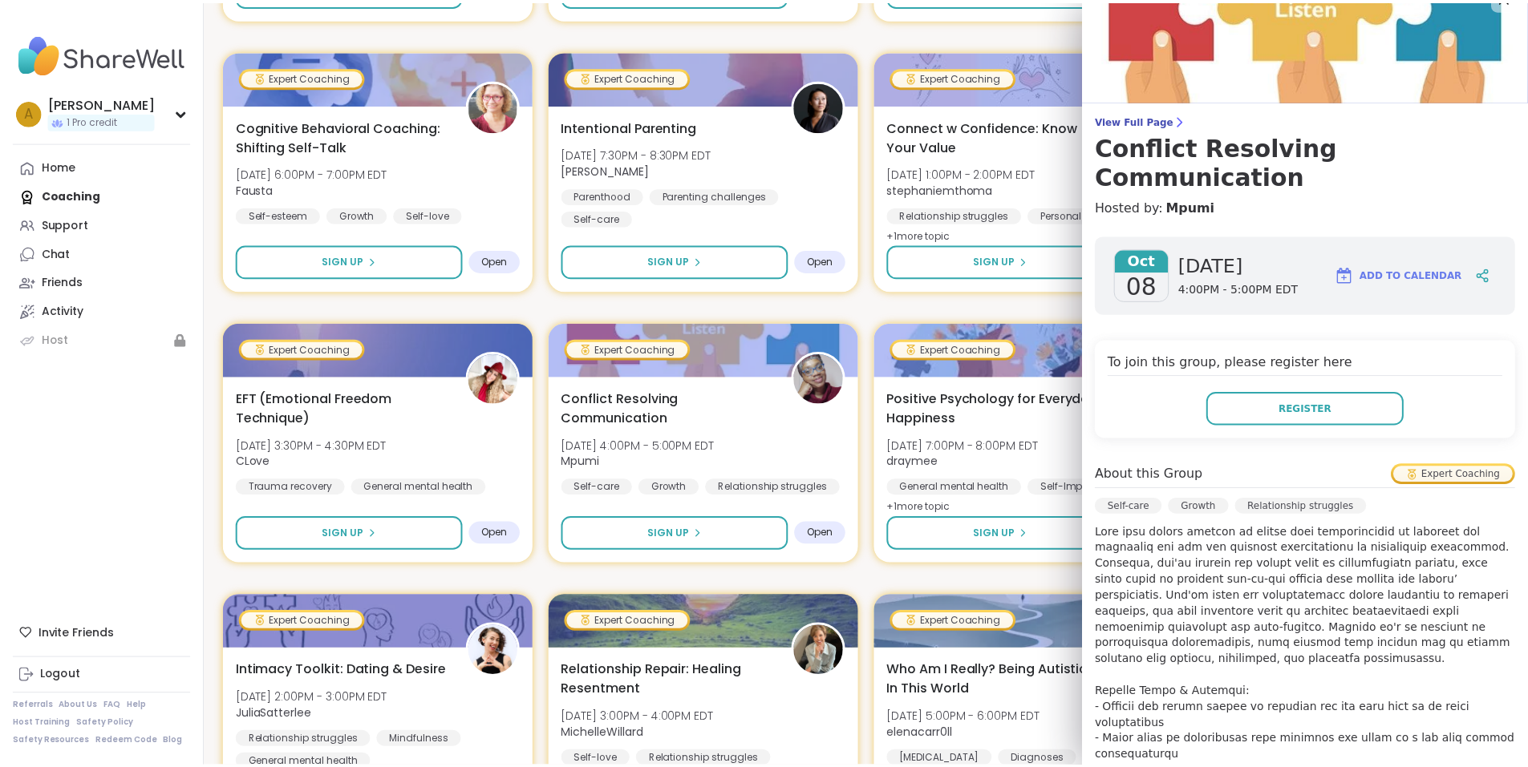
scroll to position [0, 0]
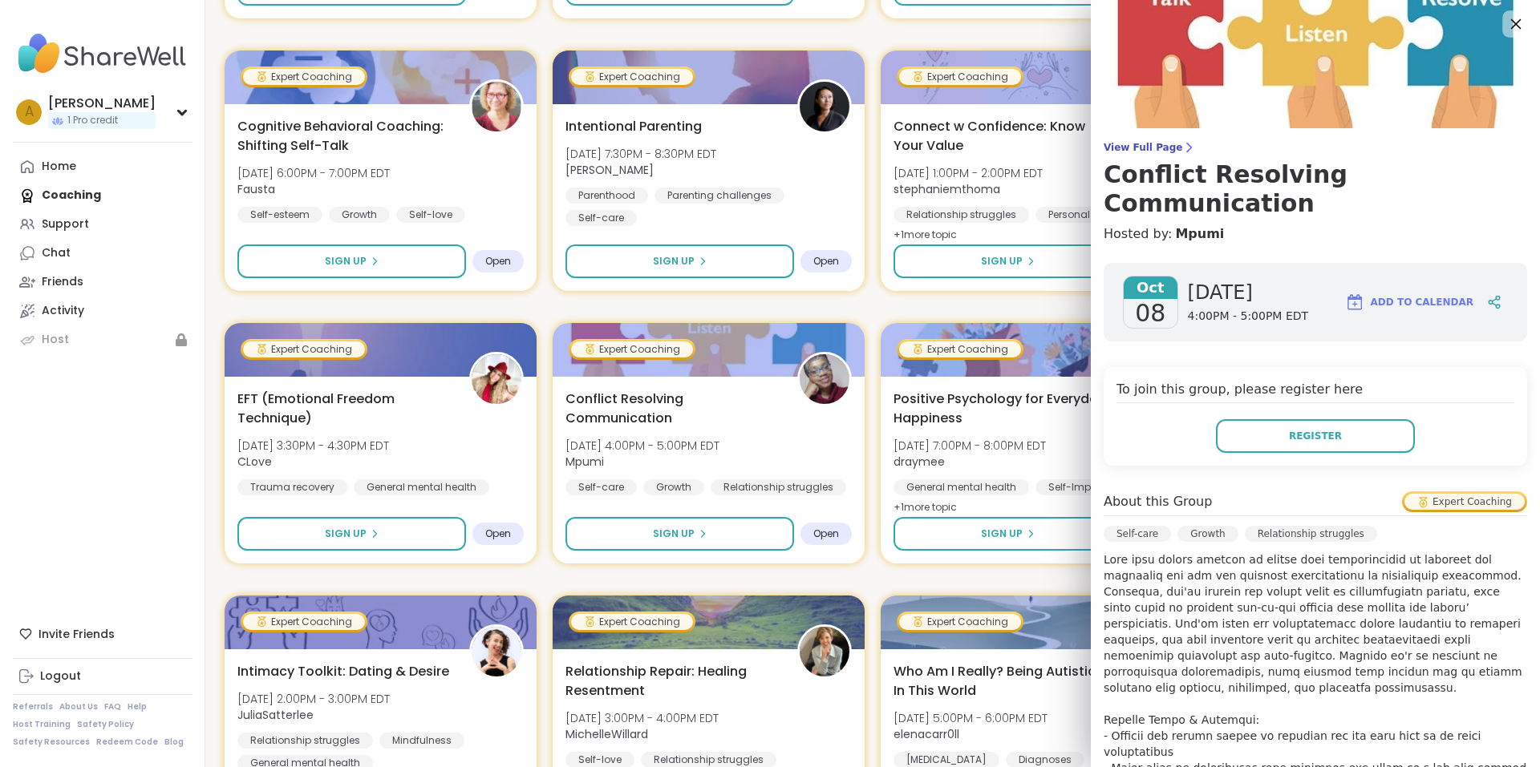
click at [1505, 22] on icon at bounding box center [1515, 24] width 20 height 20
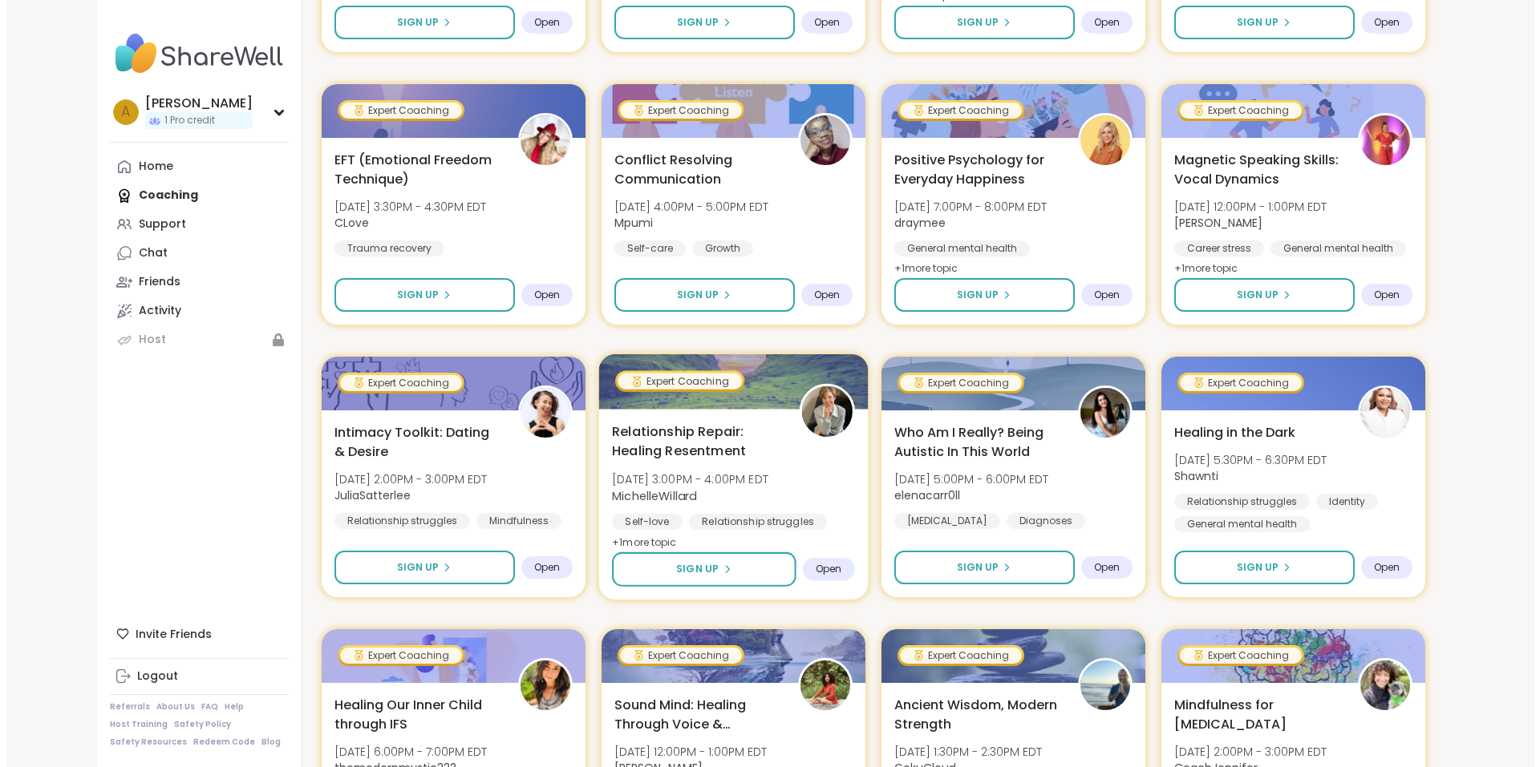
scroll to position [802, 0]
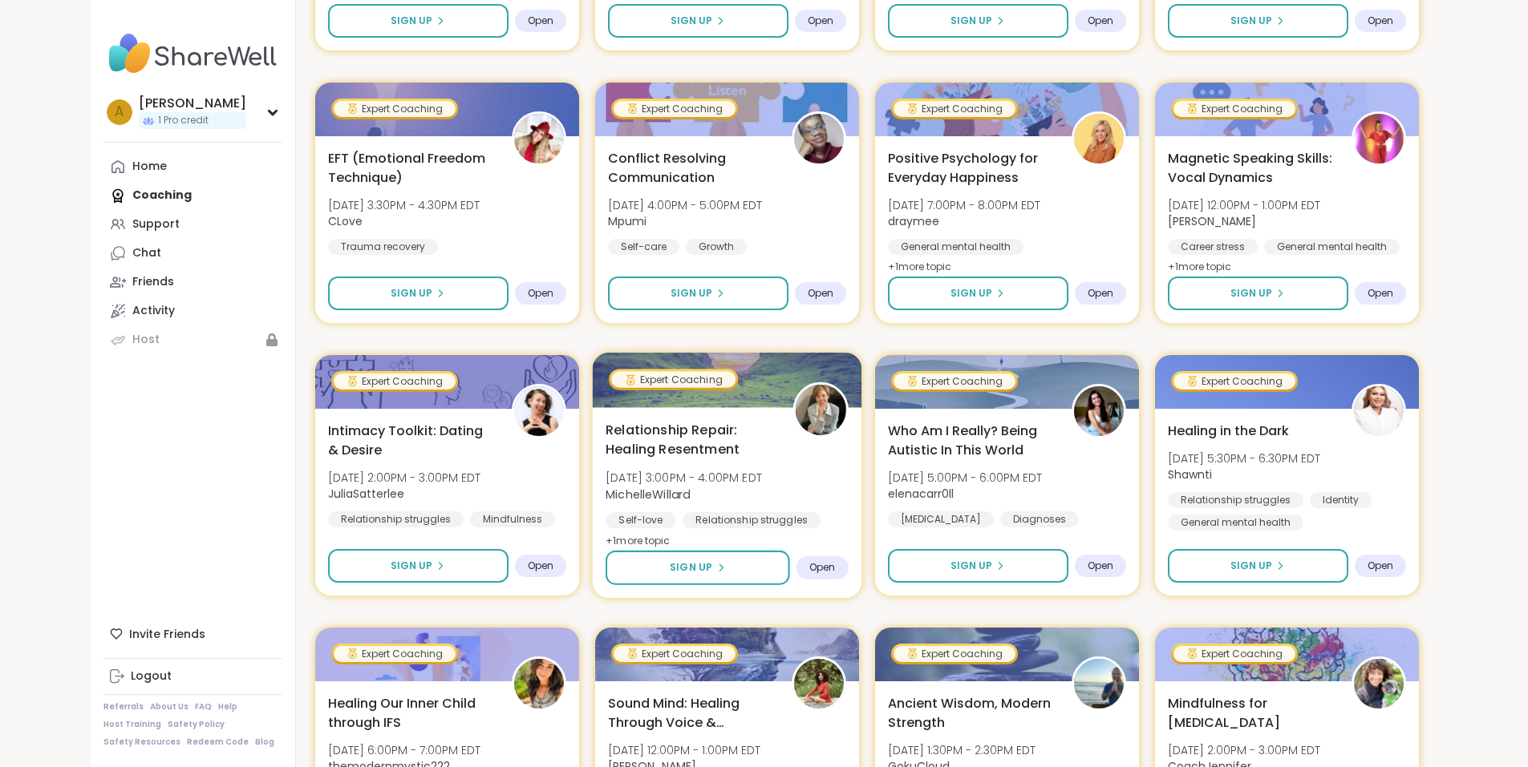
click at [727, 445] on span "Relationship Repair: Healing Resentment" at bounding box center [689, 439] width 169 height 39
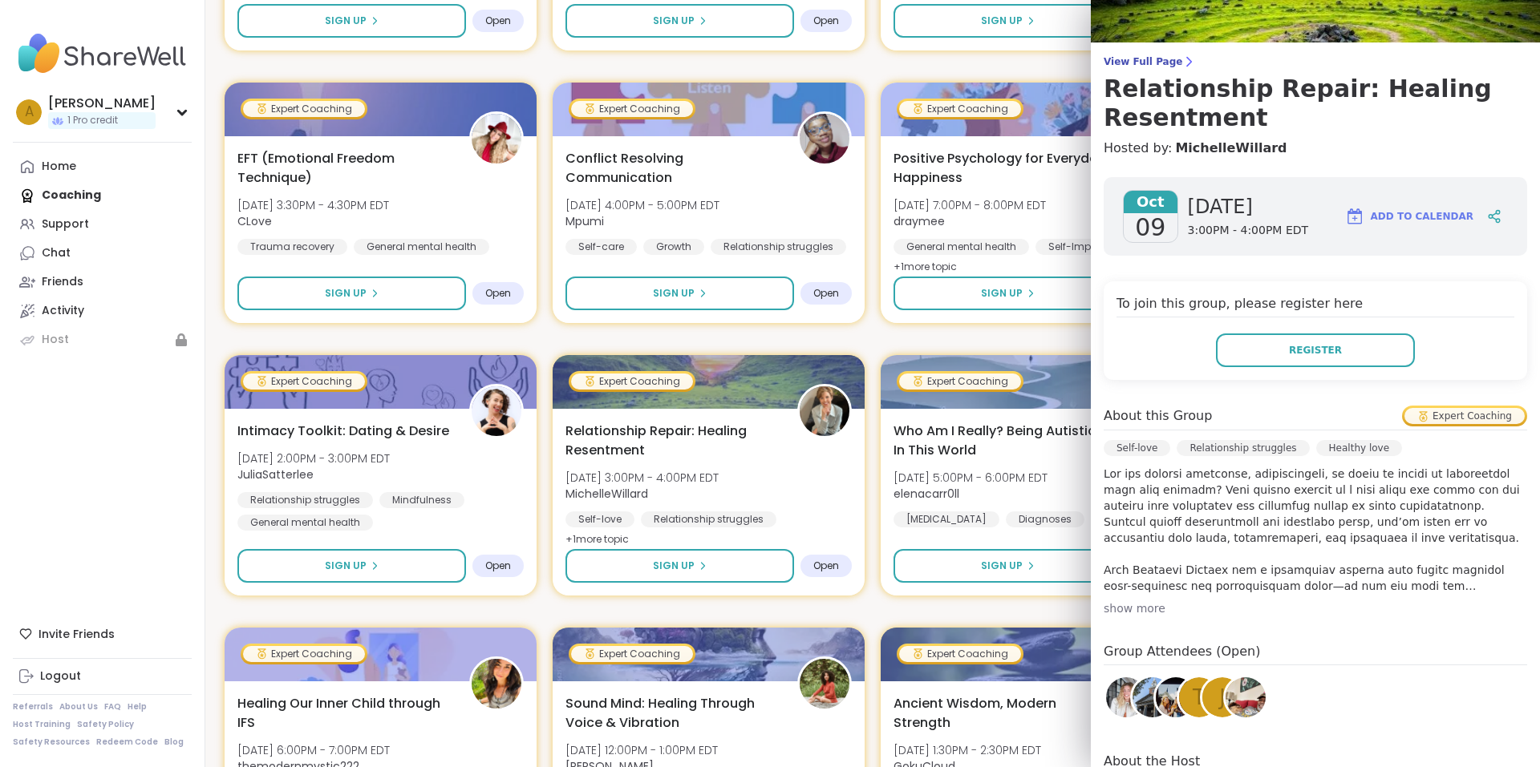
scroll to position [160, 0]
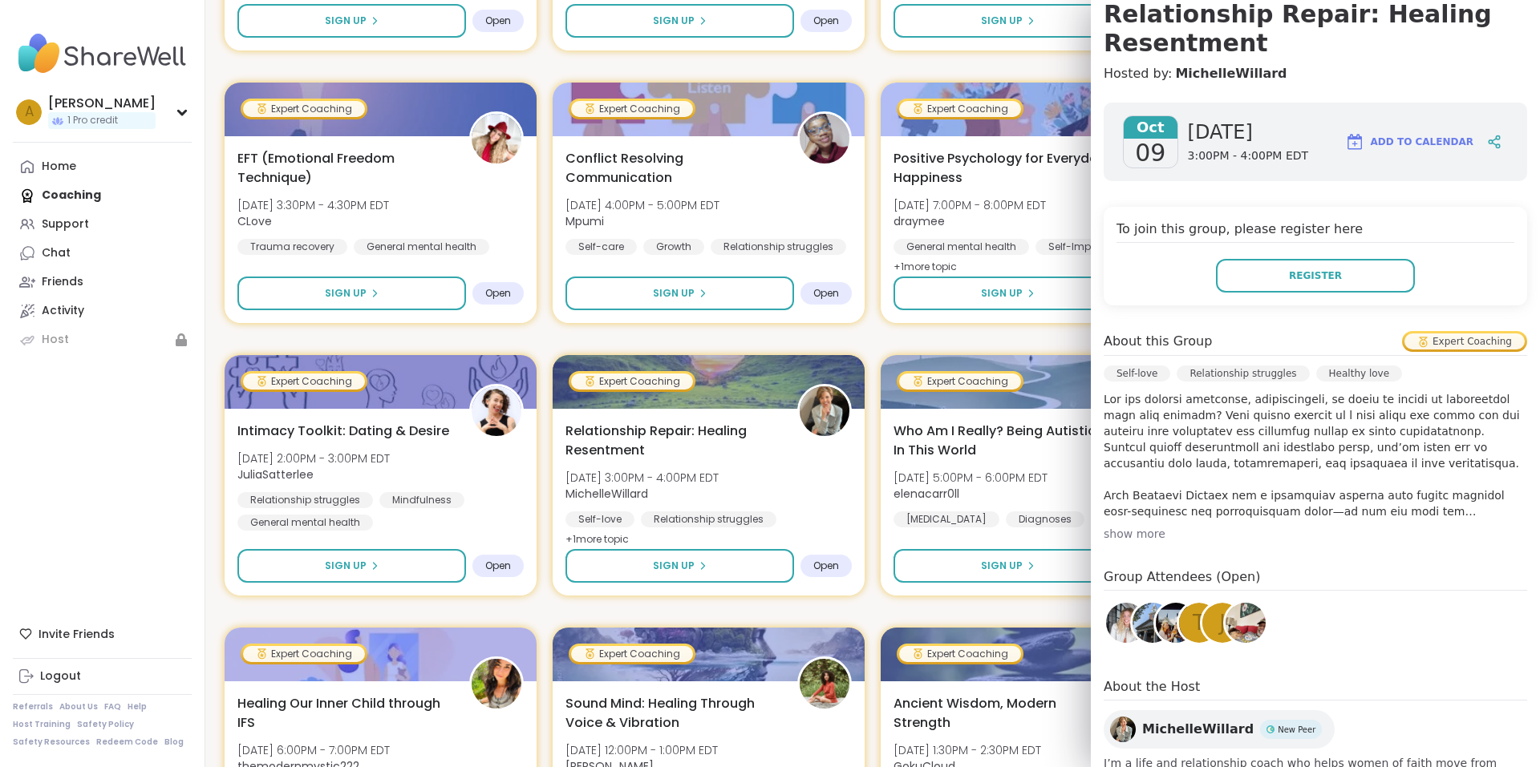
click at [1128, 538] on div "show more" at bounding box center [1314, 534] width 423 height 16
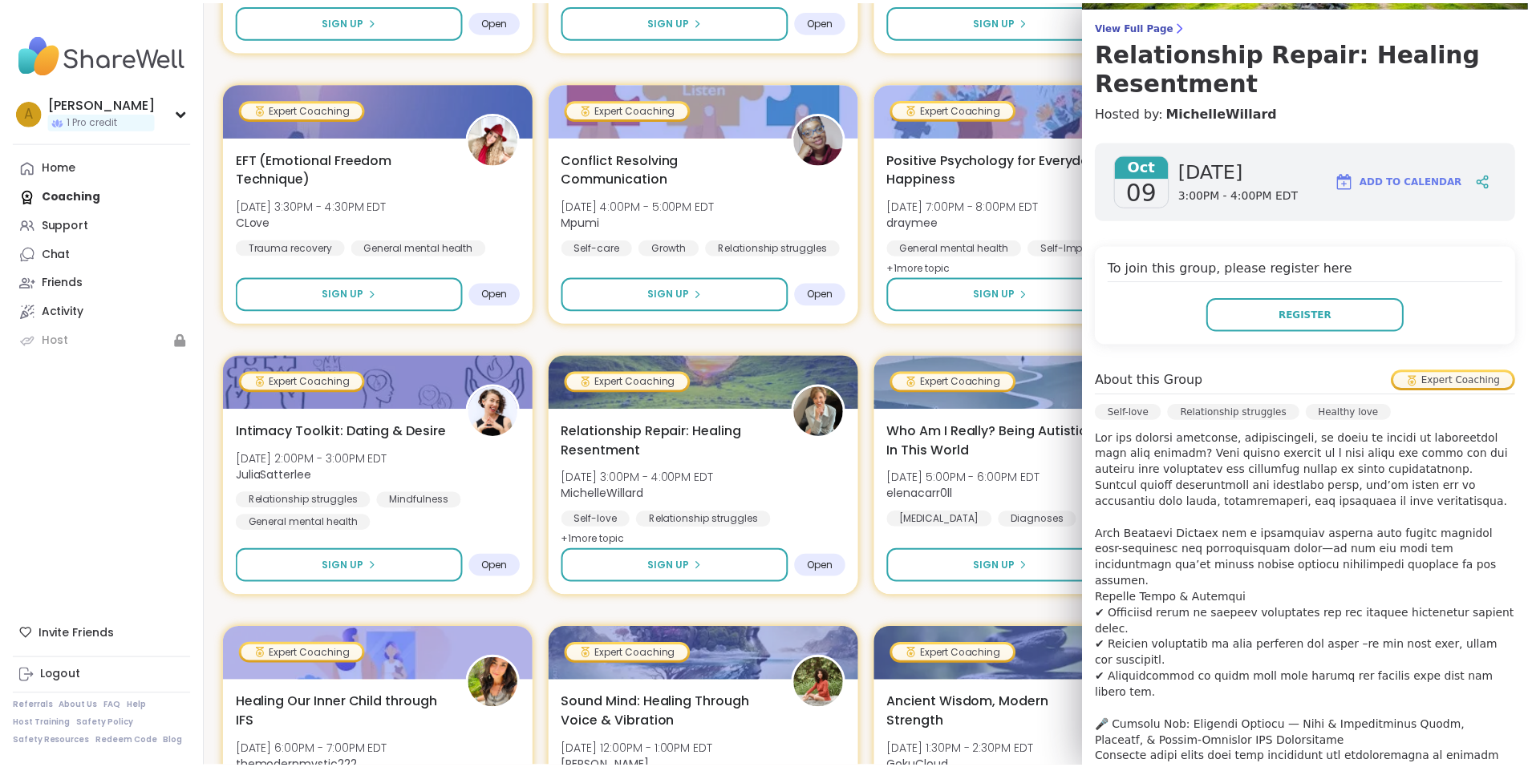
scroll to position [0, 0]
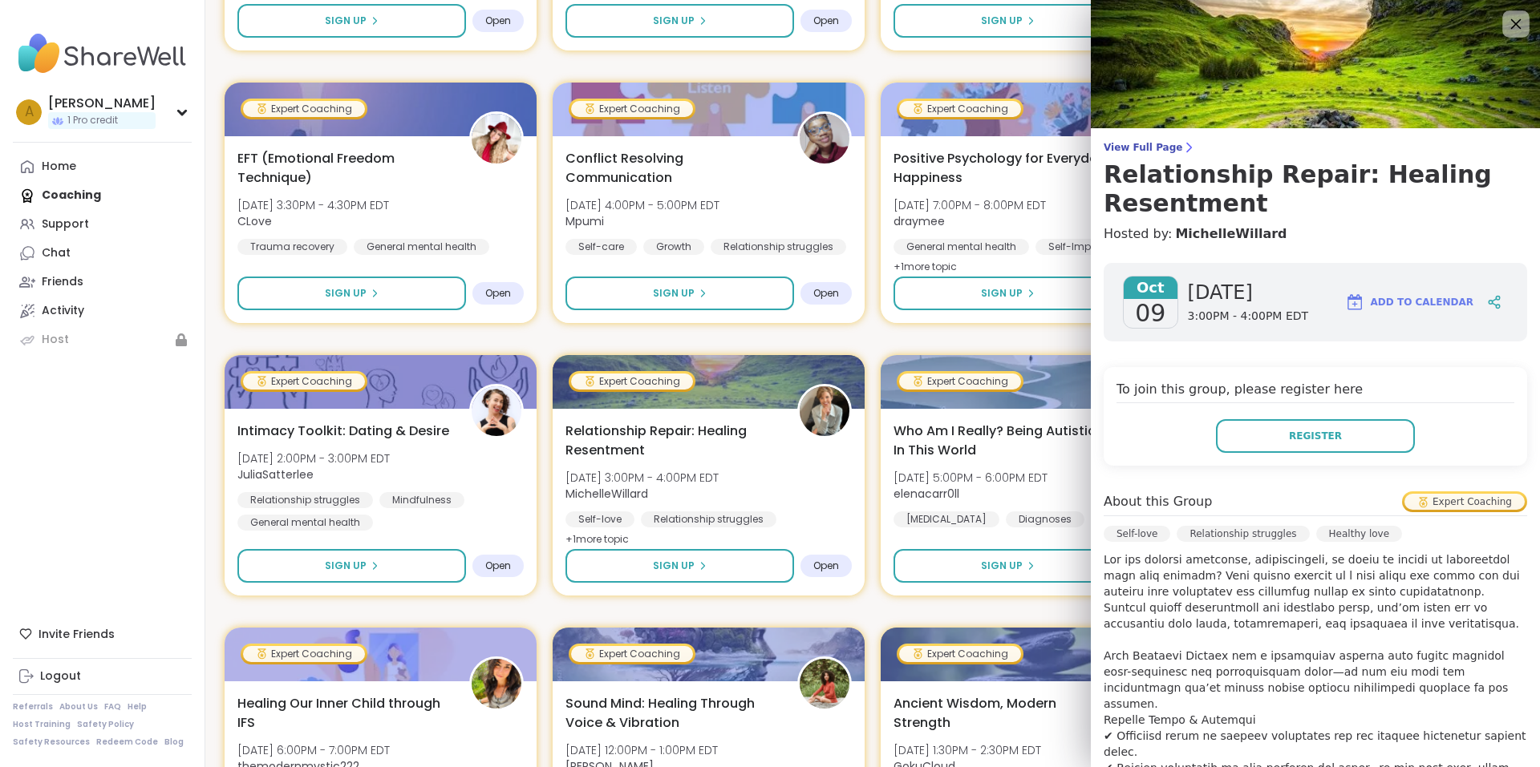
click at [1505, 23] on icon at bounding box center [1515, 24] width 20 height 20
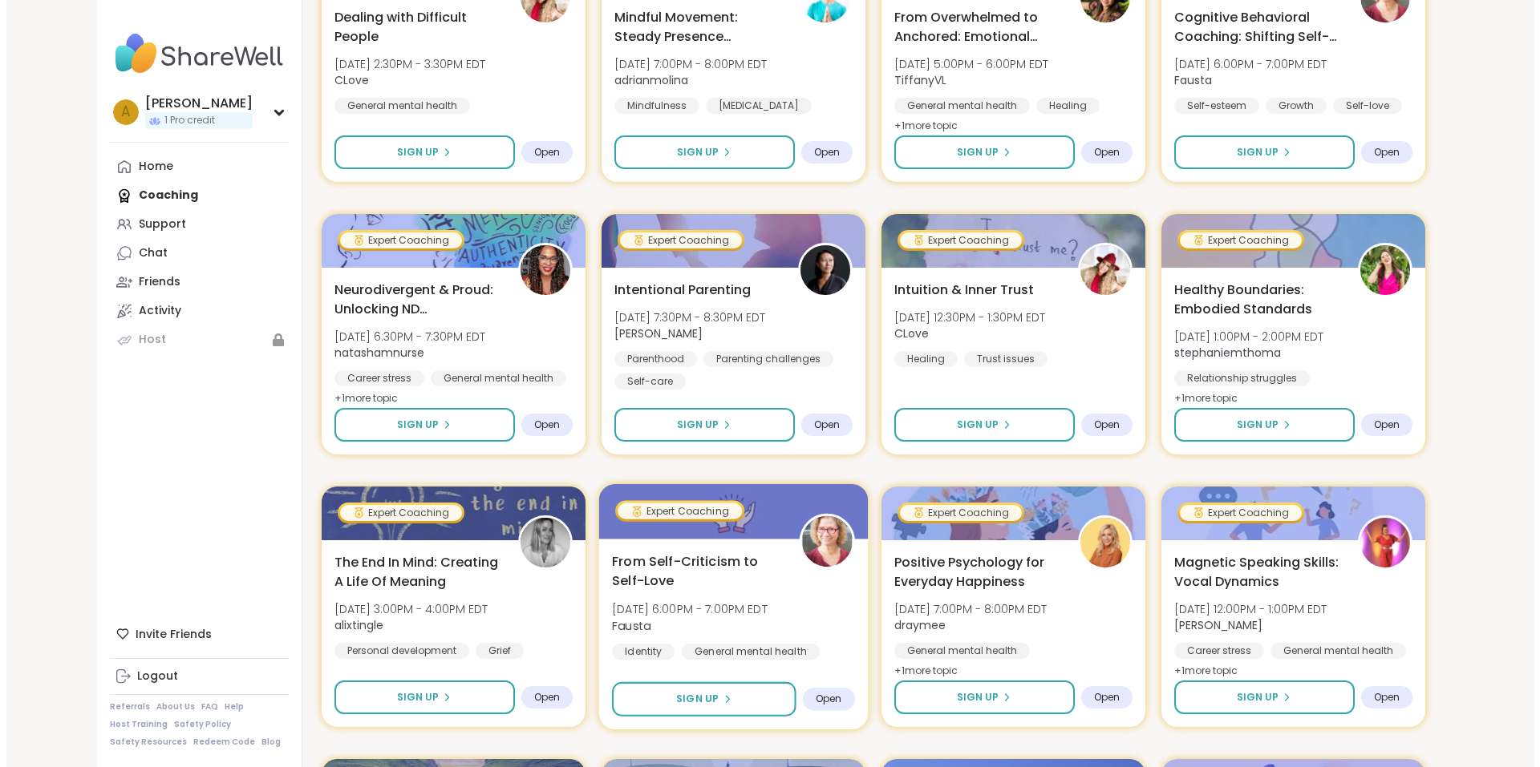
scroll to position [1764, 0]
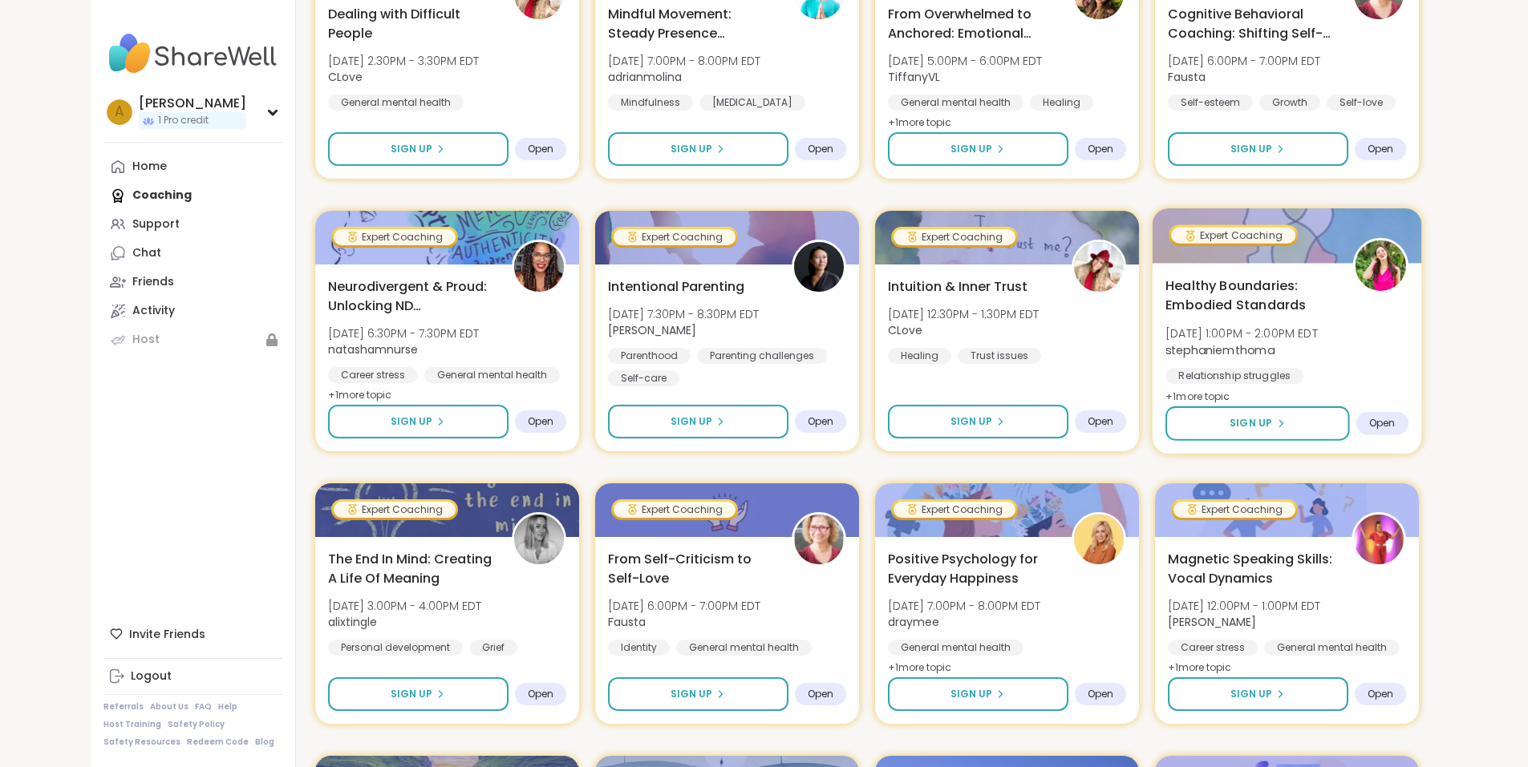
click at [1334, 301] on span "Healthy Boundaries: Embodied Standards" at bounding box center [1249, 295] width 169 height 39
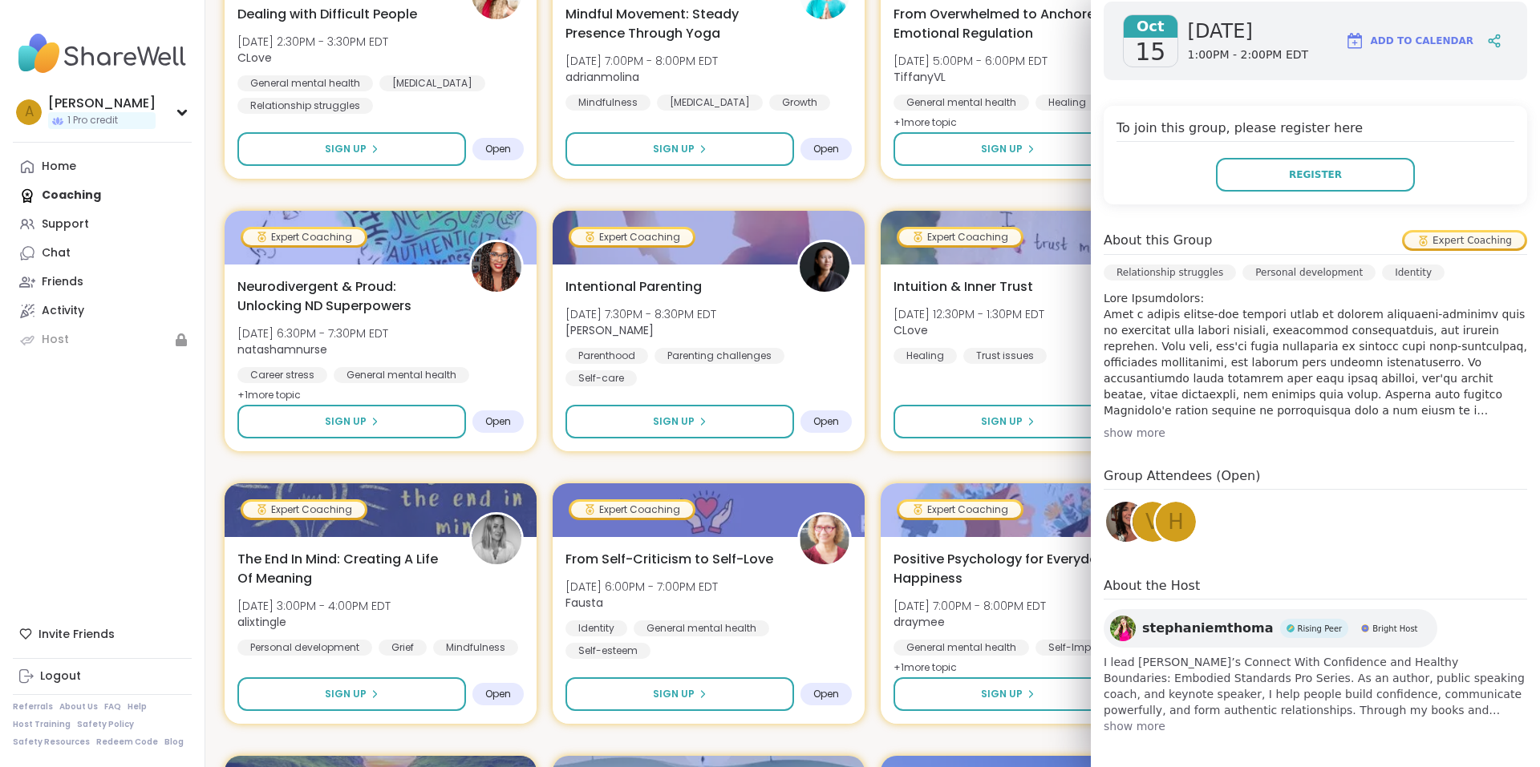
scroll to position [267, 0]
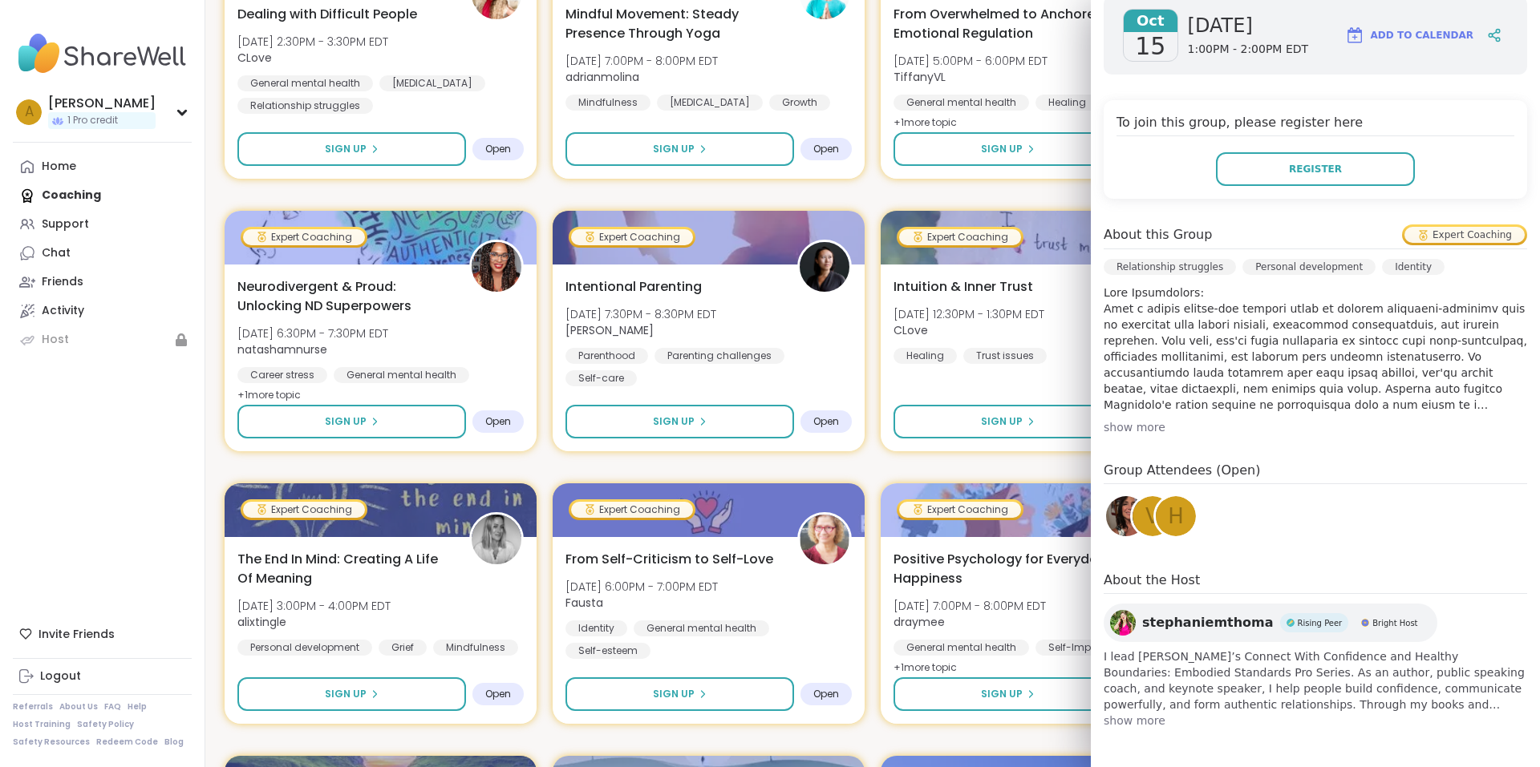
click at [1128, 426] on div "show more" at bounding box center [1314, 427] width 423 height 16
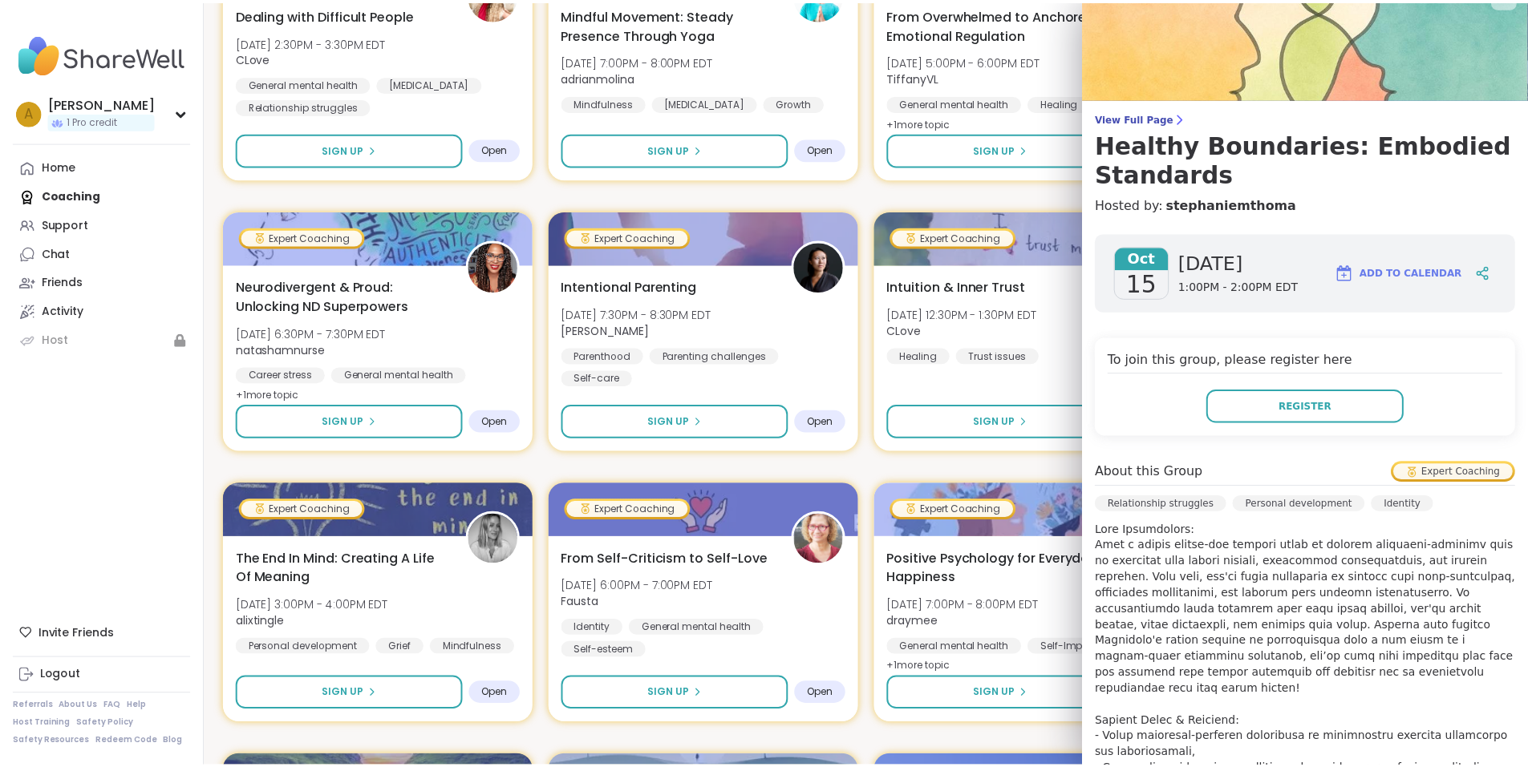
scroll to position [0, 0]
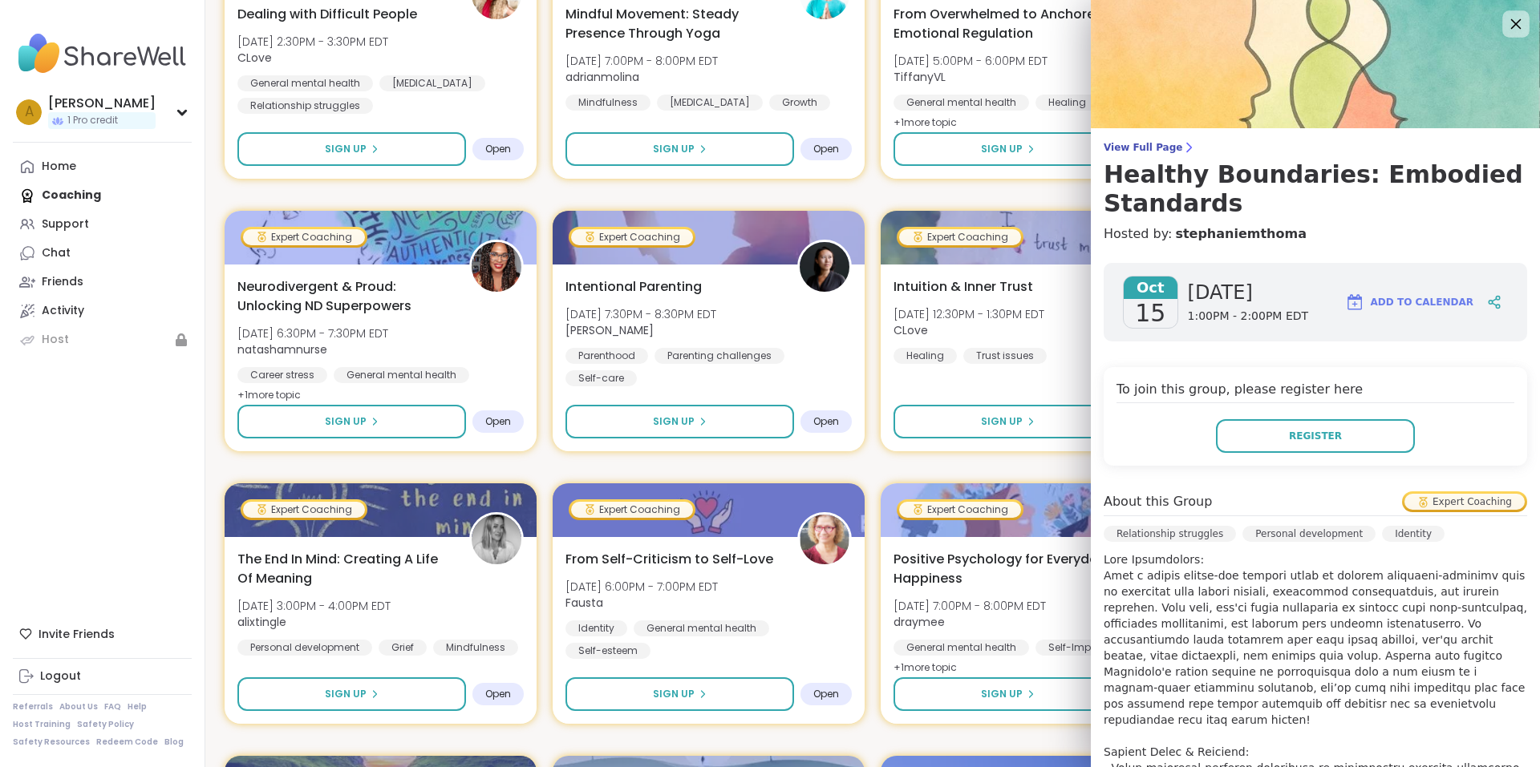
click at [1505, 21] on icon at bounding box center [1515, 24] width 20 height 20
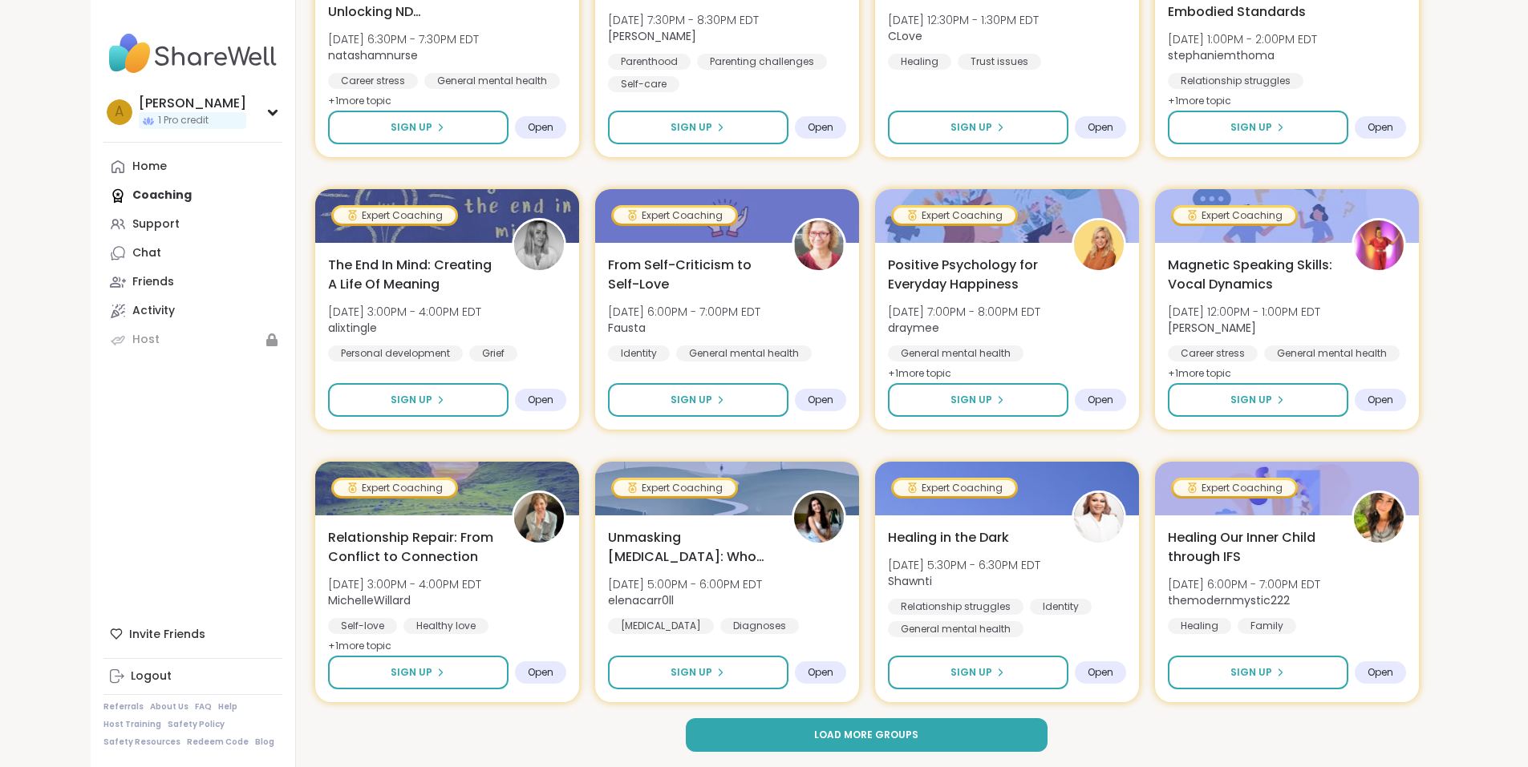
scroll to position [2059, 0]
click at [387, 548] on span "Relationship Repair: From Conflict to Connection" at bounding box center [410, 545] width 169 height 39
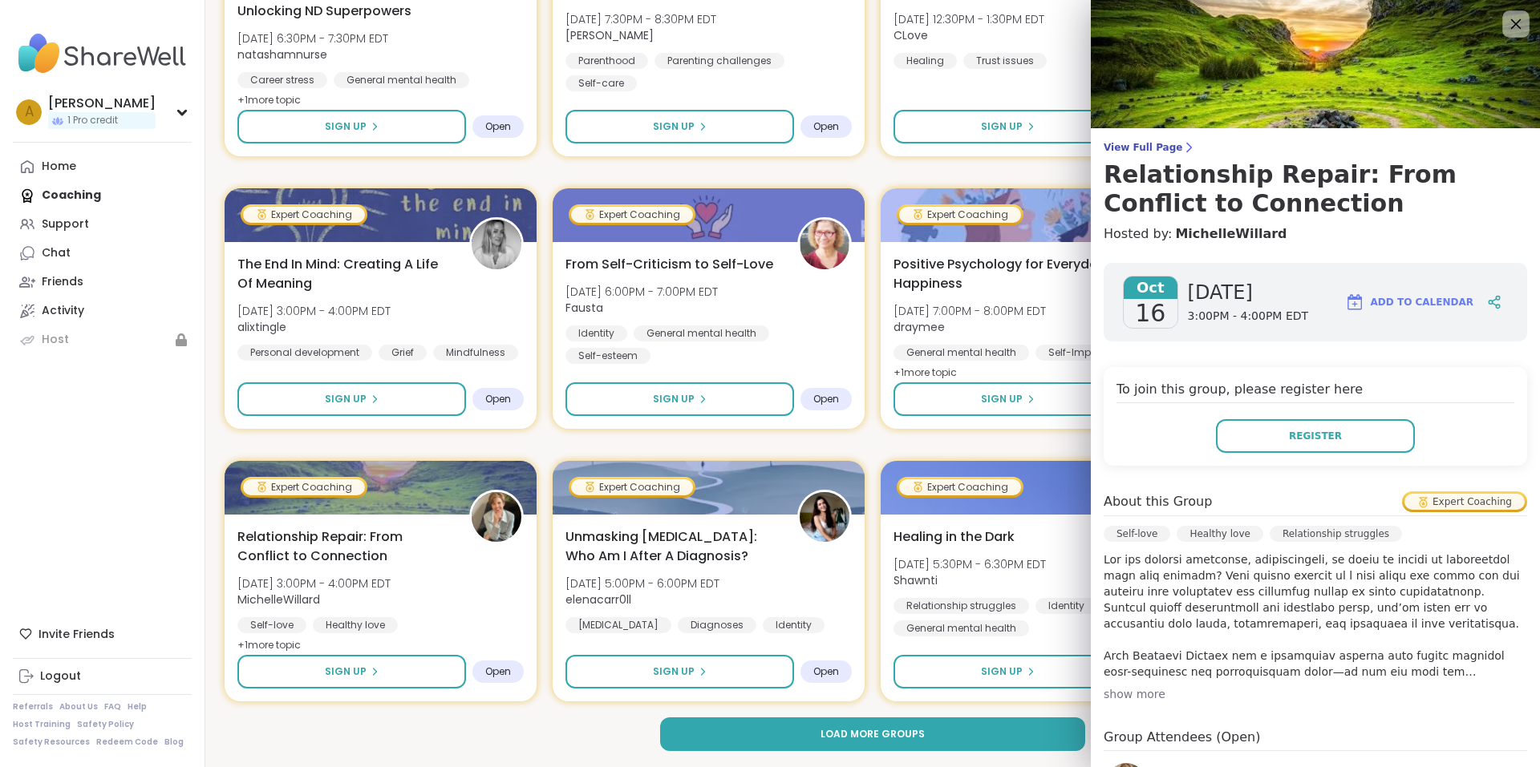
click at [1505, 26] on icon at bounding box center [1515, 24] width 20 height 20
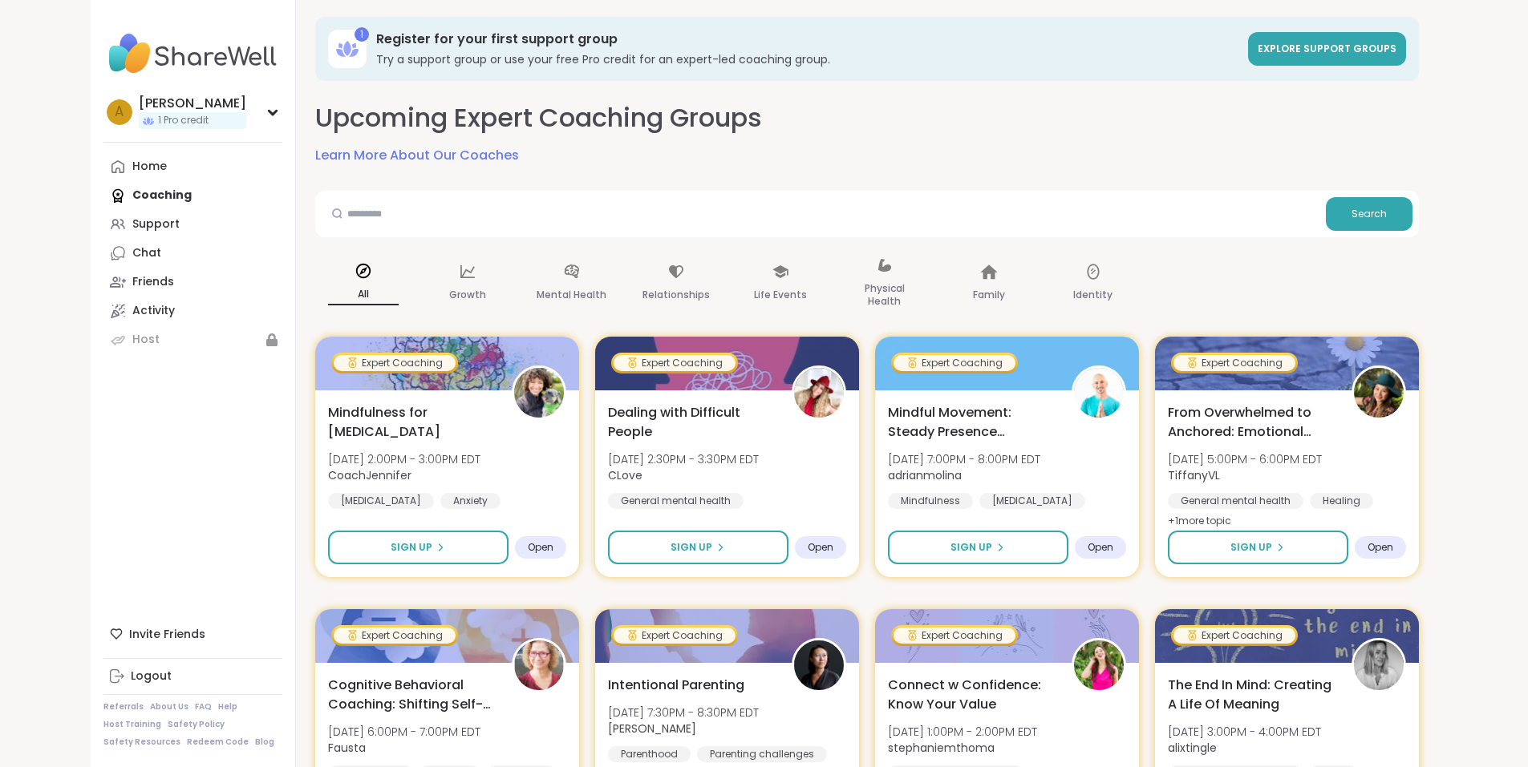
scroll to position [0, 0]
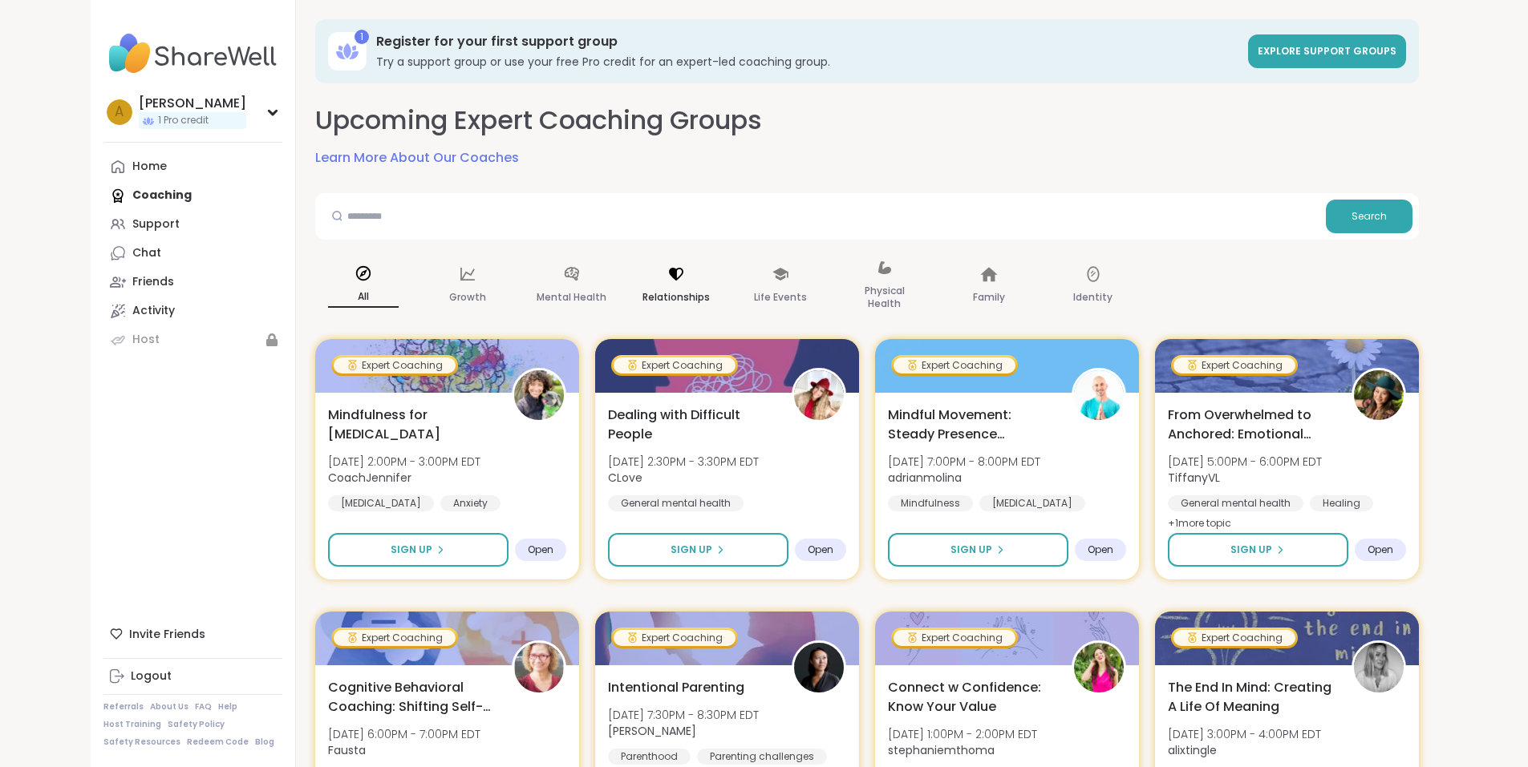
click at [628, 282] on div "Relationships" at bounding box center [676, 286] width 96 height 80
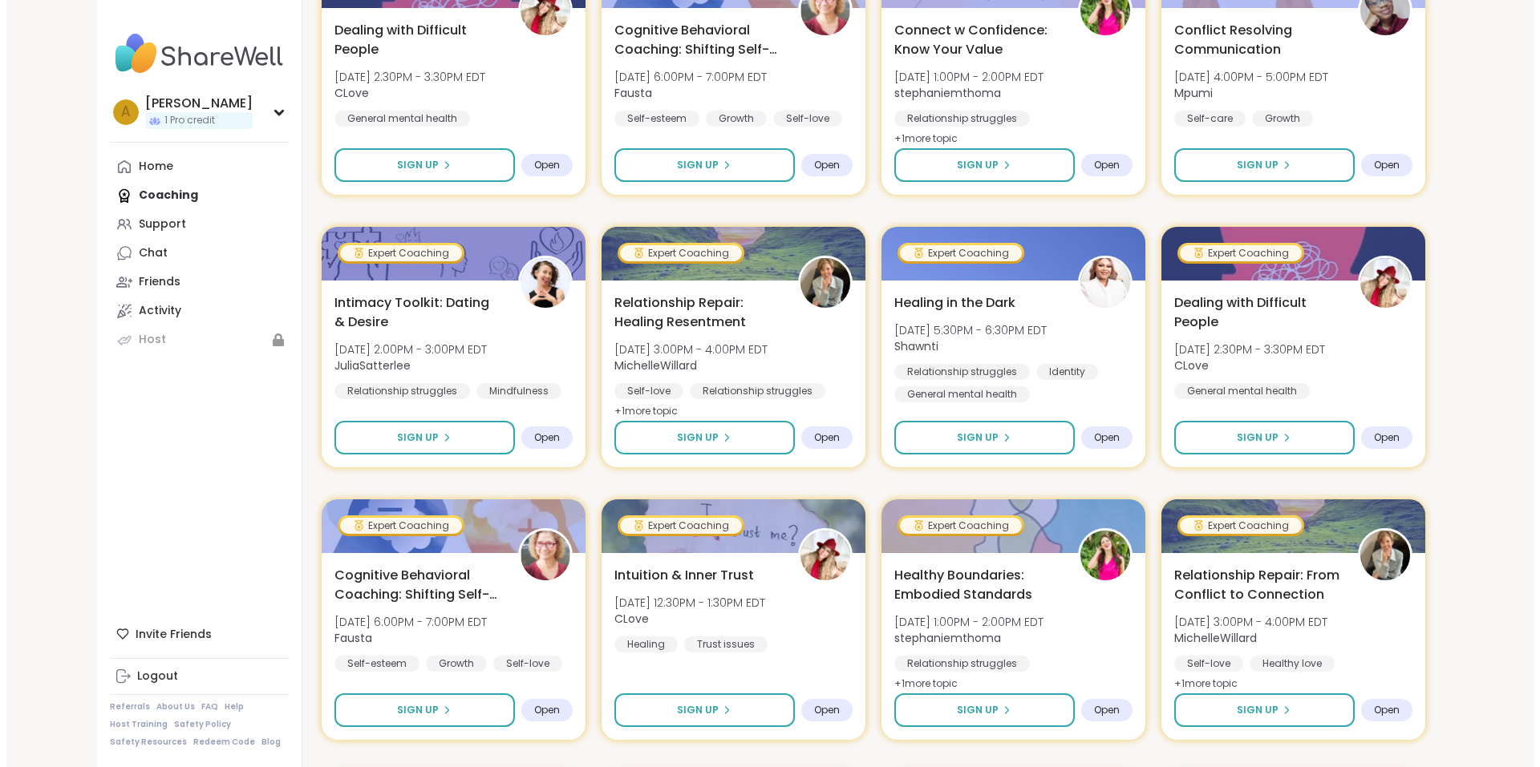
scroll to position [401, 0]
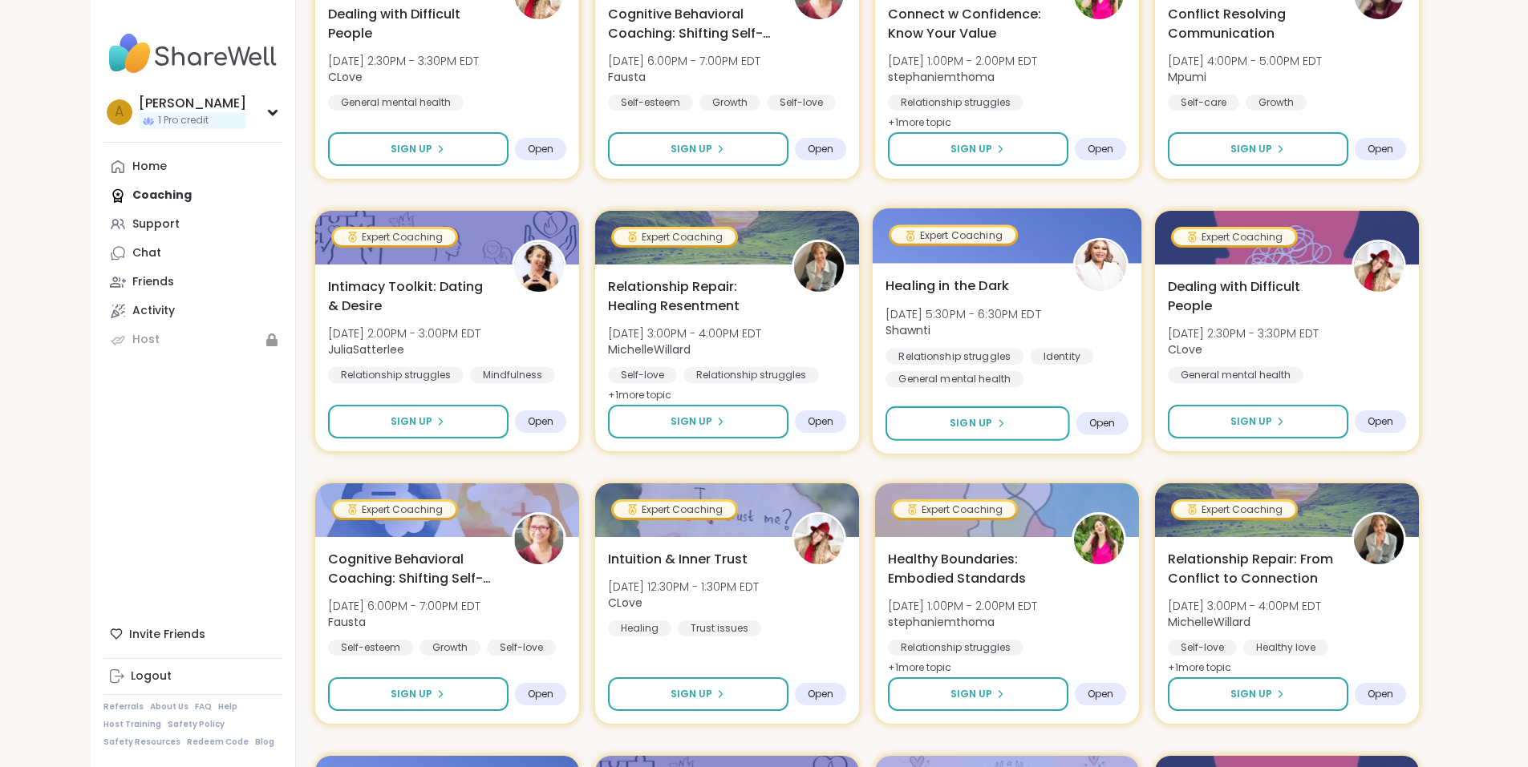
click at [1041, 312] on span "[DATE] 5:30PM - 6:30PM EDT" at bounding box center [963, 314] width 156 height 16
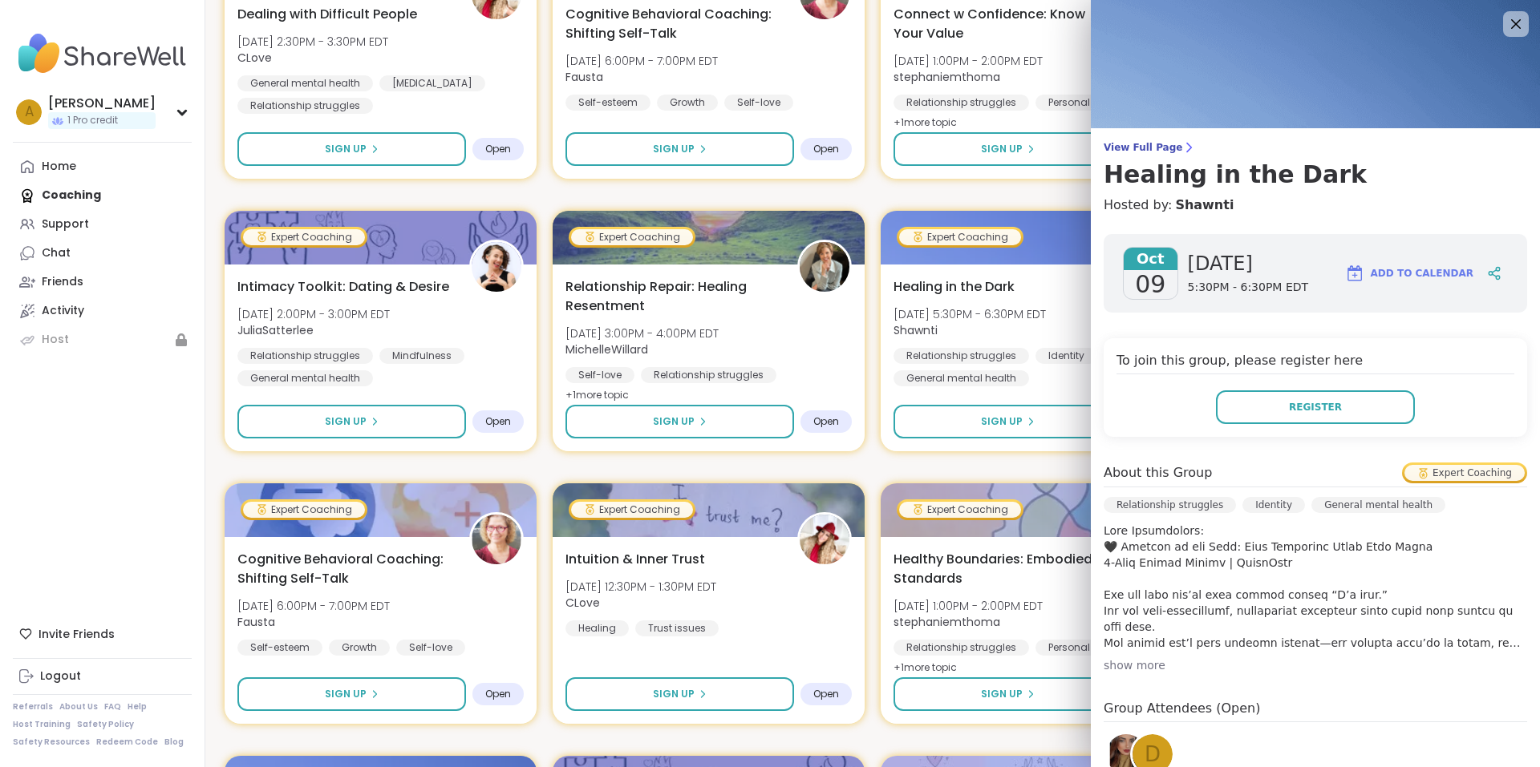
click at [1128, 663] on div "show more" at bounding box center [1314, 666] width 423 height 16
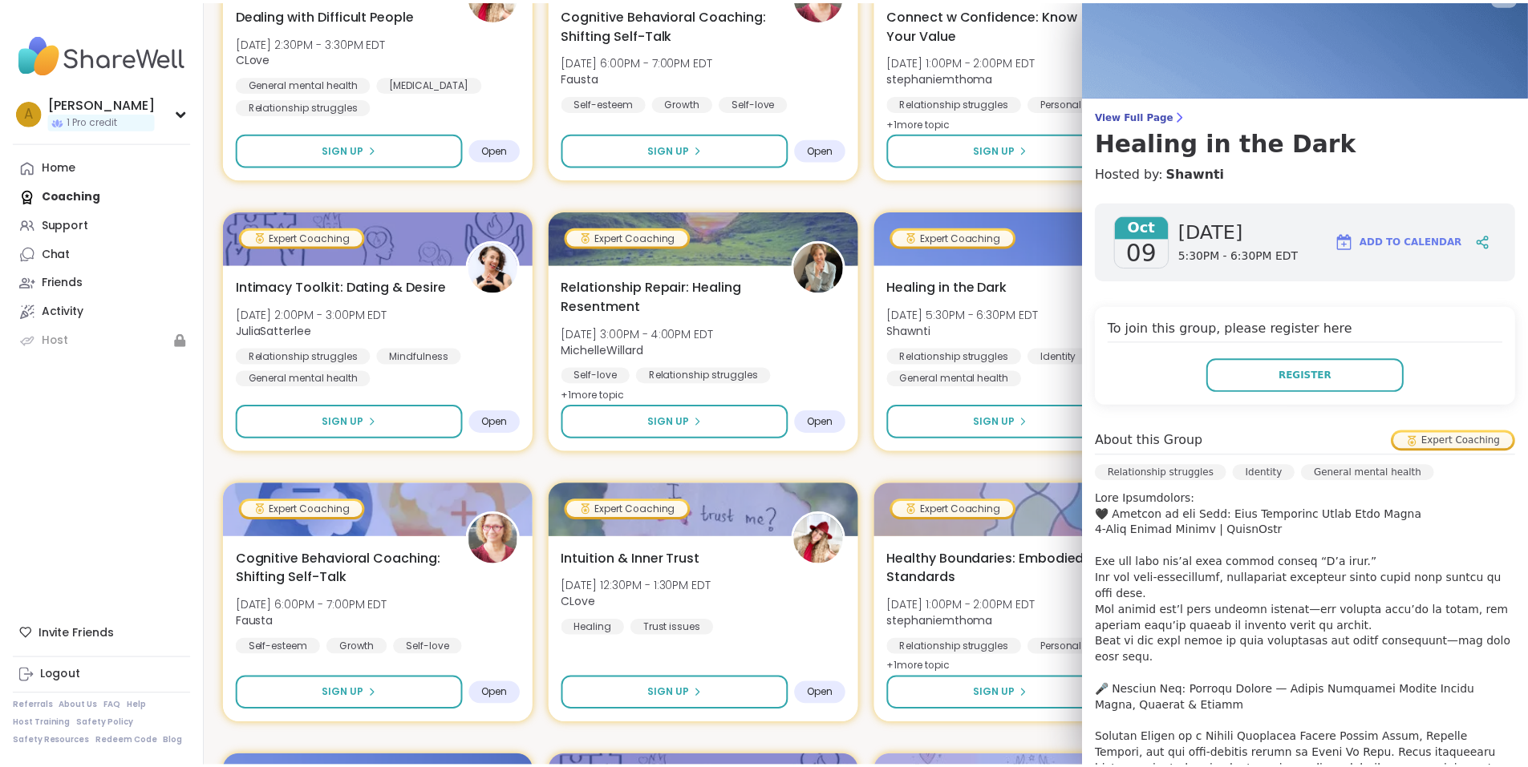
scroll to position [0, 0]
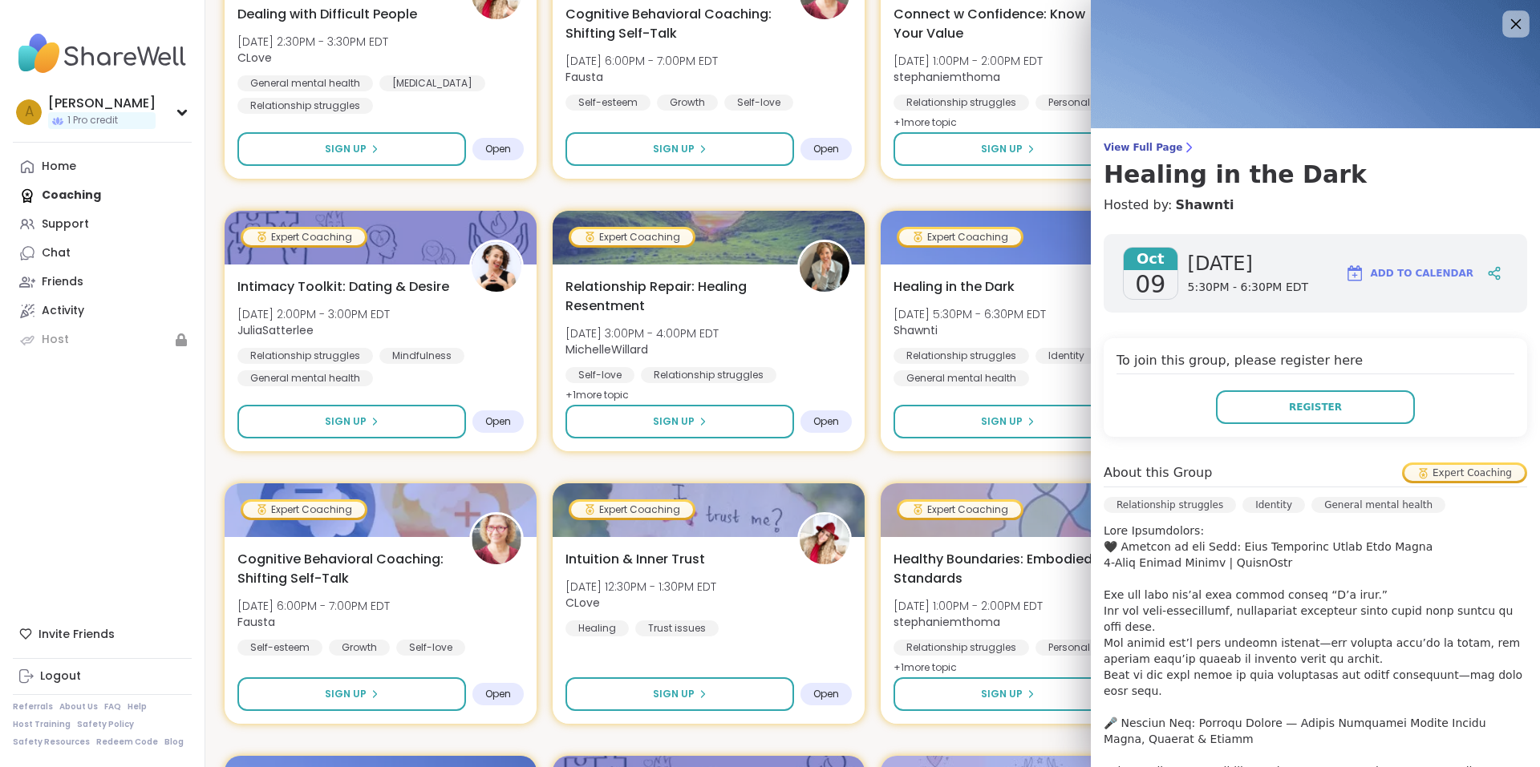
click at [1511, 22] on icon at bounding box center [1516, 24] width 10 height 10
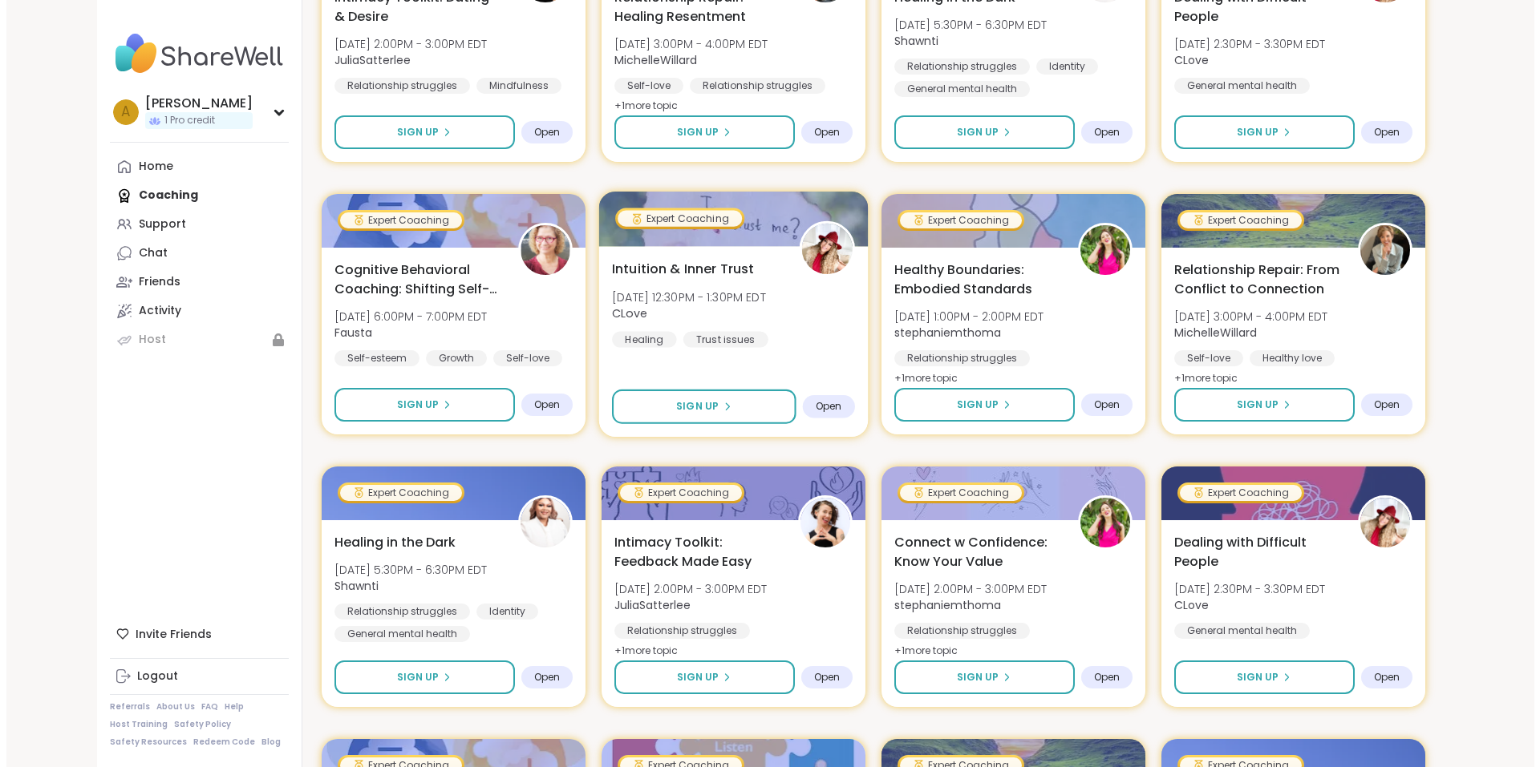
scroll to position [882, 0]
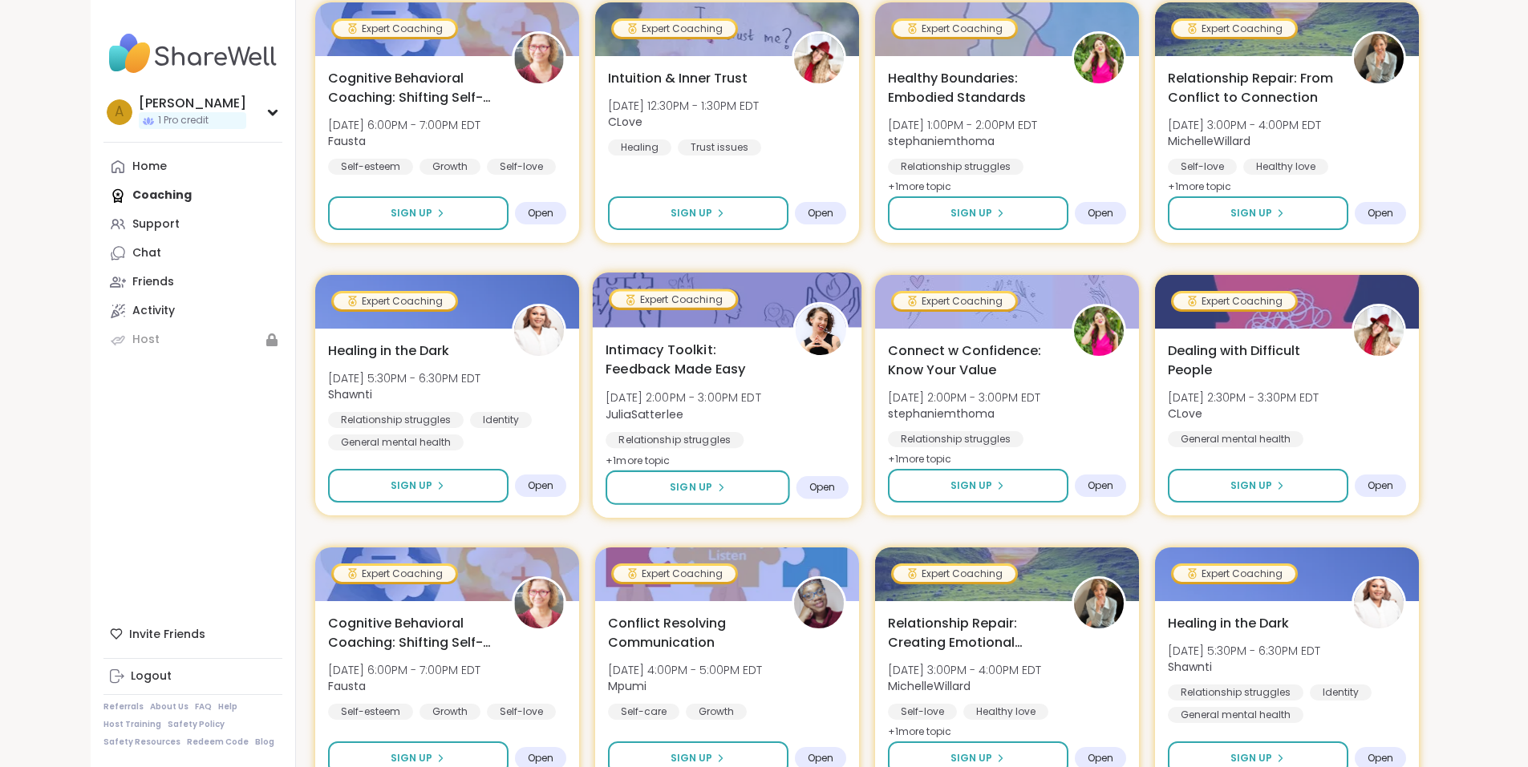
click at [748, 366] on span "Intimacy Toolkit: Feedback Made Easy" at bounding box center [689, 359] width 169 height 39
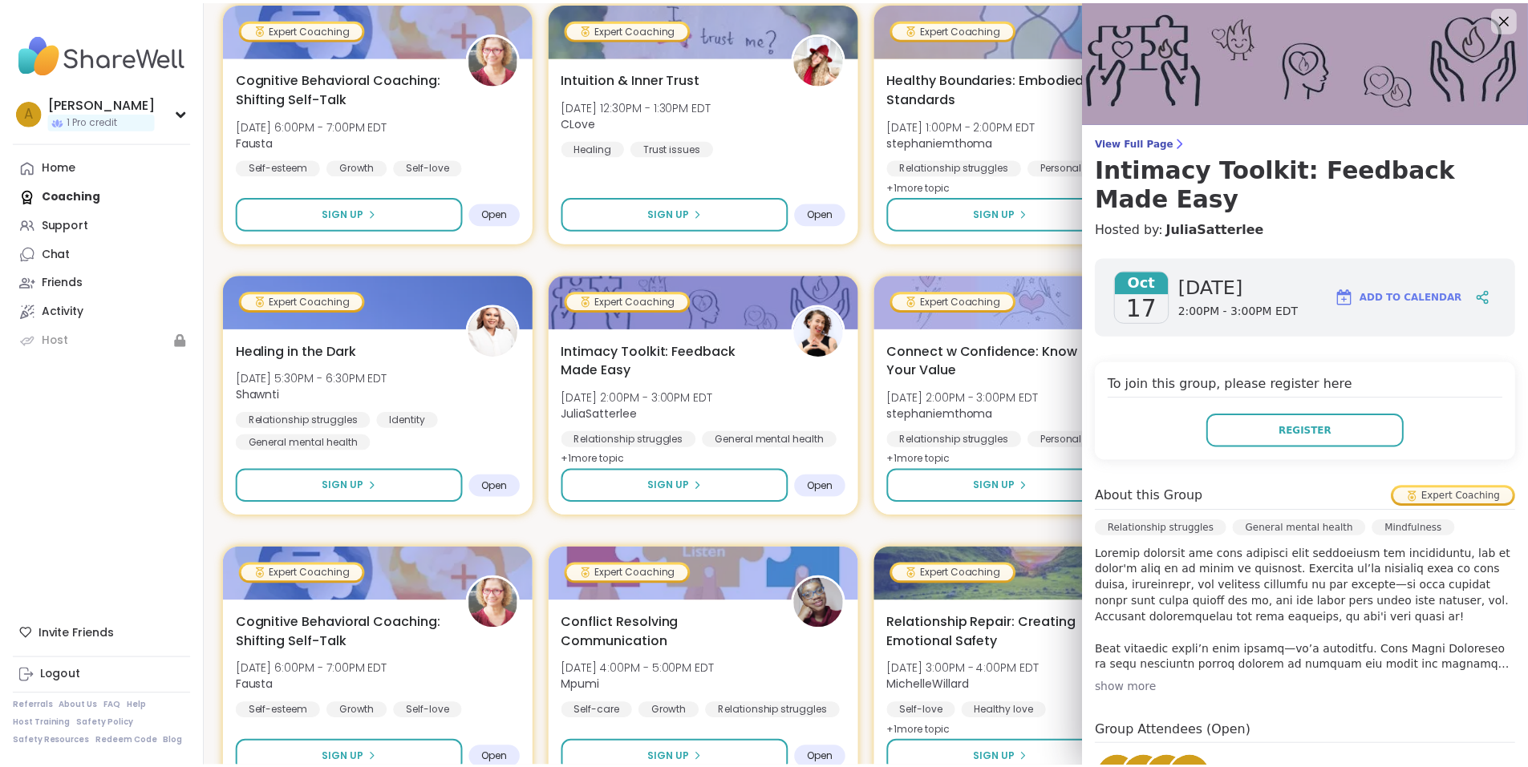
scroll to position [0, 0]
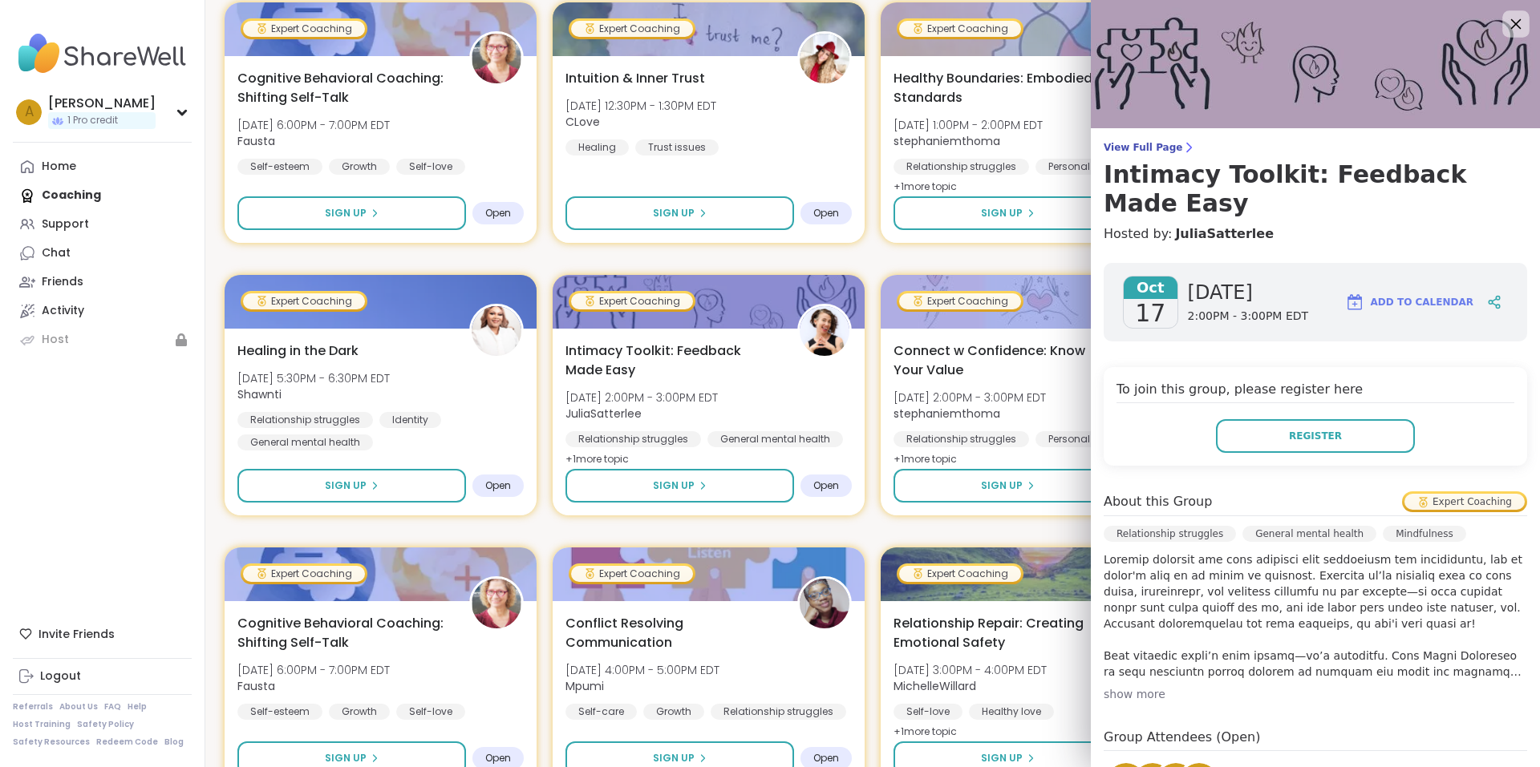
click at [1505, 18] on icon at bounding box center [1515, 24] width 20 height 20
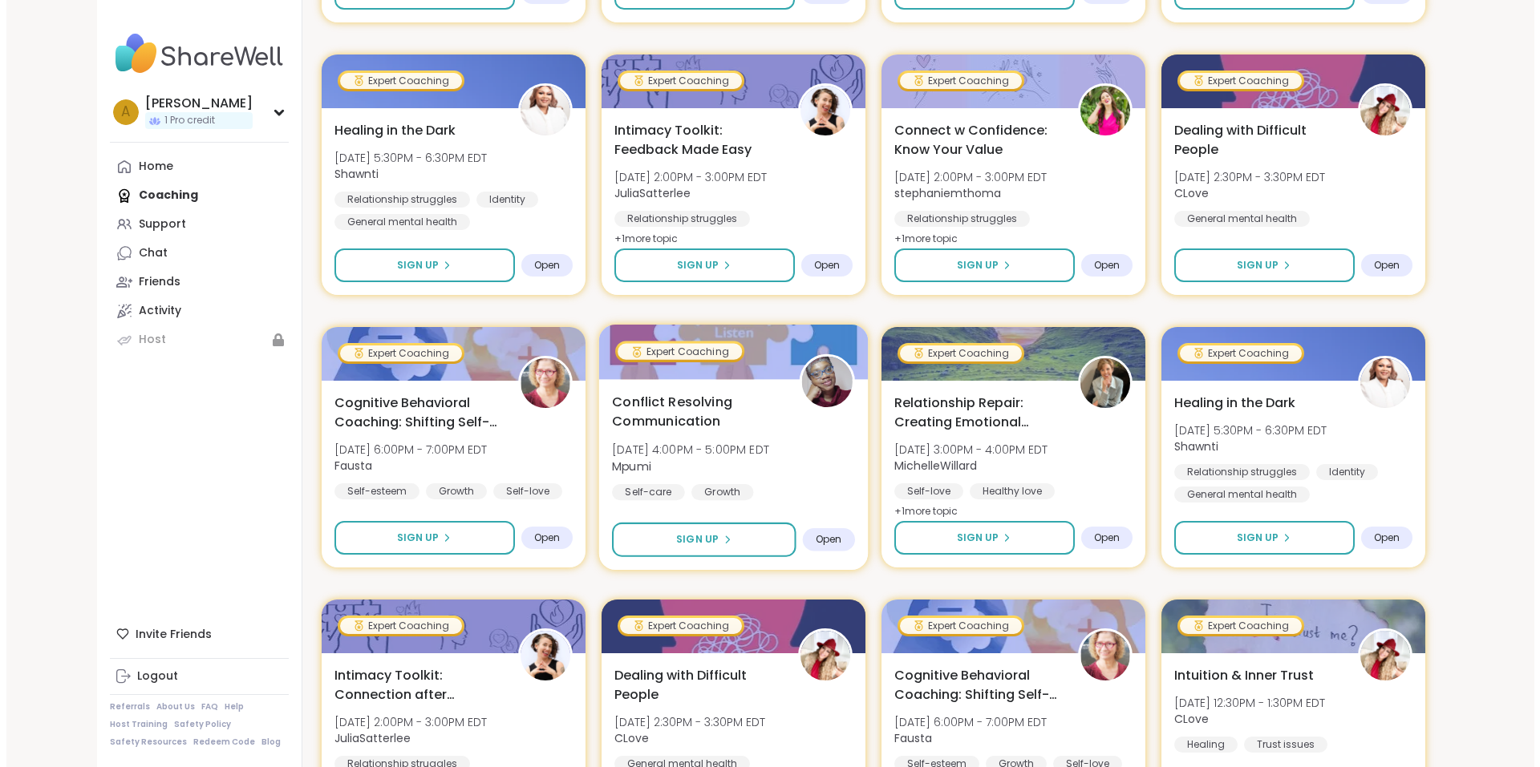
scroll to position [1123, 0]
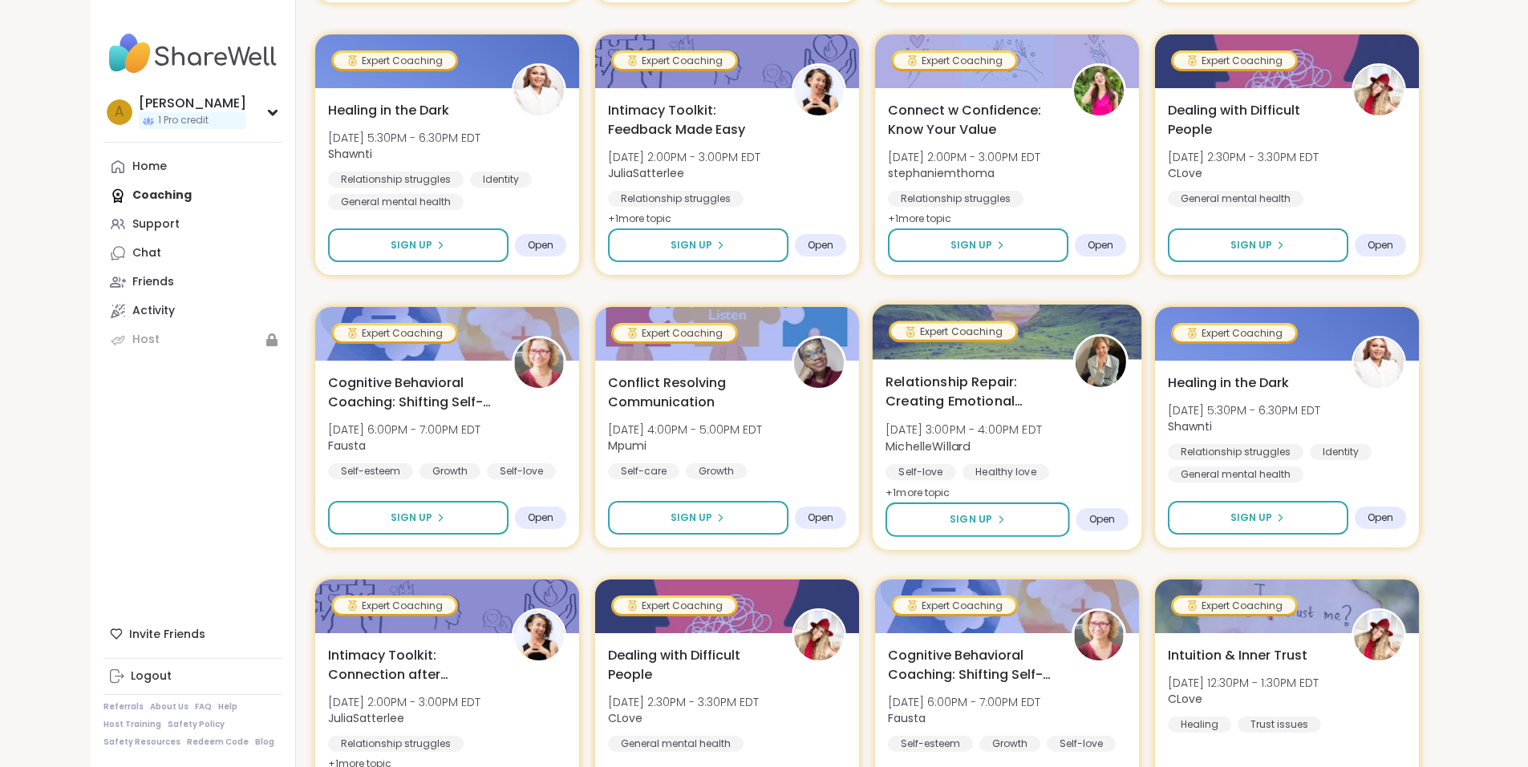
click at [1055, 399] on span "Relationship Repair: Creating Emotional Safety" at bounding box center [969, 391] width 169 height 39
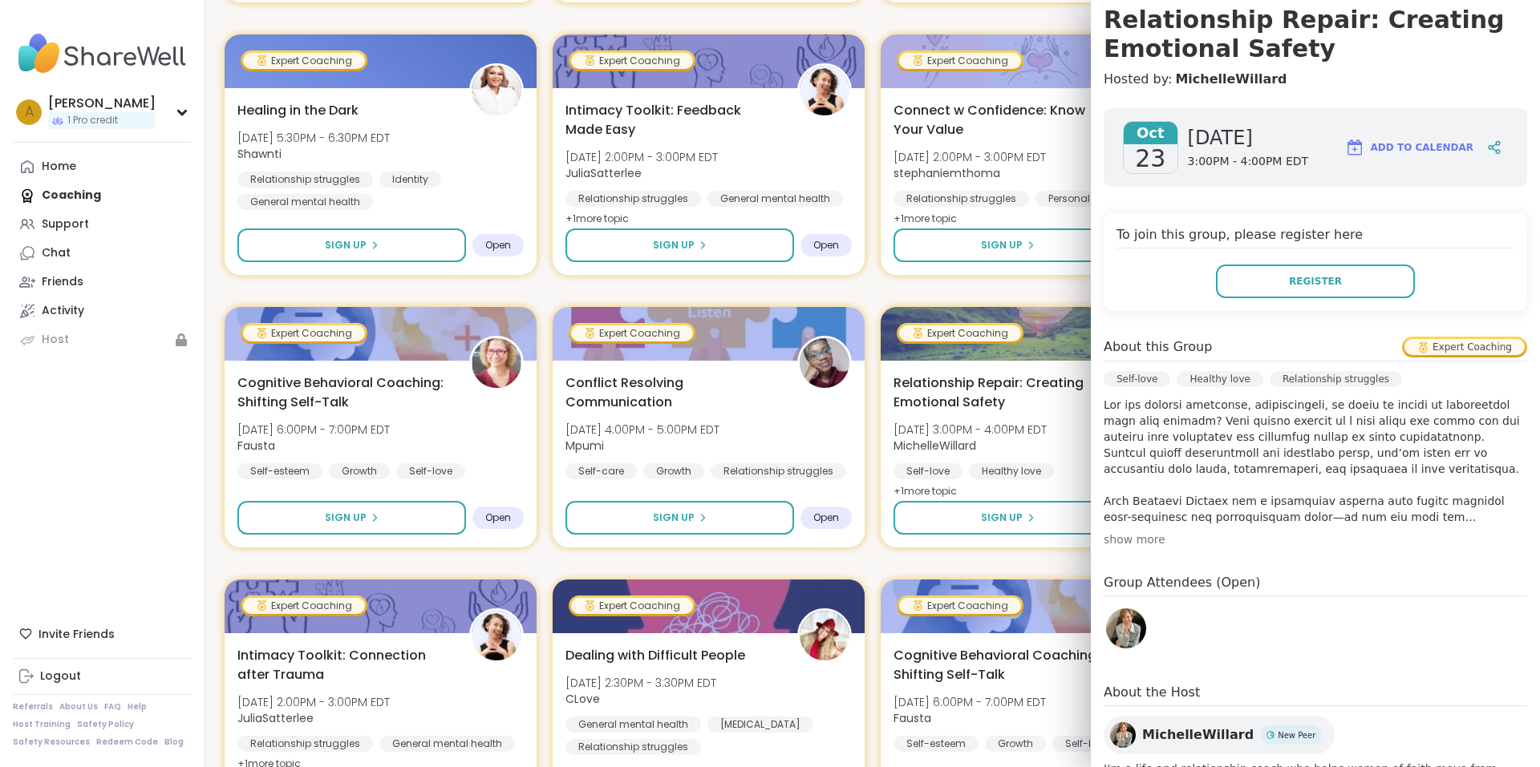
scroll to position [160, 0]
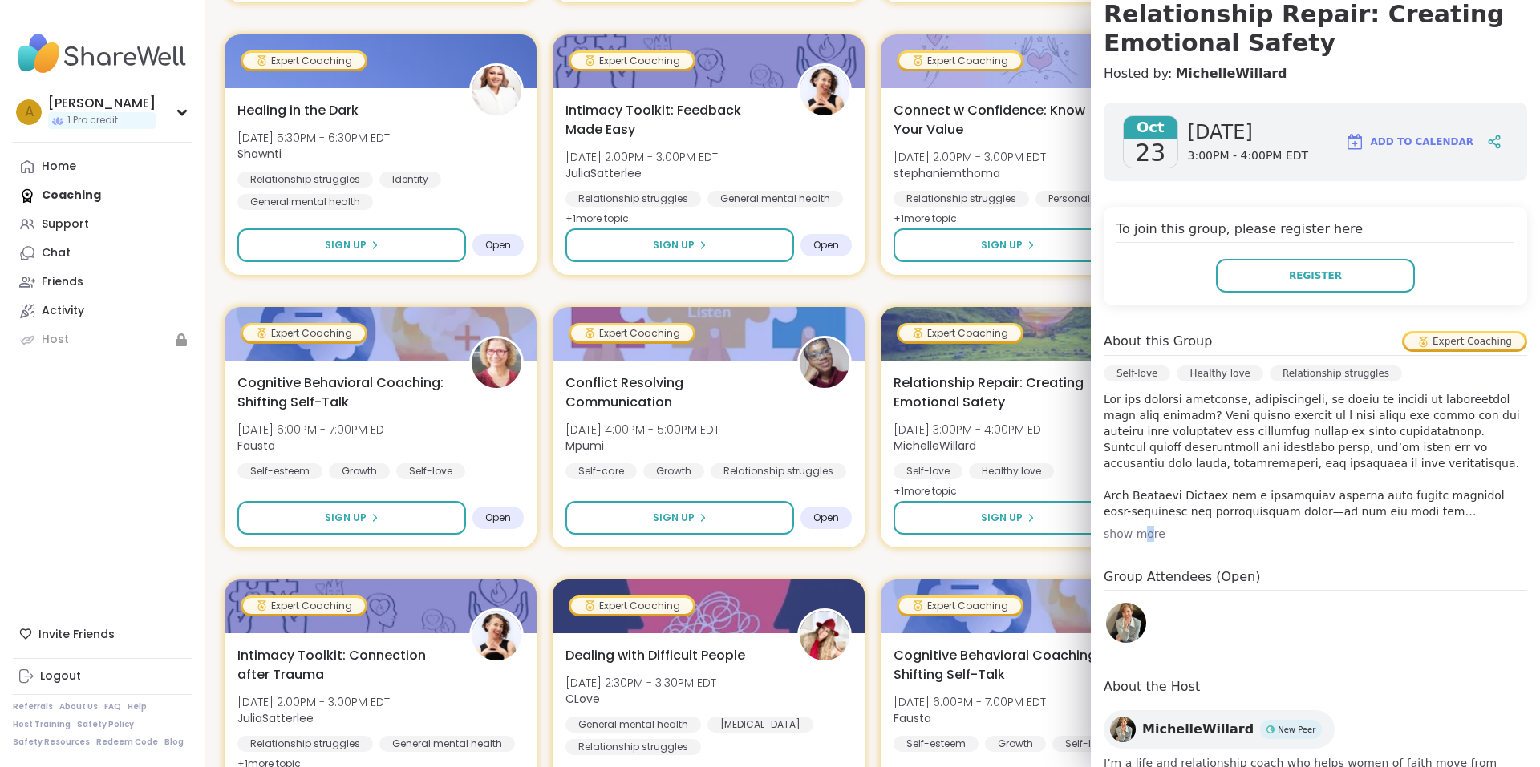
click at [1135, 536] on div "show more" at bounding box center [1314, 534] width 423 height 16
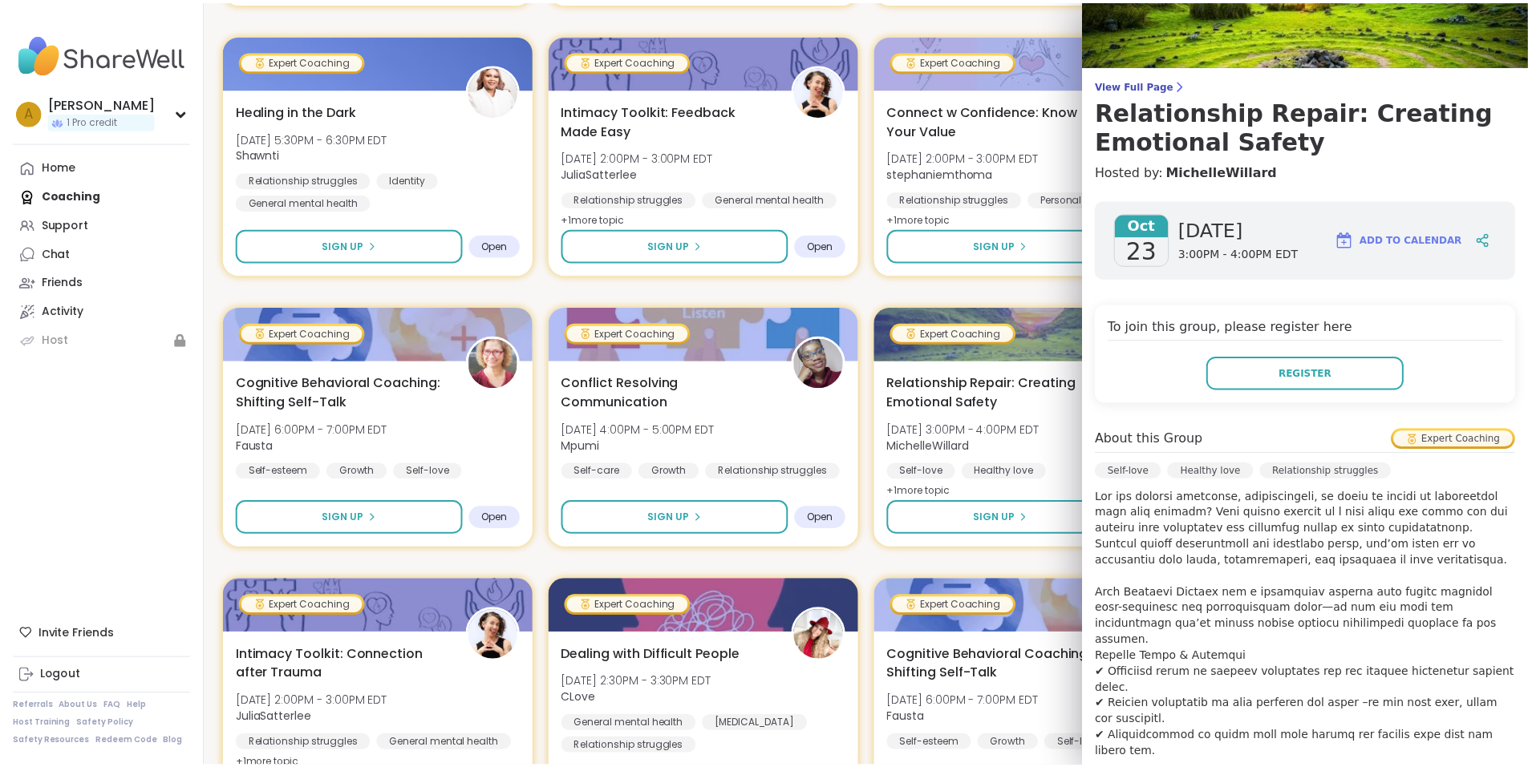
scroll to position [0, 0]
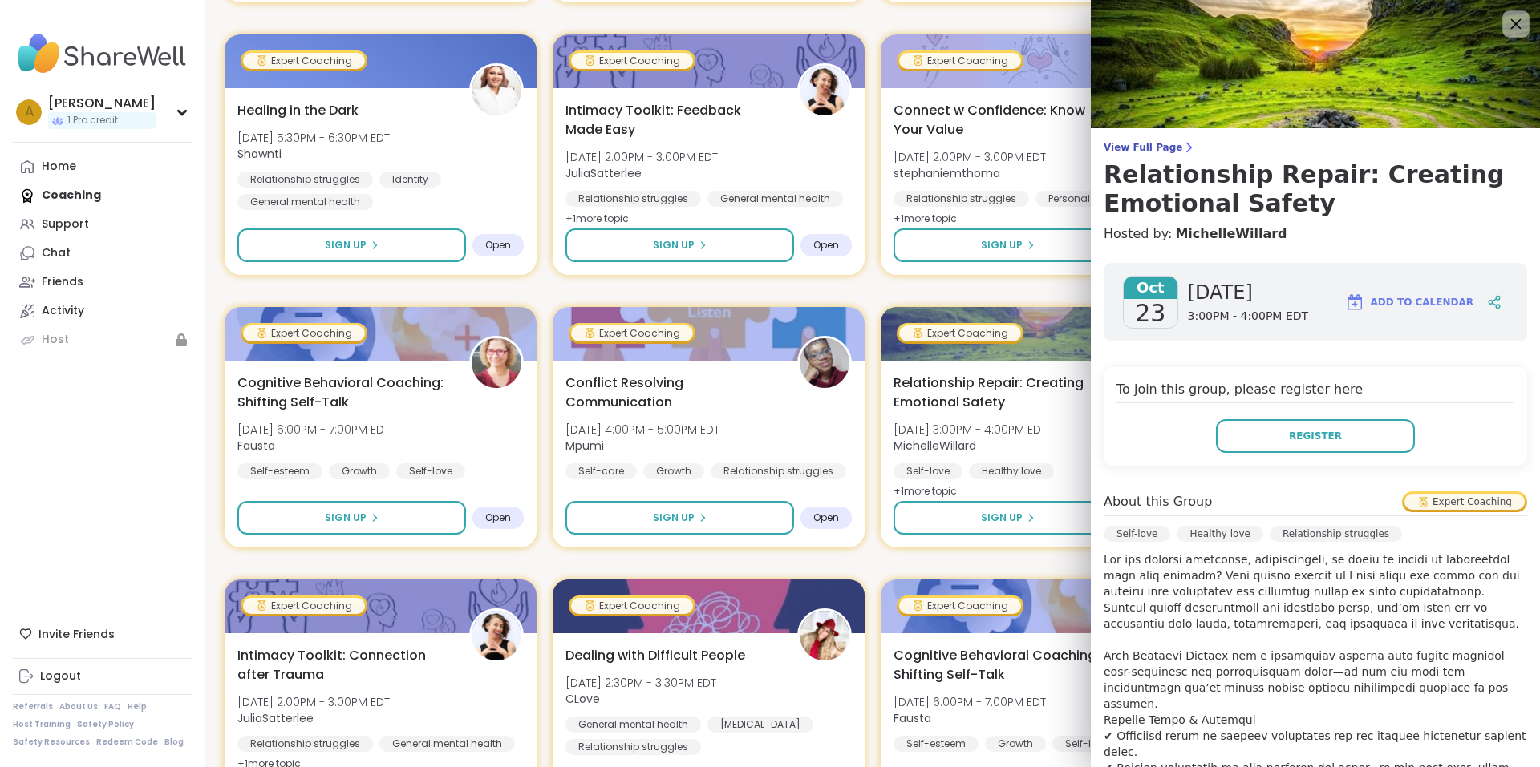
click at [1511, 26] on icon at bounding box center [1516, 24] width 10 height 10
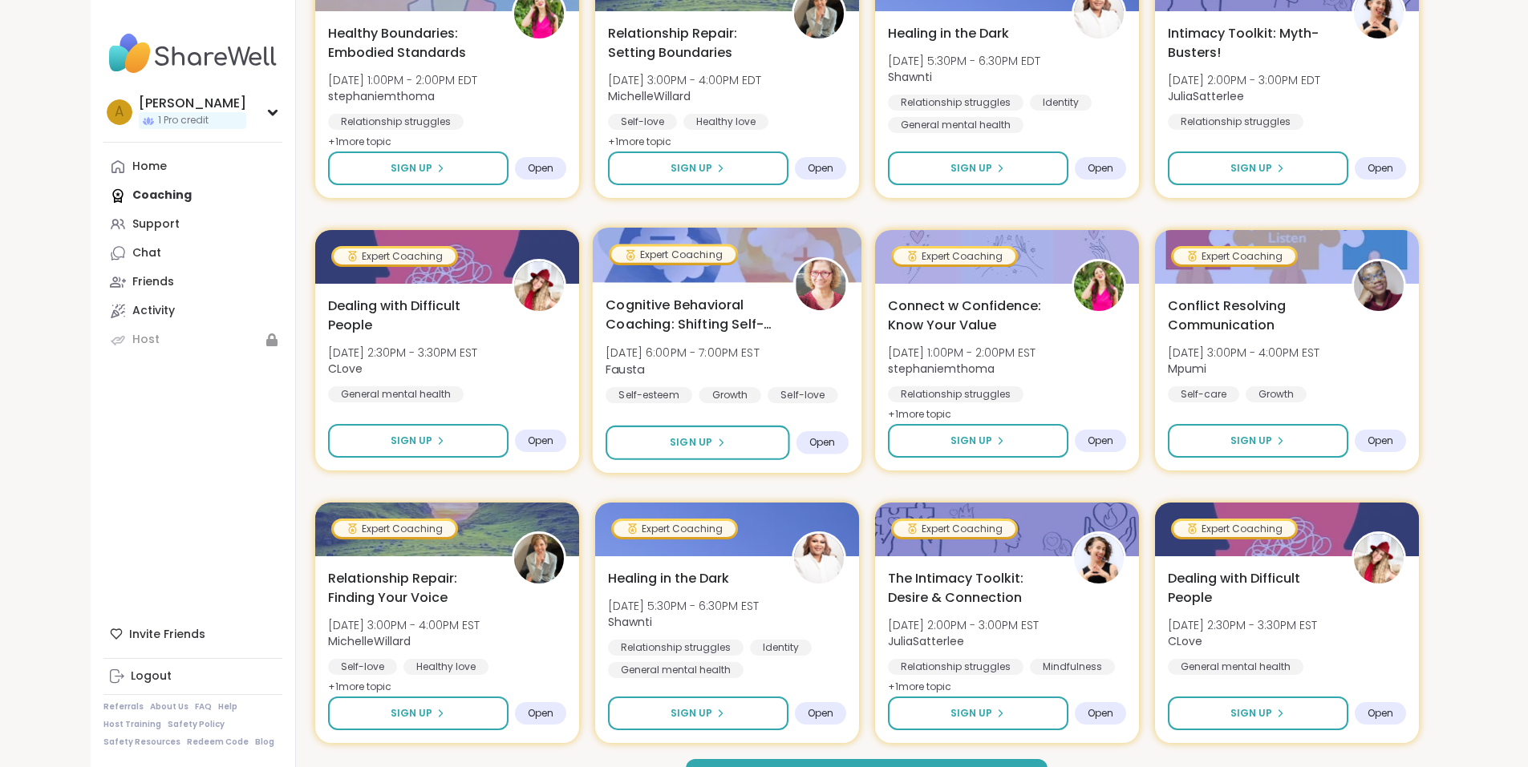
scroll to position [2059, 0]
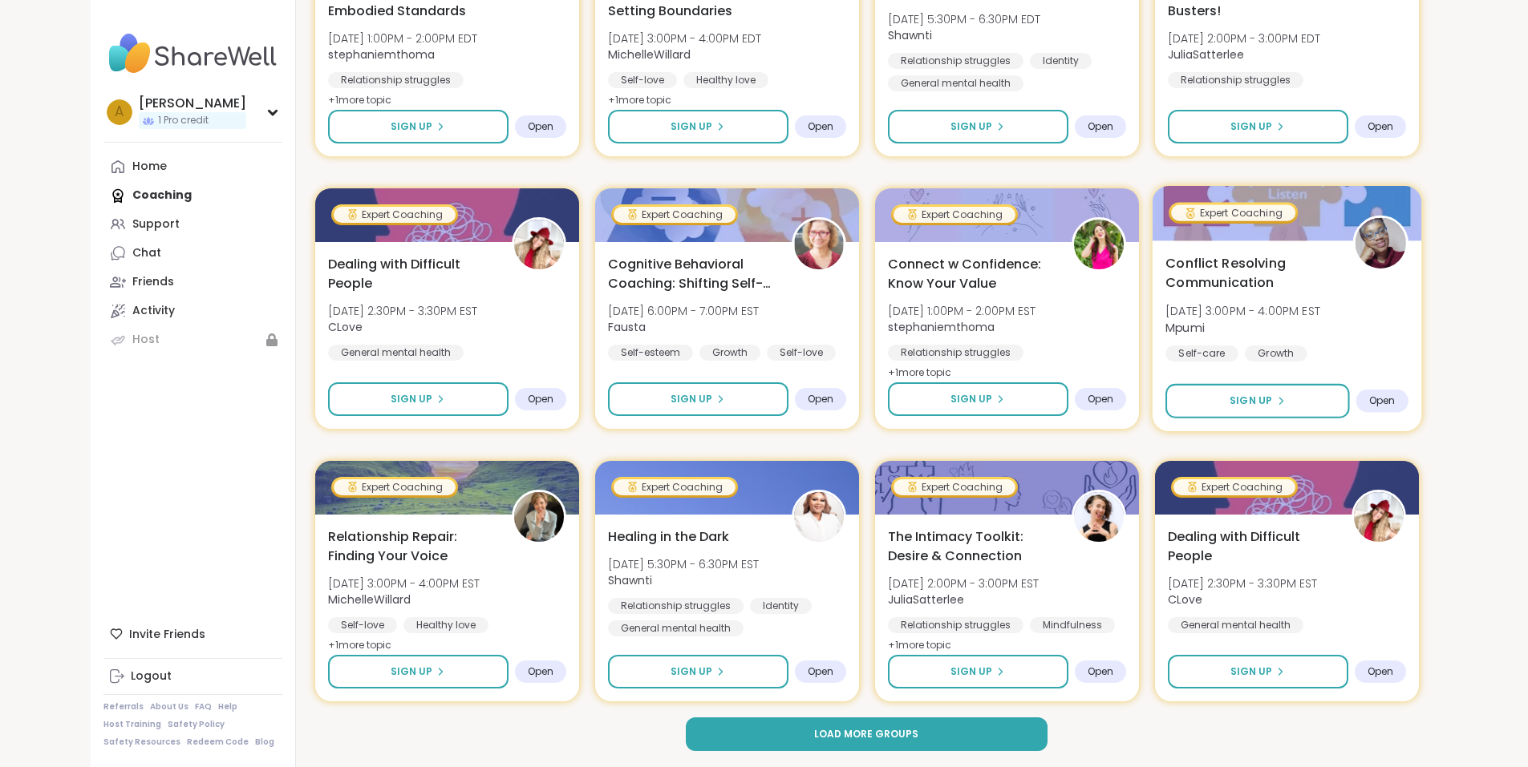
click at [1334, 266] on span "Conflict Resolving Communication" at bounding box center [1249, 272] width 169 height 39
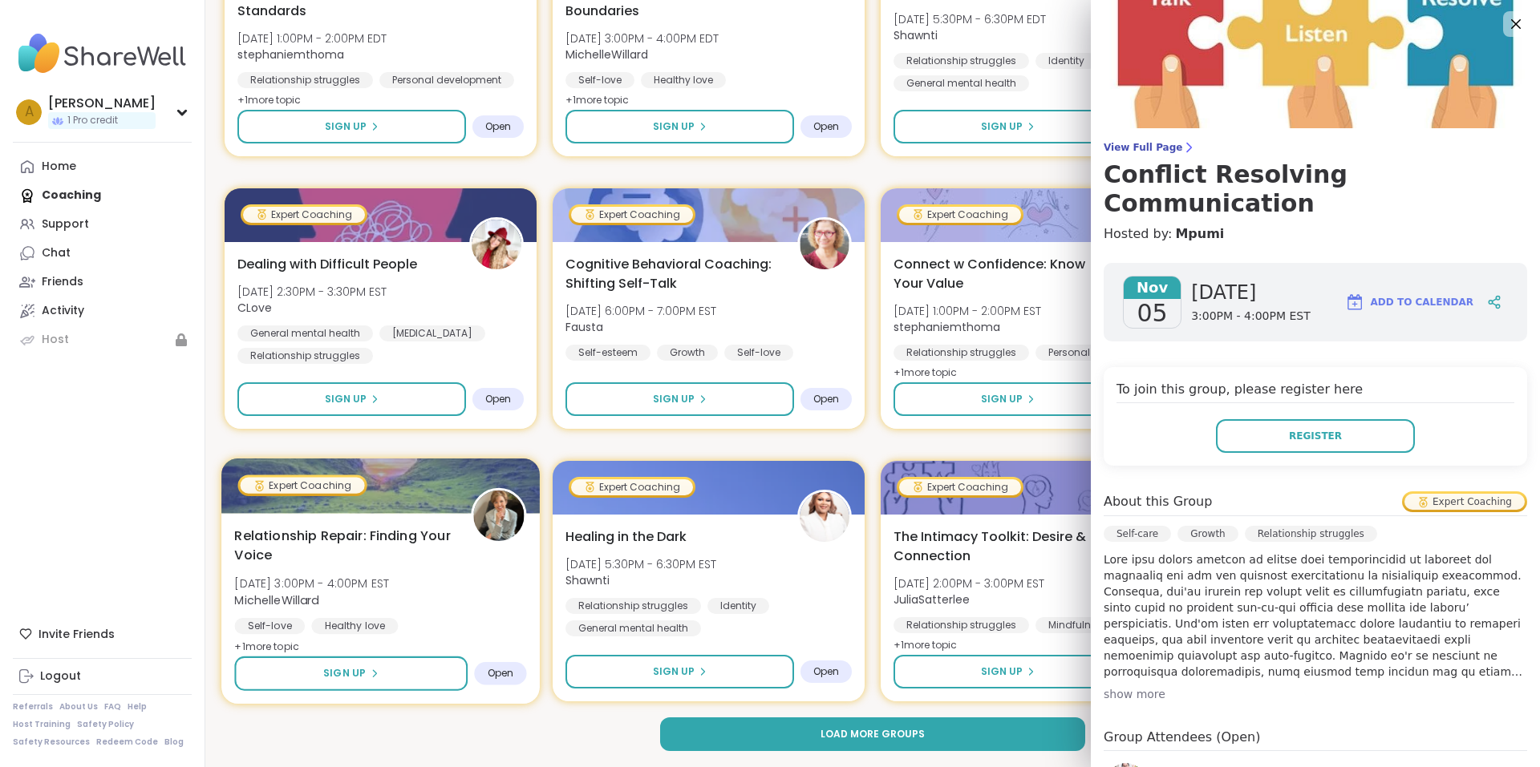
click at [490, 597] on div "Relationship Repair: Finding Your Voice [DATE] 3:00PM - 4:00PM EST MichelleWill…" at bounding box center [380, 591] width 292 height 131
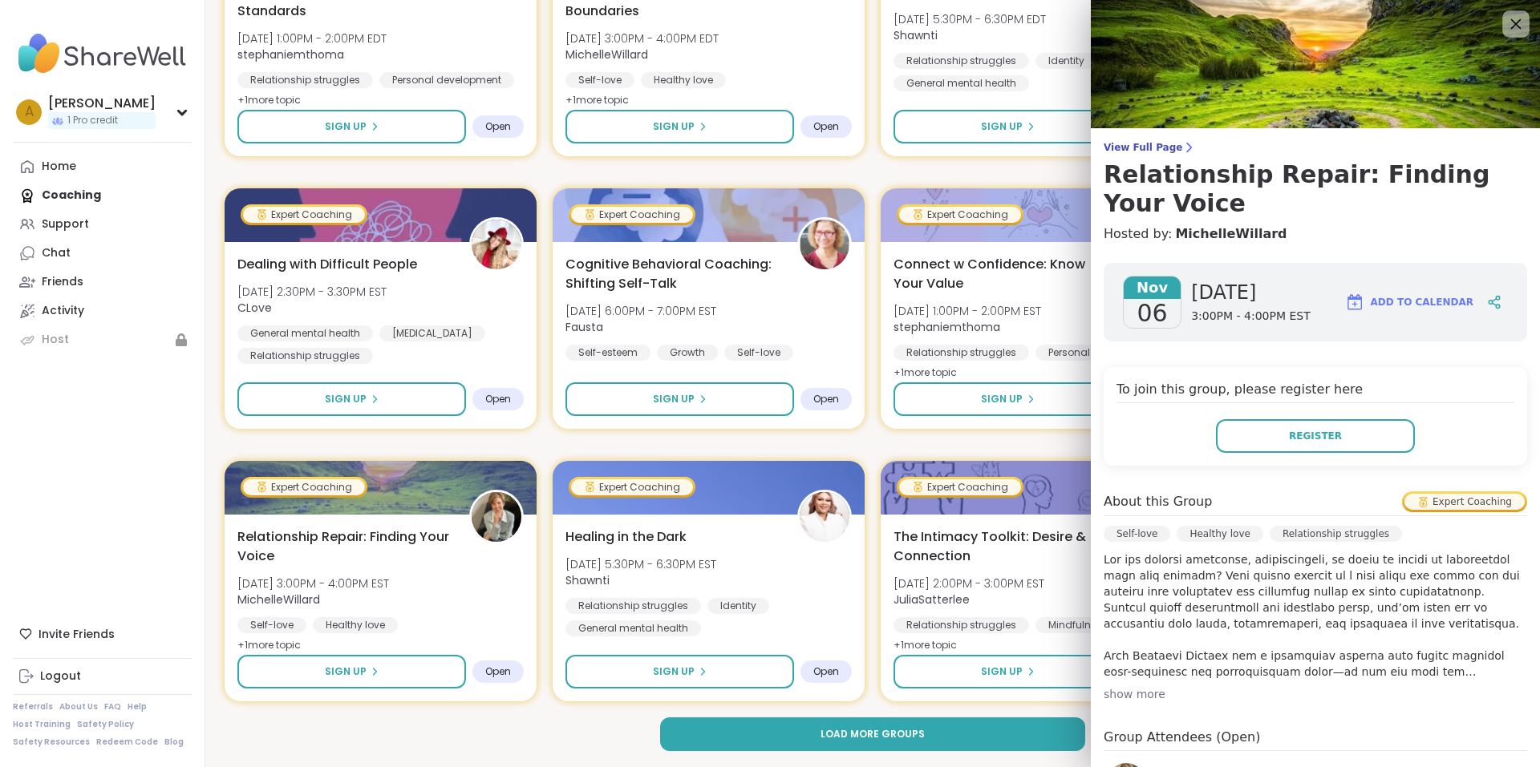
click at [1511, 24] on icon at bounding box center [1516, 24] width 10 height 10
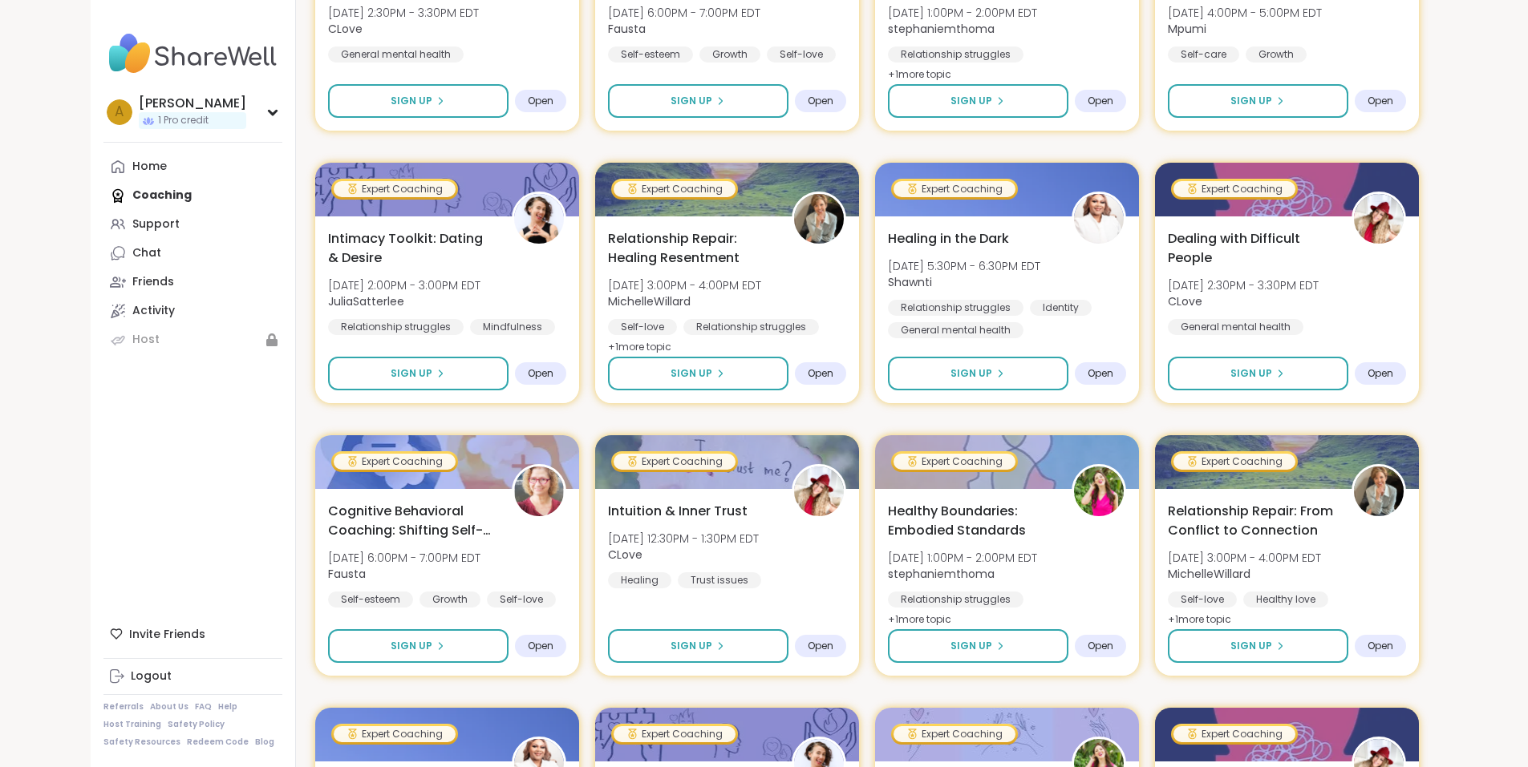
scroll to position [0, 0]
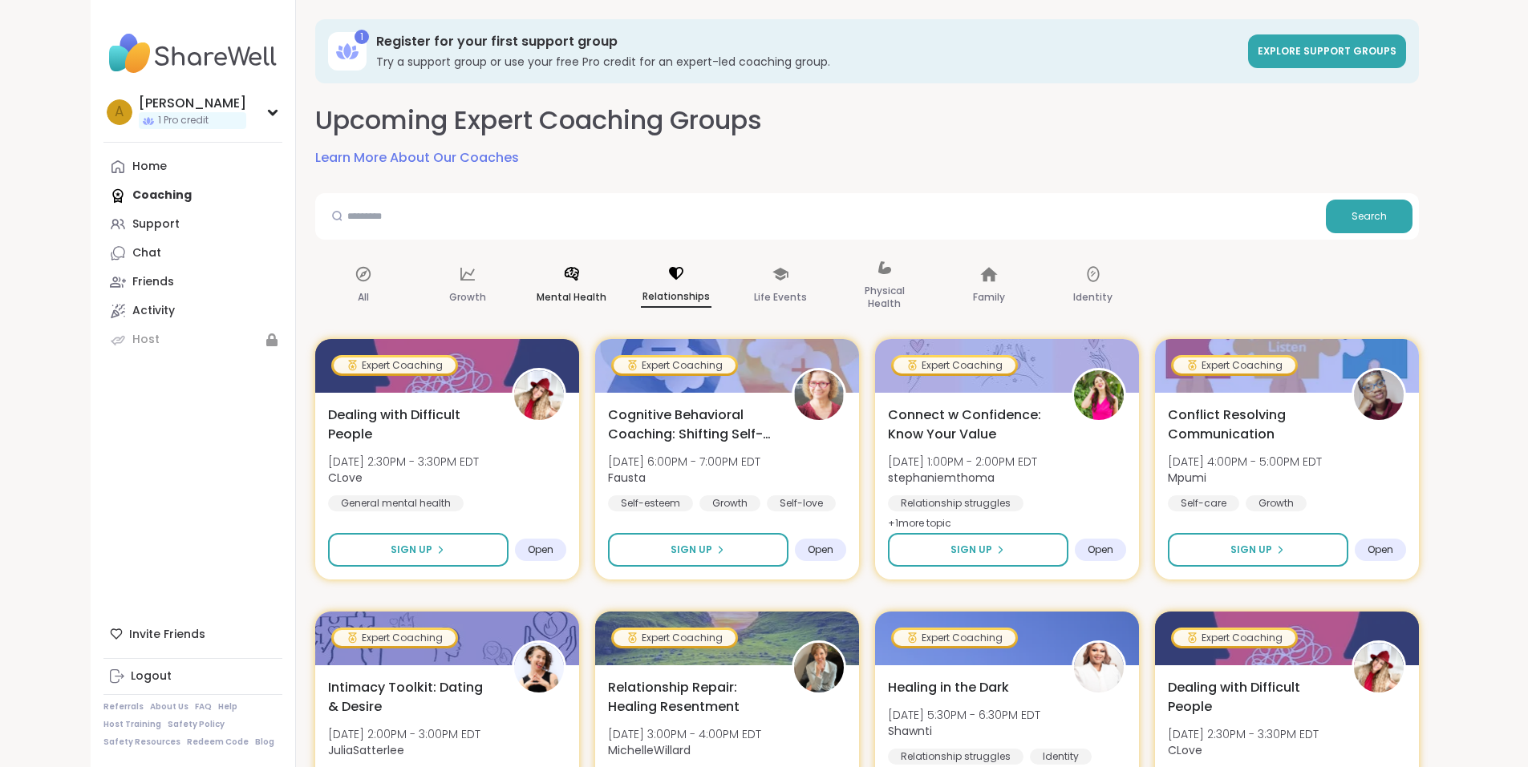
click at [536, 293] on p "Mental Health" at bounding box center [571, 297] width 70 height 19
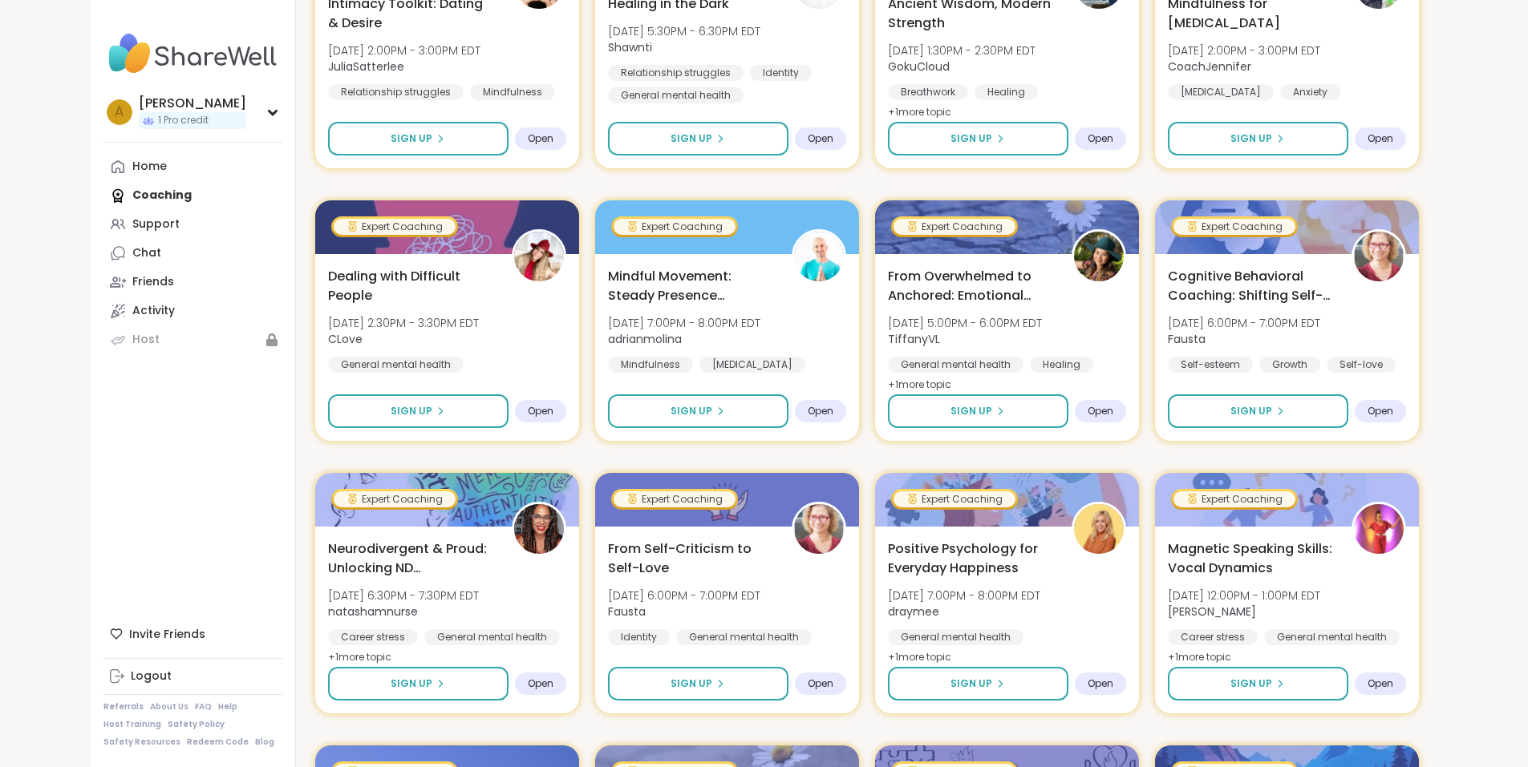
scroll to position [962, 0]
